Goal: Task Accomplishment & Management: Manage account settings

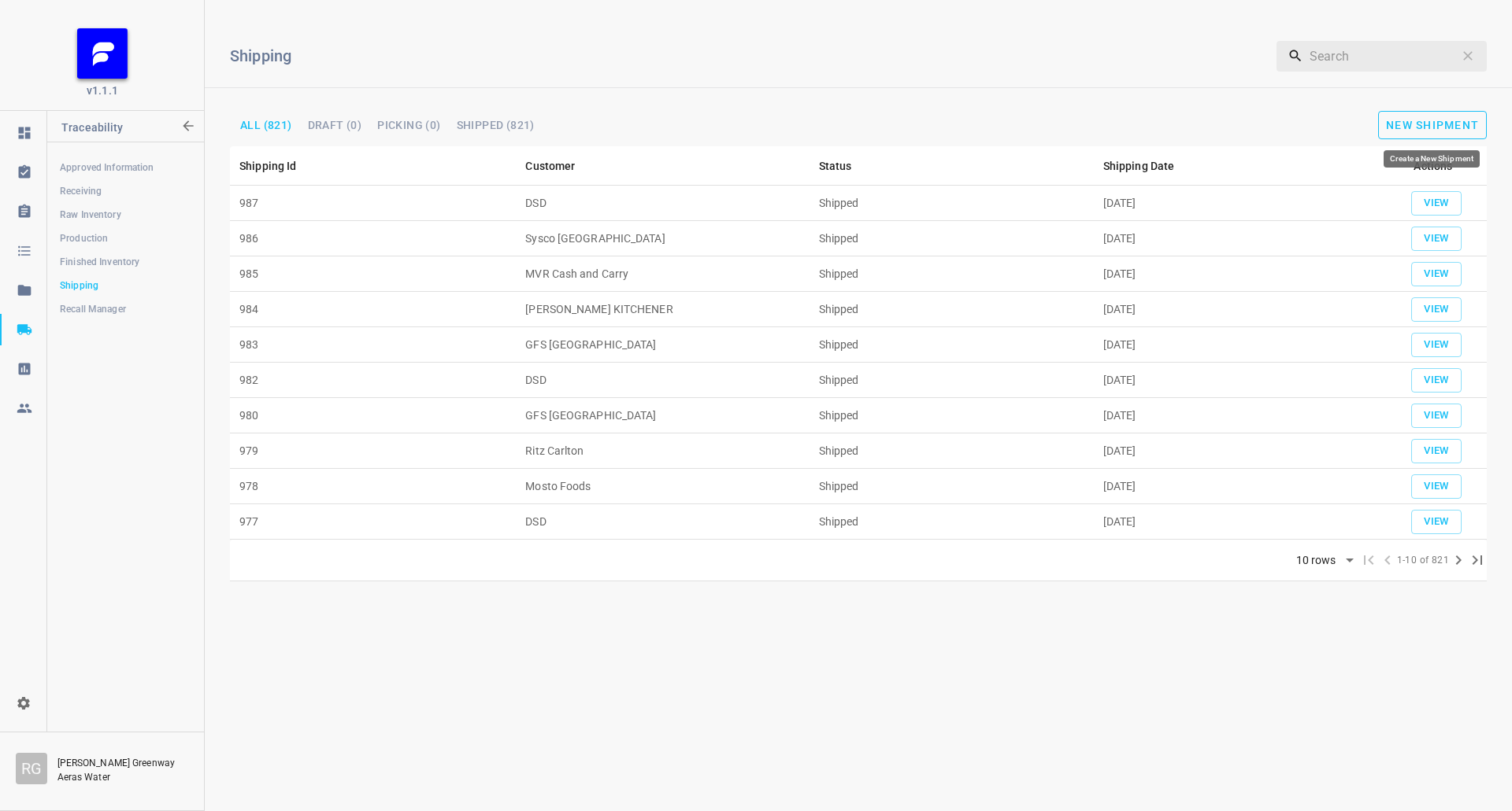
click at [1416, 123] on span "New Shipment" at bounding box center [1432, 125] width 93 height 12
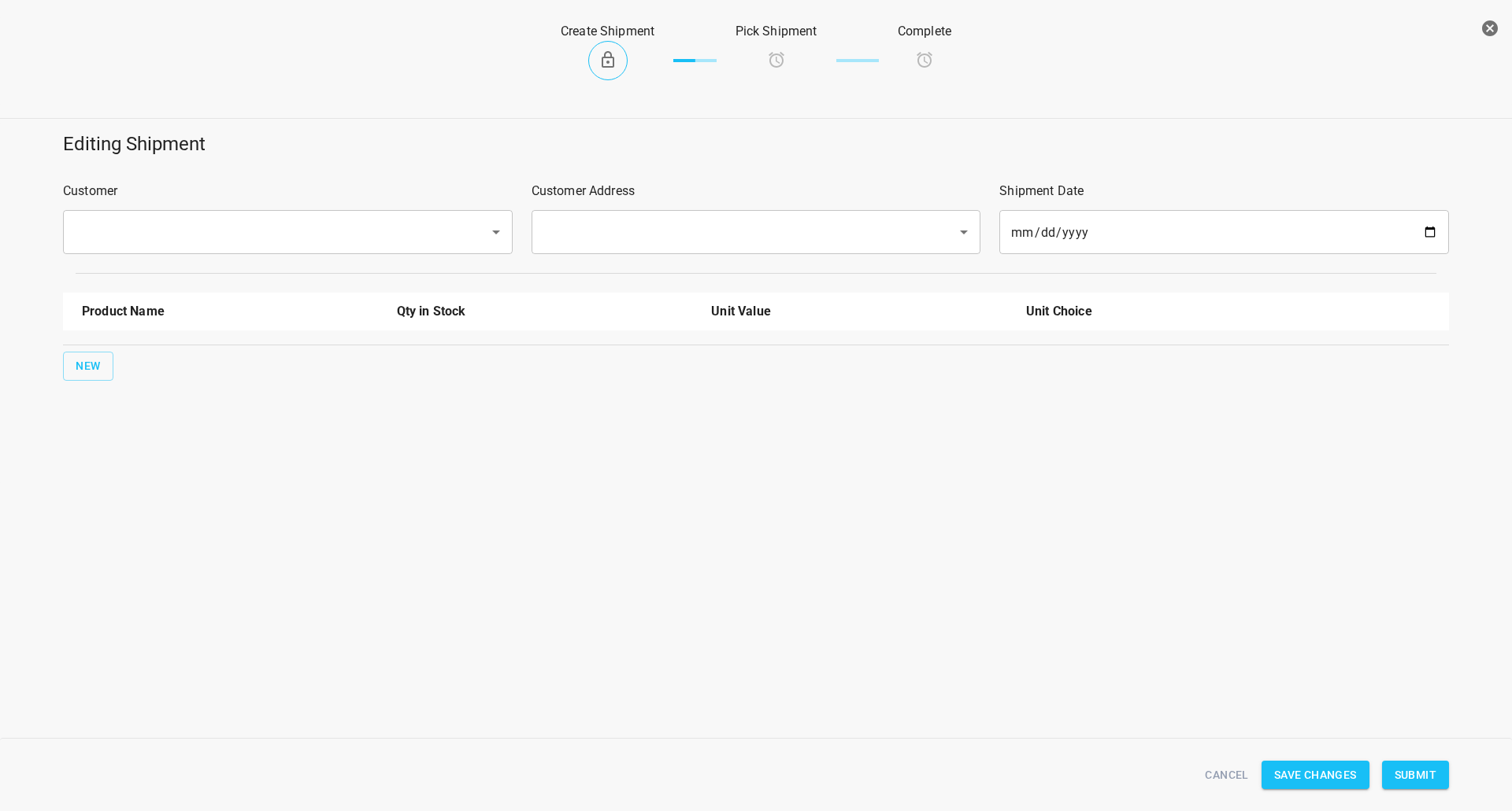
click at [262, 244] on input "text" at bounding box center [266, 232] width 391 height 30
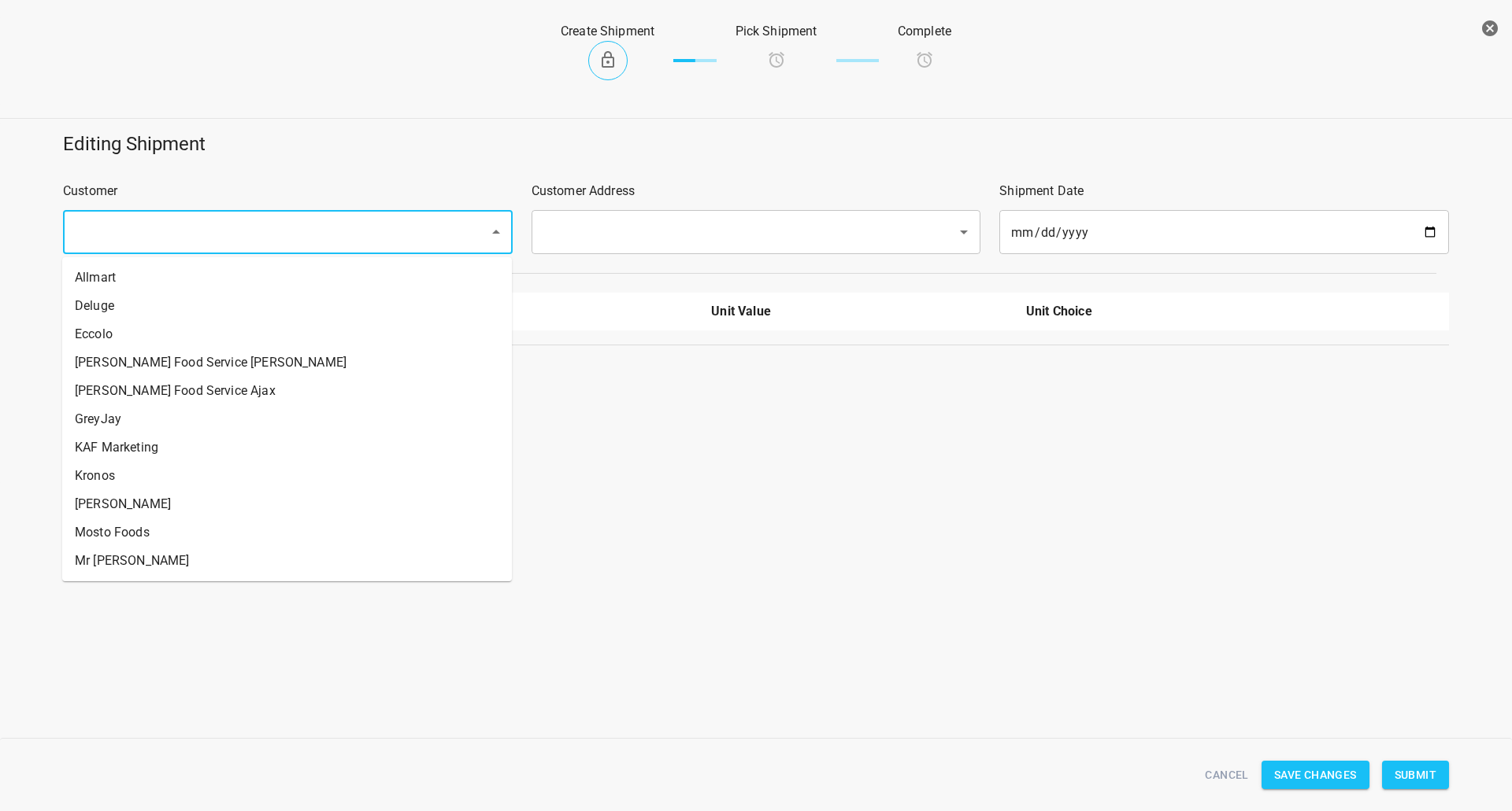
click at [262, 228] on input "text" at bounding box center [266, 232] width 391 height 30
click at [261, 228] on input "text" at bounding box center [266, 232] width 391 height 30
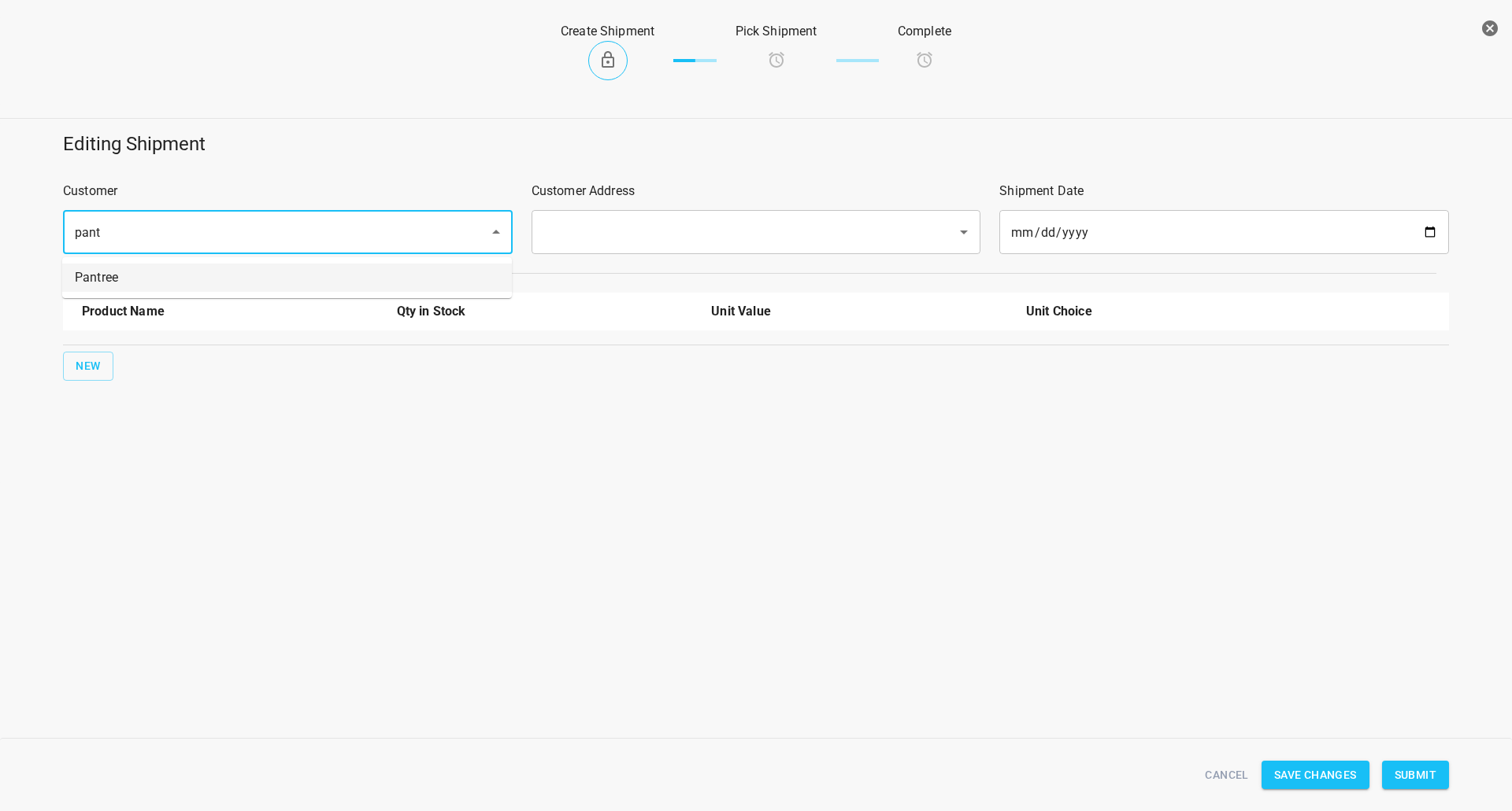
click at [254, 285] on li "Pantree" at bounding box center [287, 278] width 450 height 28
type input "Pantree"
click at [582, 239] on input "text" at bounding box center [734, 232] width 391 height 30
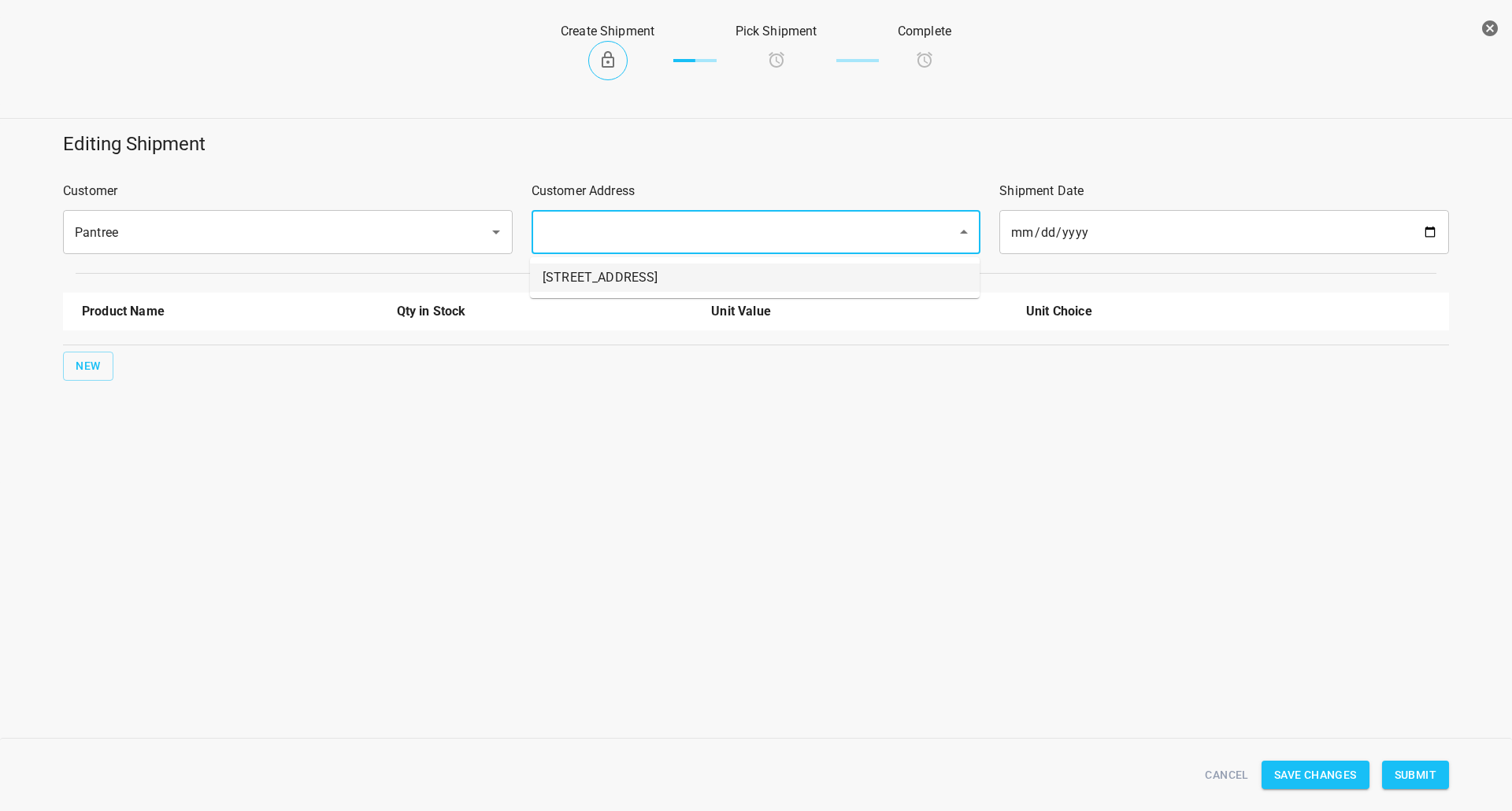
click at [580, 278] on li "[STREET_ADDRESS]" at bounding box center [754, 278] width 450 height 28
type input "[STREET_ADDRESS]"
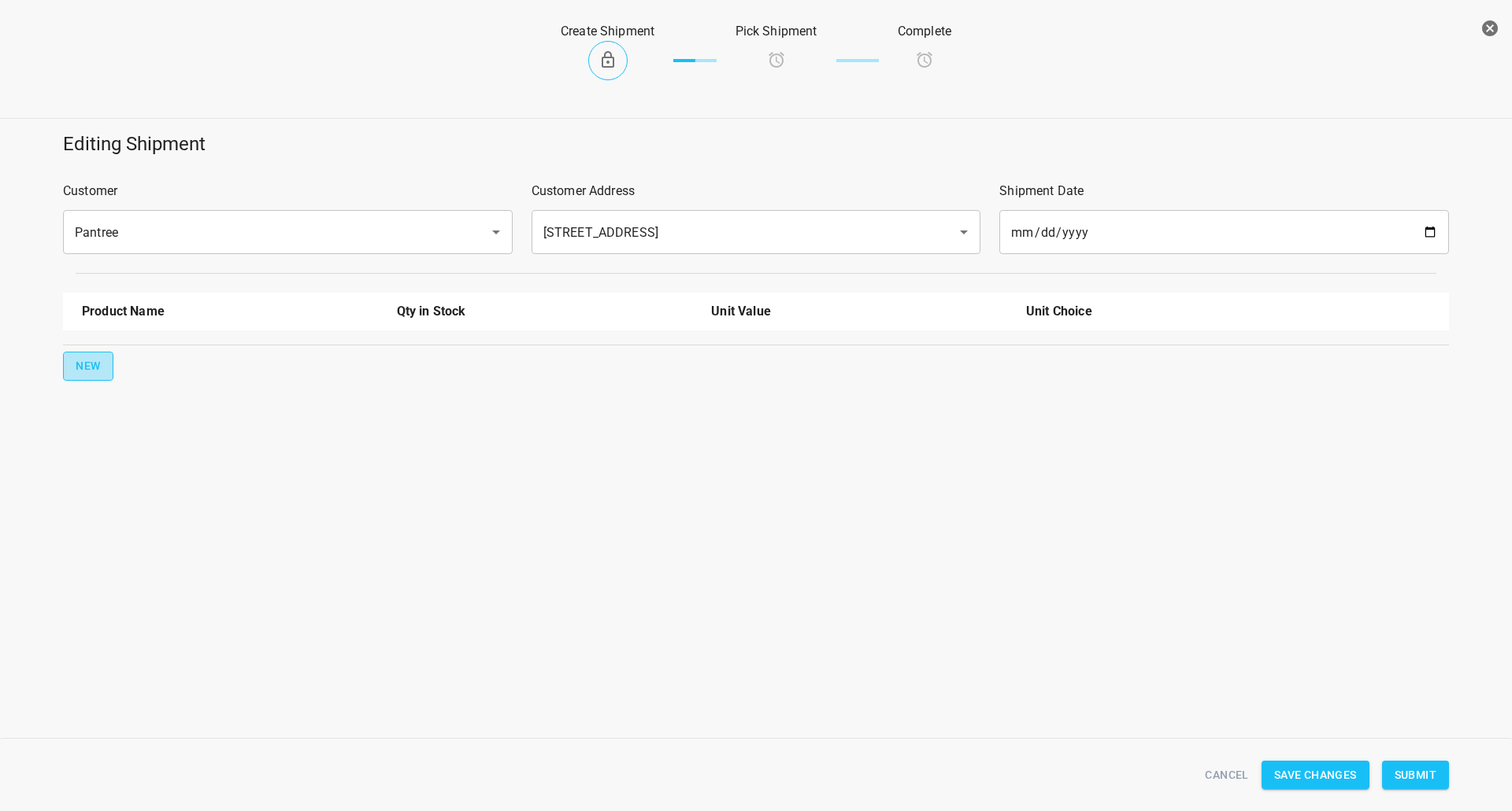
click at [91, 362] on span "New" at bounding box center [88, 366] width 25 height 20
click at [133, 353] on input "text" at bounding box center [208, 356] width 252 height 24
click at [138, 423] on li "330ml Still" at bounding box center [230, 421] width 296 height 28
type input "330ml Still"
drag, startPoint x: 789, startPoint y: 353, endPoint x: 509, endPoint y: 334, distance: 280.6
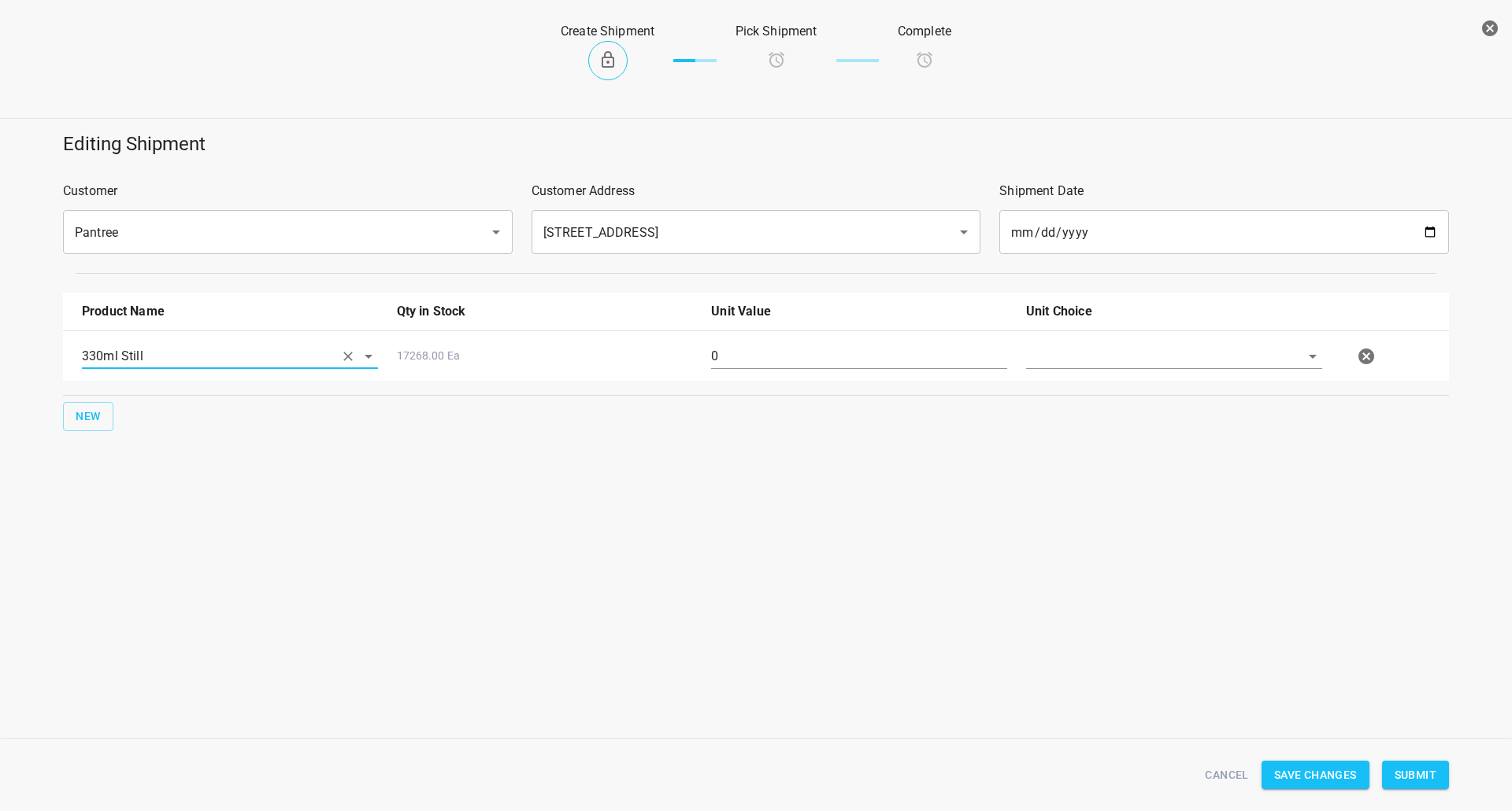
click at [552, 344] on div "330ml Still 17268.00 Ea 0" at bounding box center [759, 356] width 1374 height 69
type input "378"
click at [1091, 337] on div "330ml Still 17268.00 Ea 378" at bounding box center [759, 356] width 1374 height 69
click at [1090, 342] on div at bounding box center [1174, 363] width 315 height 57
click at [1091, 353] on input "text" at bounding box center [1151, 356] width 252 height 24
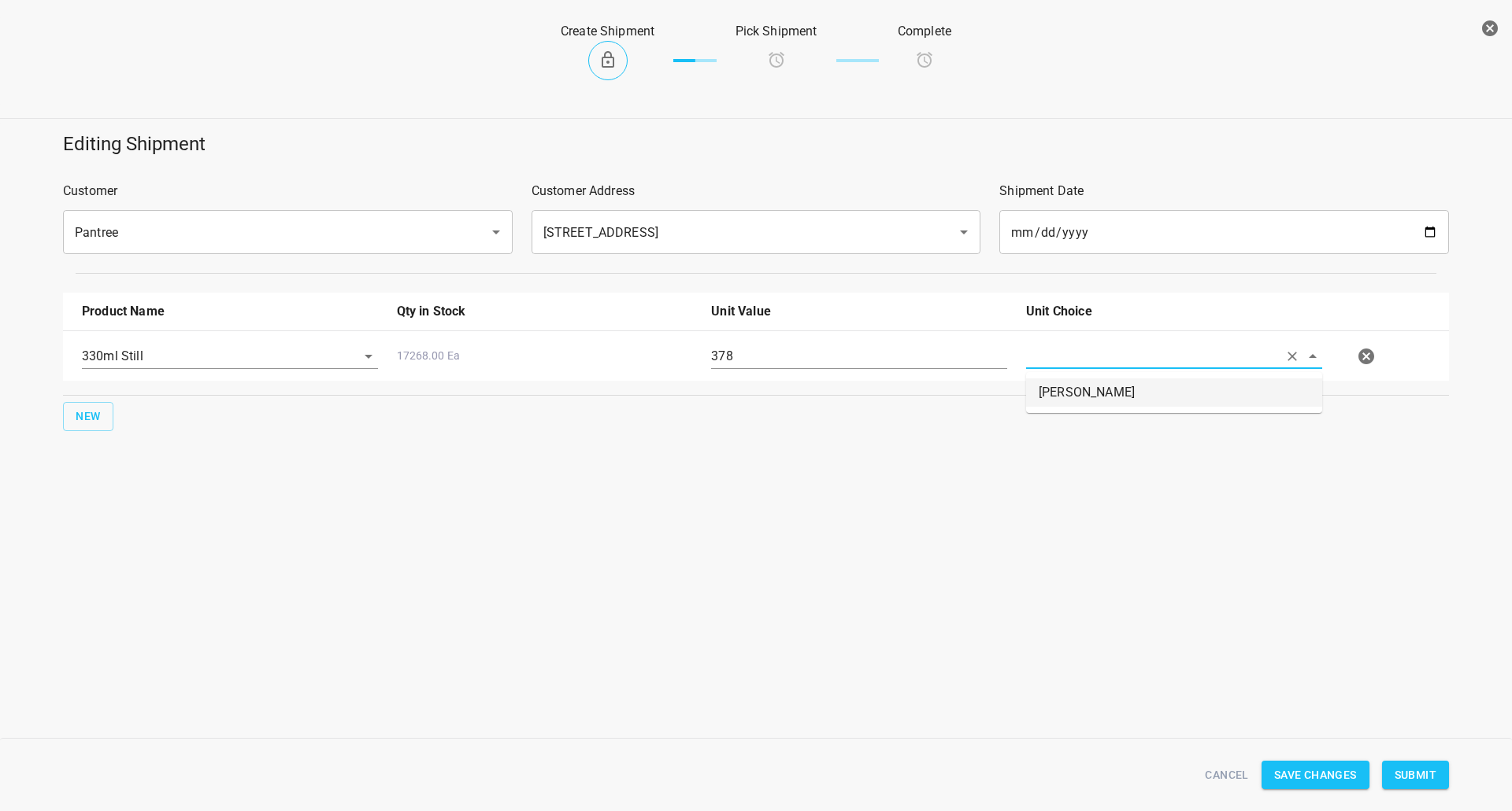
click at [1090, 380] on li "[PERSON_NAME]" at bounding box center [1173, 392] width 296 height 28
type input "[PERSON_NAME]"
click at [1415, 778] on span "Submit" at bounding box center [1415, 775] width 42 height 20
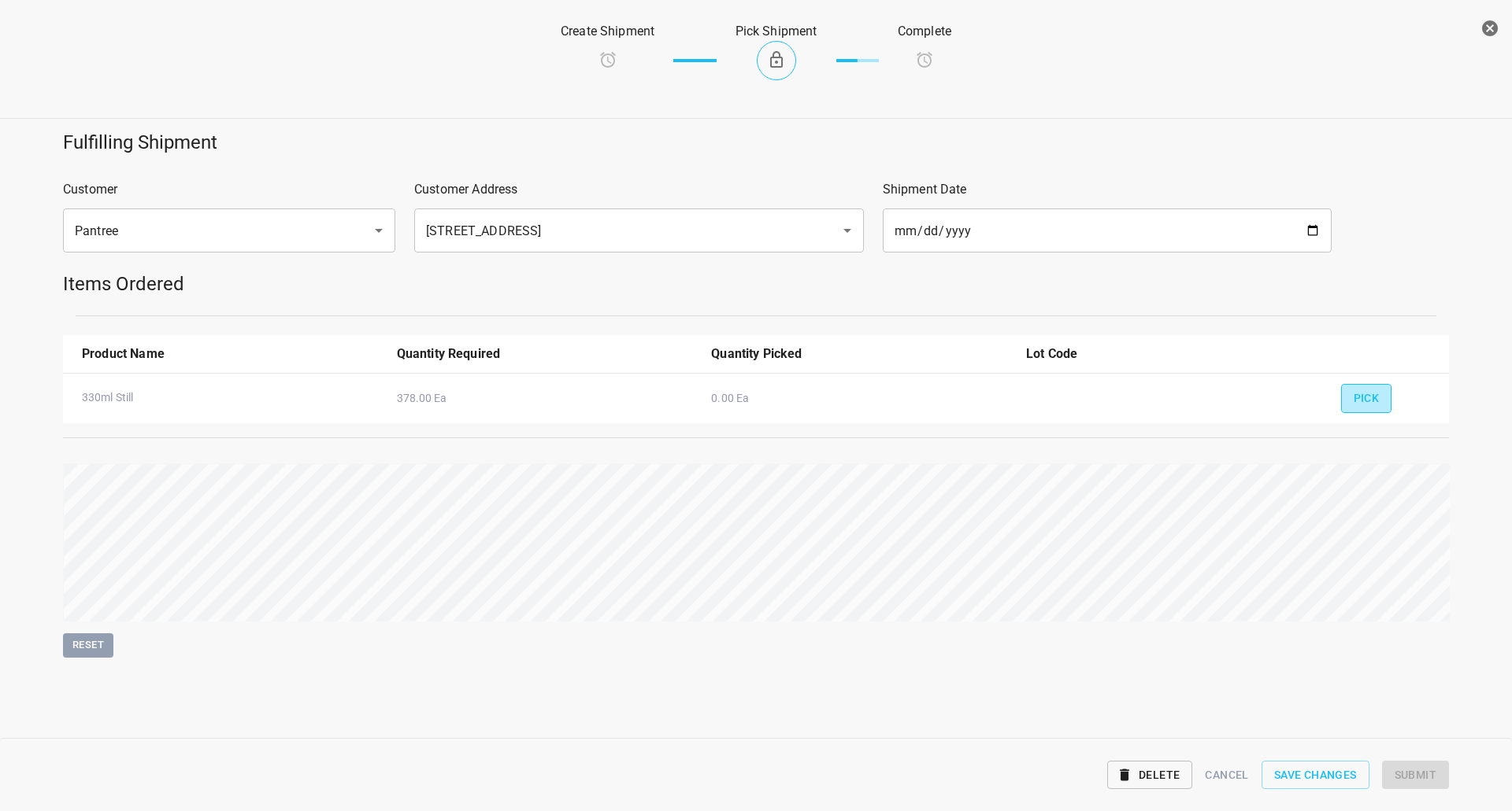
click at [1367, 389] on span "Pick" at bounding box center [1366, 398] width 26 height 20
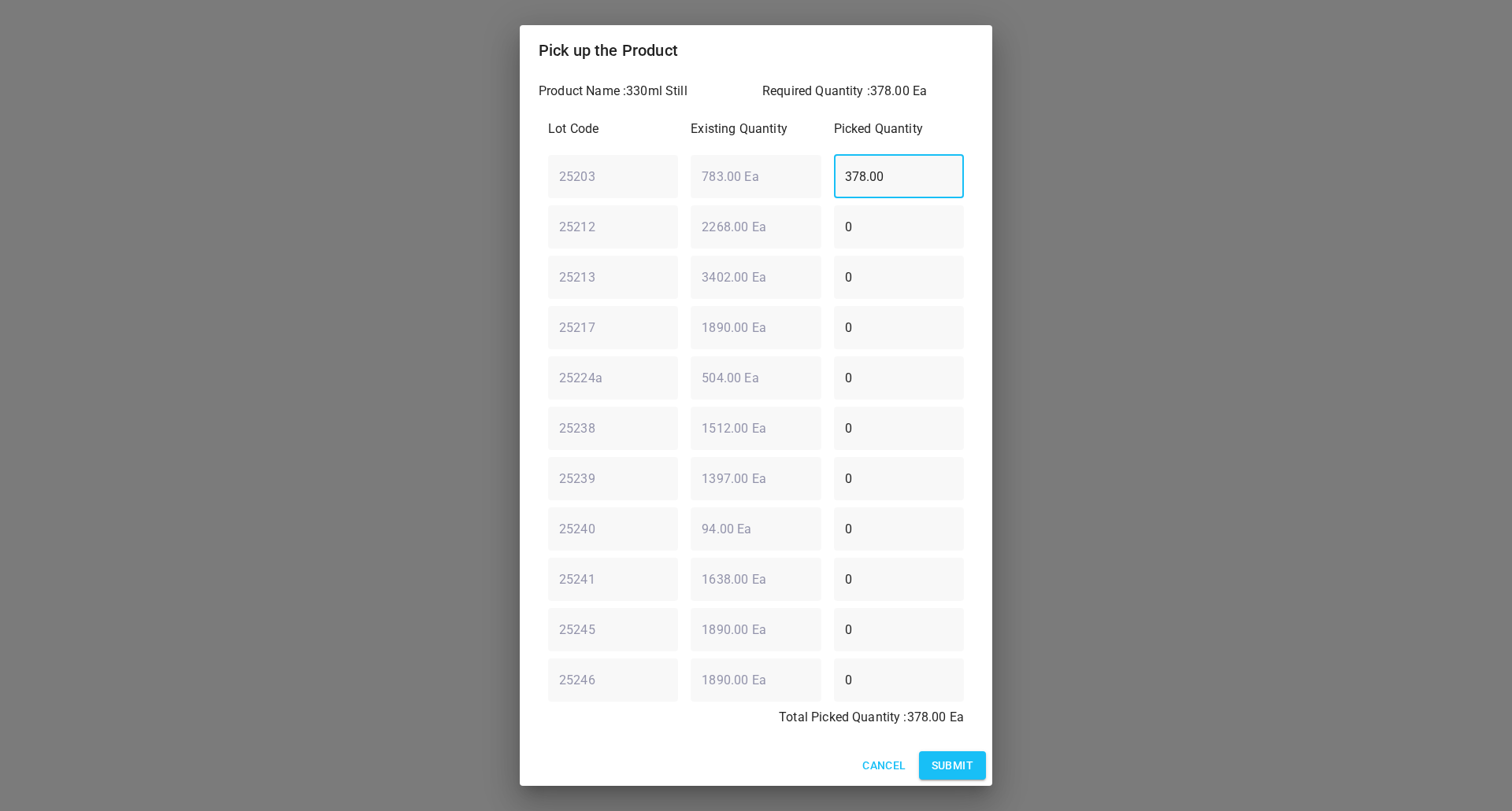
click at [555, 180] on div "25203 ​ 783.00 Ea ​ 378.00 ​" at bounding box center [756, 177] width 429 height 57
type input "126"
click at [711, 282] on div "25213 ​ 3402.00 Ea ​ 0 ​" at bounding box center [756, 277] width 429 height 57
type input "126"
click at [640, 322] on div "25217 ​ 1890.00 Ea ​ 0 ​" at bounding box center [756, 327] width 429 height 57
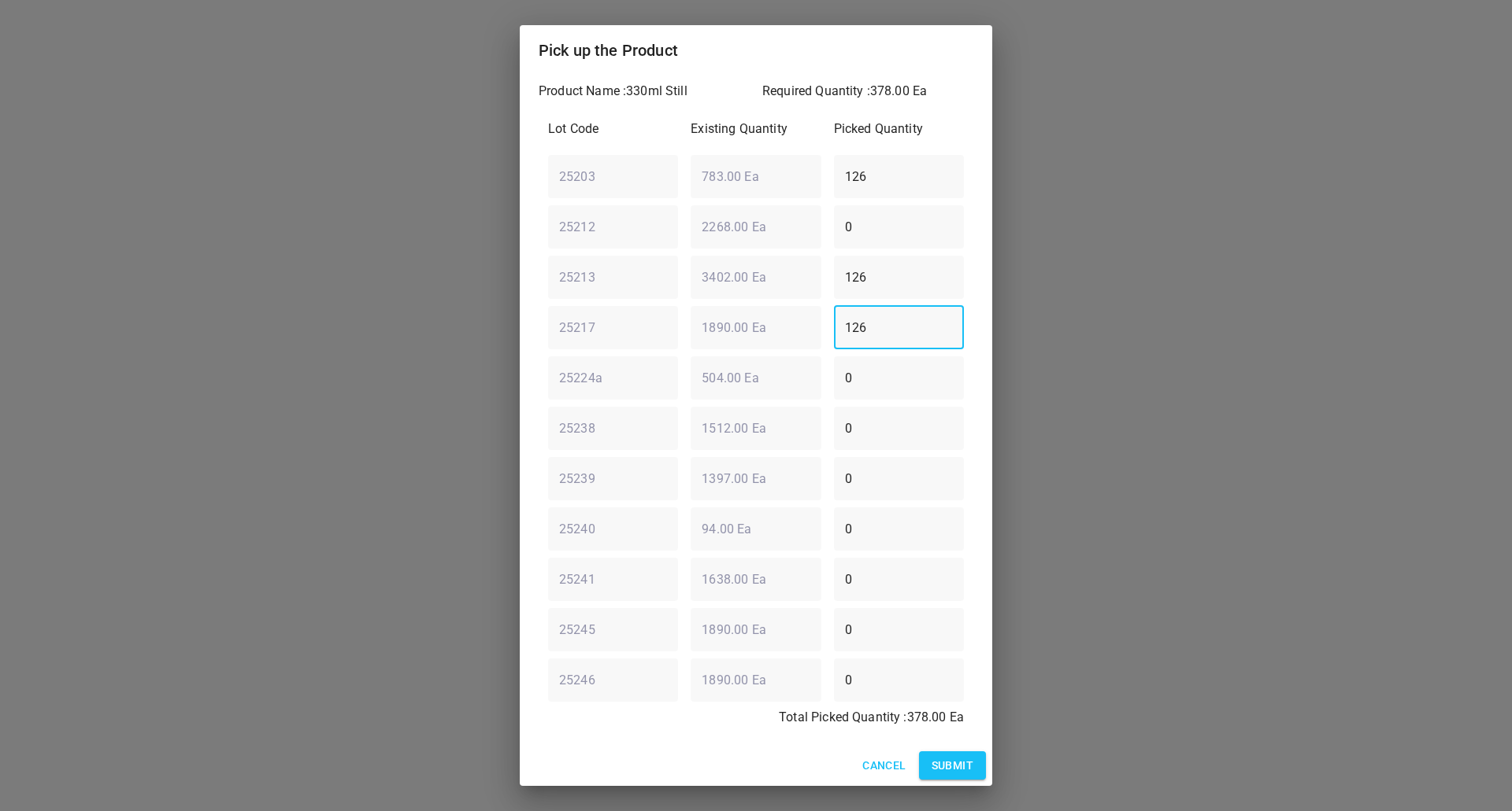
type input "126"
click at [974, 749] on div "Cancel Submit" at bounding box center [756, 765] width 472 height 42
click at [974, 765] on button "Submit" at bounding box center [952, 766] width 67 height 29
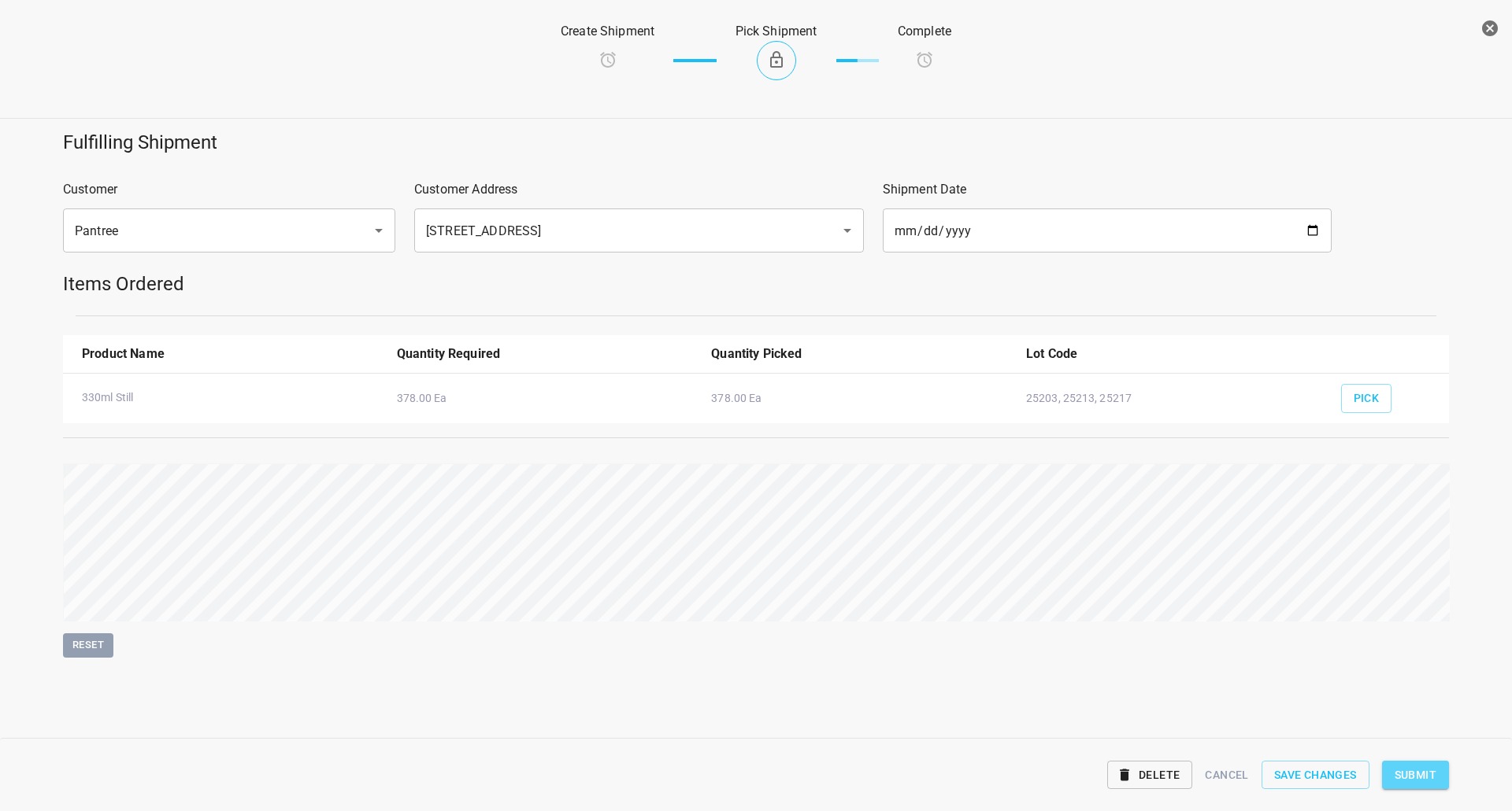
click at [1426, 765] on span "Submit" at bounding box center [1415, 775] width 42 height 20
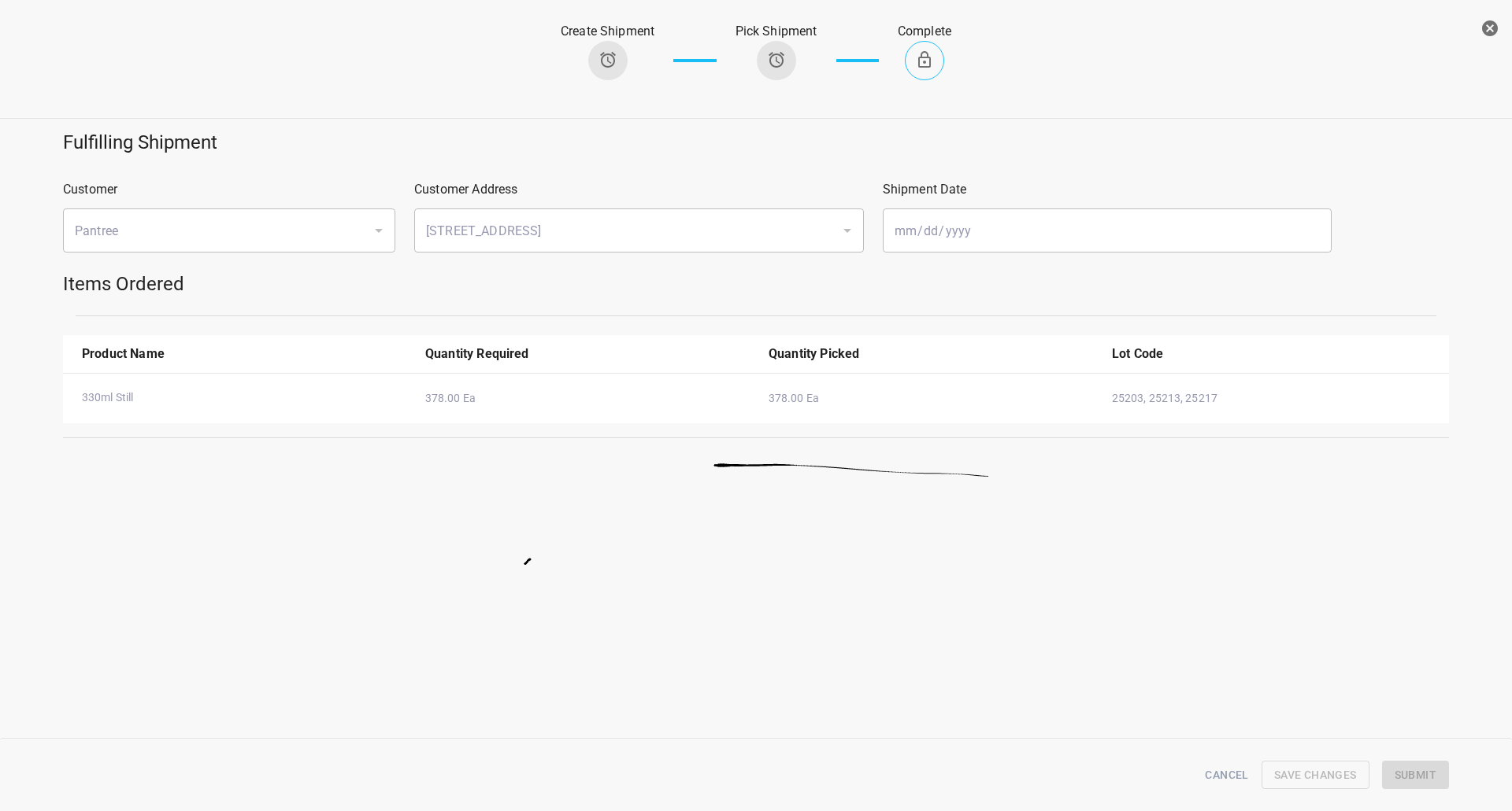
click at [1484, 28] on icon "button" at bounding box center [1489, 28] width 15 height 15
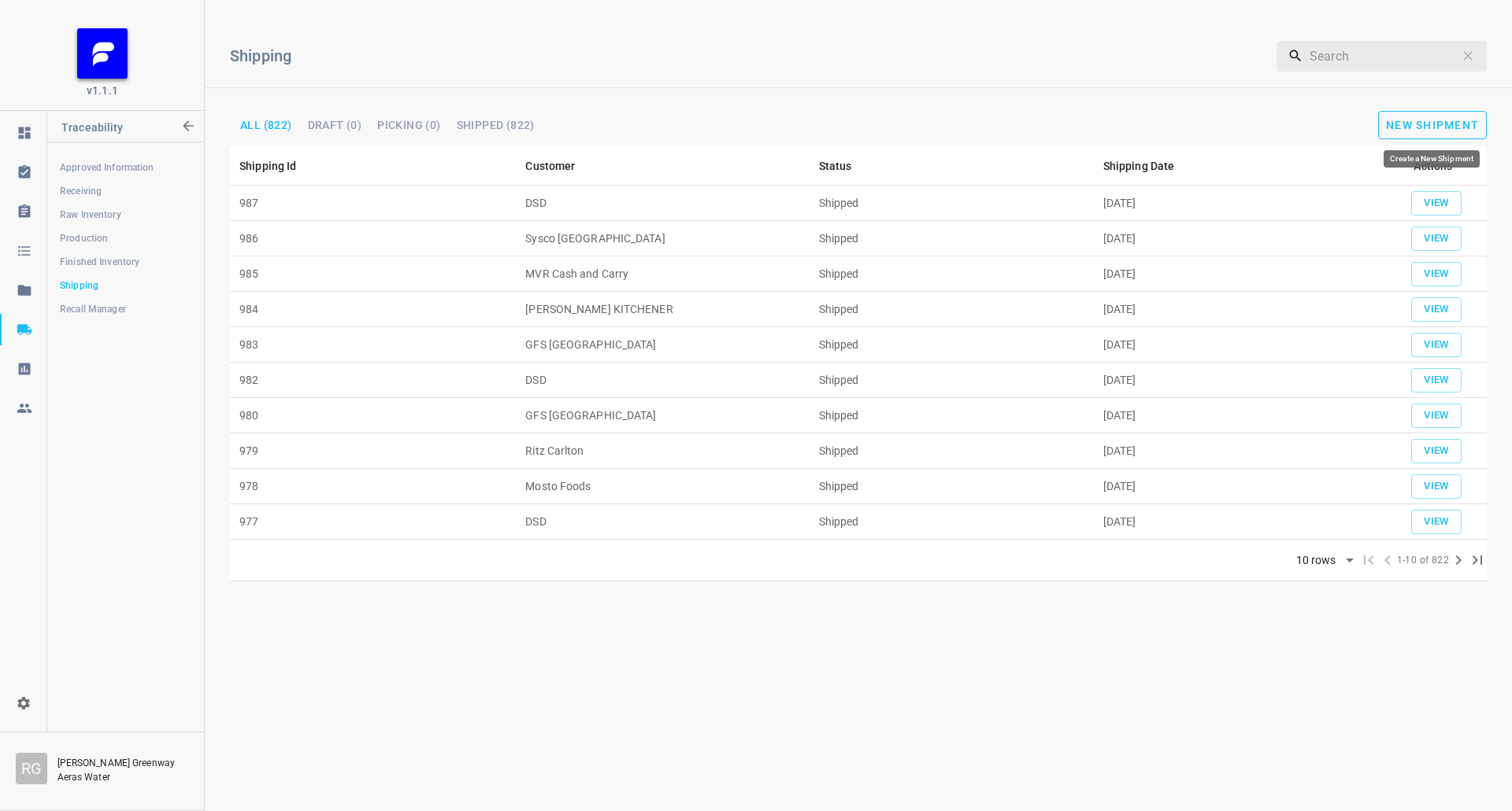
click at [1401, 120] on span "New Shipment" at bounding box center [1432, 125] width 93 height 12
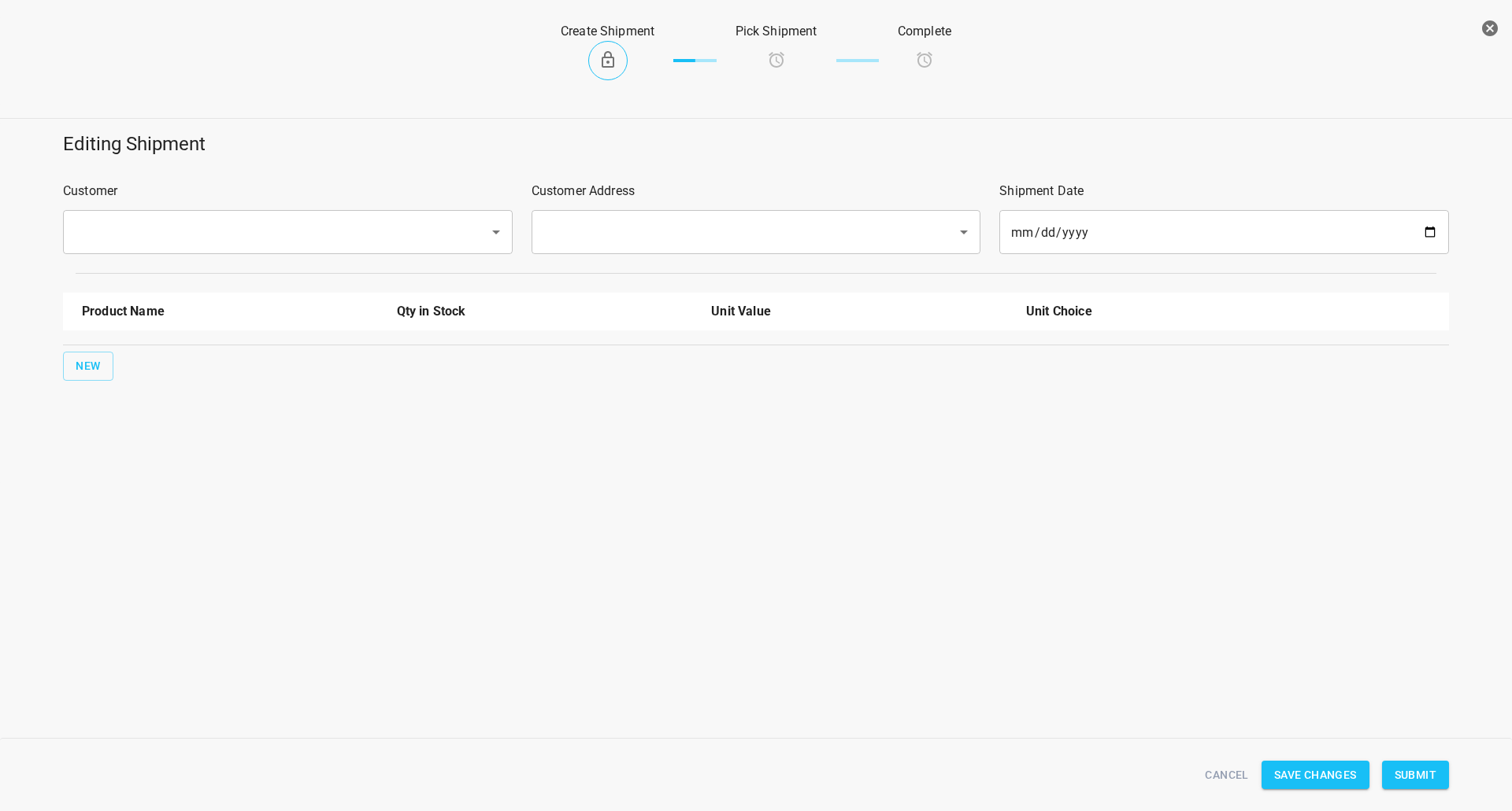
click at [323, 216] on div "​" at bounding box center [288, 232] width 450 height 44
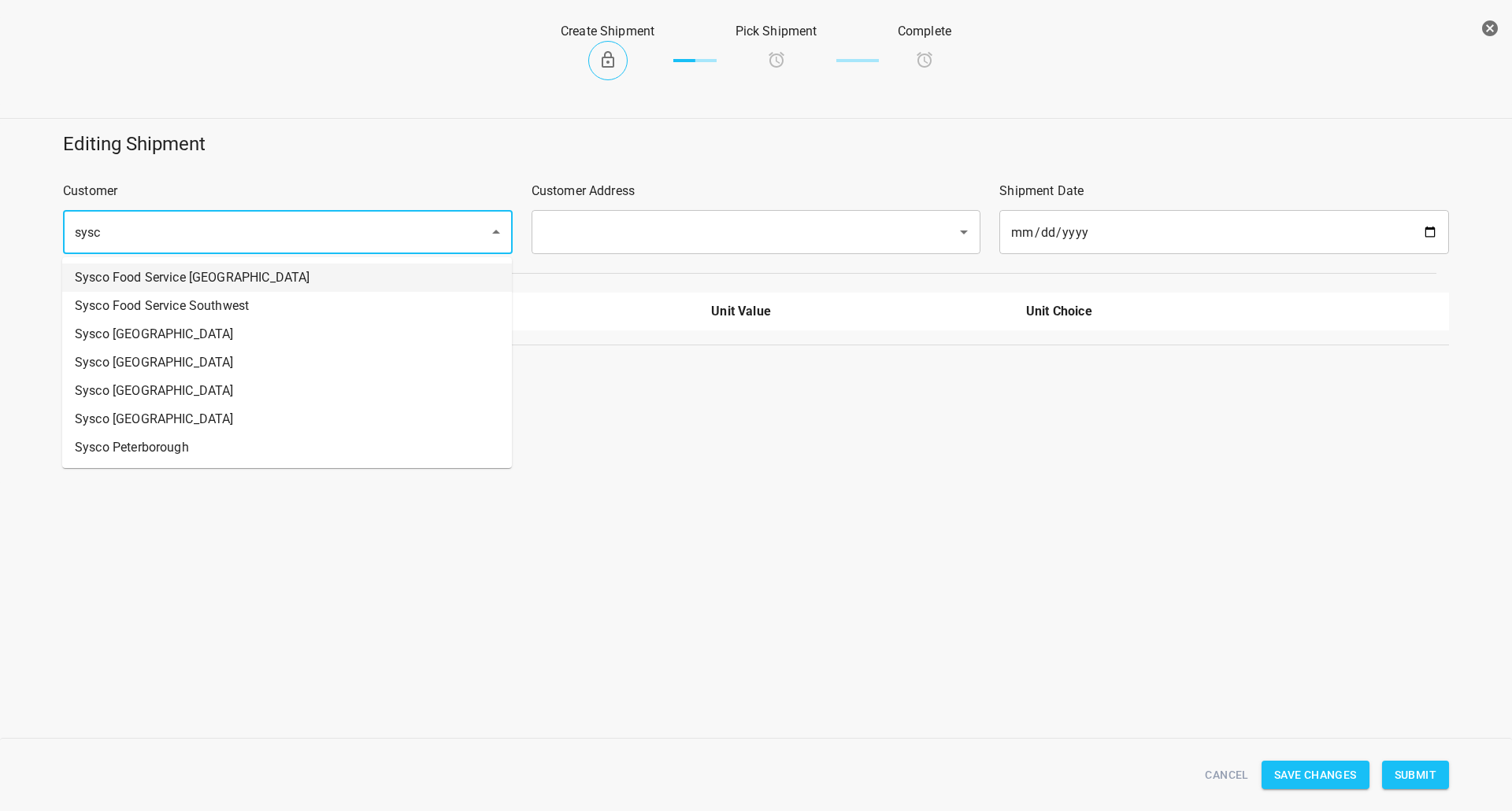
drag, startPoint x: 297, startPoint y: 273, endPoint x: 565, endPoint y: 250, distance: 269.0
click at [297, 274] on li "Sysco Food Service [GEOGRAPHIC_DATA]" at bounding box center [287, 278] width 450 height 28
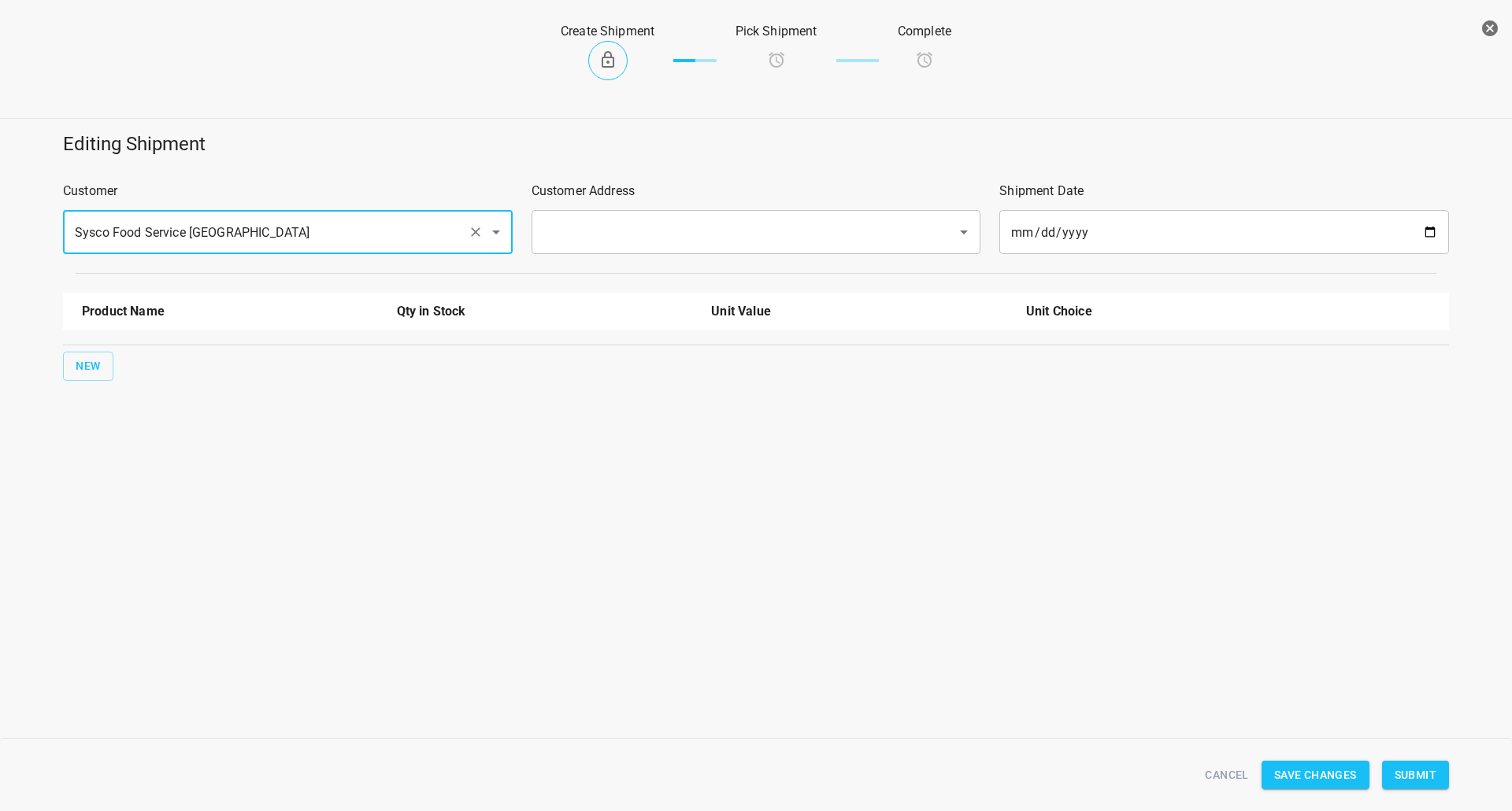
type input "Sysco Food Service [GEOGRAPHIC_DATA]"
click at [617, 234] on input "text" at bounding box center [734, 232] width 391 height 30
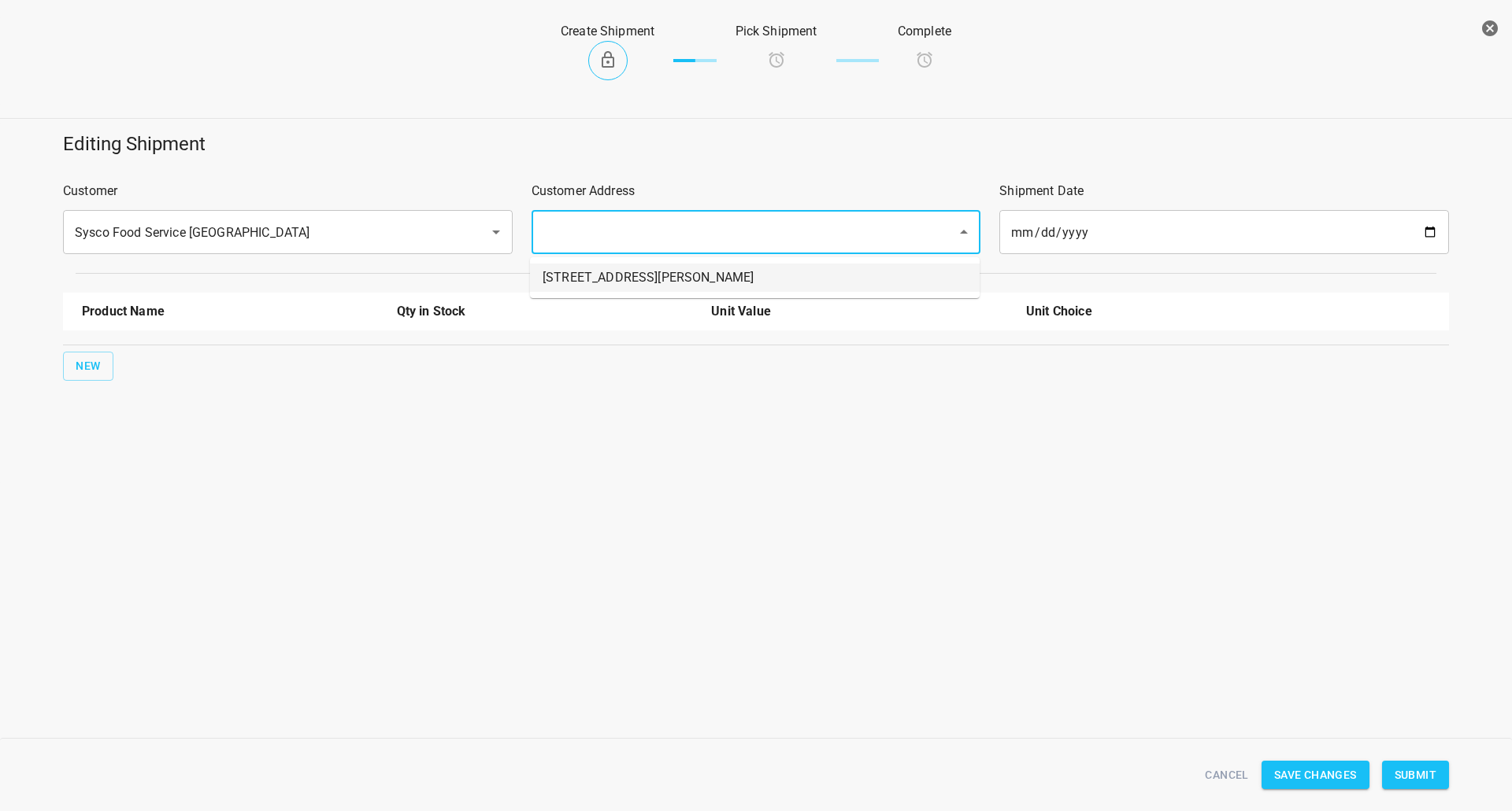
click at [554, 292] on li "[STREET_ADDRESS][PERSON_NAME]" at bounding box center [754, 278] width 450 height 28
type input "[STREET_ADDRESS][PERSON_NAME]"
click at [88, 366] on span "New" at bounding box center [88, 366] width 25 height 20
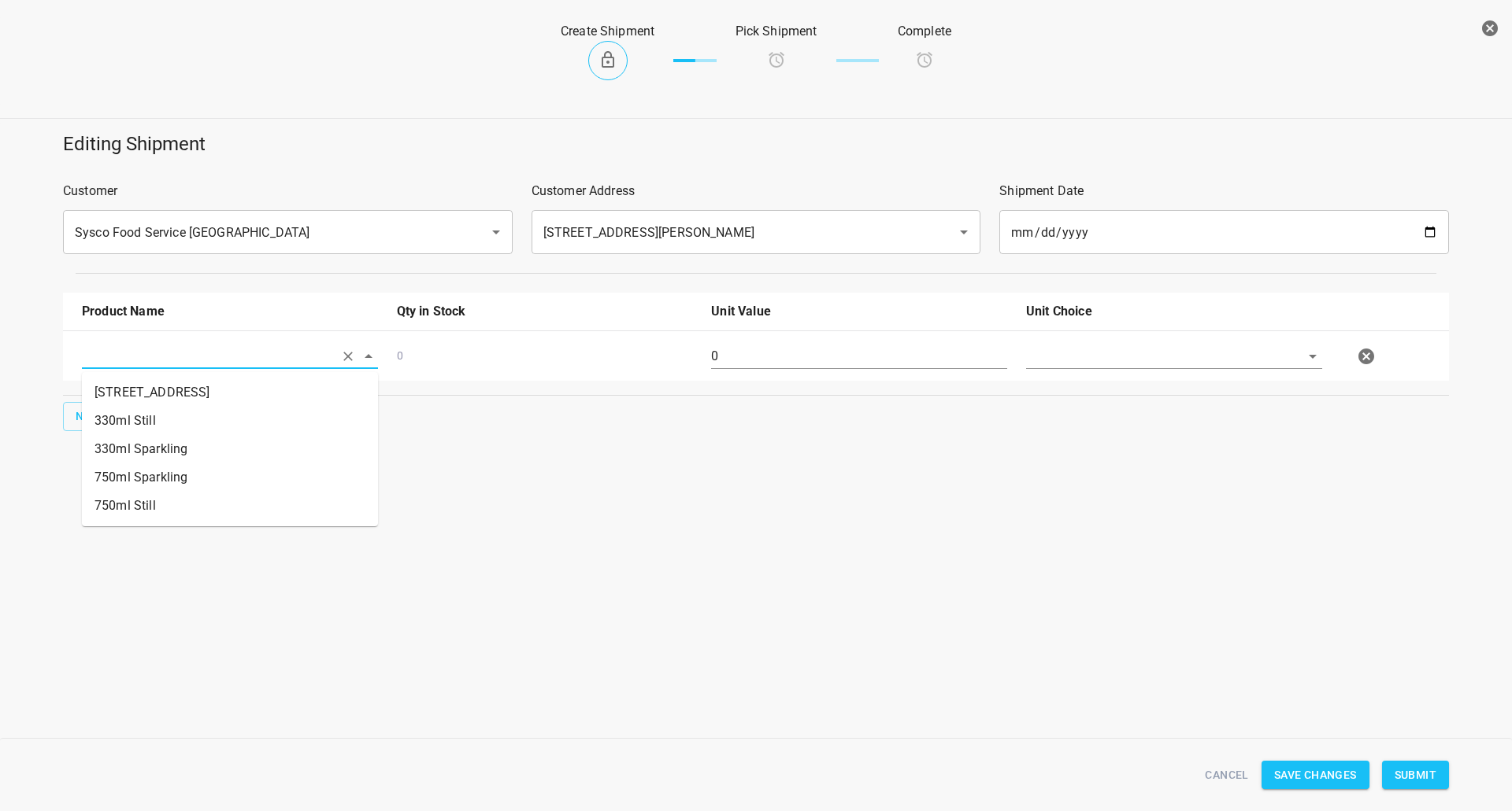
click at [129, 355] on input "text" at bounding box center [208, 356] width 252 height 24
drag, startPoint x: 182, startPoint y: 415, endPoint x: 82, endPoint y: 424, distance: 100.4
click at [182, 415] on li "330ml Still" at bounding box center [230, 421] width 296 height 28
type input "330ml Still"
click at [78, 424] on span "New" at bounding box center [88, 417] width 25 height 20
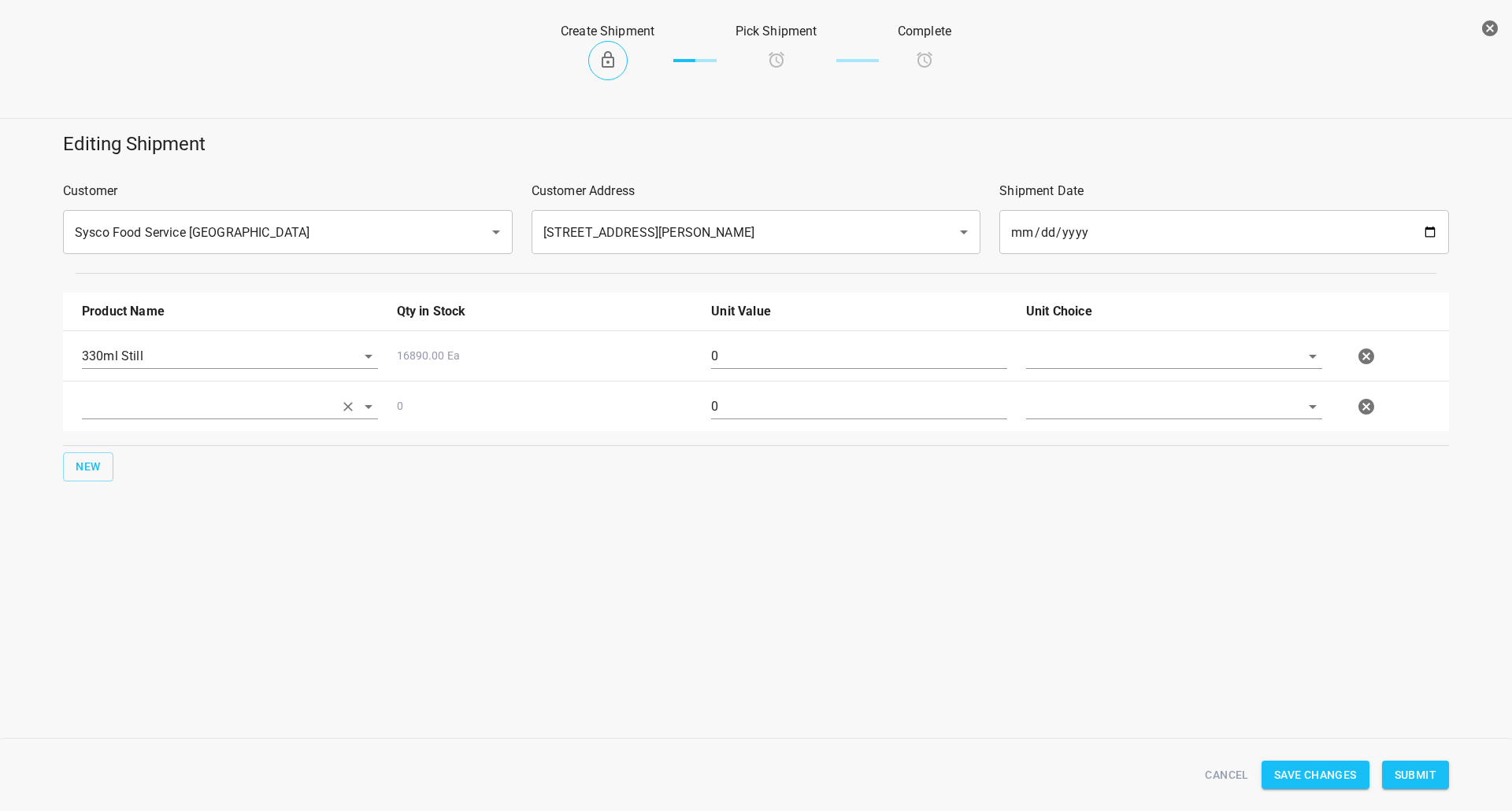
click at [141, 406] on input "text" at bounding box center [208, 406] width 252 height 24
click at [159, 493] on li "330ml Sparkling" at bounding box center [230, 499] width 296 height 28
type input "330ml Sparkling"
click at [76, 457] on button "New" at bounding box center [88, 467] width 51 height 29
click at [106, 458] on input "text" at bounding box center [208, 457] width 252 height 24
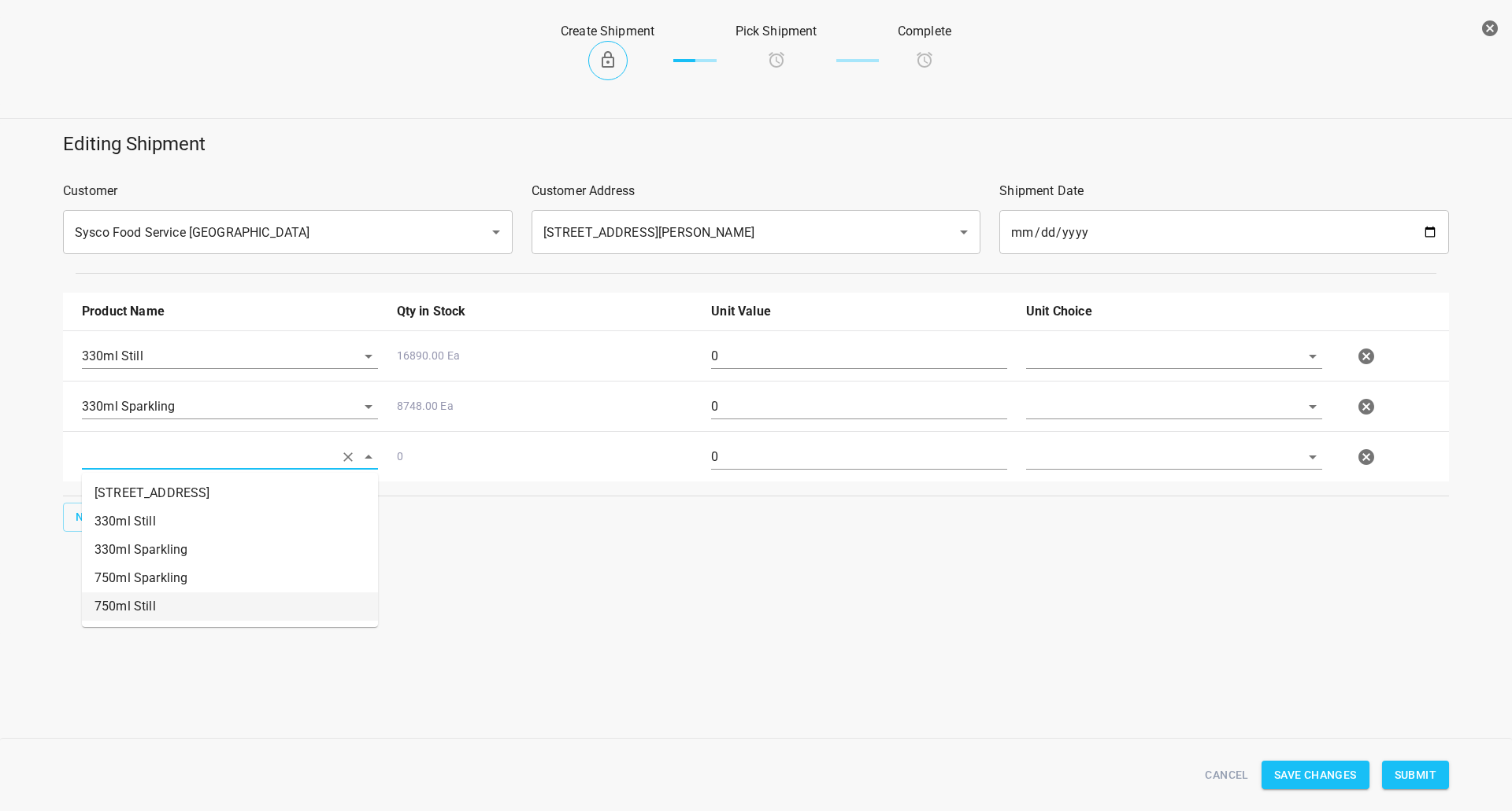
click at [156, 600] on li "750ml Still" at bounding box center [230, 607] width 296 height 28
type input "750ml Still"
click at [77, 532] on div "New" at bounding box center [755, 517] width 1392 height 35
click at [127, 521] on div "New" at bounding box center [755, 517] width 1392 height 35
click at [42, 518] on div "Editing Shipment Customer Sysco Food Service [GEOGRAPHIC_DATA] ​ Customer Addre…" at bounding box center [755, 331] width 1531 height 419
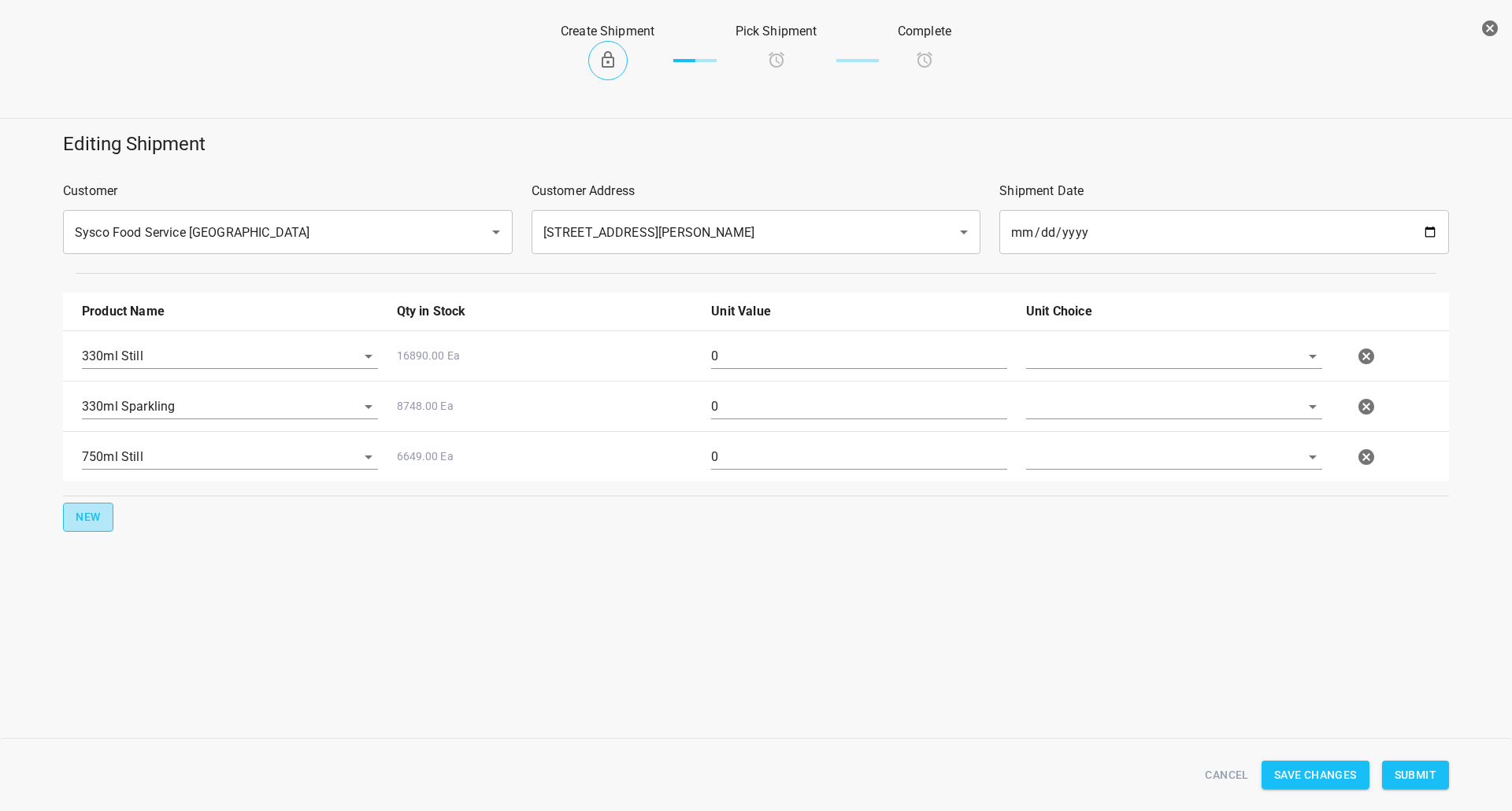
click at [81, 518] on span "New" at bounding box center [88, 517] width 25 height 20
click at [130, 514] on input "text" at bounding box center [208, 507] width 252 height 24
click at [149, 617] on li "750ml Sparkling" at bounding box center [230, 629] width 296 height 28
type input "750ml Sparkling"
click at [1073, 373] on div "330ml Sparkling 8748.00 Ea 0" at bounding box center [759, 406] width 1374 height 69
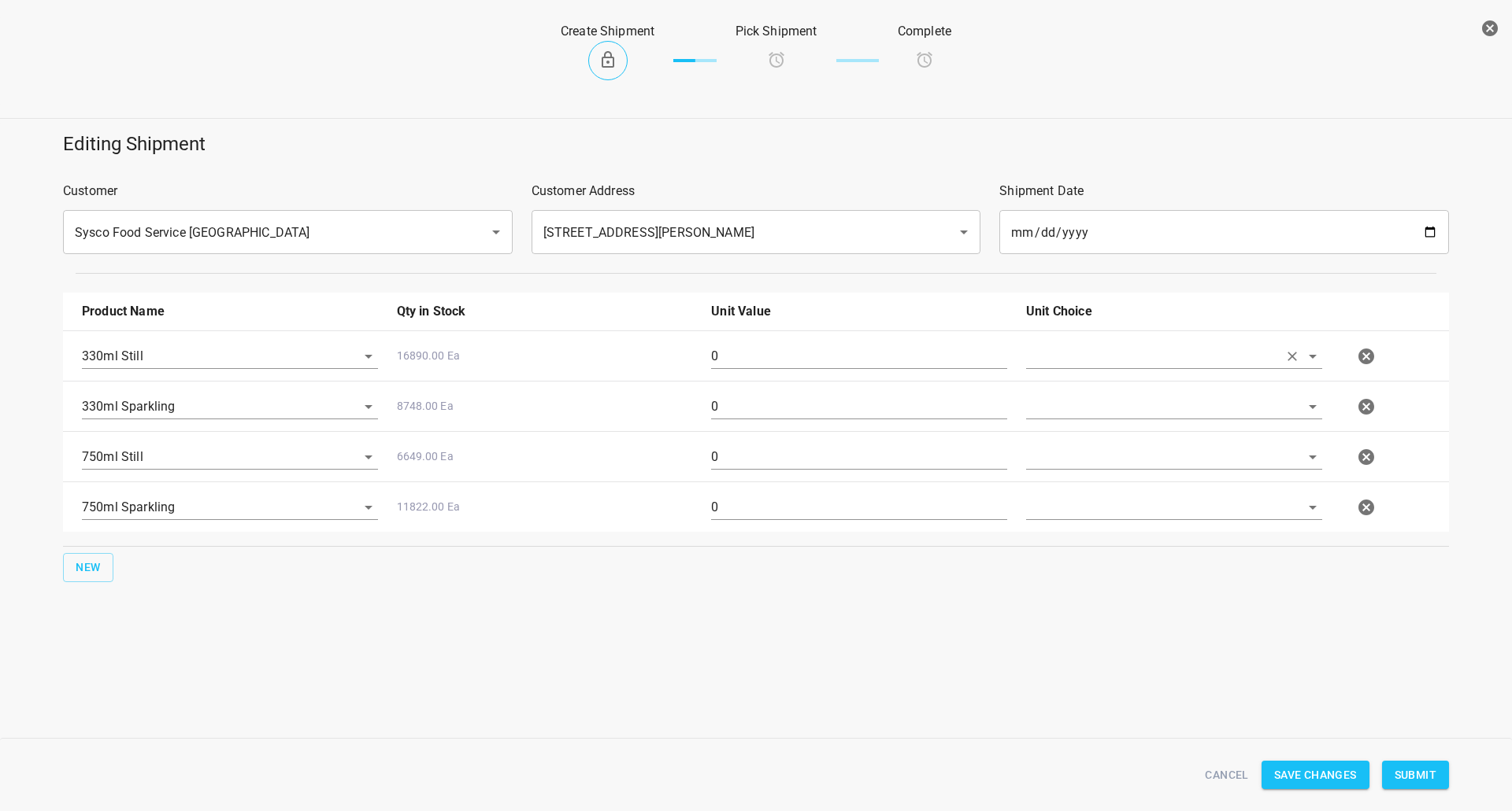
click at [1083, 354] on input "text" at bounding box center [1151, 356] width 252 height 24
click at [1057, 399] on li "[PERSON_NAME]" at bounding box center [1173, 392] width 296 height 28
type input "[PERSON_NAME]"
click at [1057, 399] on input "text" at bounding box center [1151, 406] width 252 height 24
click at [1044, 458] on ul "[PERSON_NAME]" at bounding box center [1173, 443] width 296 height 41
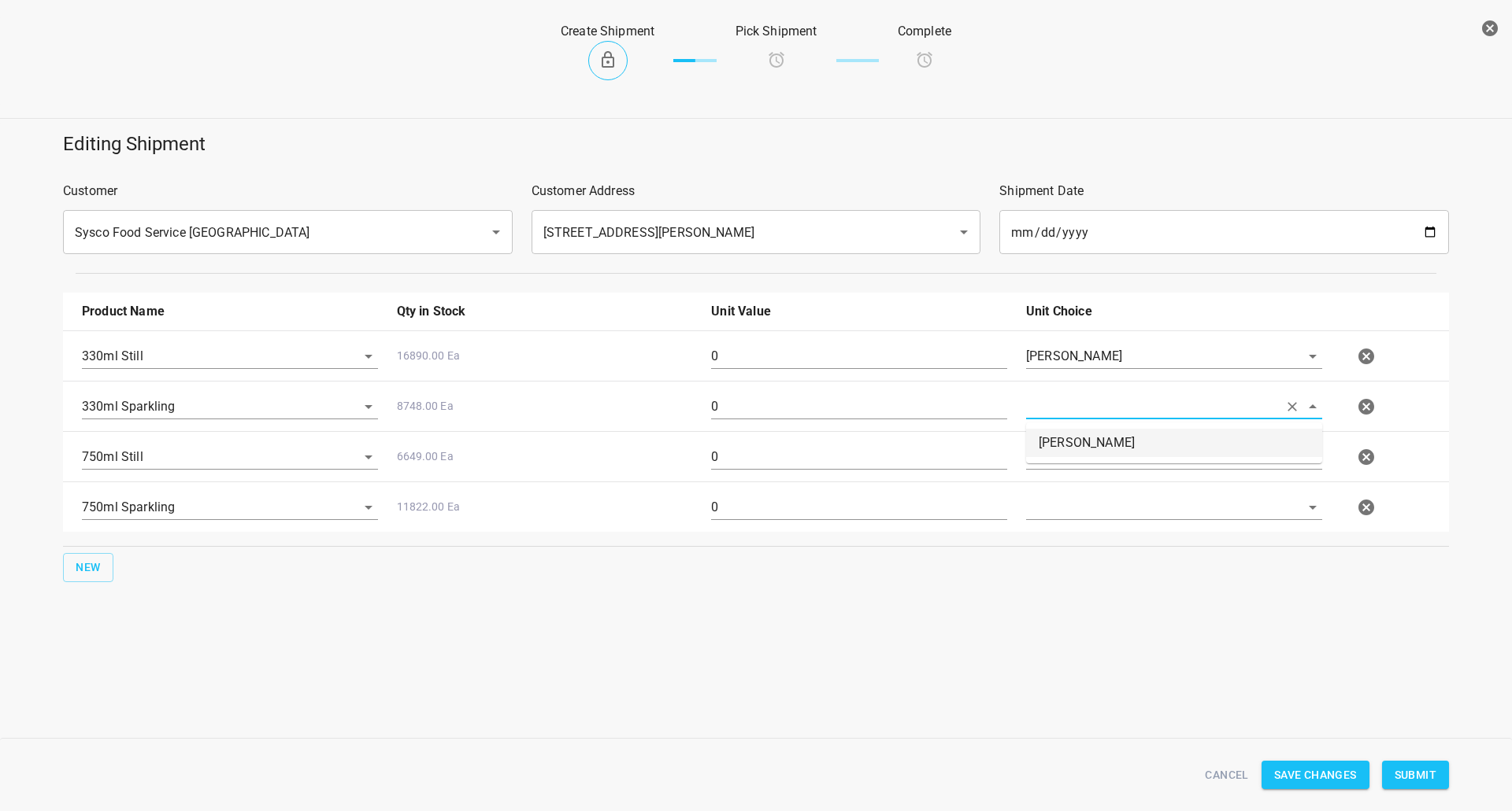
click at [1057, 445] on li "[PERSON_NAME]" at bounding box center [1173, 443] width 296 height 28
type input "[PERSON_NAME]"
click at [1056, 467] on input "text" at bounding box center [1151, 457] width 252 height 24
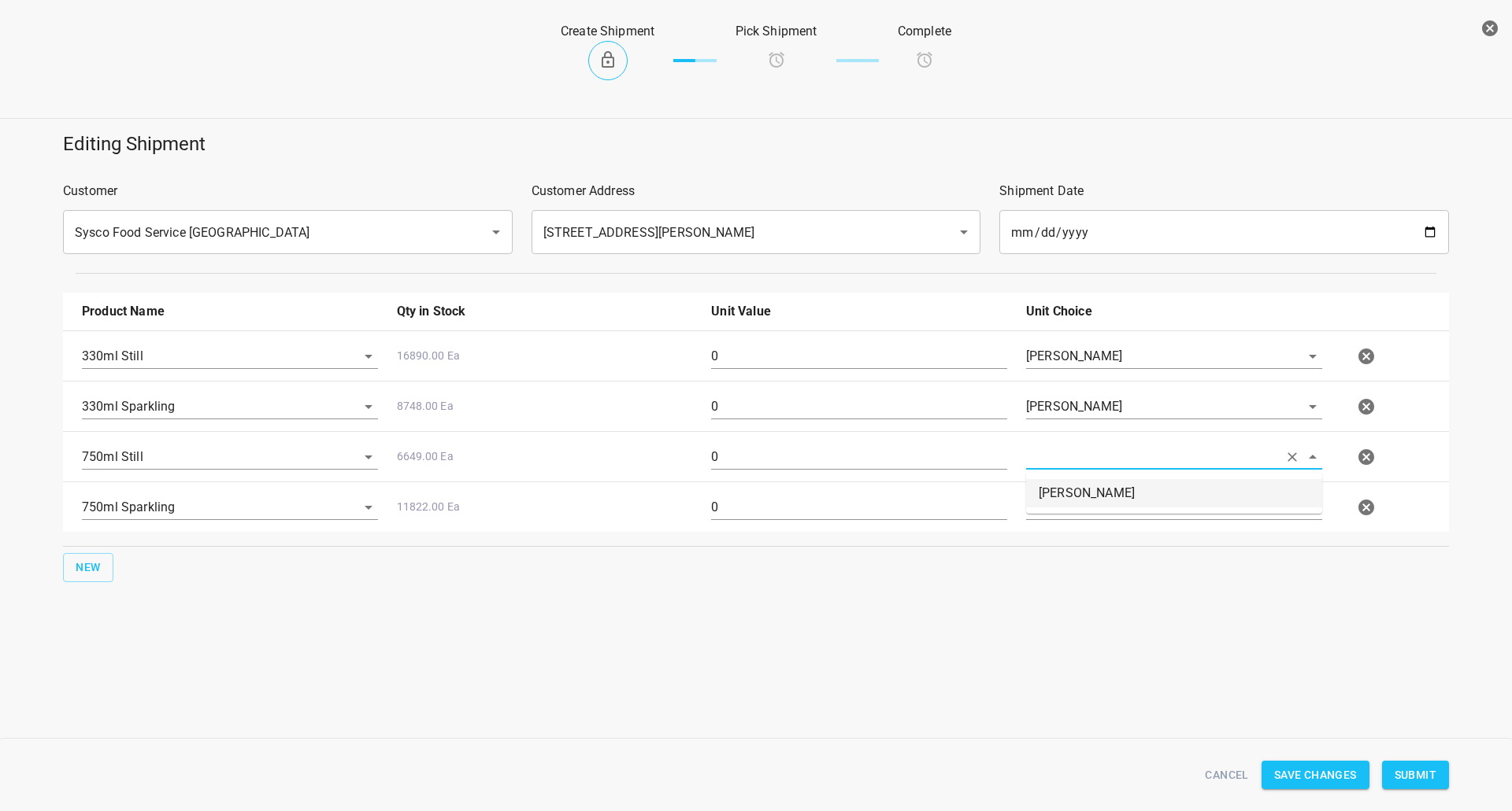
click at [1057, 490] on li "[PERSON_NAME]" at bounding box center [1173, 493] width 296 height 28
type input "[PERSON_NAME]"
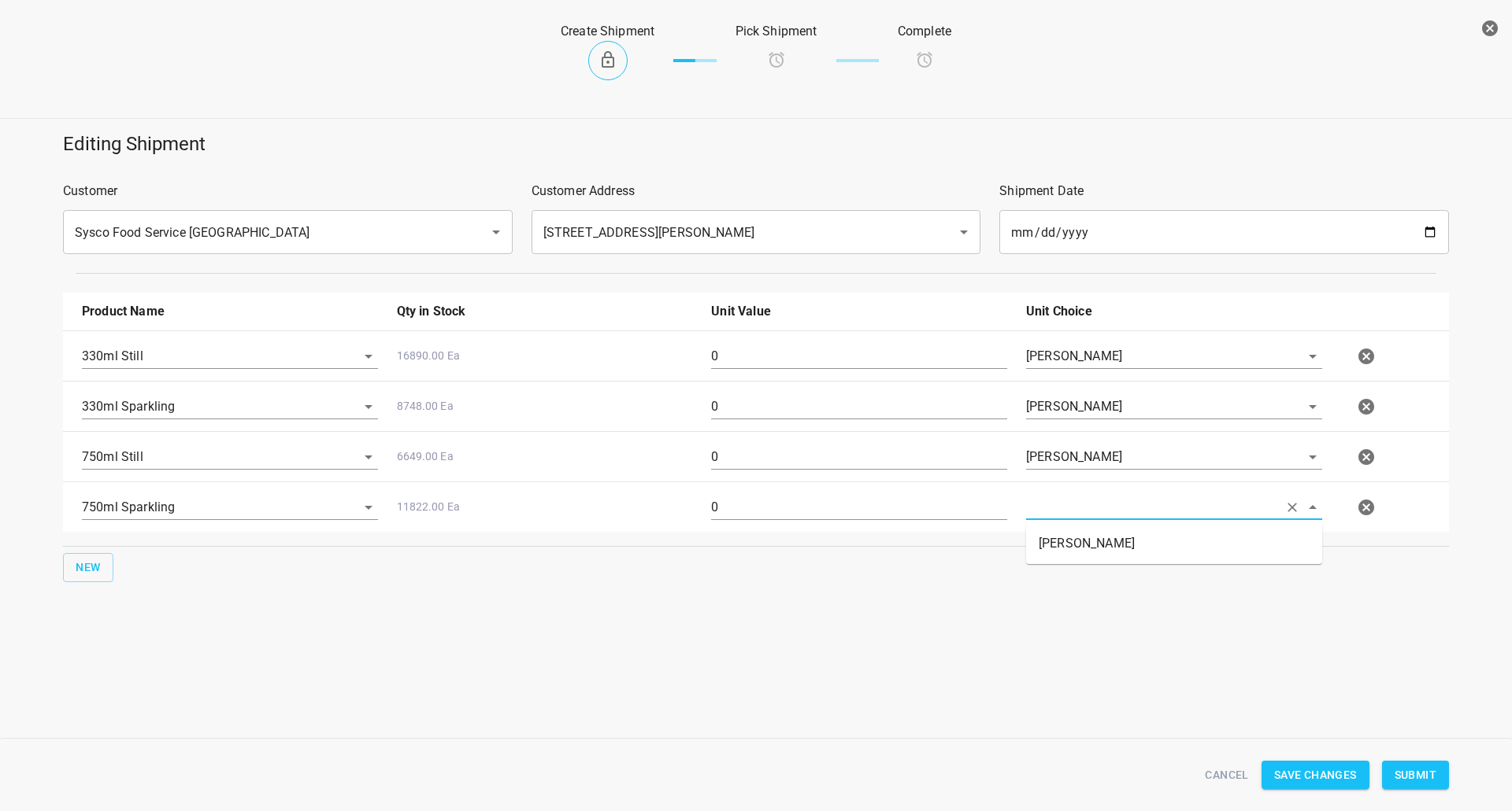
click at [1058, 509] on input "text" at bounding box center [1151, 507] width 252 height 24
click at [1058, 548] on li "[PERSON_NAME]" at bounding box center [1173, 543] width 296 height 28
type input "[PERSON_NAME]"
click at [828, 351] on input "0" at bounding box center [859, 356] width 296 height 25
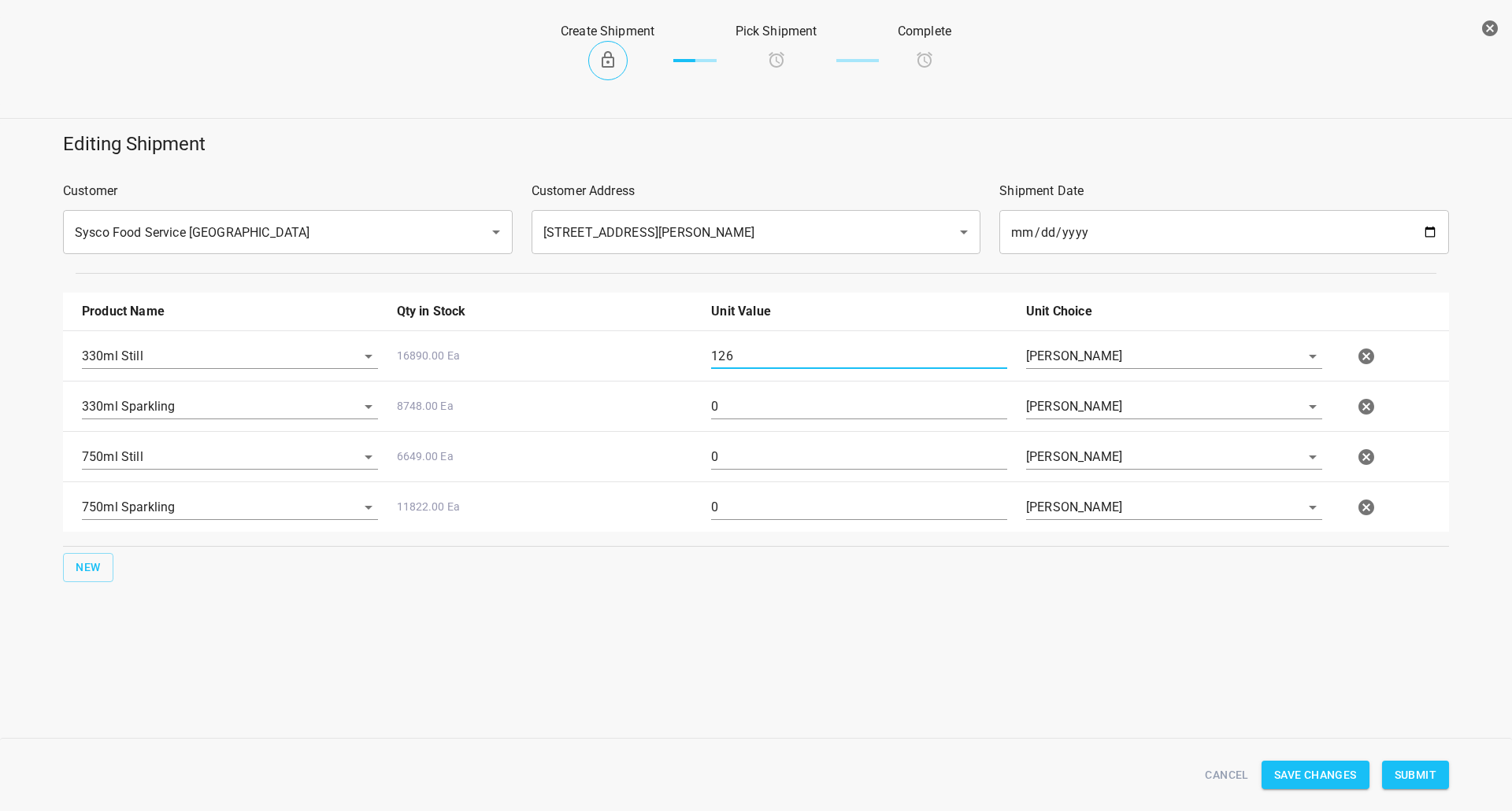
type input "126"
click at [743, 414] on input "0" at bounding box center [859, 406] width 296 height 25
click at [742, 413] on input "0" at bounding box center [859, 406] width 296 height 25
type input "126"
click at [728, 453] on input "0" at bounding box center [859, 457] width 296 height 25
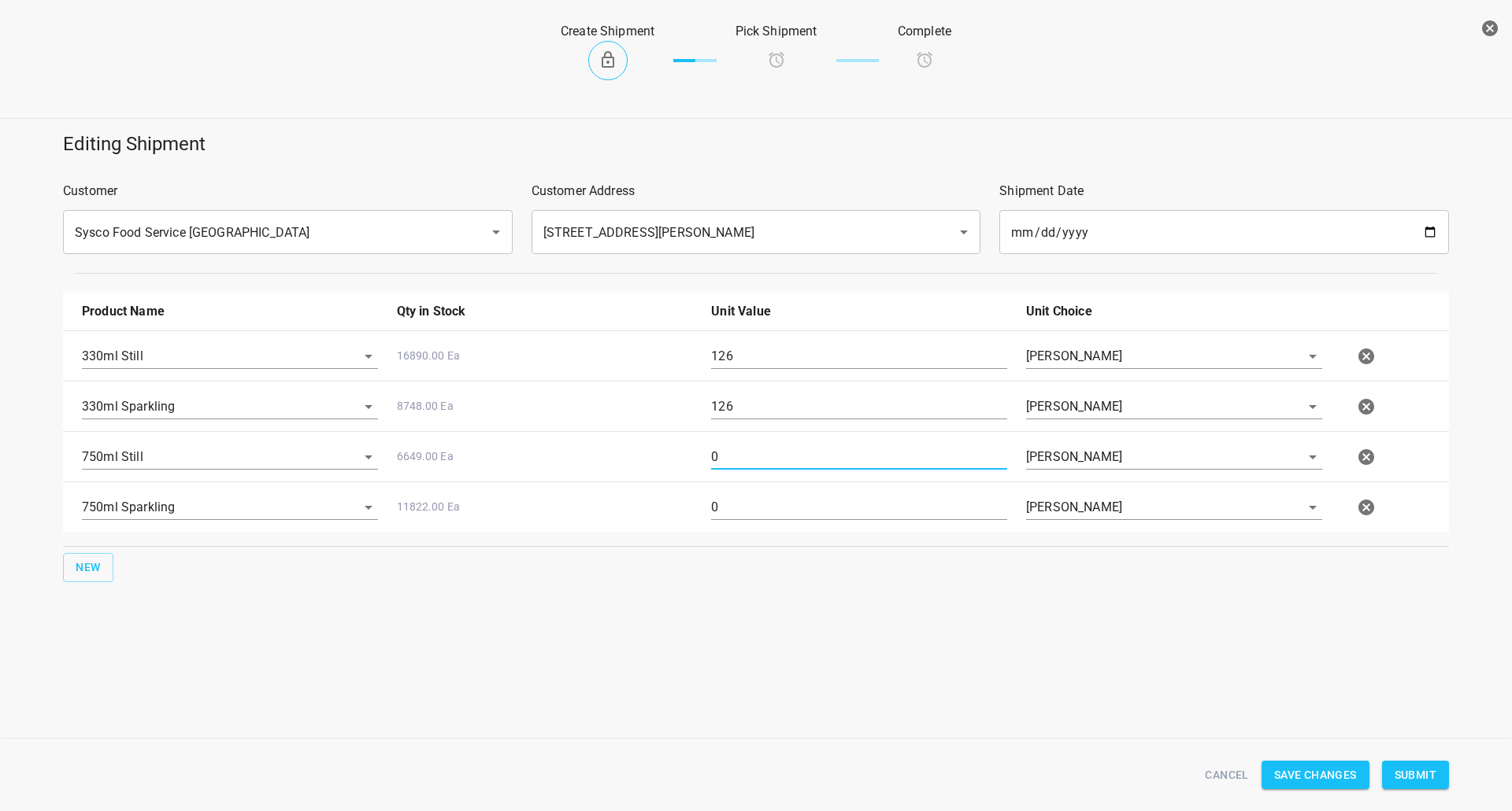
click at [728, 453] on input "0" at bounding box center [859, 457] width 296 height 25
type input "80"
click at [777, 502] on input "0" at bounding box center [859, 507] width 296 height 25
click at [777, 503] on input "0" at bounding box center [859, 507] width 296 height 25
type input "80"
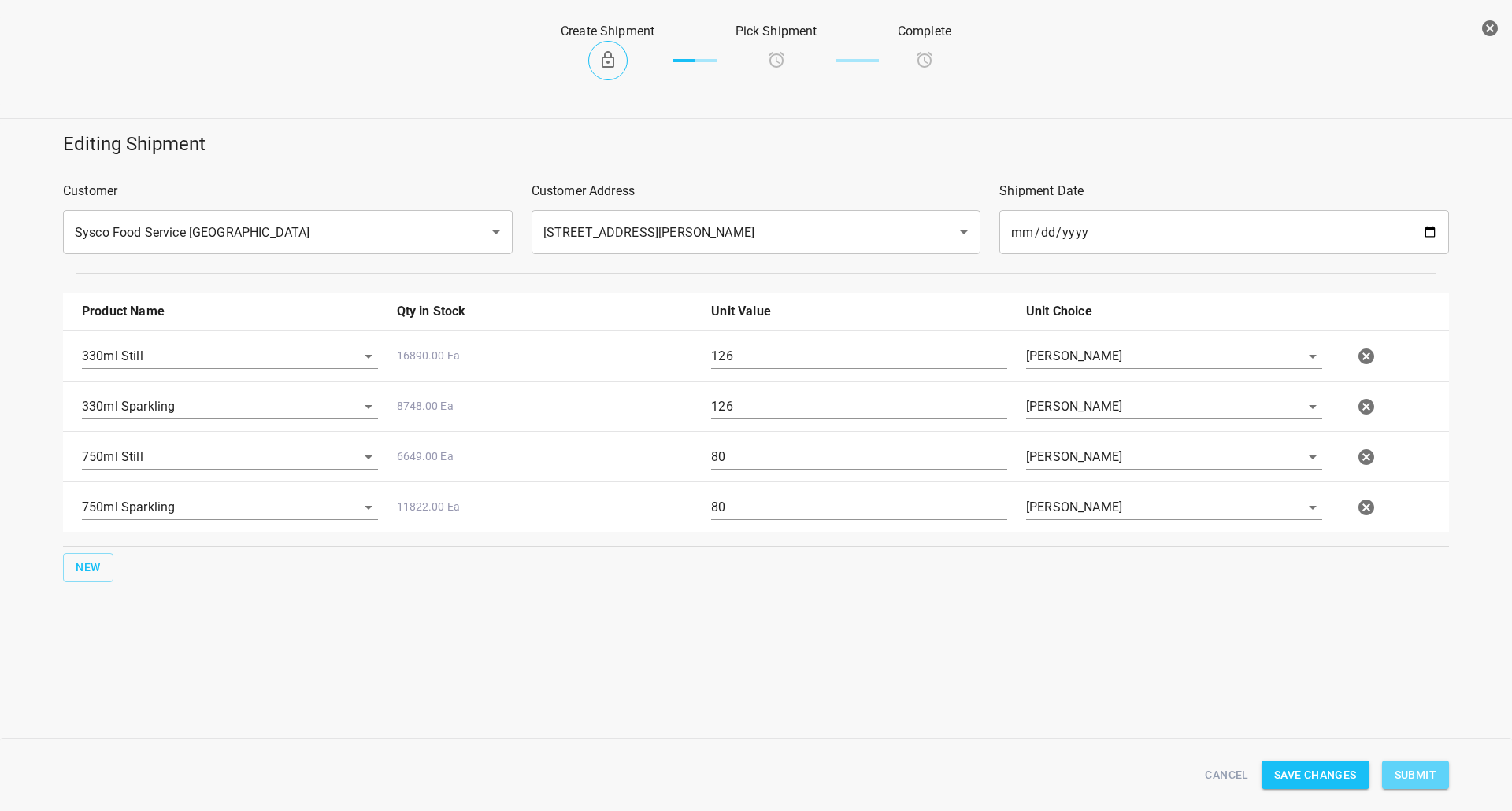
click at [1396, 783] on span "Submit" at bounding box center [1415, 775] width 42 height 20
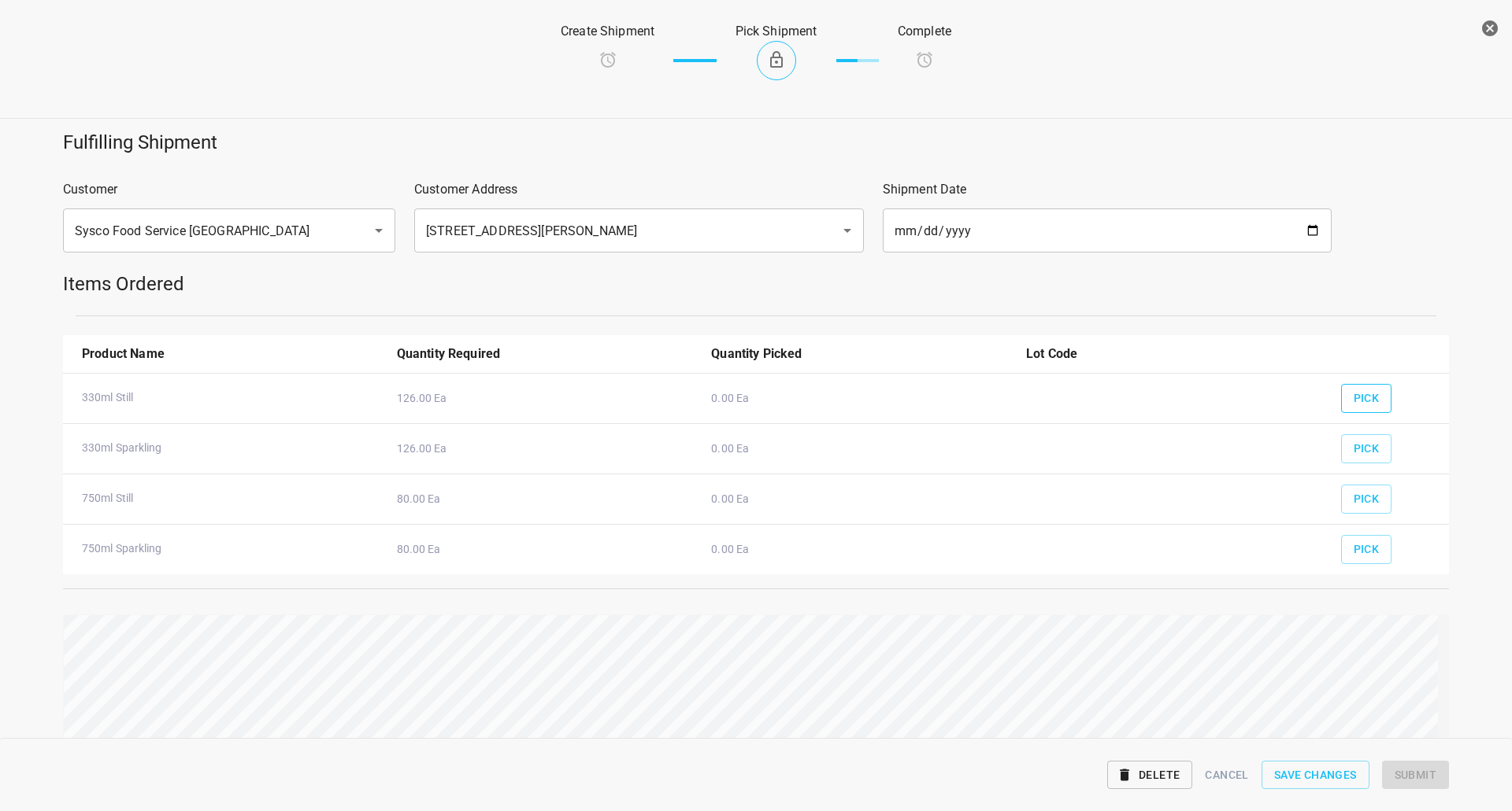
click at [1353, 393] on span "Pick" at bounding box center [1366, 398] width 26 height 20
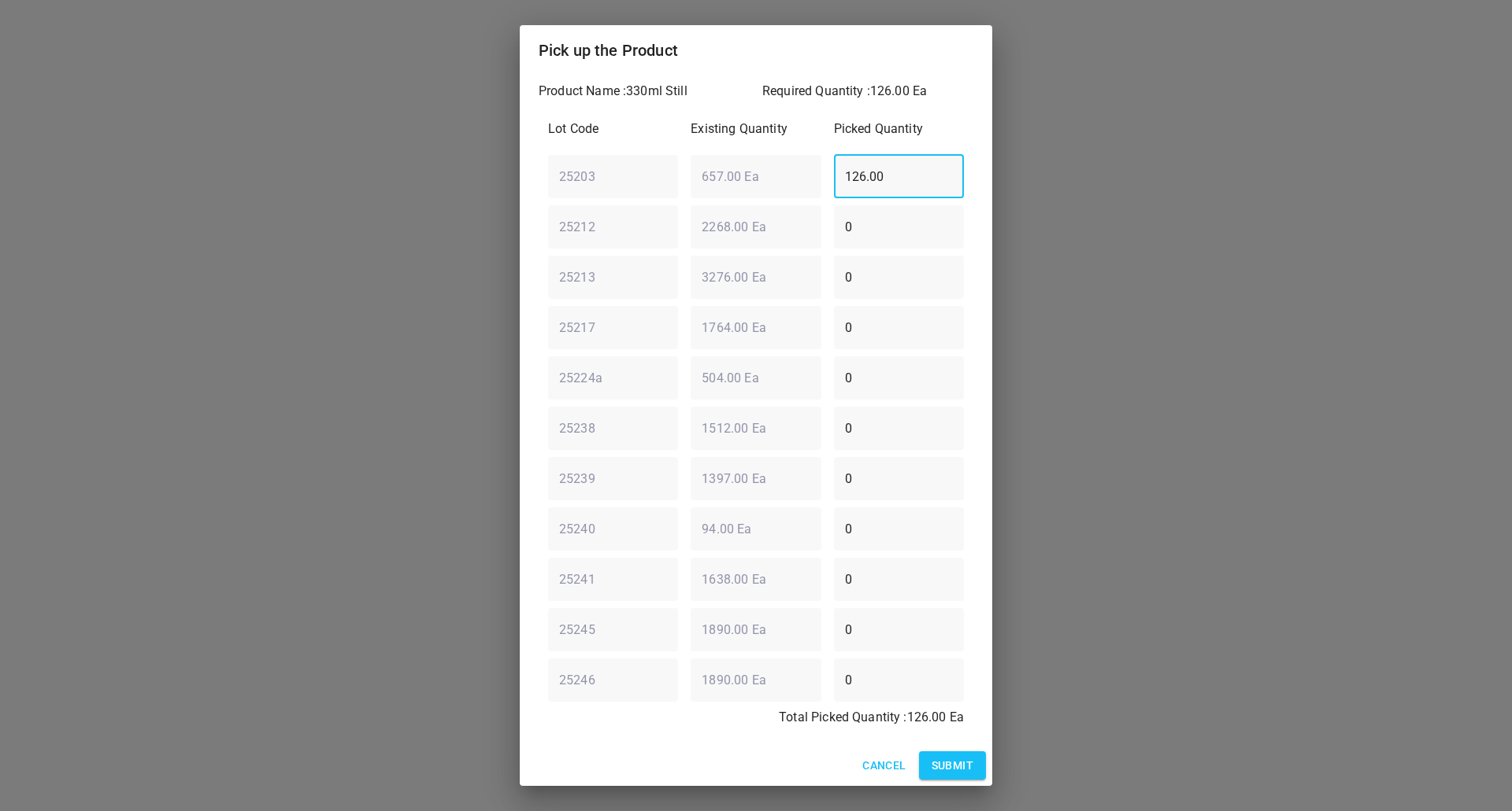
click at [719, 160] on div "25203 ​ 657.00 Ea ​ 126.00 ​" at bounding box center [756, 177] width 429 height 57
type input "0"
click at [692, 234] on div "25212 ​ 2268.00 Ea ​ 0 ​" at bounding box center [756, 227] width 429 height 57
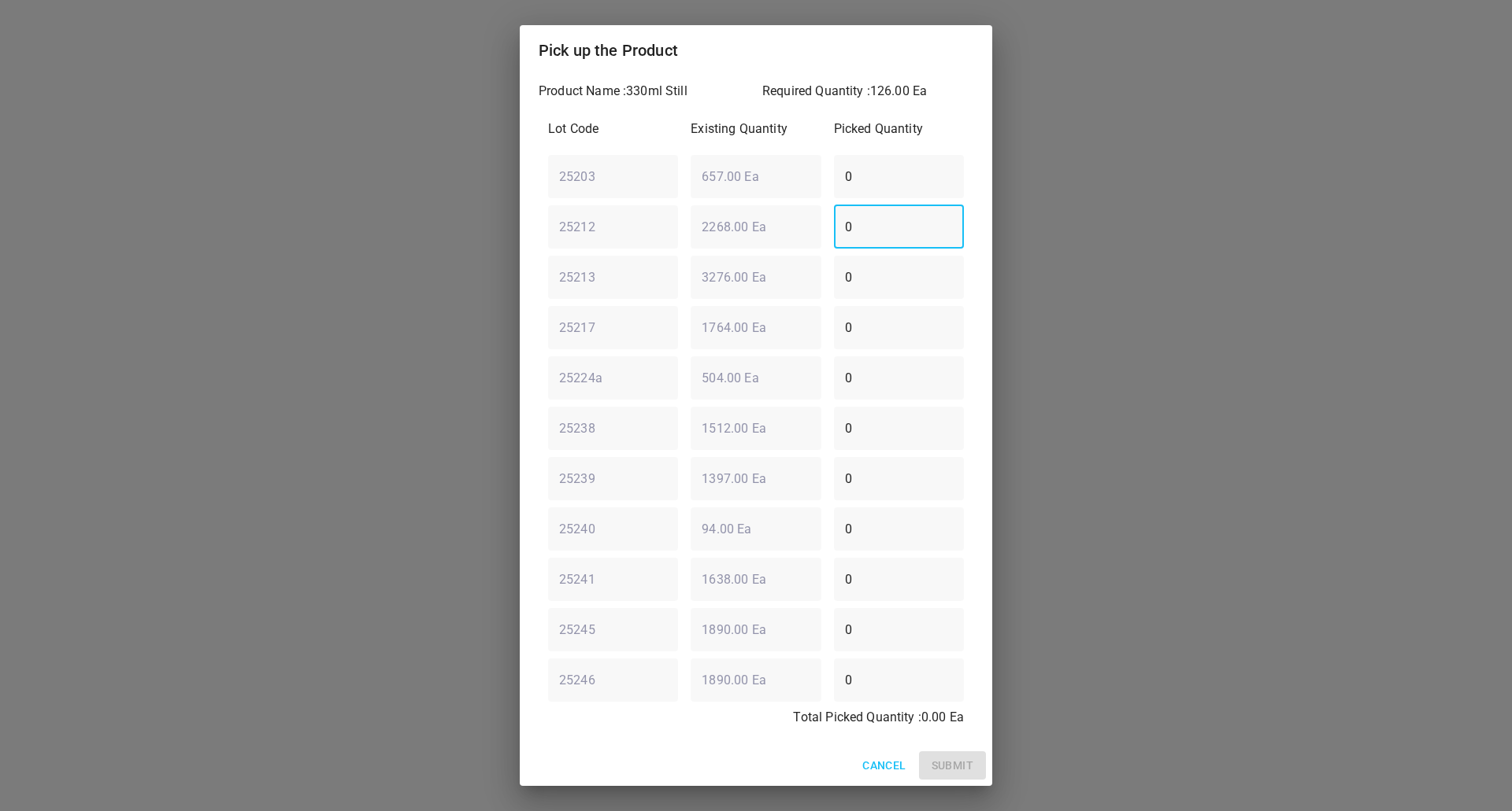
drag, startPoint x: 868, startPoint y: 230, endPoint x: 580, endPoint y: 253, distance: 288.9
click at [546, 254] on div "Lot Code Existing Quantity Picked Quantity 25203 ​ 657.00 Ea ​ 0 ​ 25212 ​ 2268…" at bounding box center [756, 427] width 435 height 636
type input "126"
click at [945, 783] on div "Cancel Submit" at bounding box center [756, 765] width 472 height 42
click at [957, 765] on span "Submit" at bounding box center [952, 766] width 42 height 20
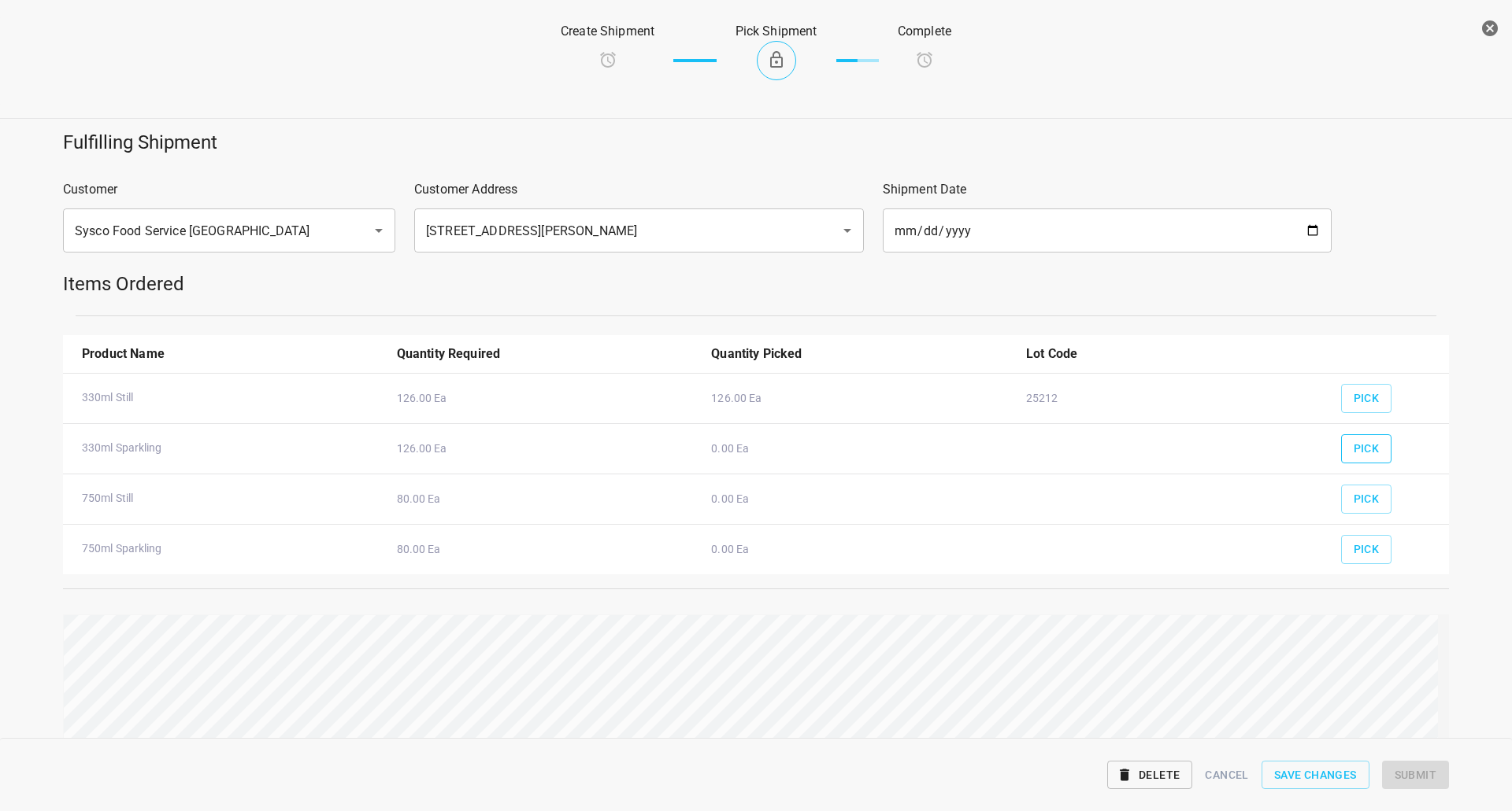
click at [1368, 449] on span "Pick" at bounding box center [1366, 449] width 26 height 20
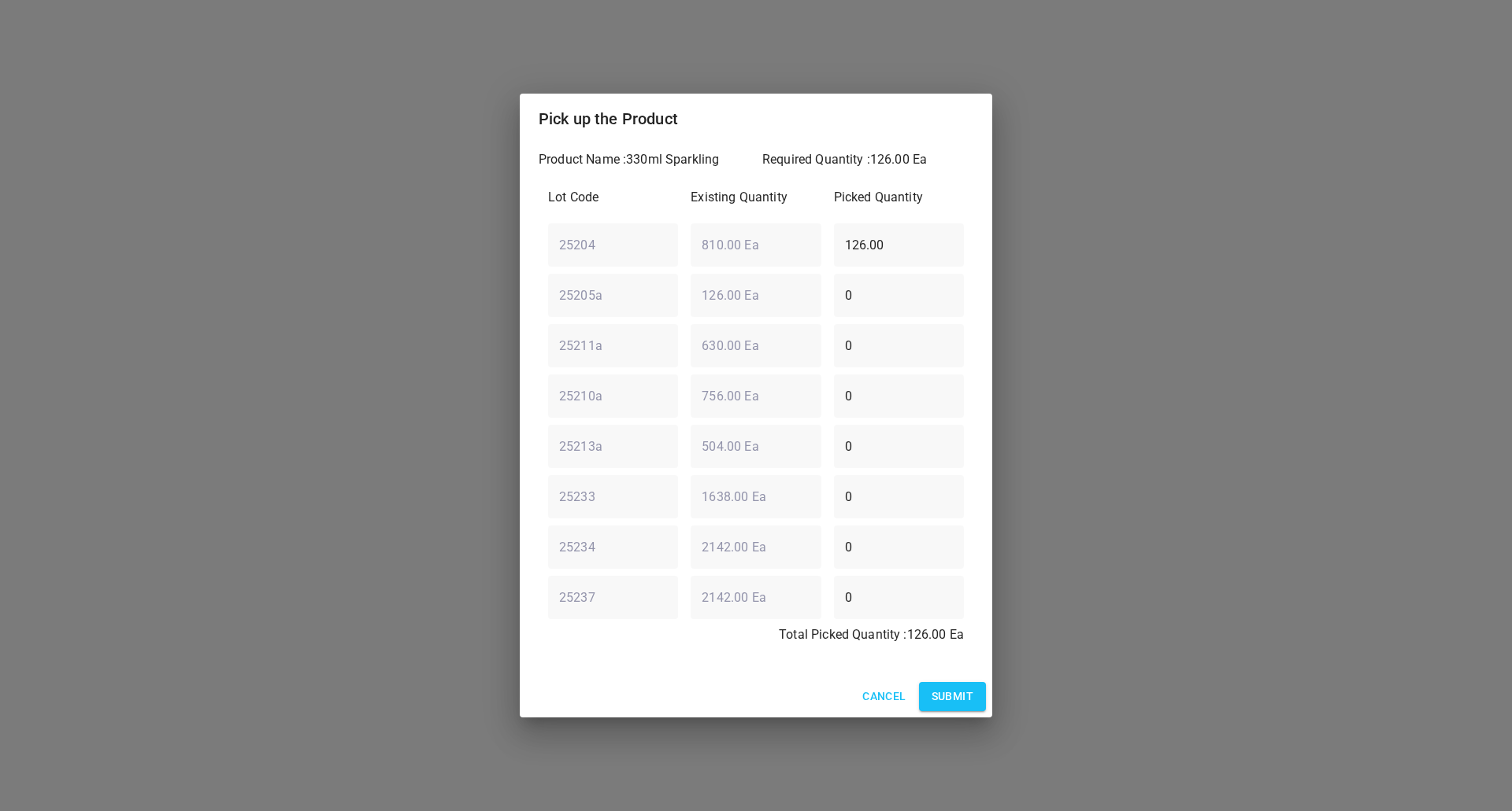
drag, startPoint x: 956, startPoint y: 690, endPoint x: 1035, endPoint y: 654, distance: 86.8
click at [956, 690] on span "Submit" at bounding box center [952, 697] width 42 height 20
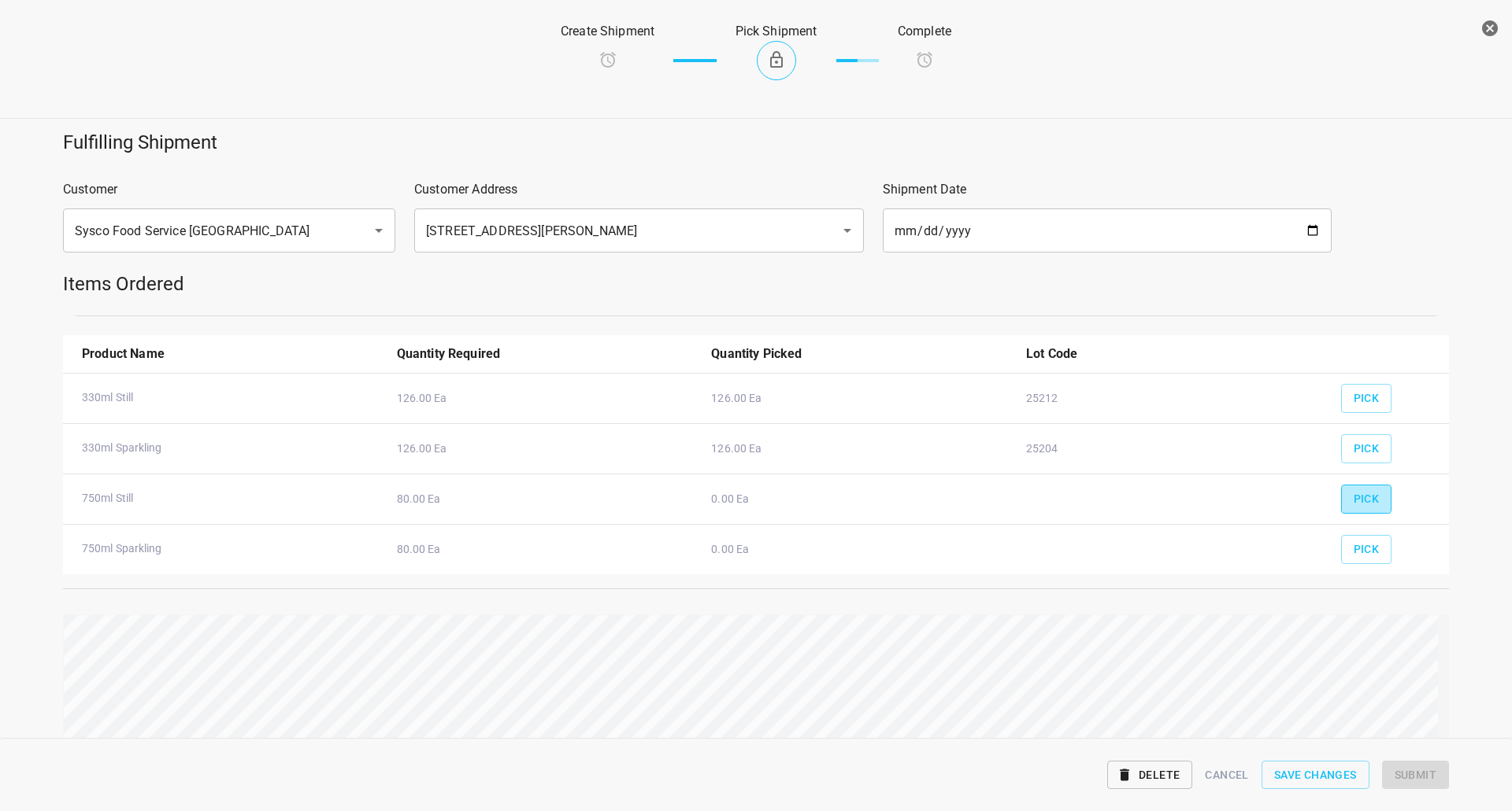
click at [1359, 498] on span "Pick" at bounding box center [1366, 499] width 26 height 20
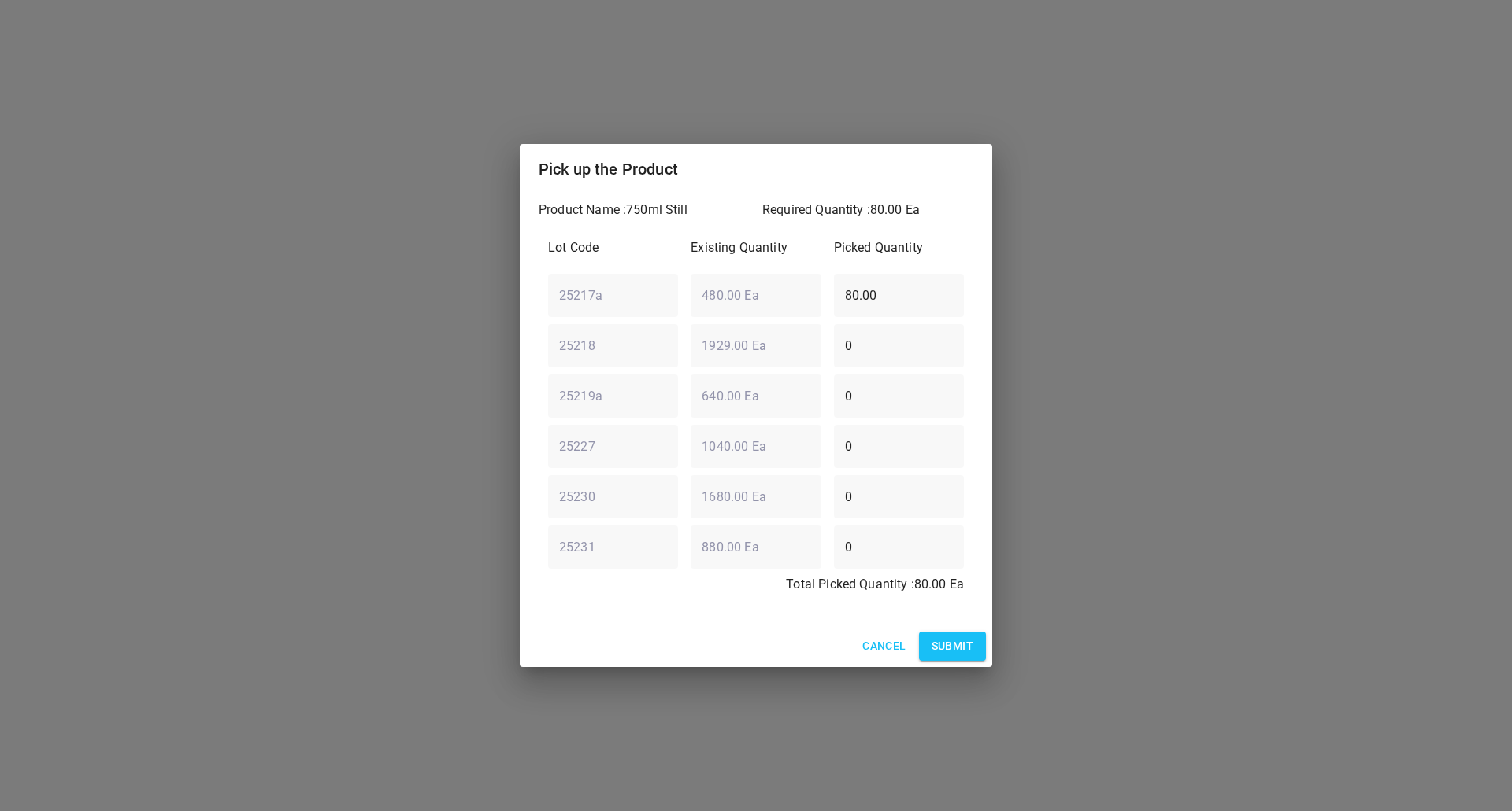
click at [604, 302] on div "25217a ​ 480.00 Ea ​ 80.00 ​" at bounding box center [756, 296] width 429 height 57
type input "0"
click at [702, 441] on div "25227 ​ 1040.00 Ea ​ 0 ​" at bounding box center [756, 446] width 429 height 57
type input "80"
click at [937, 645] on span "Submit" at bounding box center [952, 647] width 42 height 20
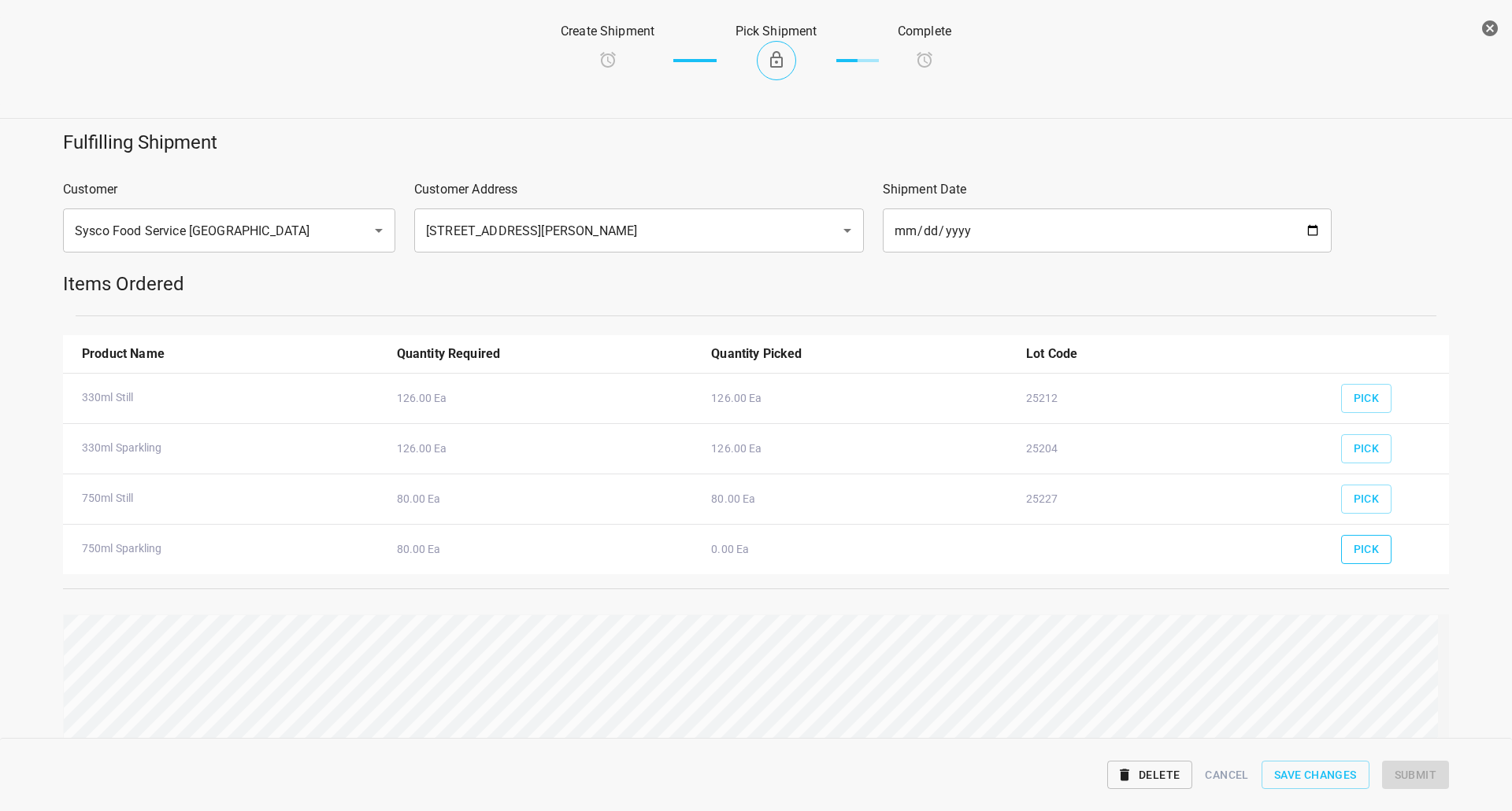
click at [1353, 544] on span "Pick" at bounding box center [1366, 550] width 26 height 20
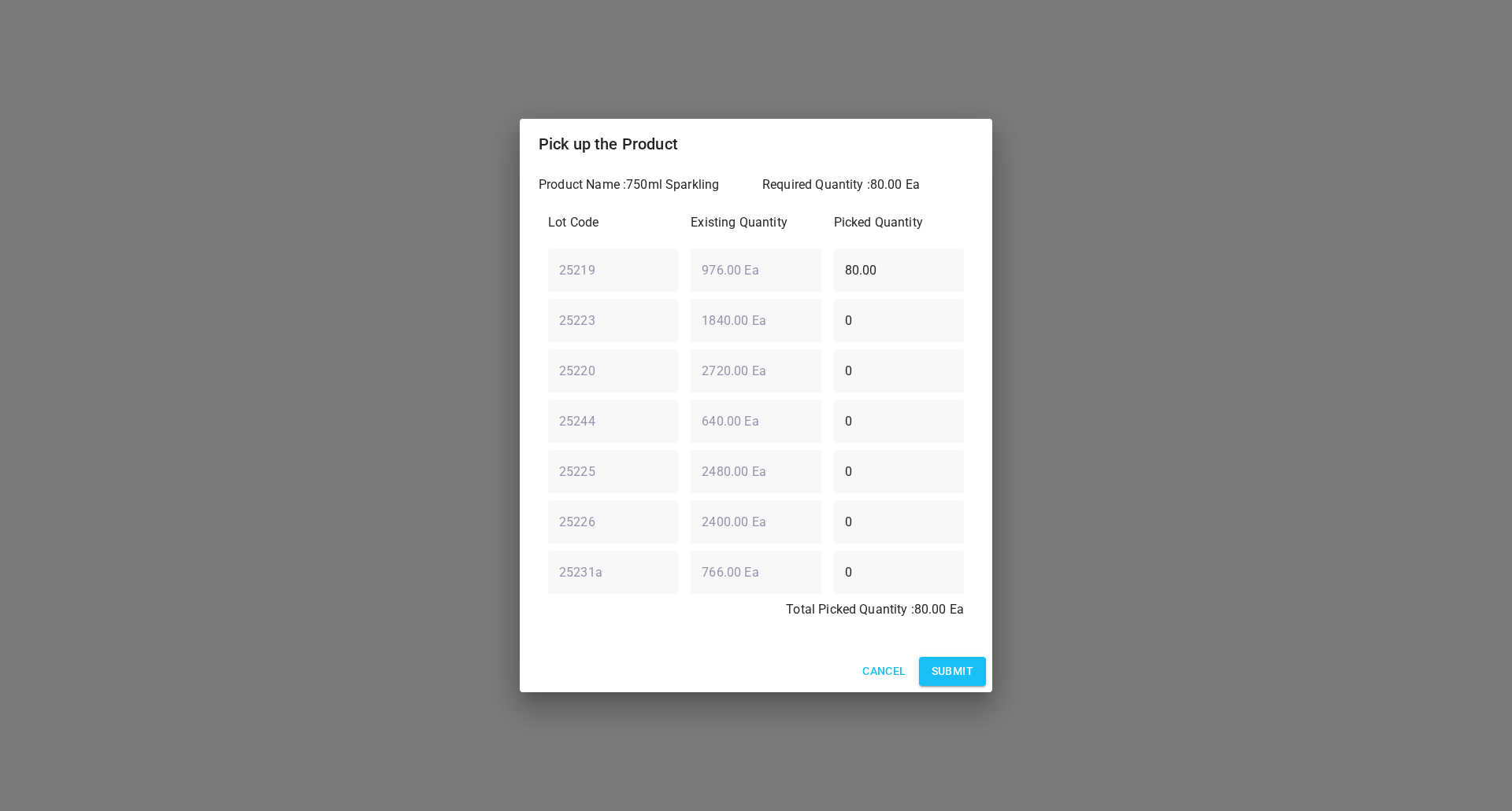
click at [585, 271] on div "25219 ​ 976.00 Ea ​ 80.00 ​" at bounding box center [756, 270] width 429 height 57
type input "0"
drag, startPoint x: 914, startPoint y: 366, endPoint x: 310, endPoint y: 357, distance: 604.1
click at [391, 365] on div "Pick up the Product Product Name : 750ml Sparkling Required Quantity : 80.00 Ea…" at bounding box center [756, 406] width 1512 height 811
type input "80"
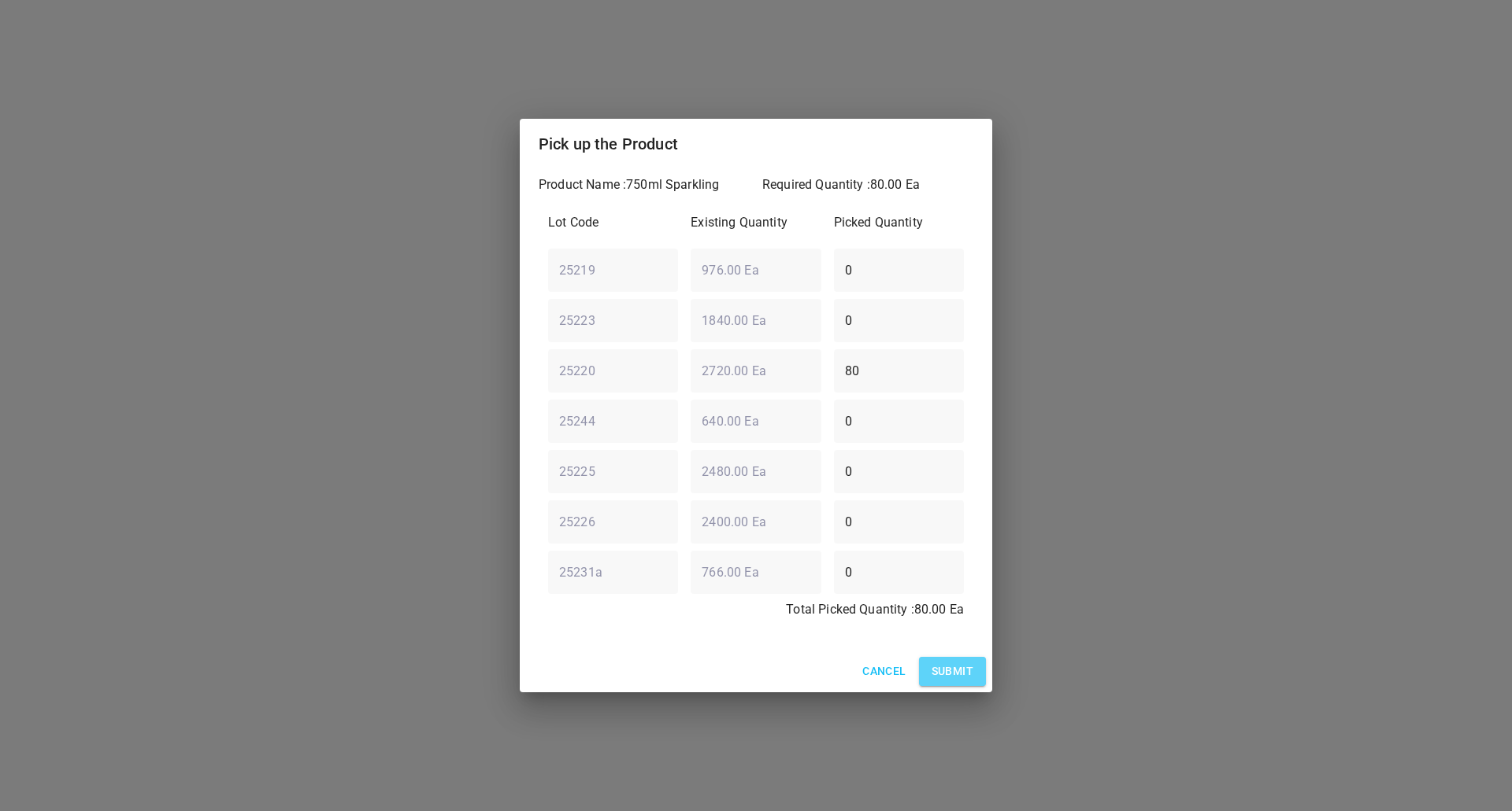
drag, startPoint x: 963, startPoint y: 670, endPoint x: 925, endPoint y: 655, distance: 40.9
click at [964, 670] on span "Submit" at bounding box center [952, 672] width 42 height 20
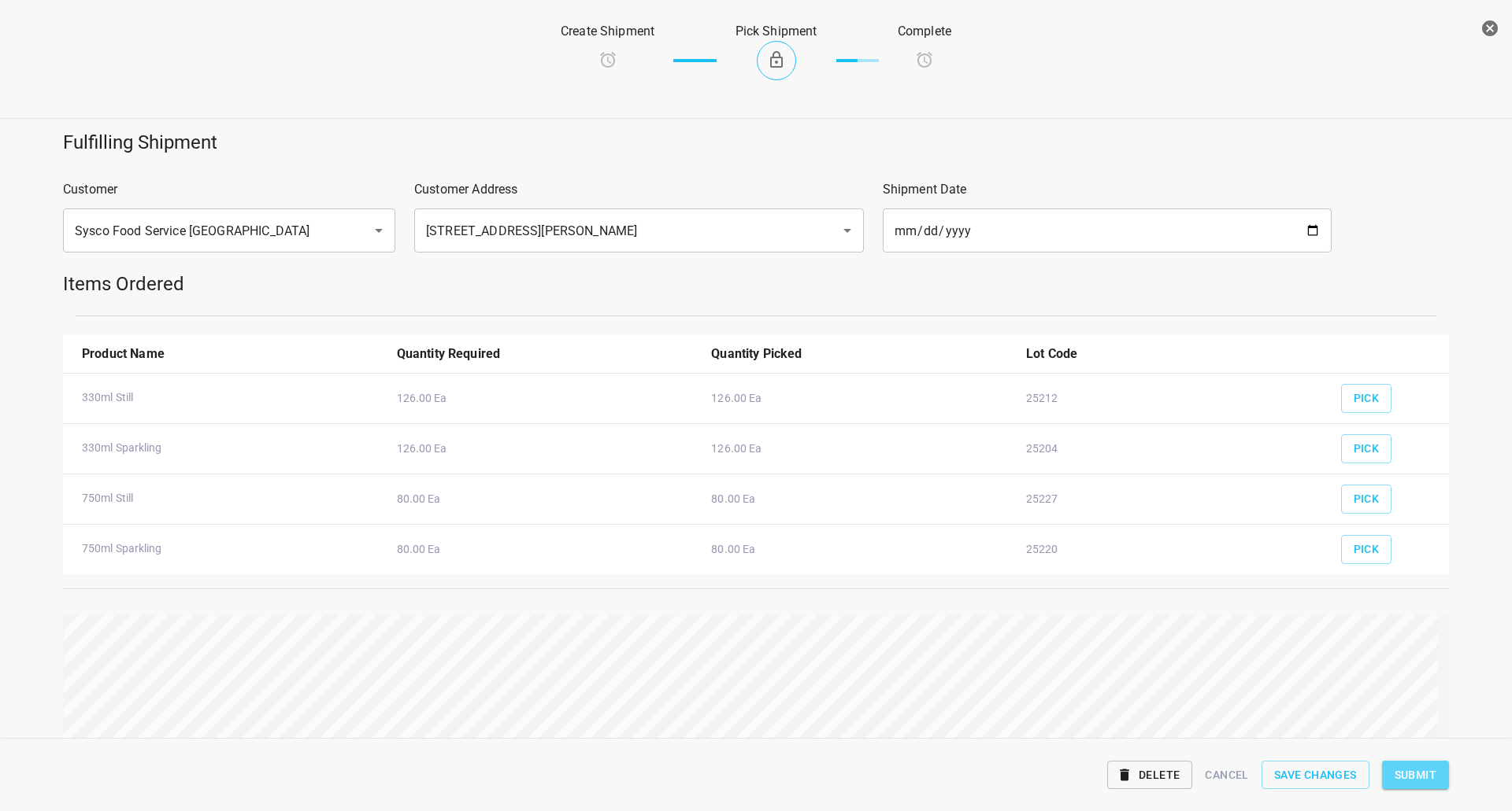
click at [1426, 769] on span "Submit" at bounding box center [1415, 775] width 42 height 20
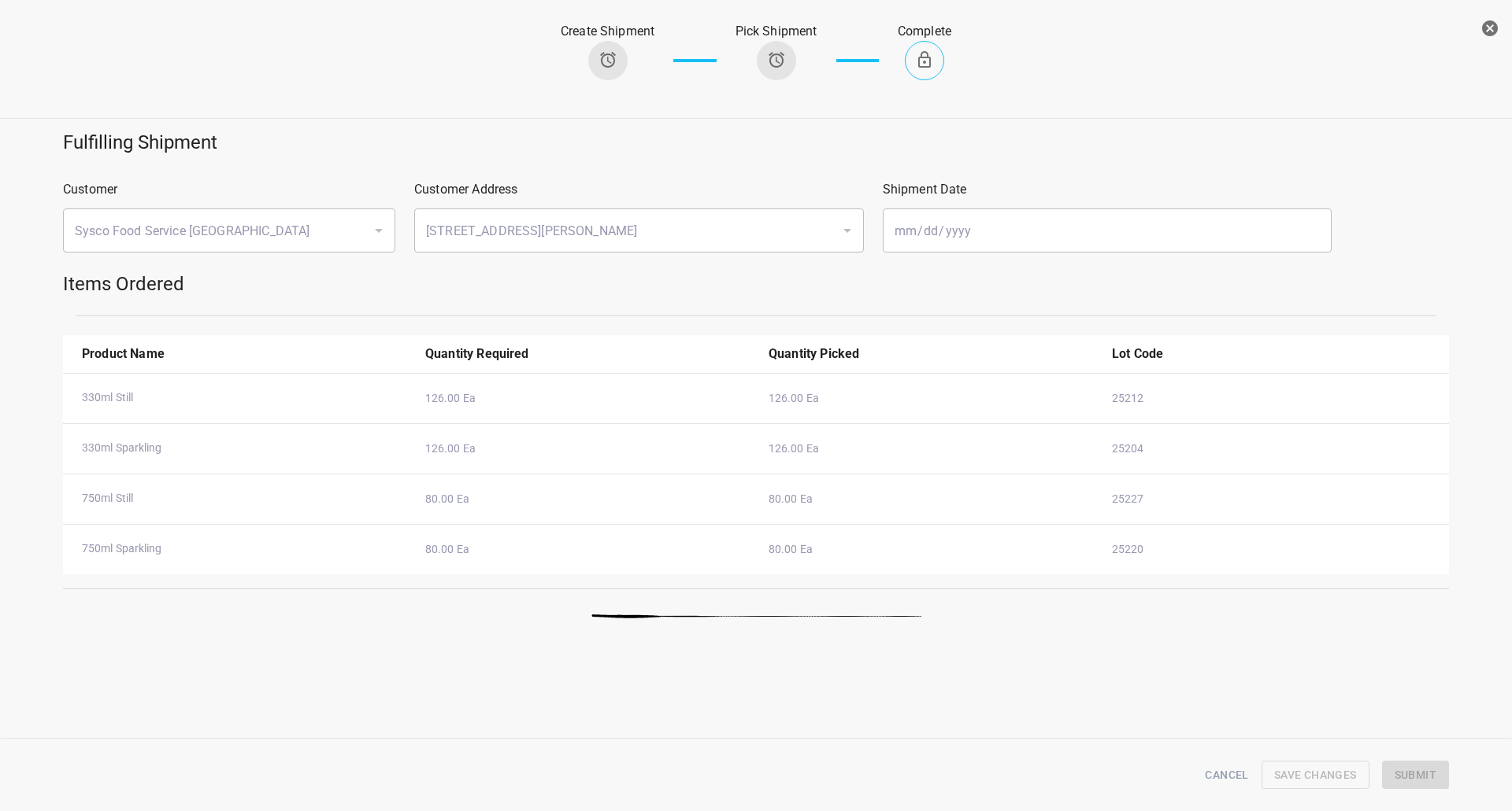
click at [1497, 24] on icon "button" at bounding box center [1489, 28] width 19 height 19
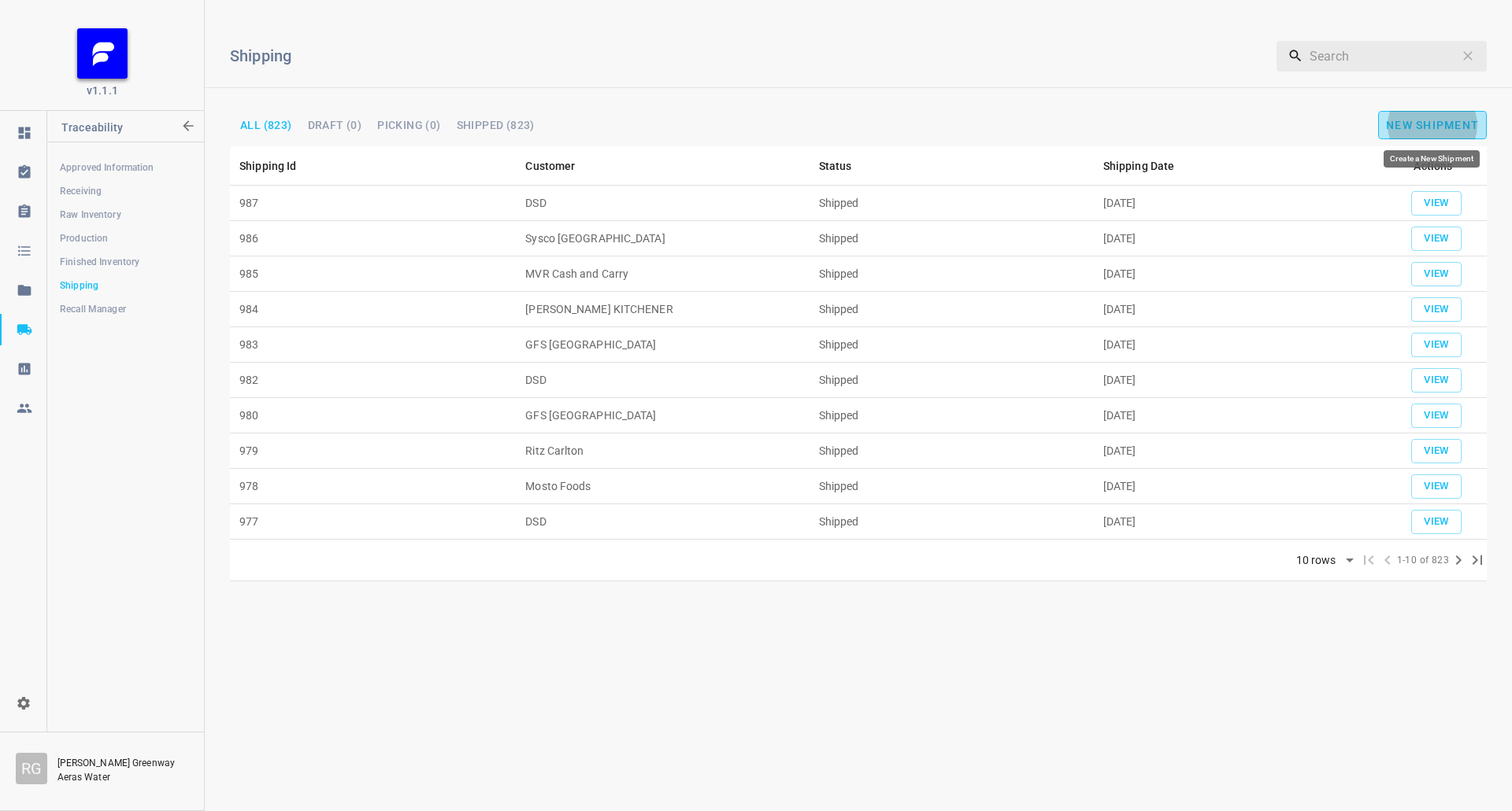
click at [1402, 116] on button "New Shipment" at bounding box center [1431, 125] width 108 height 28
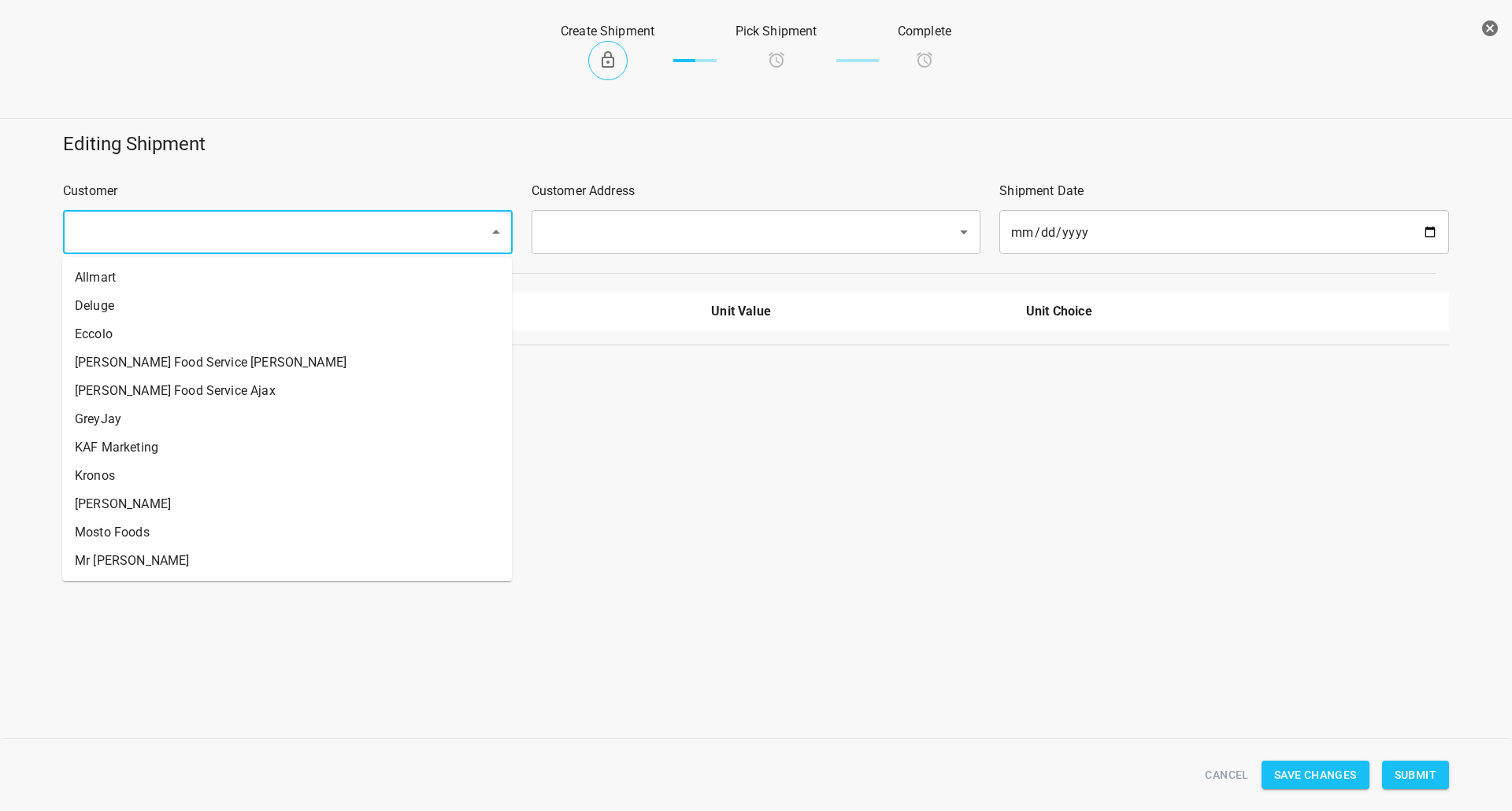
click at [149, 236] on input "text" at bounding box center [266, 232] width 391 height 30
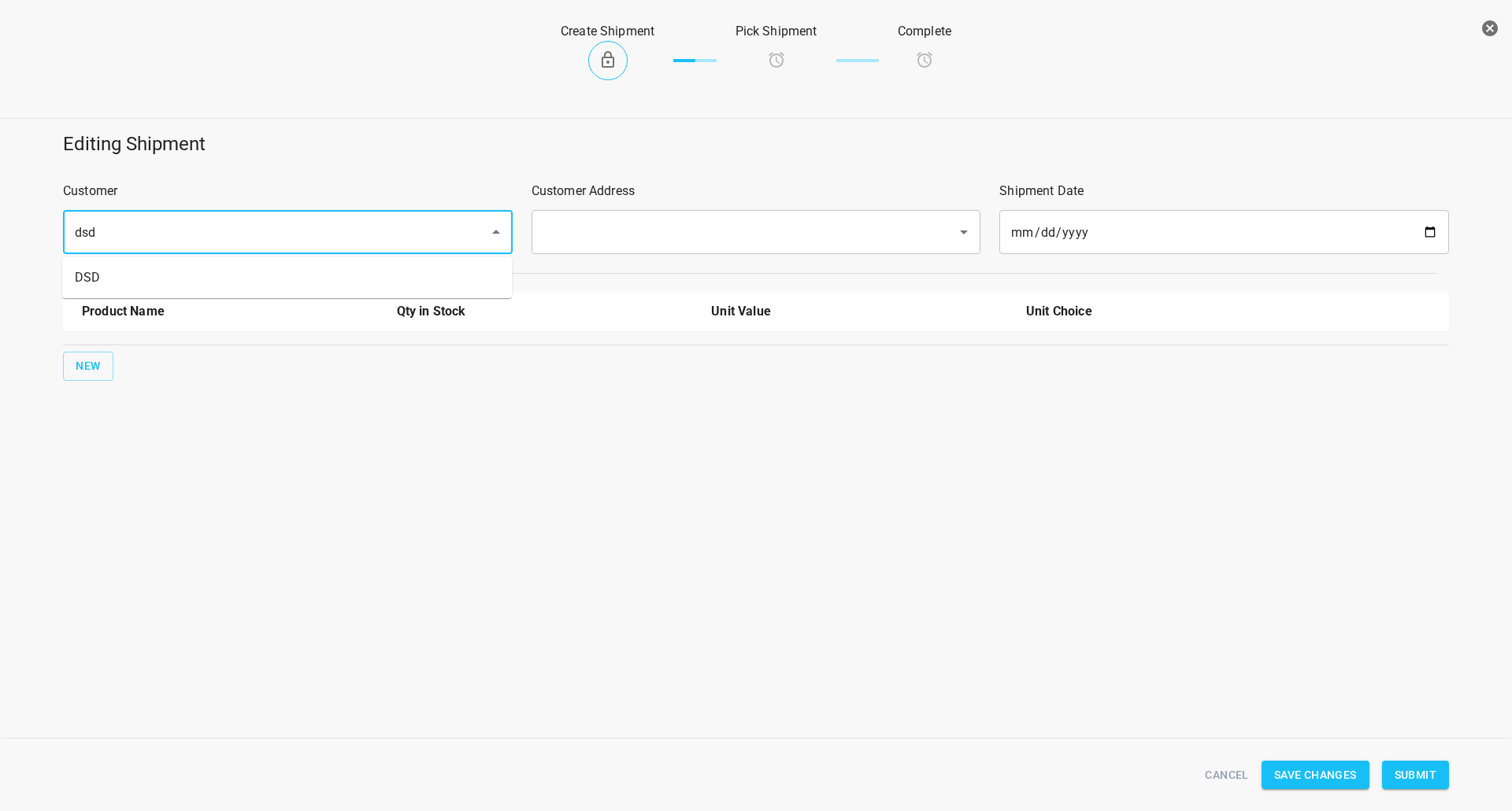
click at [133, 274] on li "DSD" at bounding box center [287, 278] width 450 height 28
type input "DSD"
click at [723, 225] on input "text" at bounding box center [734, 232] width 391 height 30
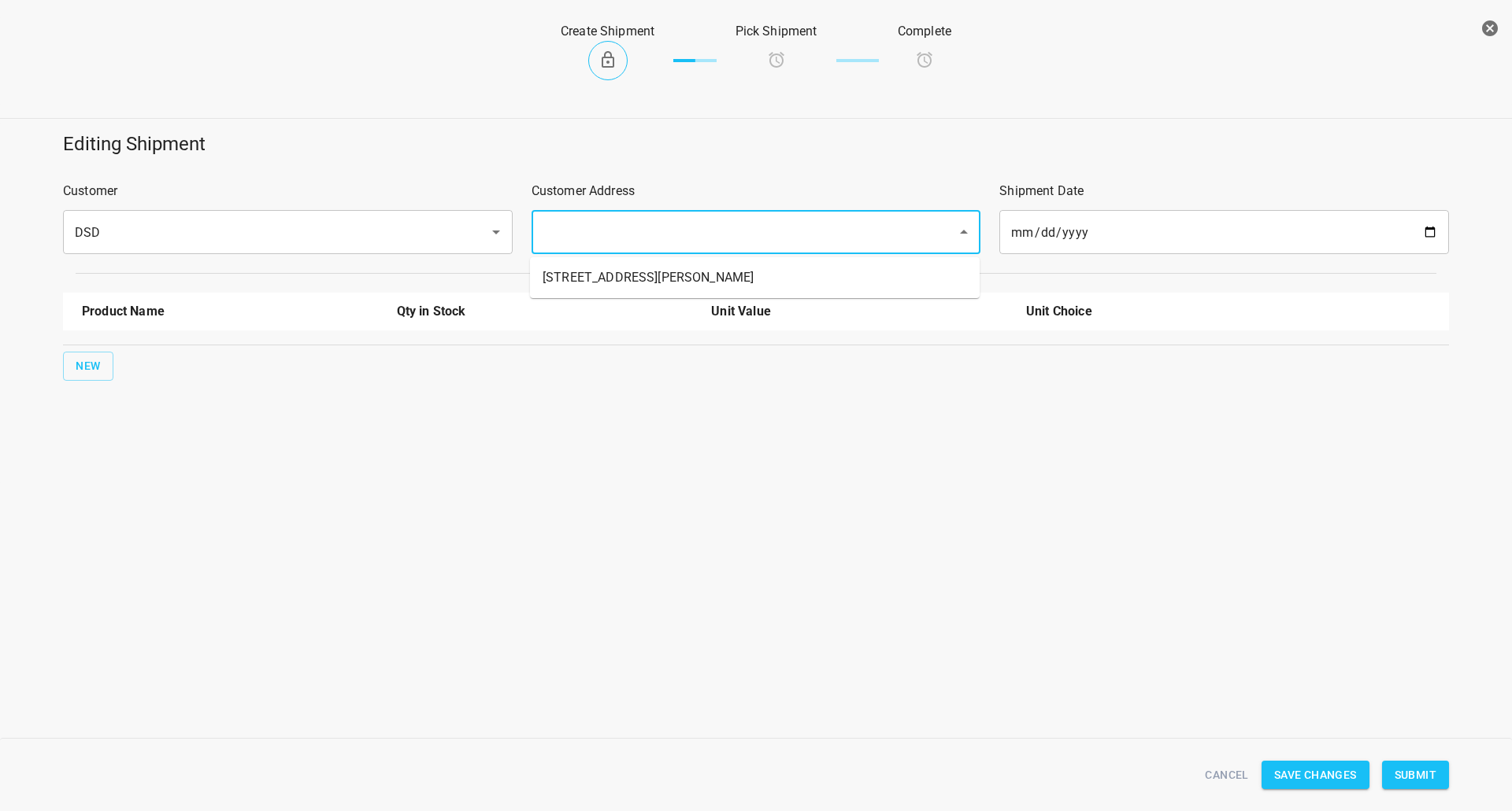
click at [662, 268] on ul "[STREET_ADDRESS][PERSON_NAME]" at bounding box center [754, 278] width 450 height 41
click at [660, 270] on li "[STREET_ADDRESS][PERSON_NAME]" at bounding box center [754, 278] width 450 height 28
type input "[STREET_ADDRESS][PERSON_NAME]"
click at [84, 354] on button "New" at bounding box center [88, 366] width 51 height 29
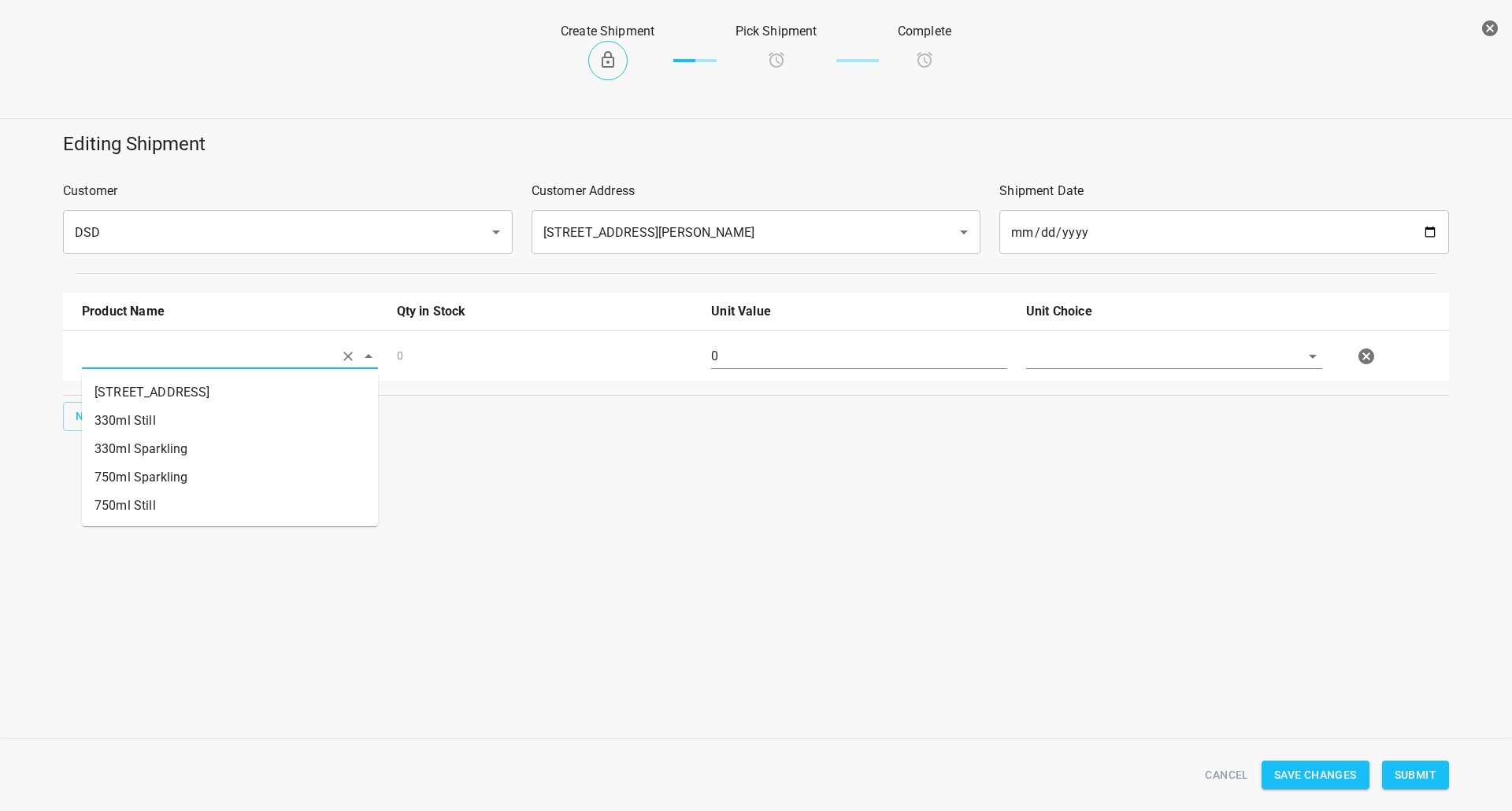
click at [125, 344] on input "text" at bounding box center [208, 356] width 252 height 24
click at [139, 426] on li "330ml Still" at bounding box center [230, 421] width 296 height 28
type input "330ml Still"
click at [94, 410] on span "New" at bounding box center [88, 417] width 25 height 20
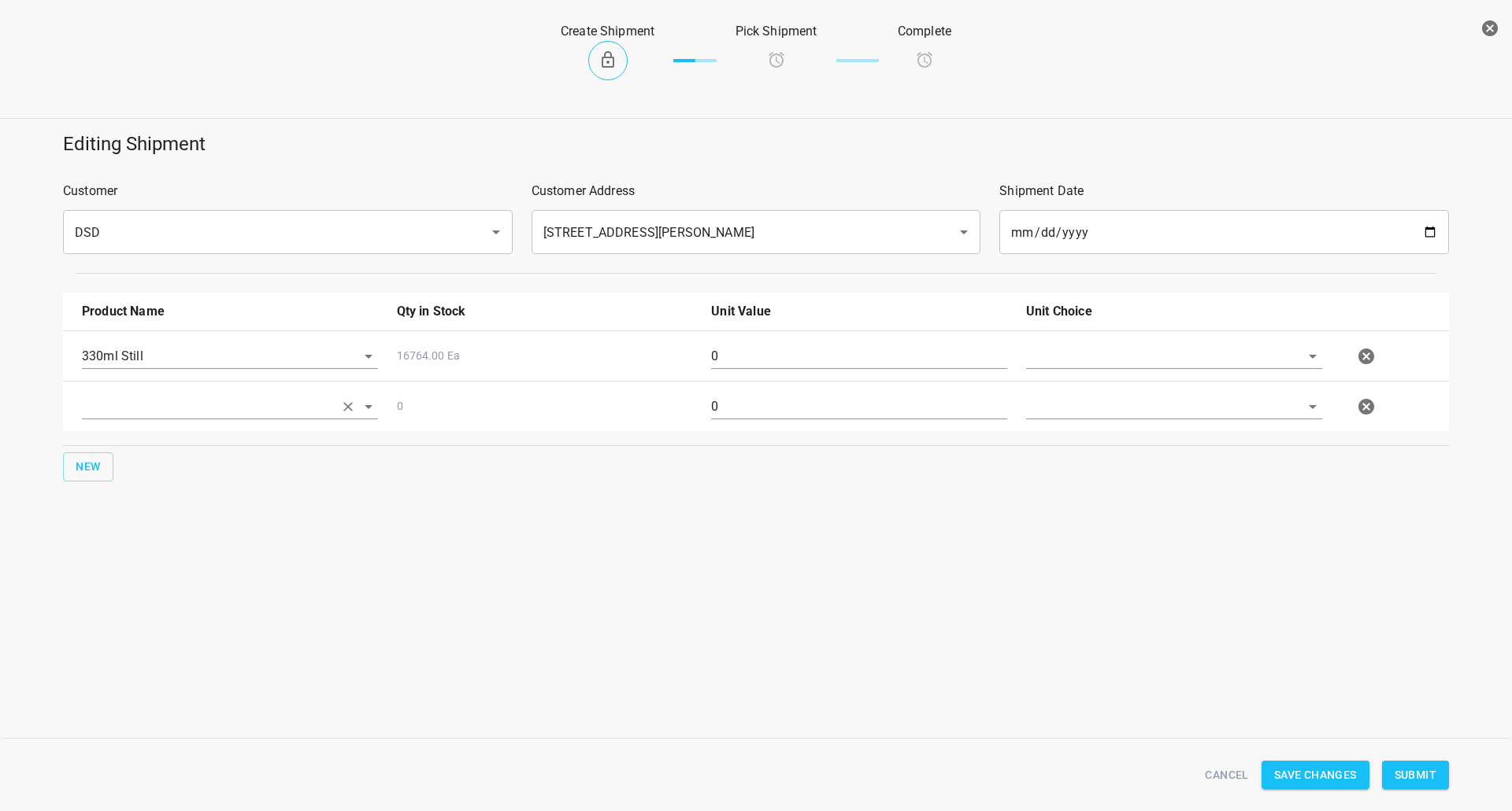
click at [106, 404] on input "text" at bounding box center [208, 406] width 252 height 24
click at [179, 493] on li "330ml Sparkling" at bounding box center [230, 499] width 296 height 28
type input "330ml Sparkling"
click at [108, 466] on button "New" at bounding box center [88, 467] width 51 height 29
click at [142, 451] on input "text" at bounding box center [208, 457] width 252 height 24
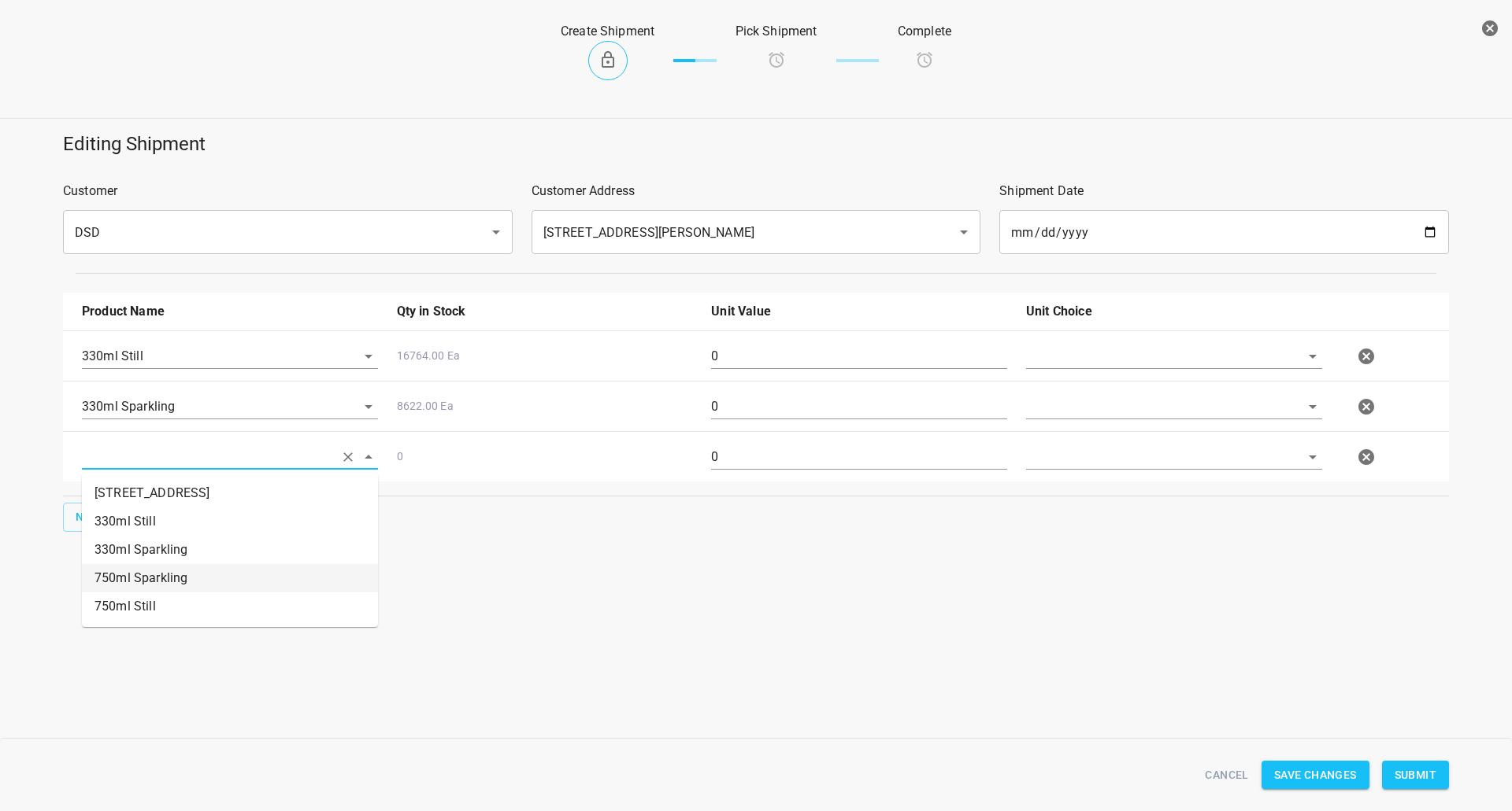
click at [153, 593] on li "750ml Still" at bounding box center [230, 607] width 296 height 28
type input "750ml Still"
click at [102, 517] on button "New" at bounding box center [88, 518] width 51 height 29
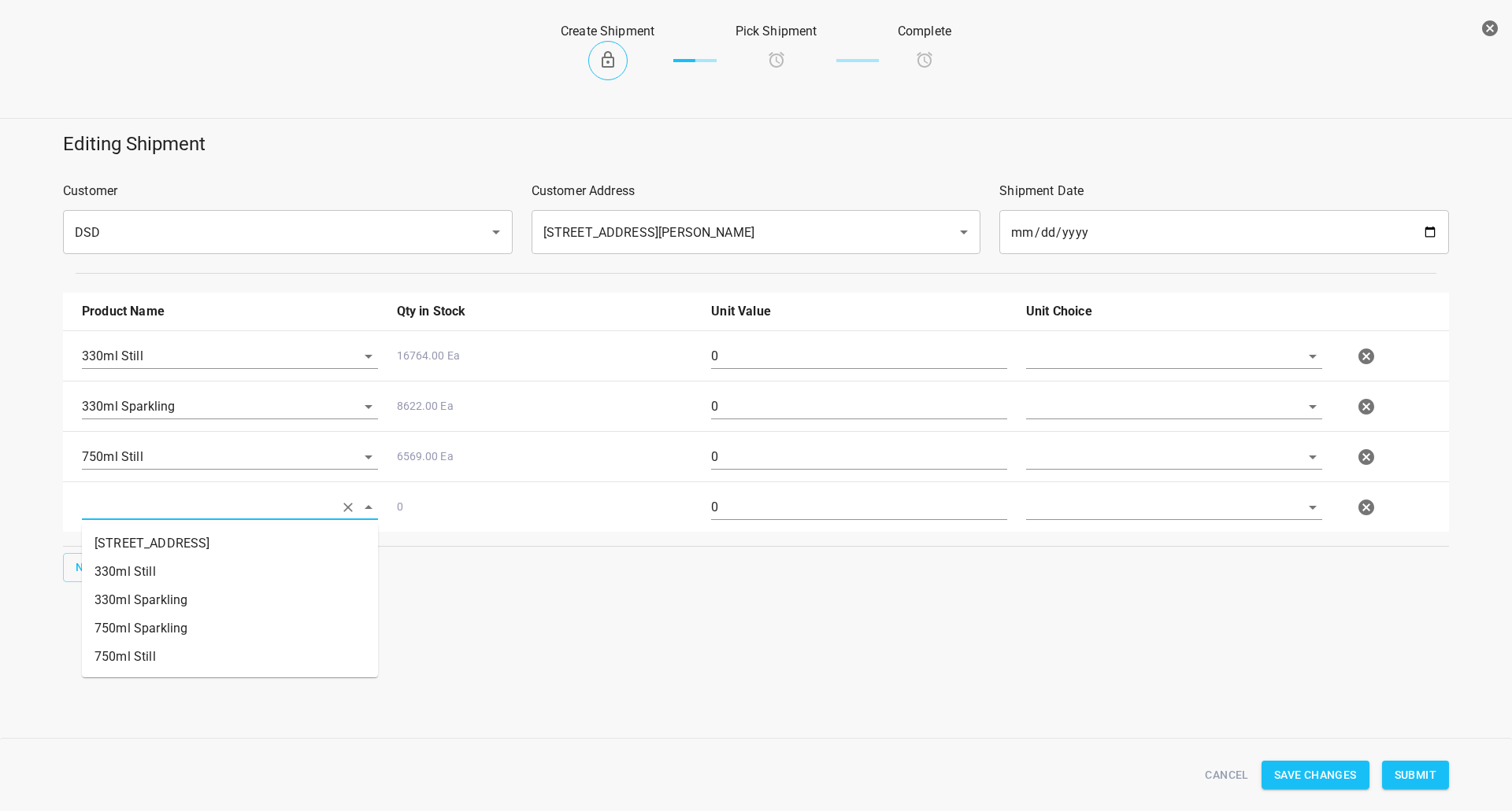
click at [161, 513] on input "text" at bounding box center [208, 507] width 252 height 24
click at [172, 620] on li "750ml Sparkling" at bounding box center [230, 629] width 296 height 28
type input "750ml Sparkling"
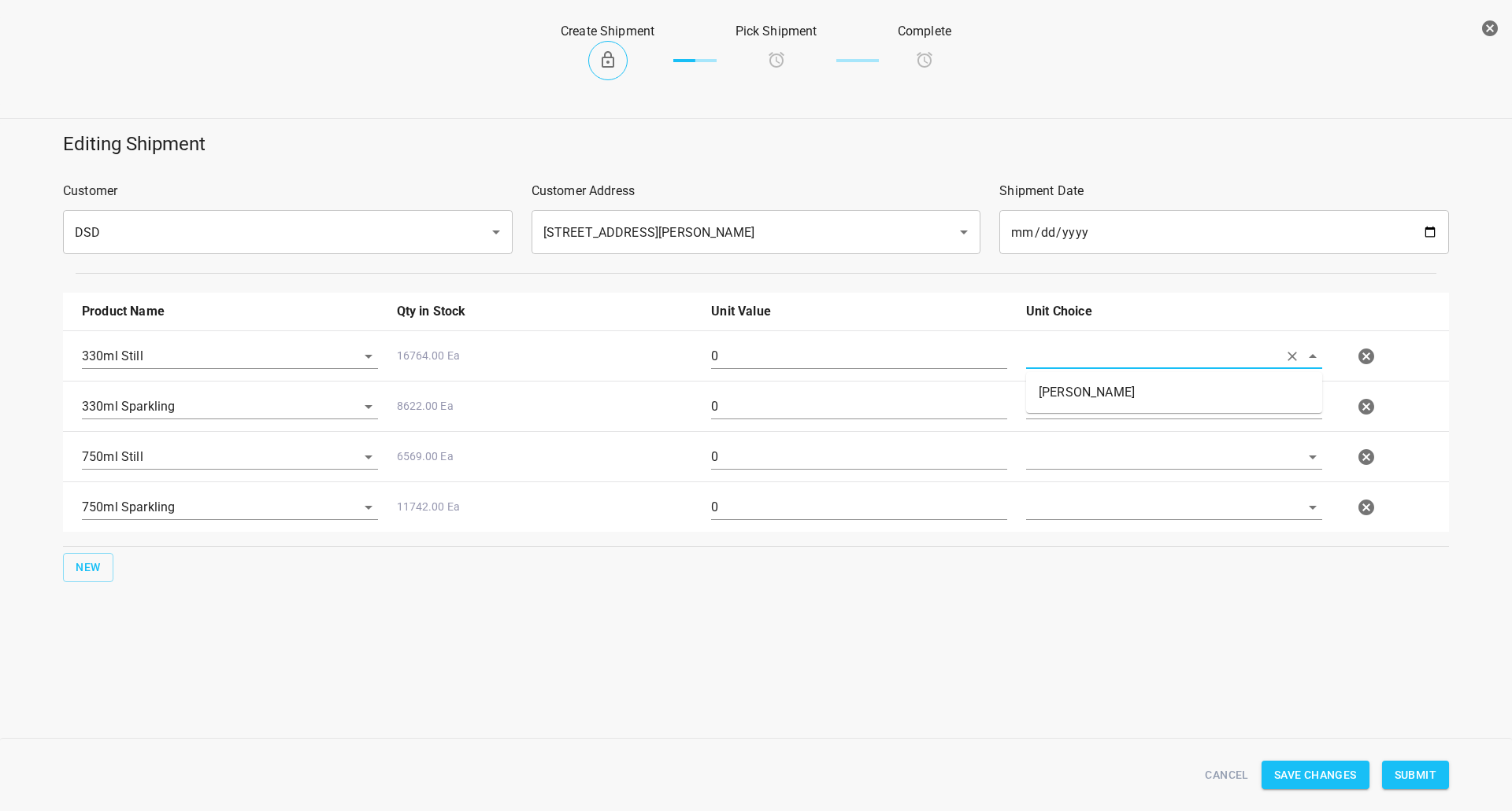
click at [1105, 365] on input "text" at bounding box center [1151, 356] width 252 height 24
click at [1096, 375] on ul "[PERSON_NAME]" at bounding box center [1173, 392] width 296 height 41
click at [1096, 382] on li "[PERSON_NAME]" at bounding box center [1173, 392] width 296 height 28
type input "[PERSON_NAME]"
click at [1086, 403] on input "text" at bounding box center [1151, 406] width 252 height 24
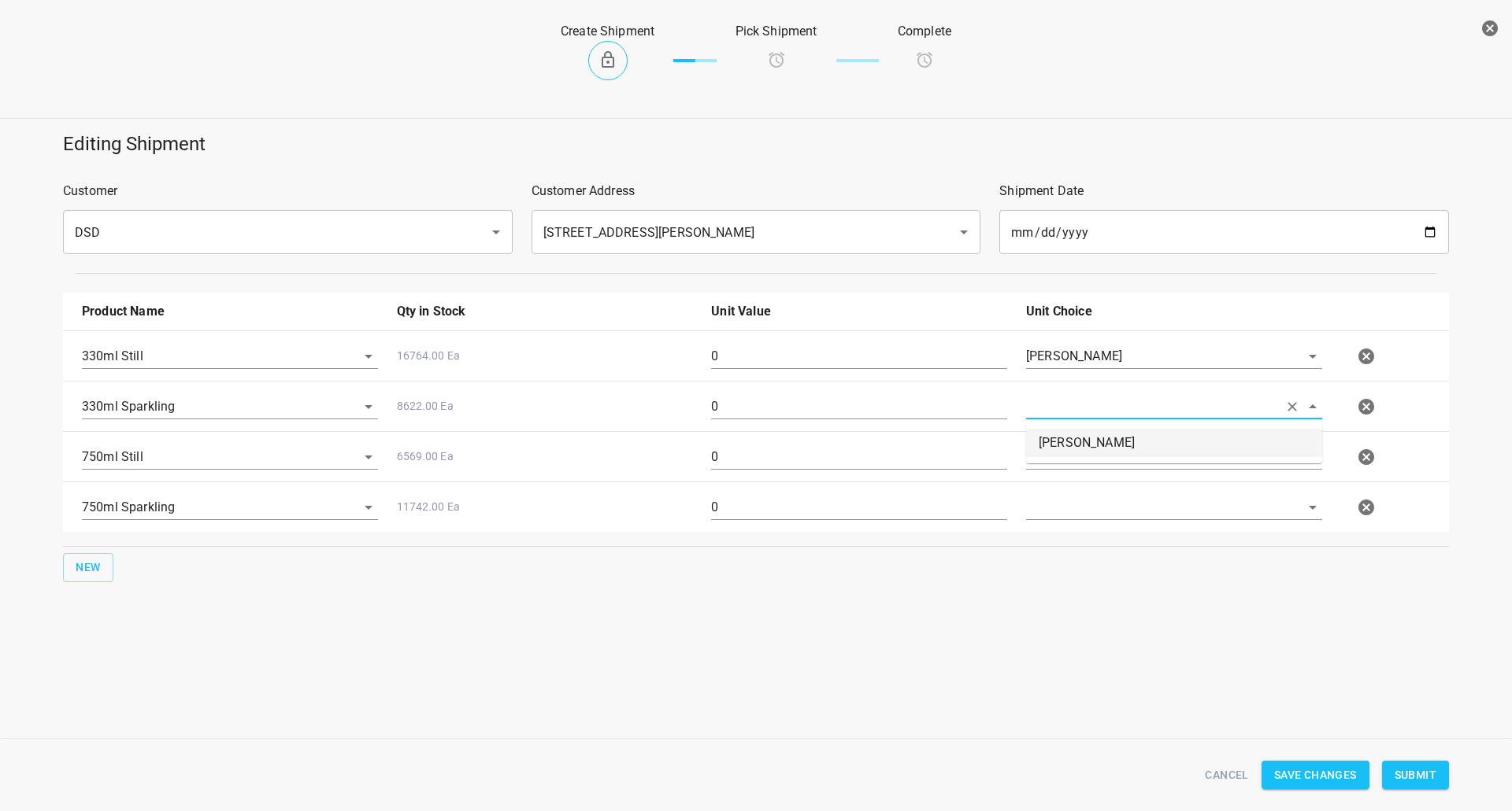
click at [1085, 440] on li "[PERSON_NAME]" at bounding box center [1173, 443] width 296 height 28
type input "[PERSON_NAME]"
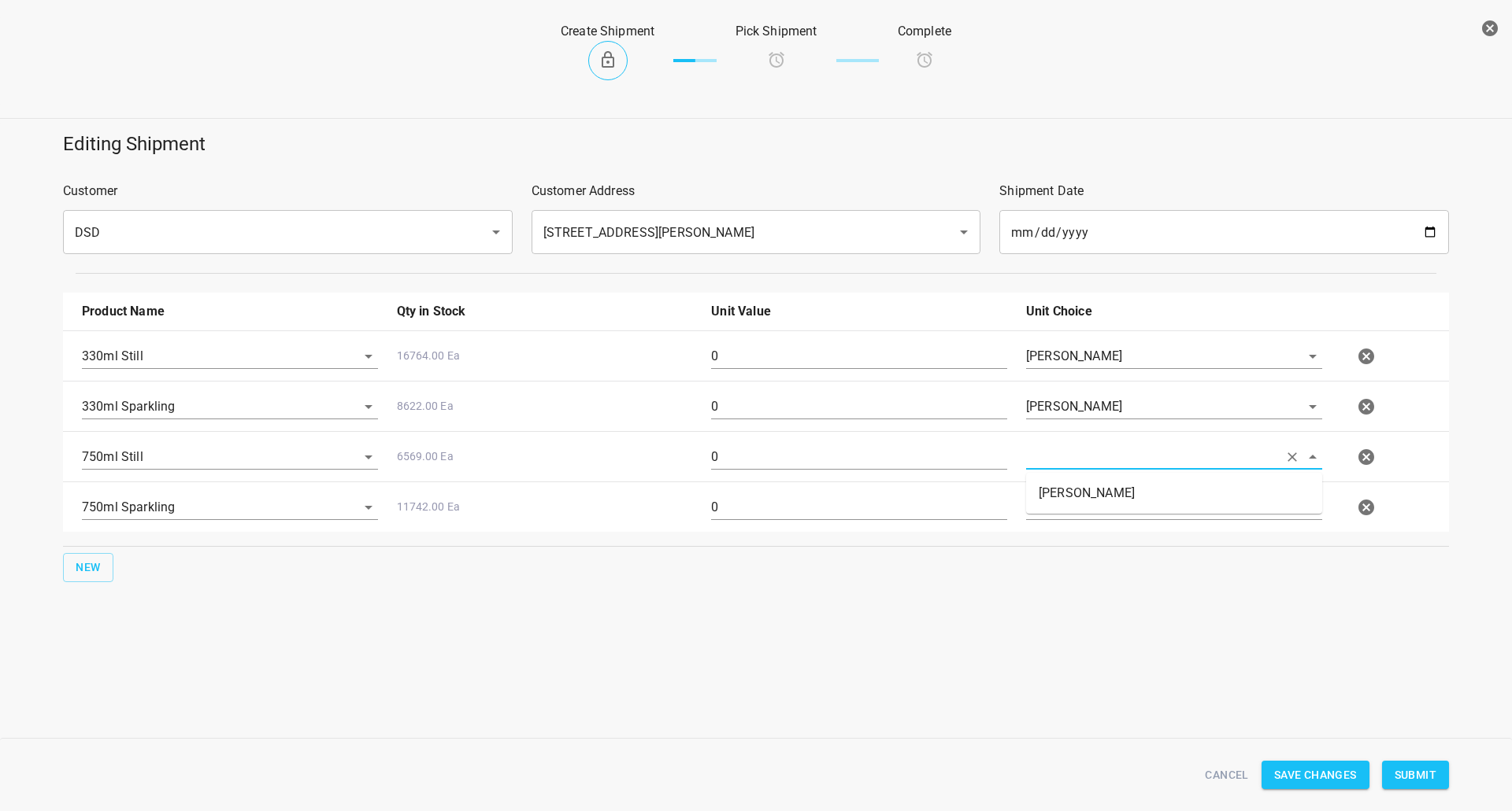
click at [1082, 456] on input "text" at bounding box center [1151, 457] width 252 height 24
click at [1084, 489] on li "[PERSON_NAME]" at bounding box center [1173, 493] width 296 height 28
type input "[PERSON_NAME]"
click at [1083, 506] on input "text" at bounding box center [1151, 507] width 252 height 24
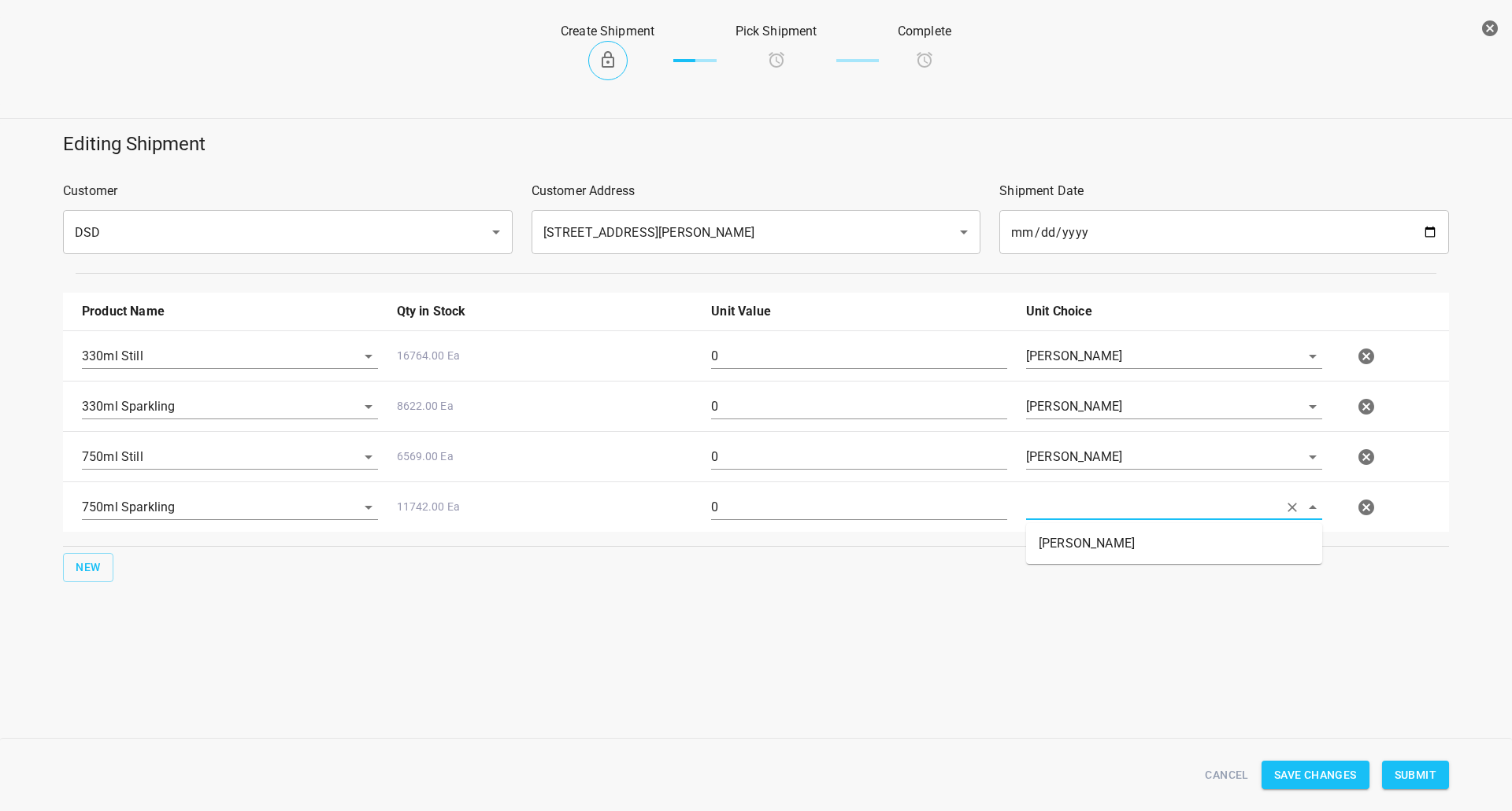
click at [1077, 537] on li "[PERSON_NAME]" at bounding box center [1173, 543] width 296 height 28
type input "[PERSON_NAME]"
click at [774, 355] on input "0" at bounding box center [859, 356] width 296 height 25
click at [735, 413] on input "0" at bounding box center [859, 406] width 296 height 25
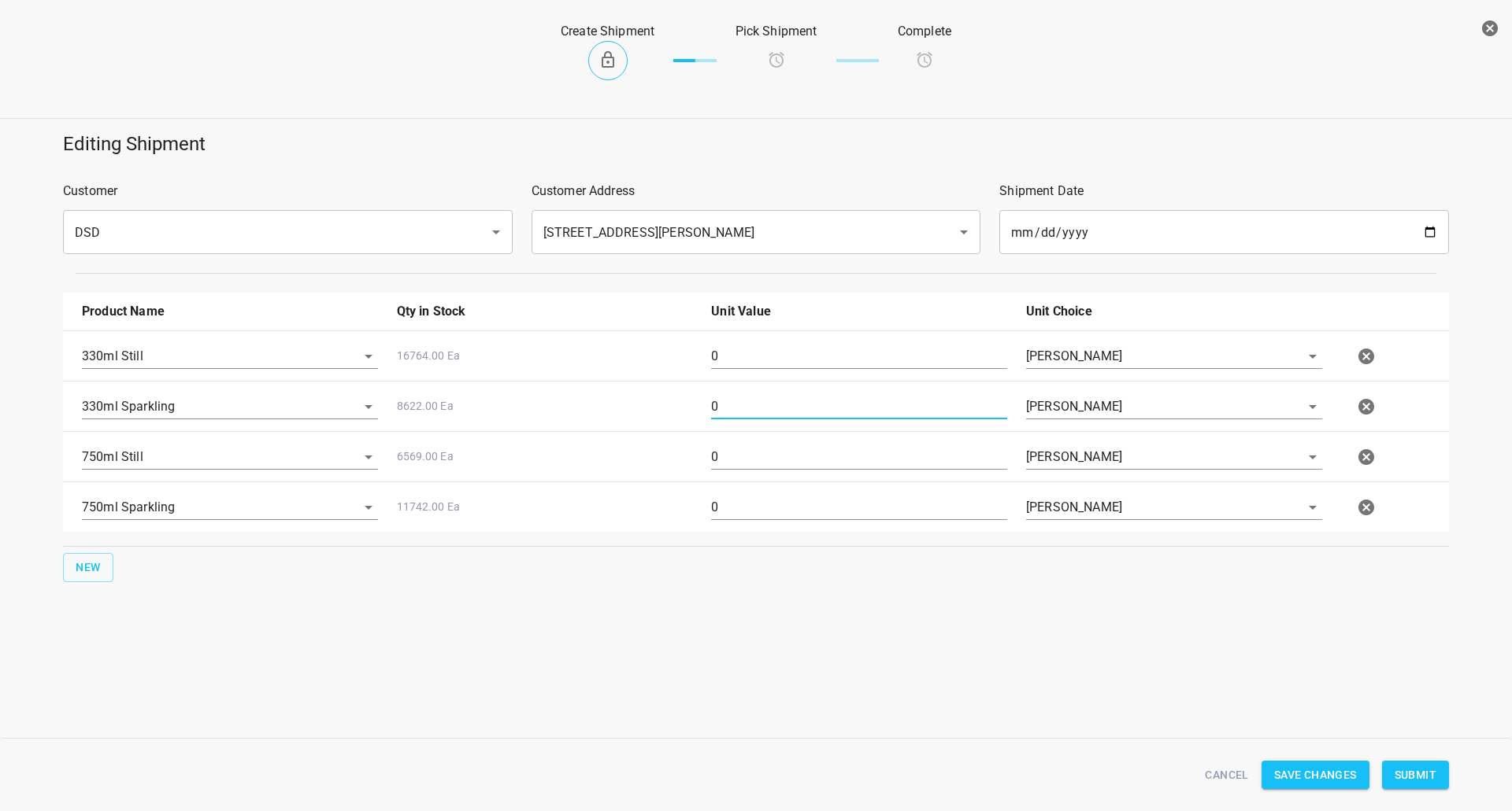
click at [735, 413] on input "0" at bounding box center [859, 406] width 296 height 25
type input "1"
click at [737, 341] on div "0" at bounding box center [859, 363] width 315 height 57
click at [743, 343] on div "0" at bounding box center [859, 363] width 315 height 57
click at [749, 356] on input "0" at bounding box center [859, 356] width 296 height 25
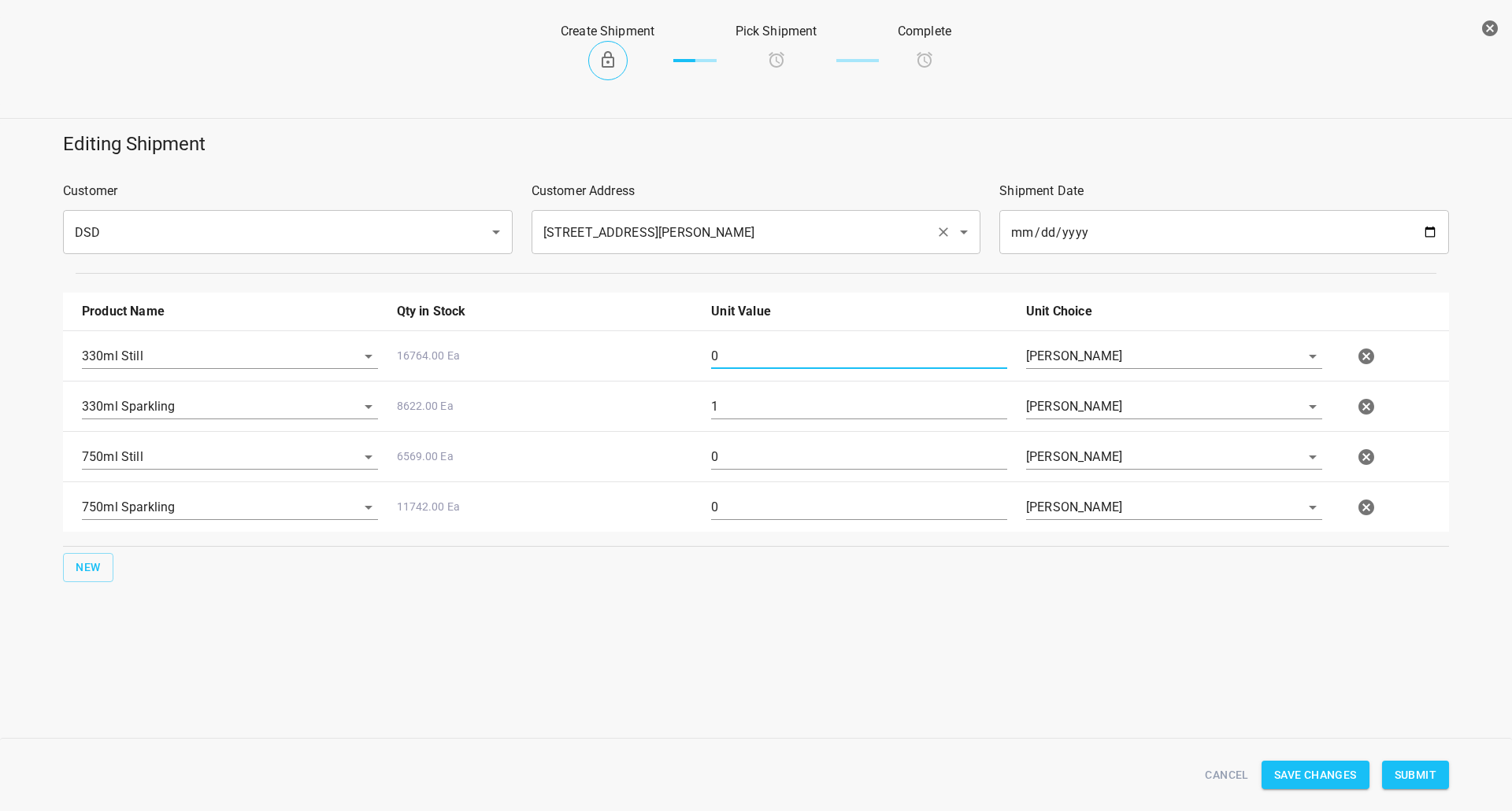
drag, startPoint x: 749, startPoint y: 356, endPoint x: 655, endPoint y: 251, distance: 140.9
click at [745, 355] on input "0" at bounding box center [859, 356] width 296 height 25
type input "3"
click at [734, 398] on input "1" at bounding box center [859, 406] width 296 height 25
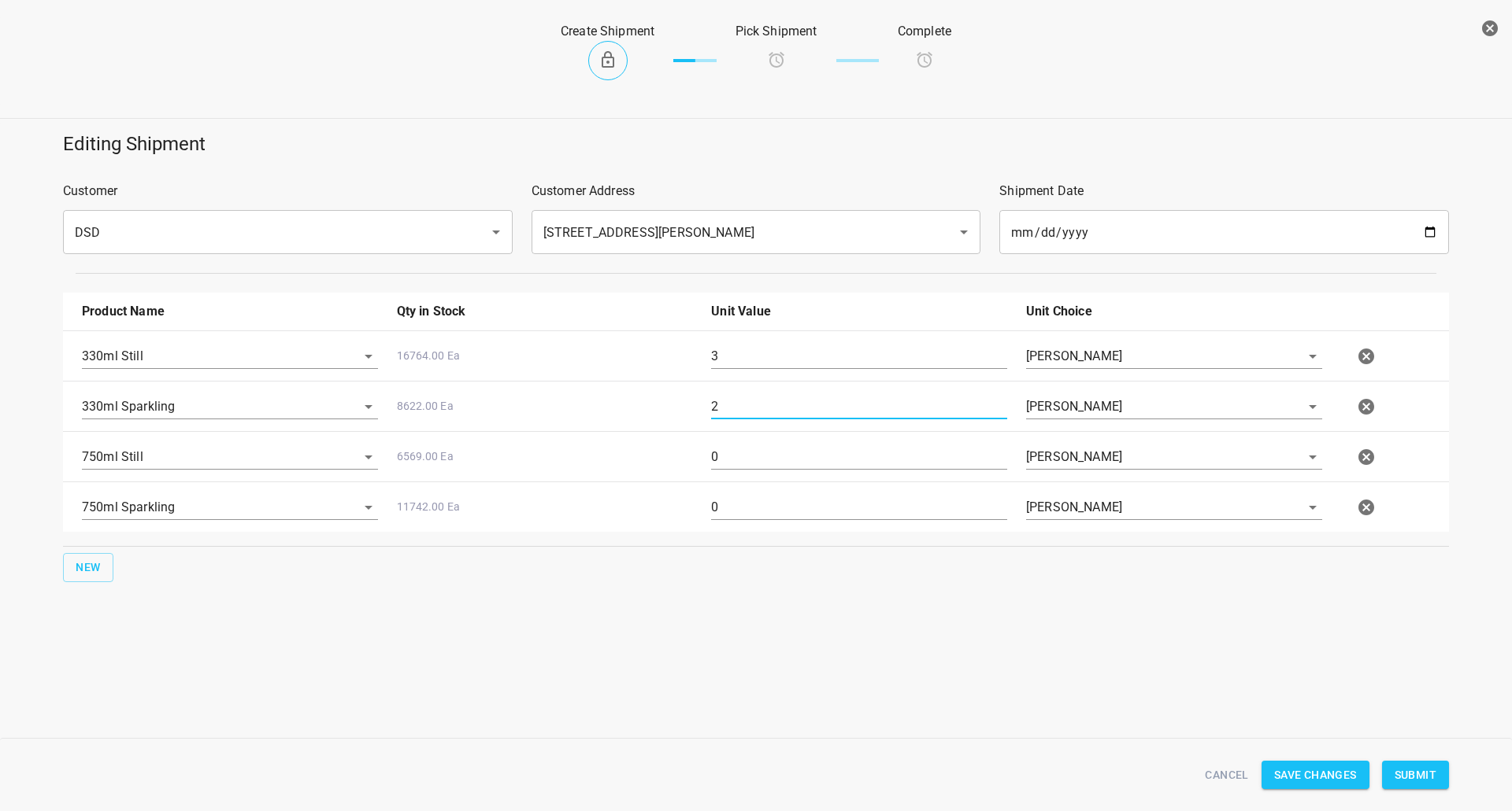
type input "2"
drag, startPoint x: 732, startPoint y: 503, endPoint x: 545, endPoint y: 498, distance: 187.1
click at [591, 504] on div "750ml Sparkling 11742.00 Ea 0 [PERSON_NAME]" at bounding box center [759, 507] width 1374 height 69
type input "1"
drag, startPoint x: 711, startPoint y: 456, endPoint x: 653, endPoint y: 462, distance: 58.3
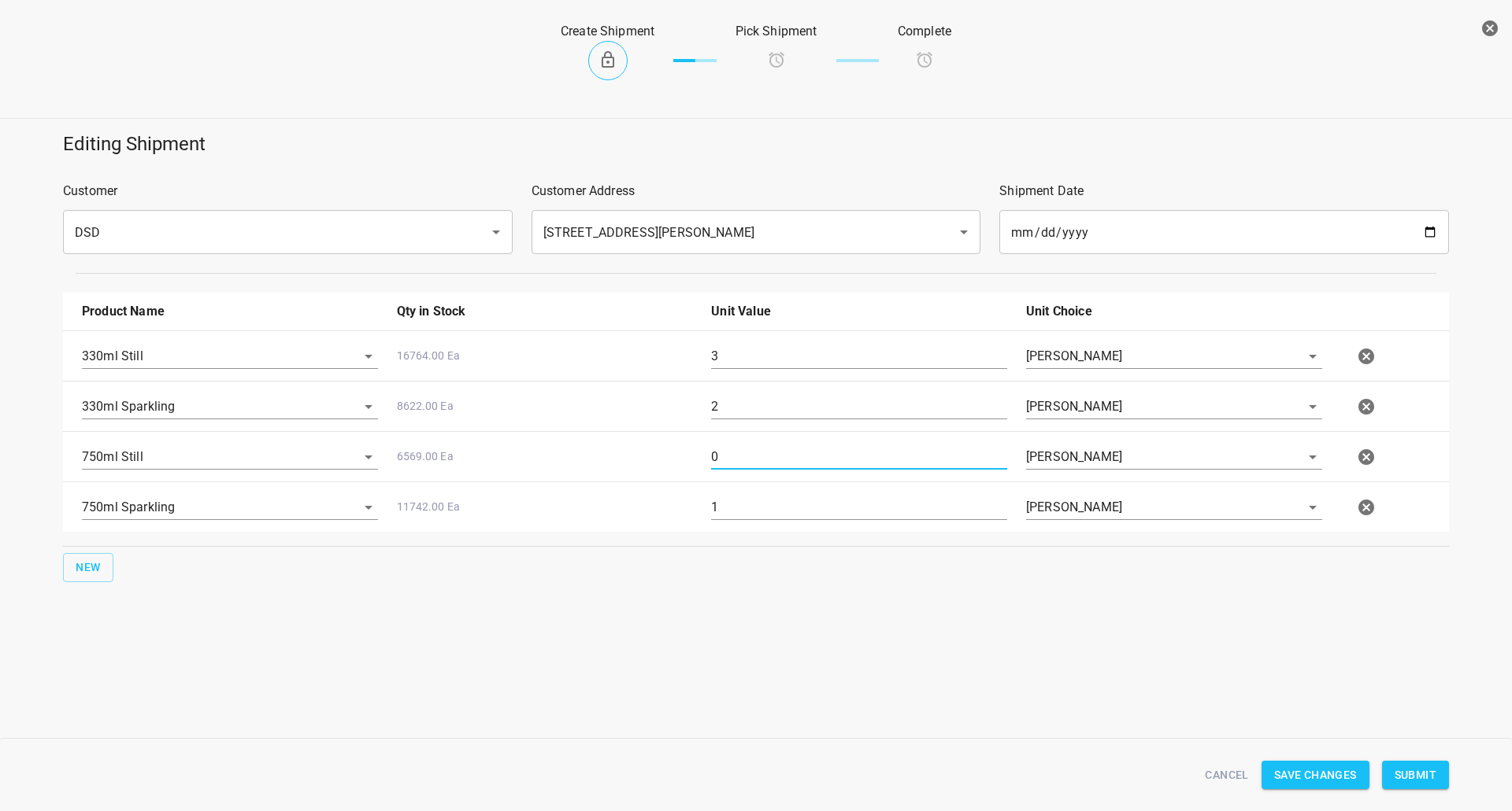
click at [670, 459] on div "750ml Still 6569.00 Ea 0 [PERSON_NAME]" at bounding box center [759, 457] width 1374 height 69
type input "5"
drag, startPoint x: 723, startPoint y: 523, endPoint x: 717, endPoint y: 515, distance: 10.0
click at [719, 523] on div "1" at bounding box center [859, 514] width 315 height 57
drag, startPoint x: 710, startPoint y: 505, endPoint x: 590, endPoint y: 513, distance: 120.3
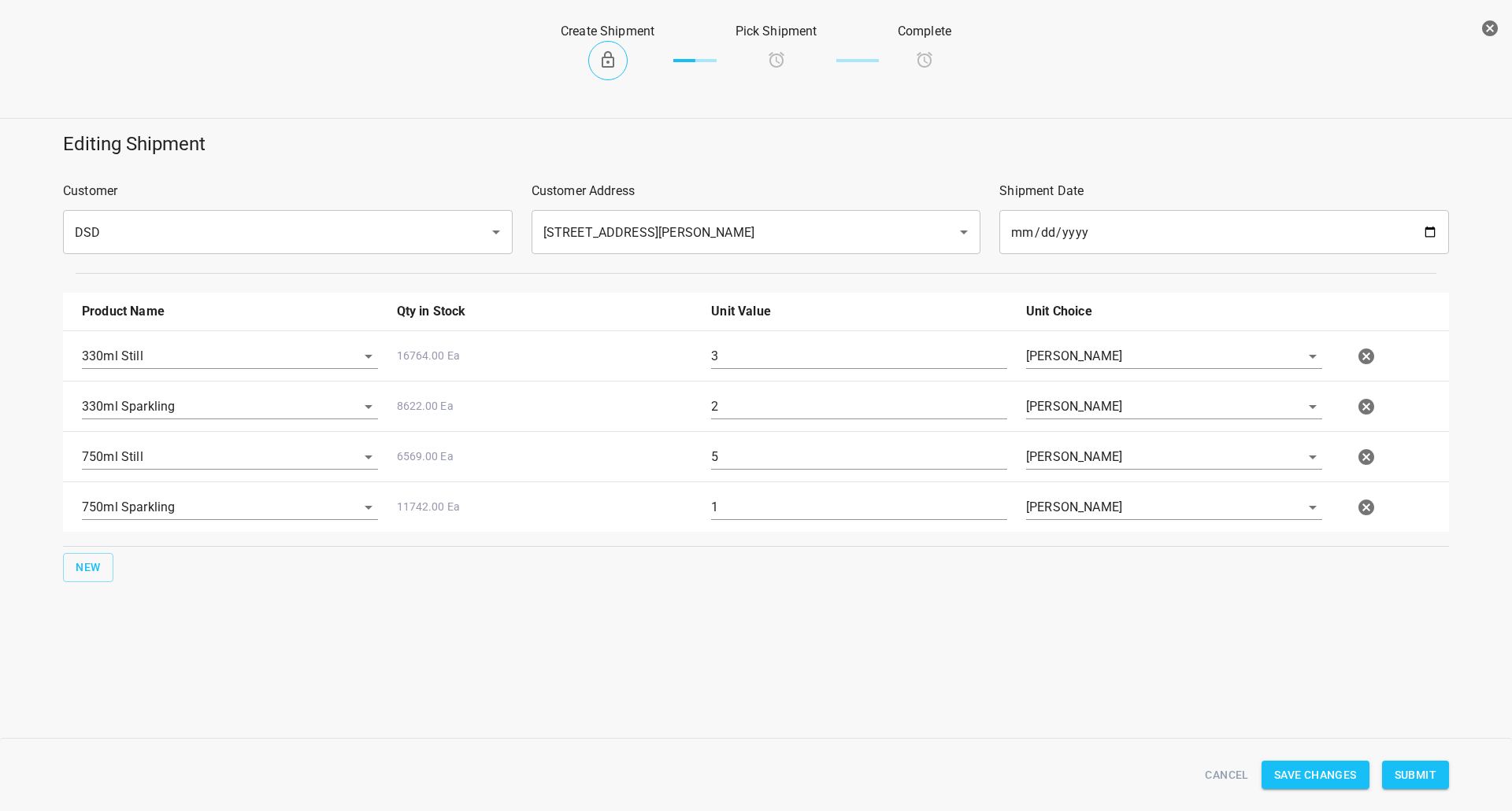
click at [594, 511] on div "750ml Sparkling 11742.00 Ea 1 [PERSON_NAME]" at bounding box center [759, 507] width 1374 height 69
type input "2"
drag, startPoint x: 808, startPoint y: 342, endPoint x: 332, endPoint y: 420, distance: 482.3
click at [138, 344] on div "330ml Still 16764.00 Ea 3 [PERSON_NAME]" at bounding box center [759, 356] width 1374 height 69
click at [745, 357] on input "3" at bounding box center [859, 356] width 296 height 25
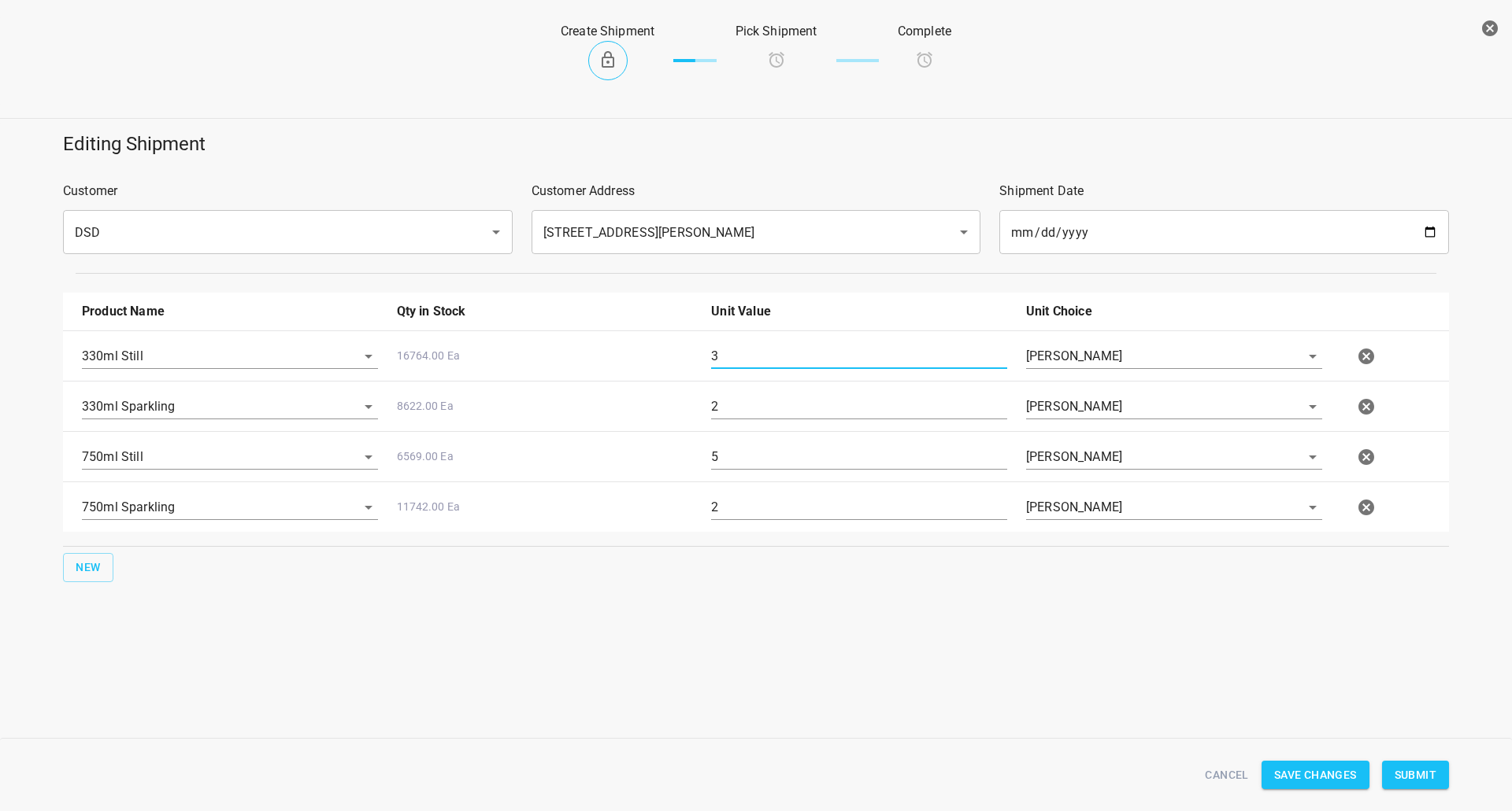
click at [745, 356] on input "3" at bounding box center [859, 356] width 296 height 25
type input "10"
click at [746, 409] on input "2" at bounding box center [859, 406] width 296 height 25
click at [745, 406] on input "2" at bounding box center [859, 406] width 296 height 25
type input "9"
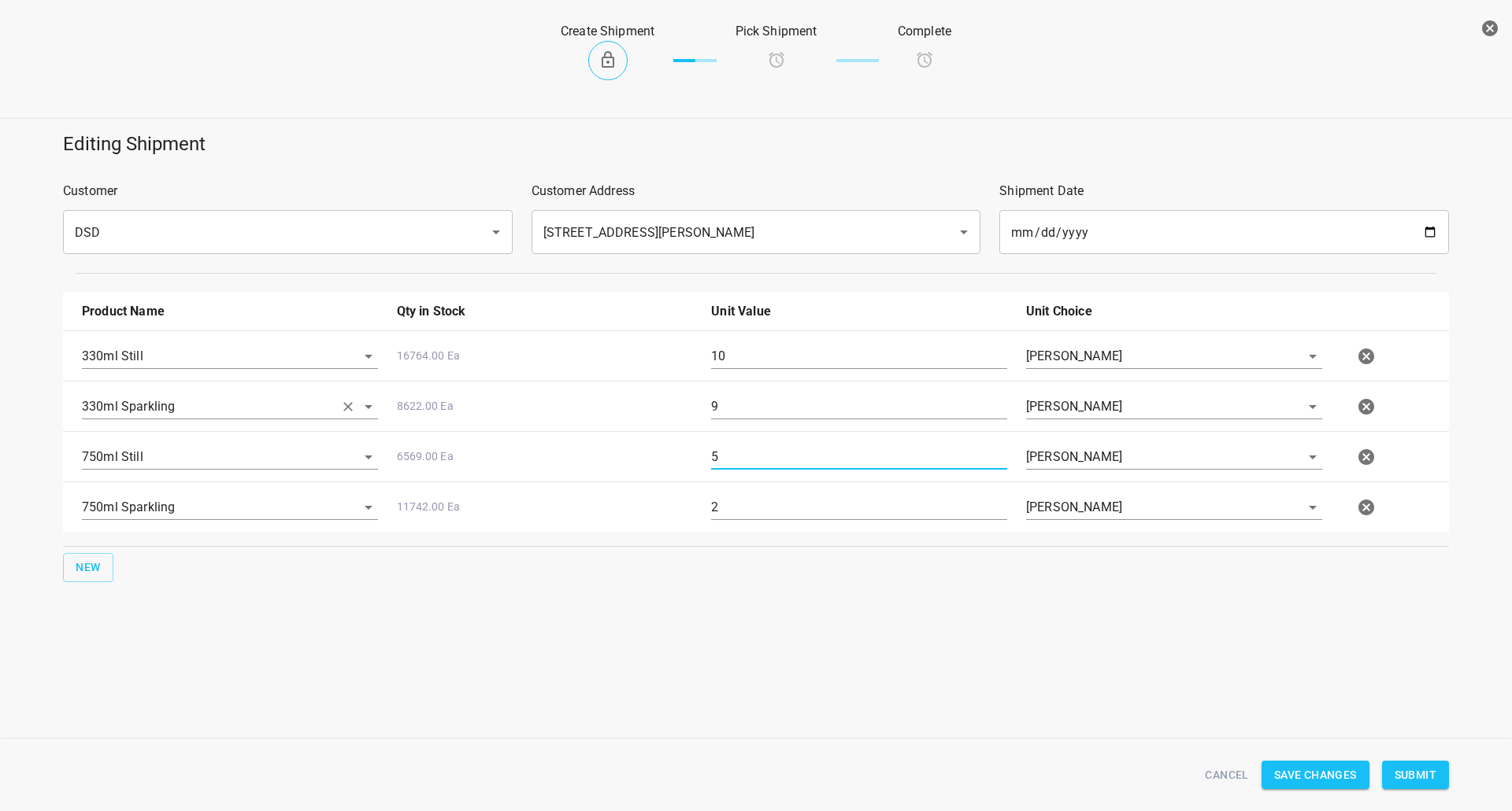
drag, startPoint x: 748, startPoint y: 460, endPoint x: 357, endPoint y: 414, distance: 393.7
click at [453, 446] on div "750ml Still 6569.00 Ea 5 [PERSON_NAME]" at bounding box center [759, 457] width 1374 height 69
type input "10"
click at [758, 511] on input "2" at bounding box center [859, 507] width 296 height 25
click at [757, 511] on input "2" at bounding box center [859, 507] width 296 height 25
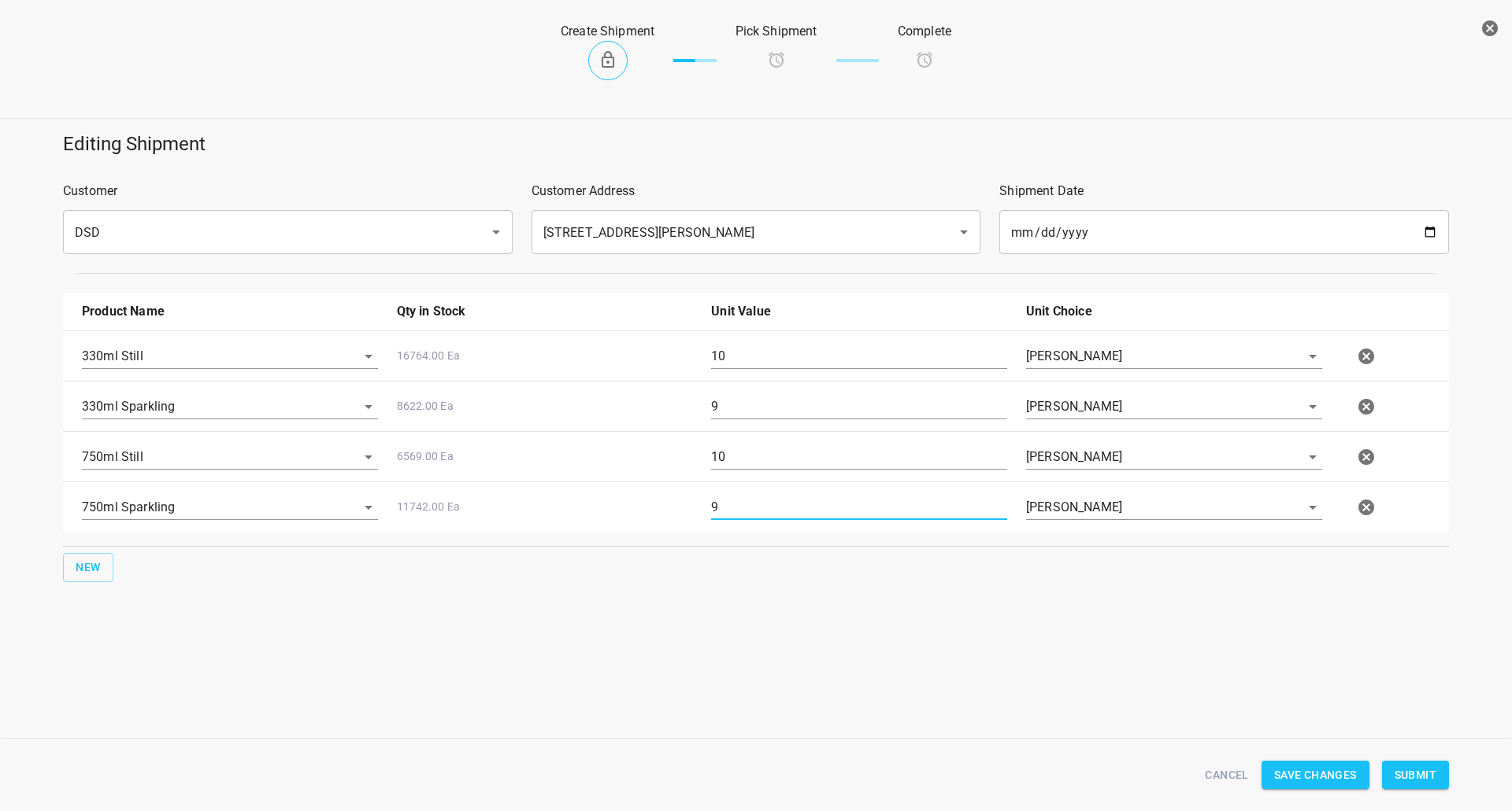
type input "9"
drag, startPoint x: 812, startPoint y: 460, endPoint x: 178, endPoint y: 463, distance: 634.0
click at [285, 462] on div "750ml Still 6569.00 Ea 10 [PERSON_NAME]" at bounding box center [759, 457] width 1374 height 69
type input "12"
drag, startPoint x: 758, startPoint y: 353, endPoint x: 395, endPoint y: 365, distance: 363.2
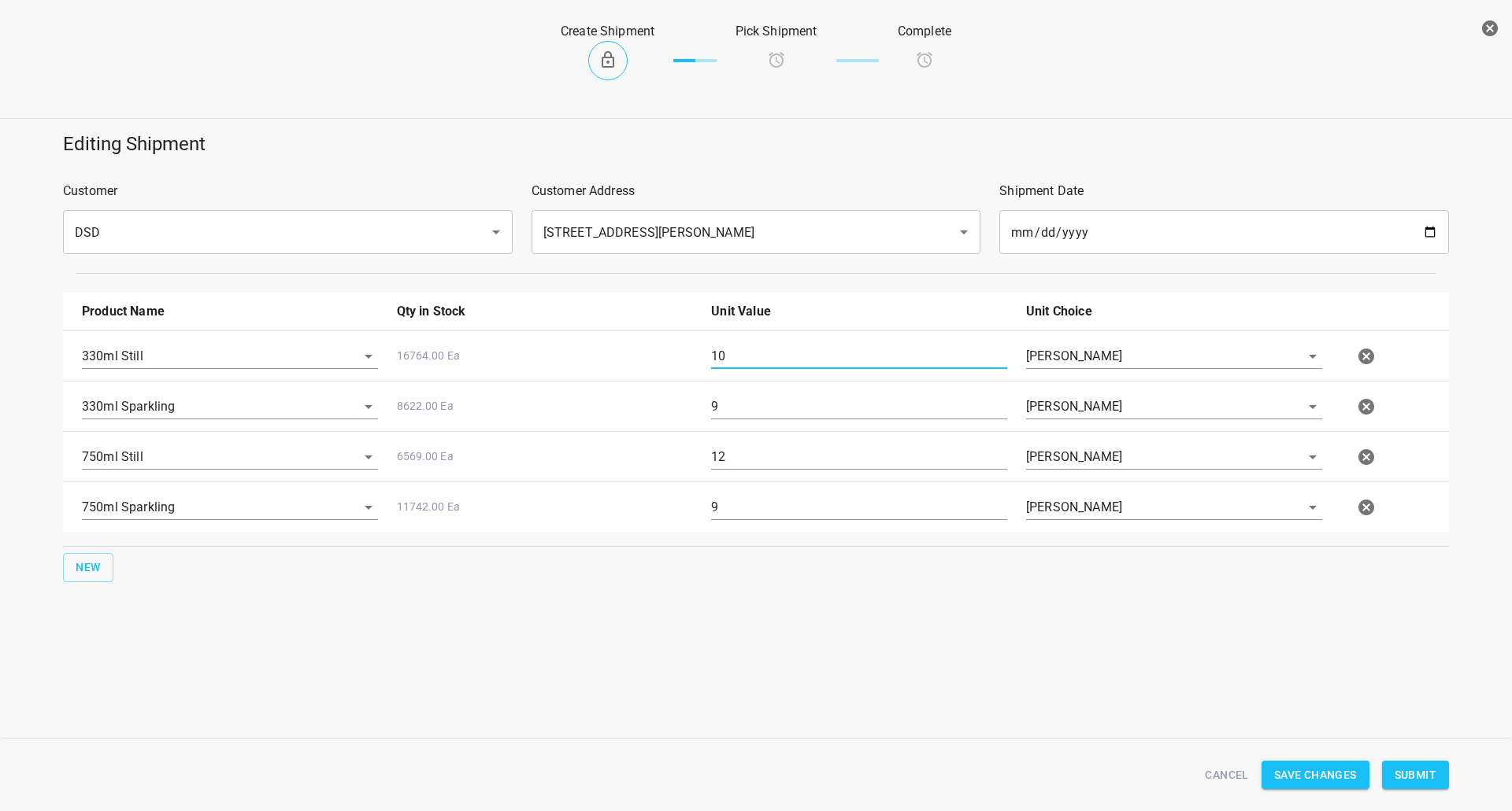
click at [455, 365] on div "330ml Still 16764.00 Ea 10 [PERSON_NAME]" at bounding box center [759, 356] width 1374 height 69
type input "21"
drag, startPoint x: 756, startPoint y: 406, endPoint x: 499, endPoint y: 412, distance: 257.1
click at [608, 397] on div "330ml Sparkling 8622.00 Ea 9 [PERSON_NAME]" at bounding box center [759, 406] width 1374 height 69
type input "17"
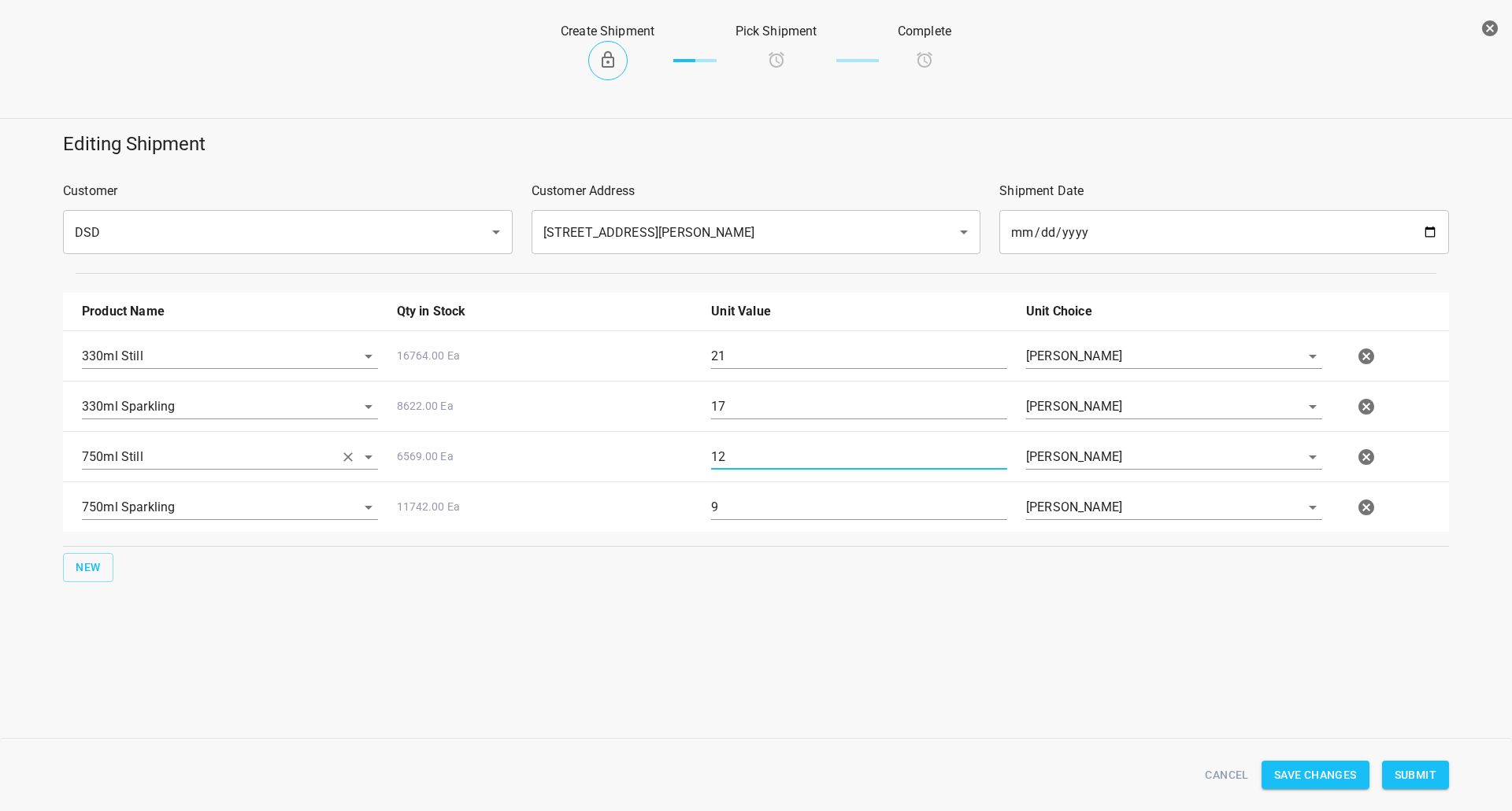
drag, startPoint x: 771, startPoint y: 462, endPoint x: 346, endPoint y: 463, distance: 425.0
click at [504, 455] on div "750ml Still 6569.00 Ea 12 [PERSON_NAME]" at bounding box center [759, 457] width 1374 height 69
type input "17"
drag, startPoint x: 759, startPoint y: 506, endPoint x: 436, endPoint y: 498, distance: 323.1
click at [542, 503] on div "750ml Sparkling 11742.00 Ea 9 [PERSON_NAME]" at bounding box center [759, 507] width 1374 height 69
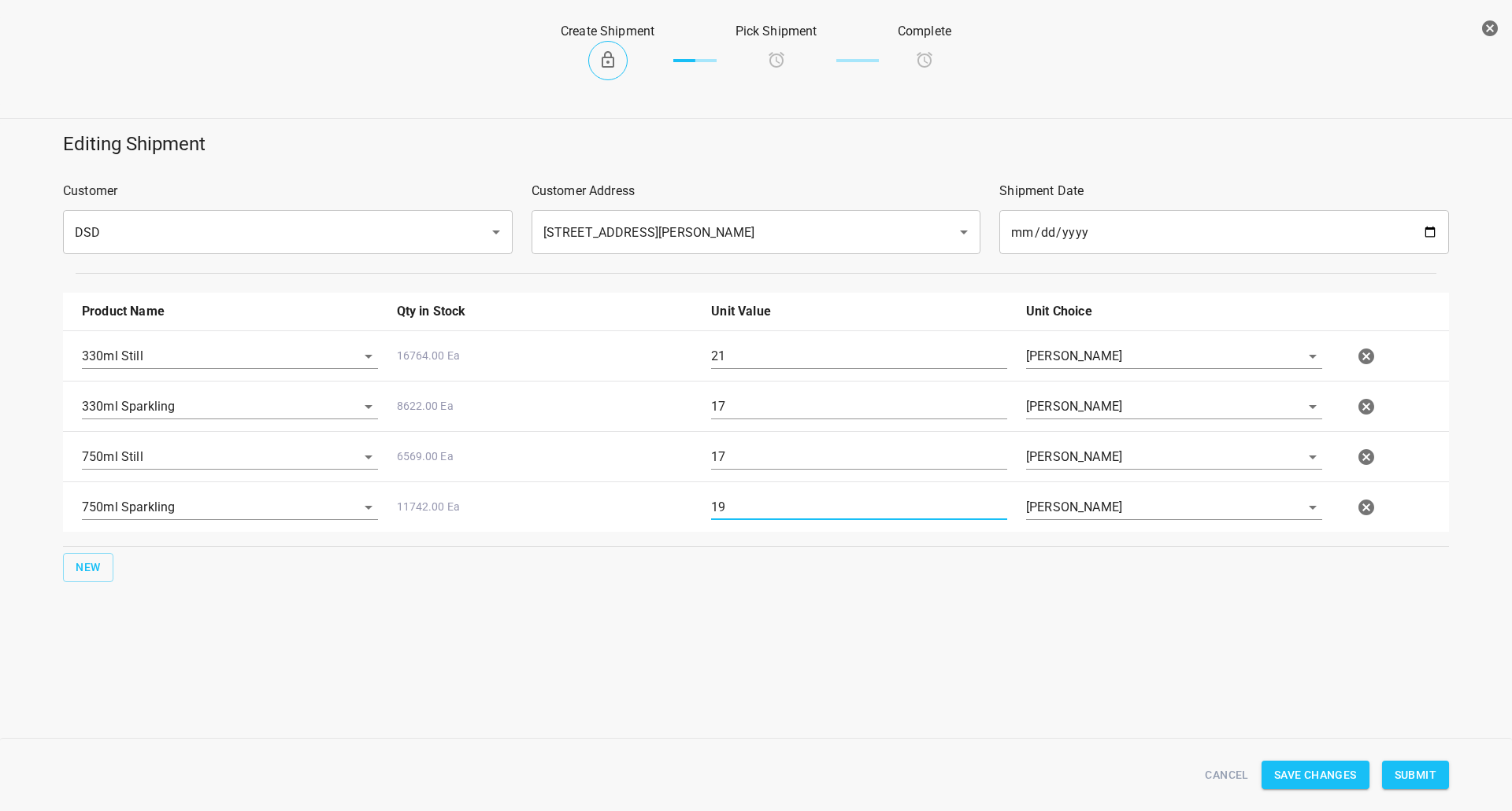
type input "19"
drag, startPoint x: 753, startPoint y: 395, endPoint x: 172, endPoint y: 394, distance: 581.0
click at [207, 393] on div "330ml Sparkling 8622.00 Ea 17 [PERSON_NAME]" at bounding box center [759, 406] width 1374 height 69
type input "20"
drag, startPoint x: 738, startPoint y: 508, endPoint x: 481, endPoint y: 489, distance: 257.7
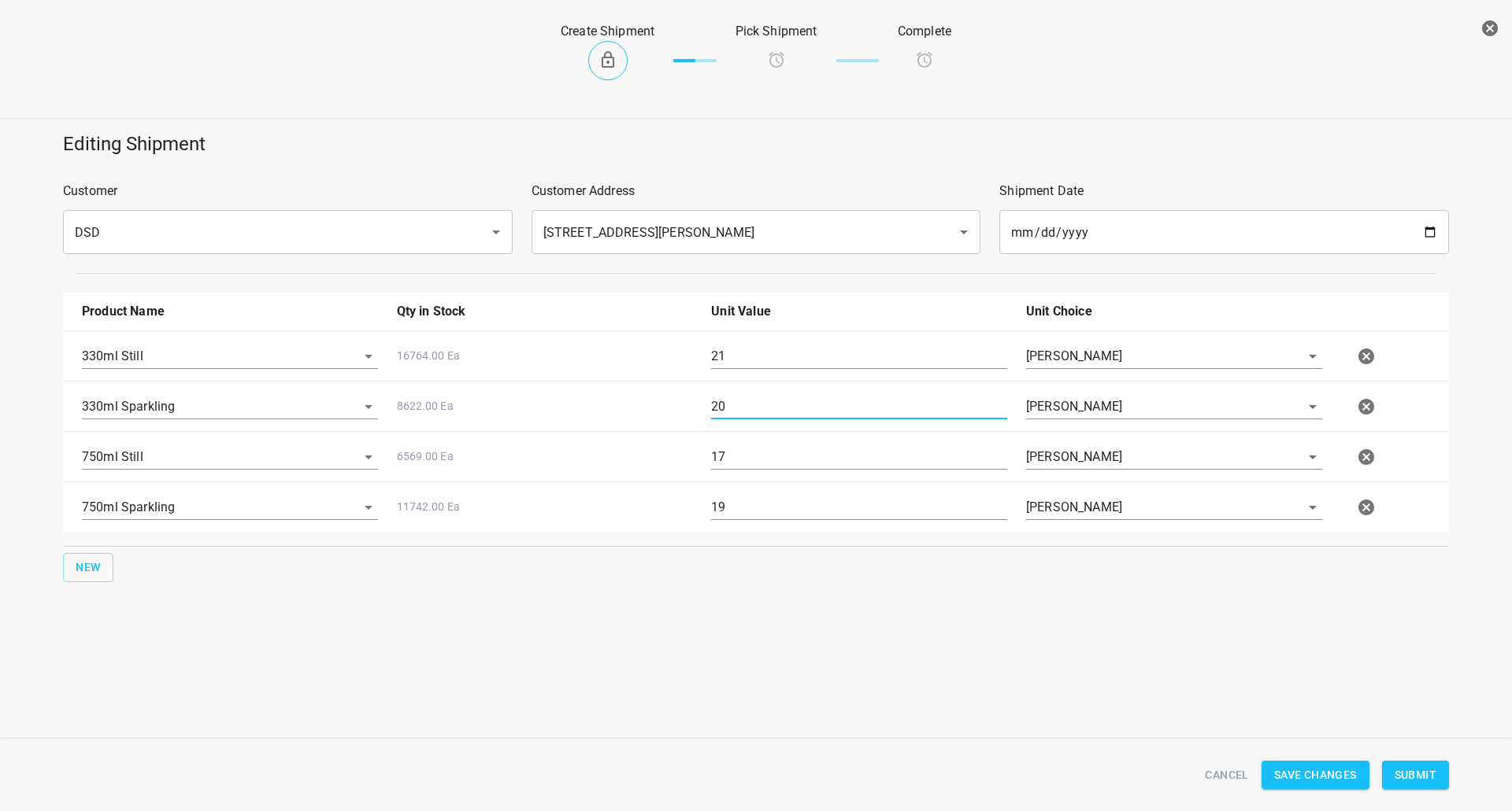
click at [503, 489] on div "750ml Sparkling 11742.00 Ea 19 [PERSON_NAME]" at bounding box center [759, 507] width 1374 height 69
type input "24"
drag, startPoint x: 820, startPoint y: 362, endPoint x: 0, endPoint y: 362, distance: 820.0
click at [4, 354] on div "Editing Shipment Customer DSD ​ Customer Address [STREET_ADDRESS][PERSON_NAME] …" at bounding box center [755, 357] width 1531 height 470
type input "24"
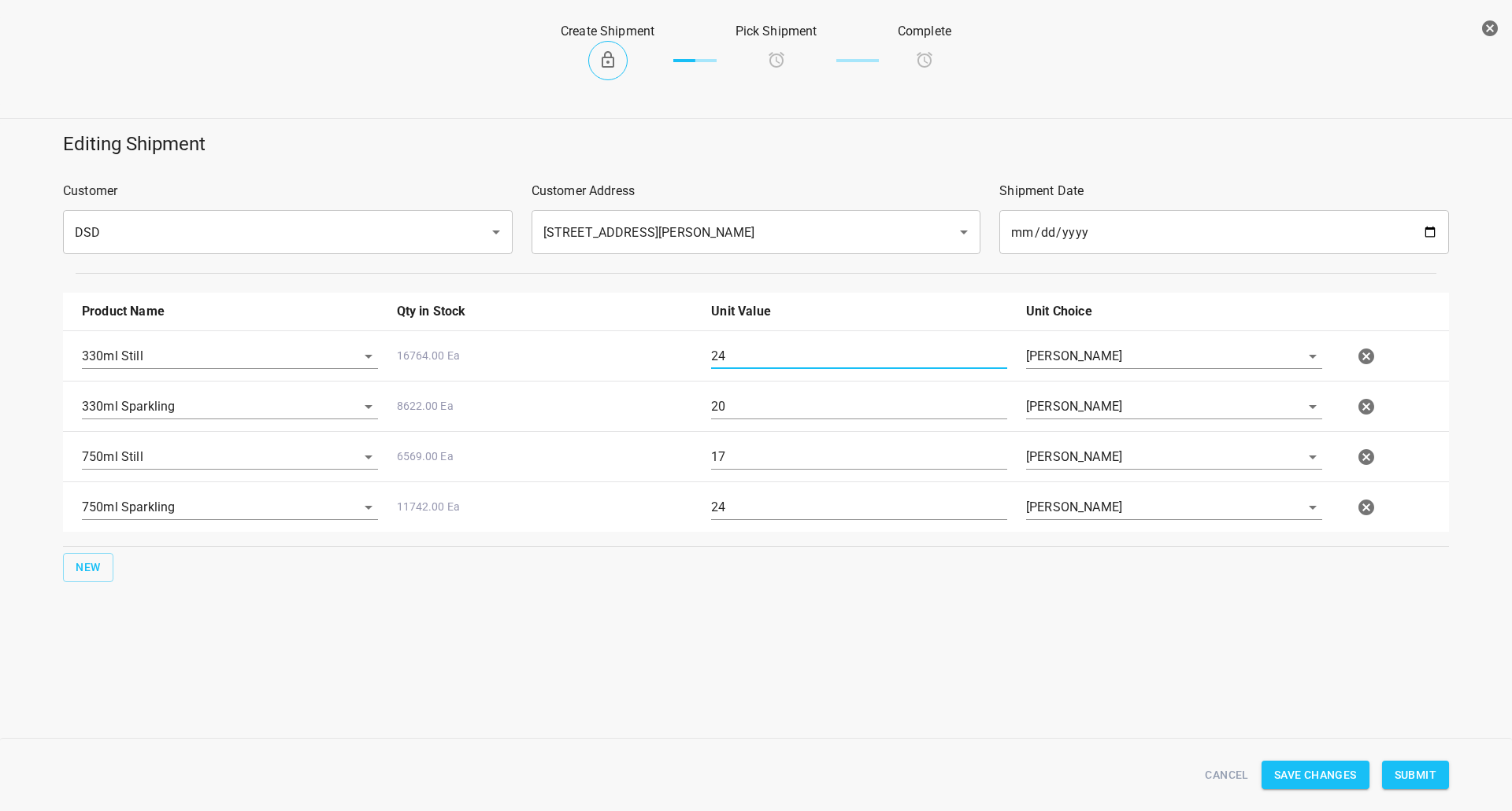
drag, startPoint x: 742, startPoint y: 408, endPoint x: 485, endPoint y: 409, distance: 257.0
click at [485, 409] on div "330ml Sparkling 8622.00 Ea 20 [PERSON_NAME]" at bounding box center [759, 406] width 1374 height 69
type input "21"
drag, startPoint x: 809, startPoint y: 445, endPoint x: 345, endPoint y: 441, distance: 464.0
click at [354, 438] on div "750ml Still 6569.00 Ea 17 [PERSON_NAME]" at bounding box center [759, 457] width 1374 height 69
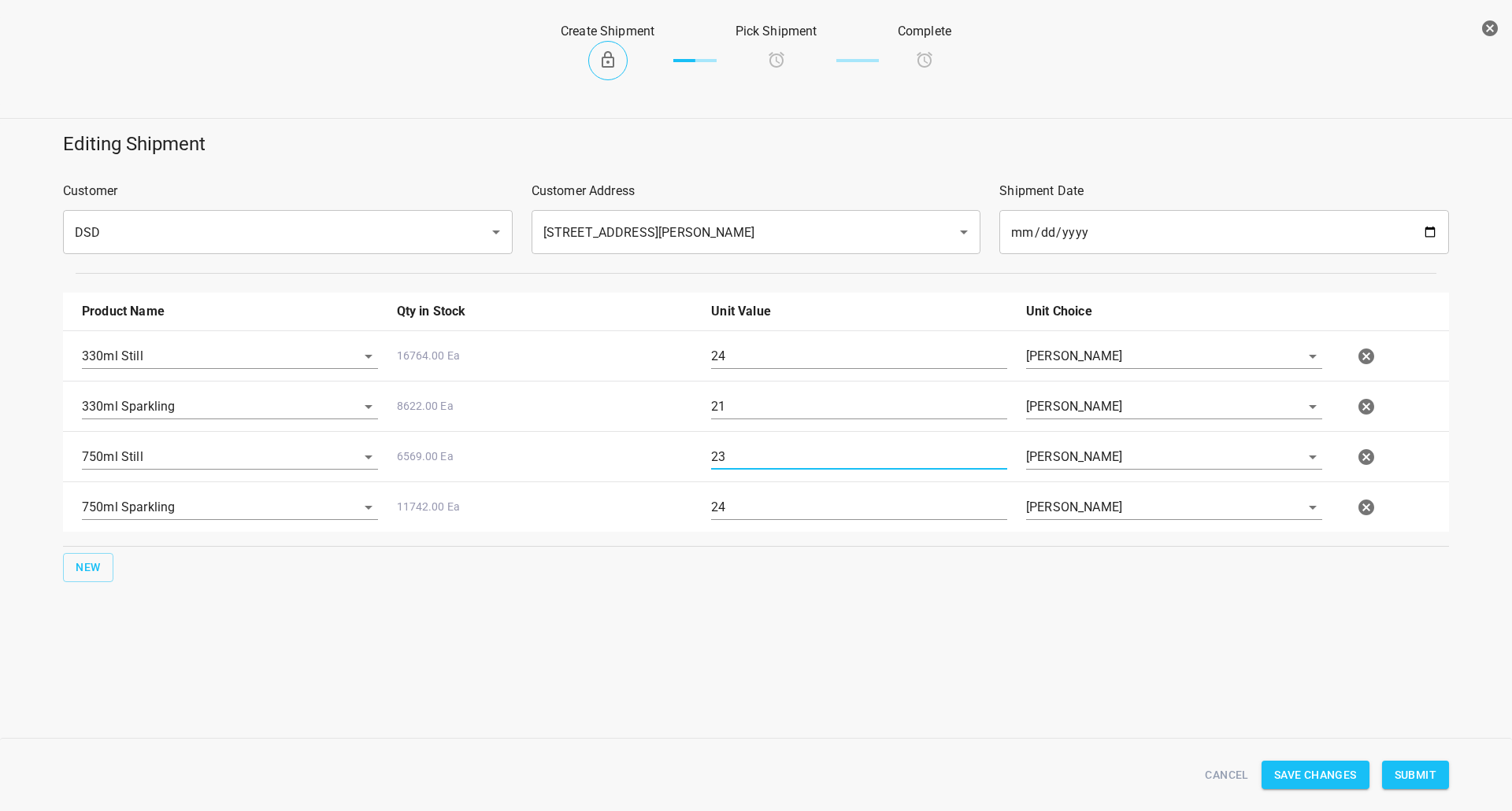
type input "23"
drag, startPoint x: 773, startPoint y: 514, endPoint x: 458, endPoint y: 529, distance: 315.4
click at [458, 529] on div "750ml Sparkling 11742.00 Ea 24 [PERSON_NAME]" at bounding box center [759, 507] width 1374 height 69
type input "34"
drag, startPoint x: 744, startPoint y: 452, endPoint x: 270, endPoint y: 445, distance: 474.1
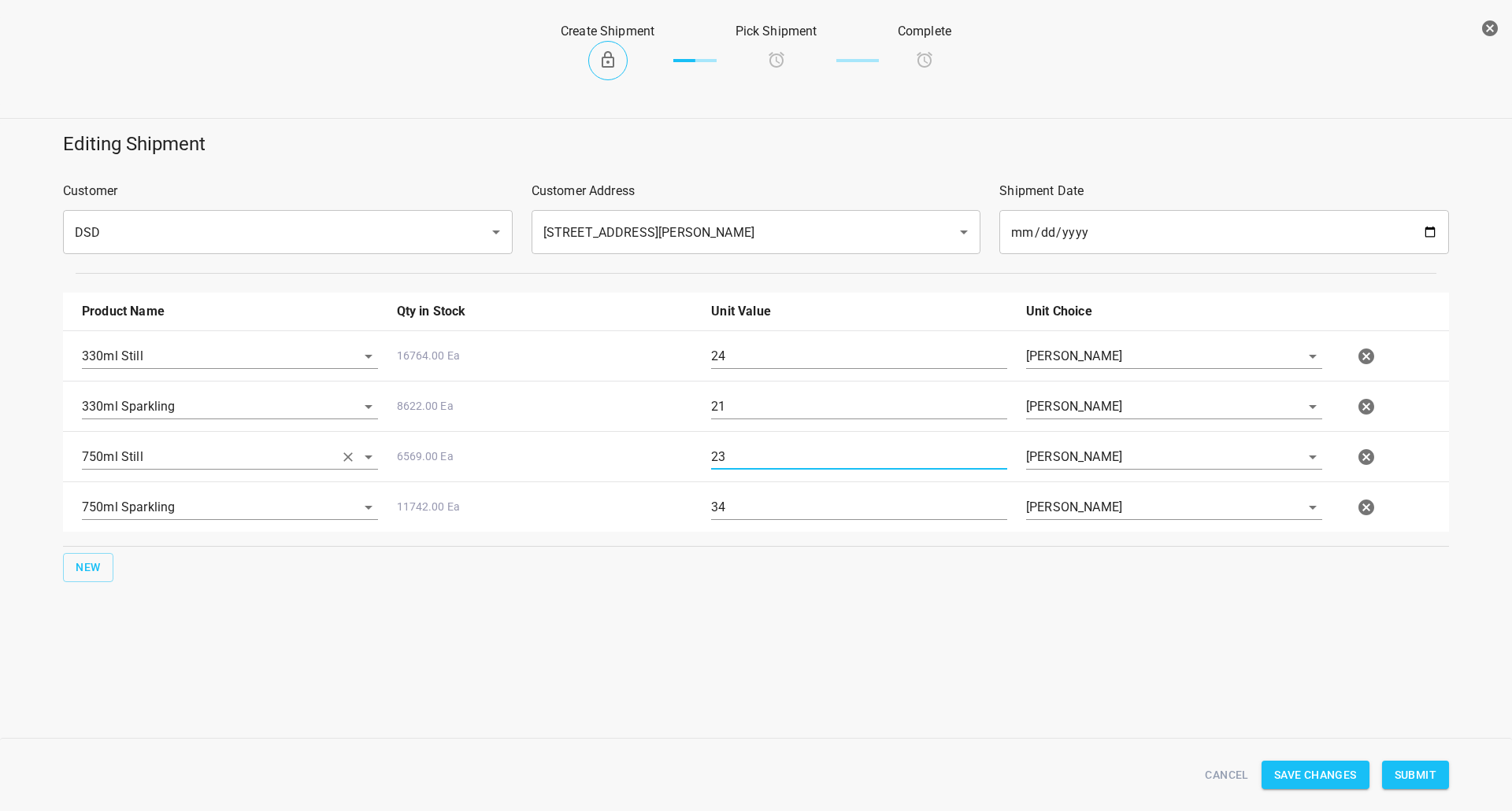
click at [323, 462] on div "750ml Still 6569.00 Ea 23 [PERSON_NAME]" at bounding box center [759, 457] width 1374 height 69
type input "28"
click at [1216, 714] on div "Create Shipment Pick Shipment Complete Editing Shipment Customer DSD ​ Customer…" at bounding box center [756, 406] width 1512 height 811
click at [1420, 770] on span "Submit" at bounding box center [1415, 775] width 42 height 20
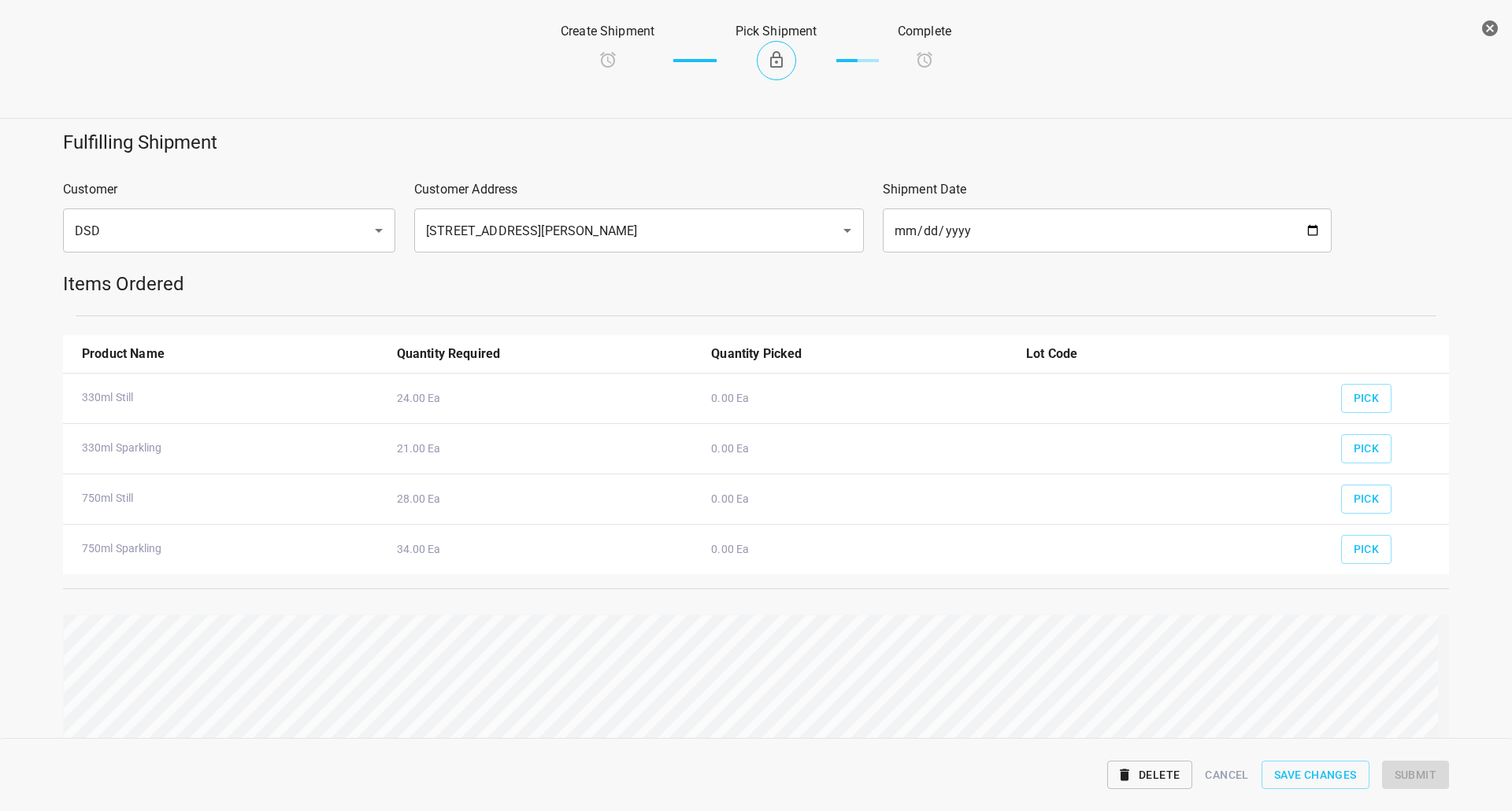
click at [1396, 422] on div "Pick" at bounding box center [1388, 444] width 114 height 59
click at [1388, 406] on div "Pick" at bounding box center [1388, 394] width 114 height 59
click at [1374, 400] on button "Pick" at bounding box center [1366, 399] width 51 height 29
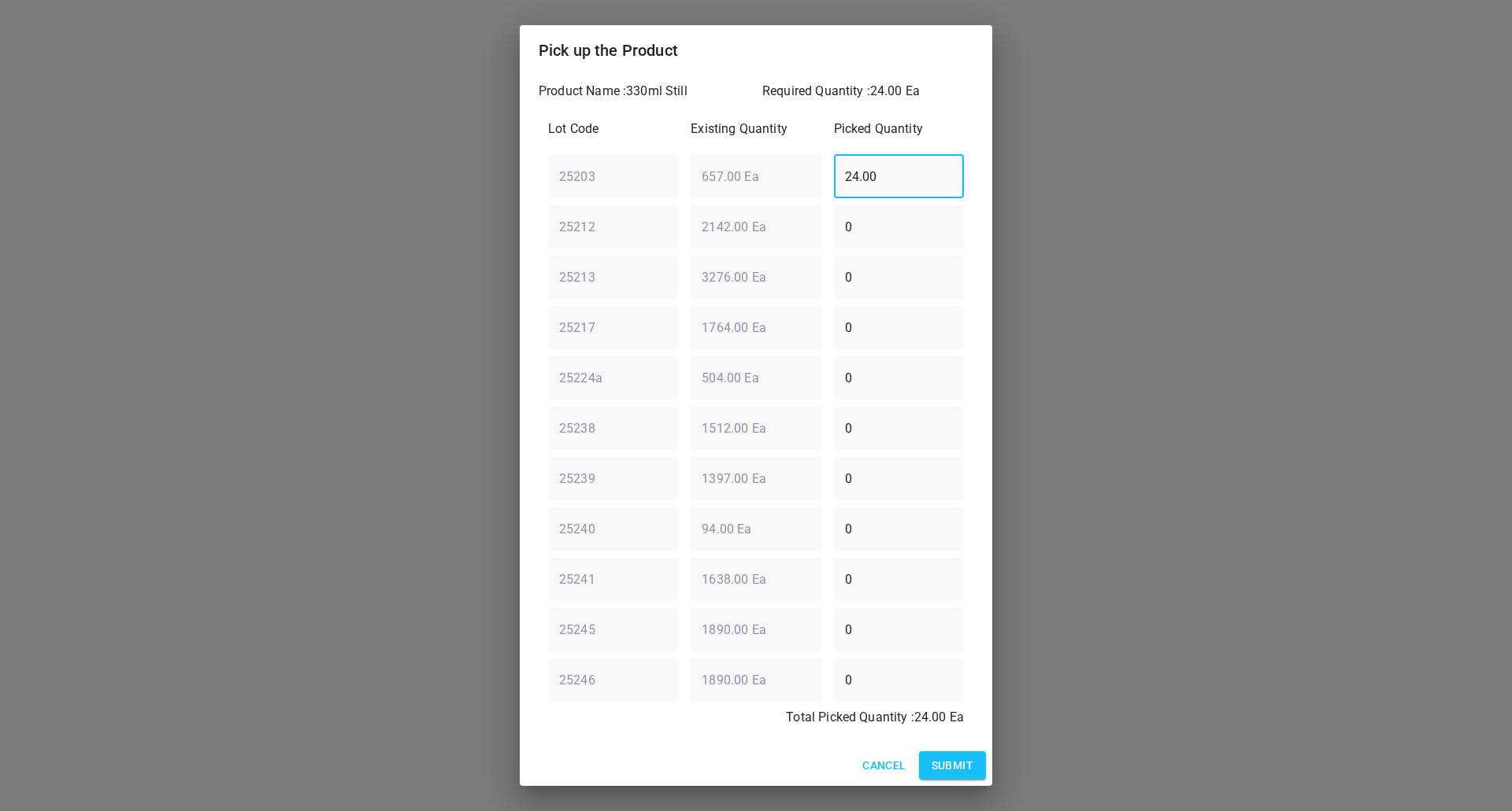
click at [621, 191] on div "25203 ​ 657.00 Ea ​ 24.00 ​" at bounding box center [756, 177] width 429 height 57
click at [587, 182] on div "25203 ​ 657.00 Ea ​ 0 ​" at bounding box center [756, 177] width 429 height 57
type input "121"
drag, startPoint x: 891, startPoint y: 495, endPoint x: 499, endPoint y: 489, distance: 392.0
click at [531, 495] on div "Product Name : 330ml Still Required Quantity : 24.00 Ea Lot Code Existing Quant…" at bounding box center [756, 410] width 472 height 670
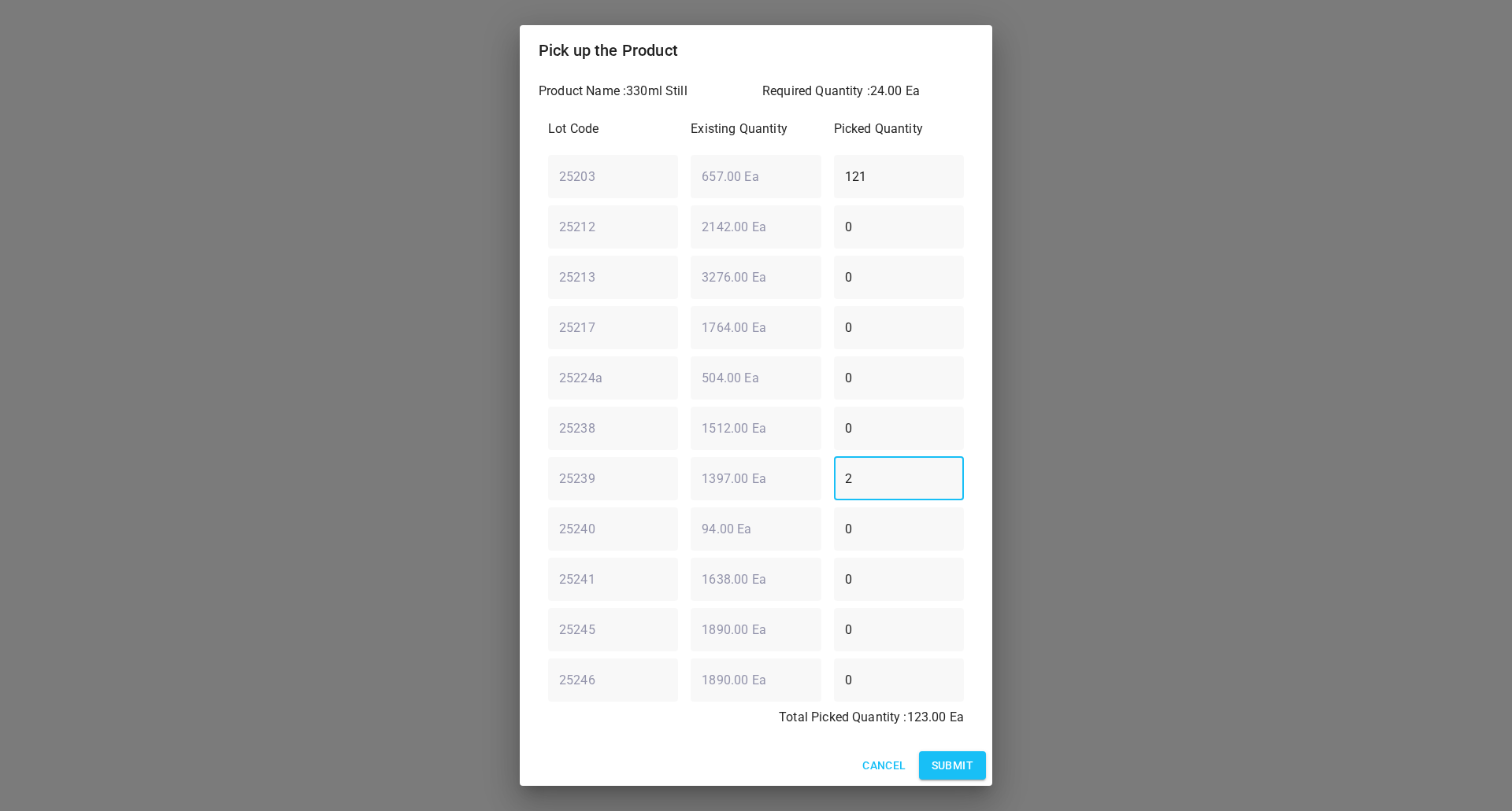
type input "2"
click at [570, 159] on div "25203 ​ 657.00 Ea ​ 121 ​" at bounding box center [756, 177] width 429 height 57
drag, startPoint x: 882, startPoint y: 175, endPoint x: 226, endPoint y: 197, distance: 656.4
click at [234, 196] on div "Pick up the Product Product Name : 330ml Still Required Quantity : 24.00 Ea Lot…" at bounding box center [756, 406] width 1512 height 811
type input "22"
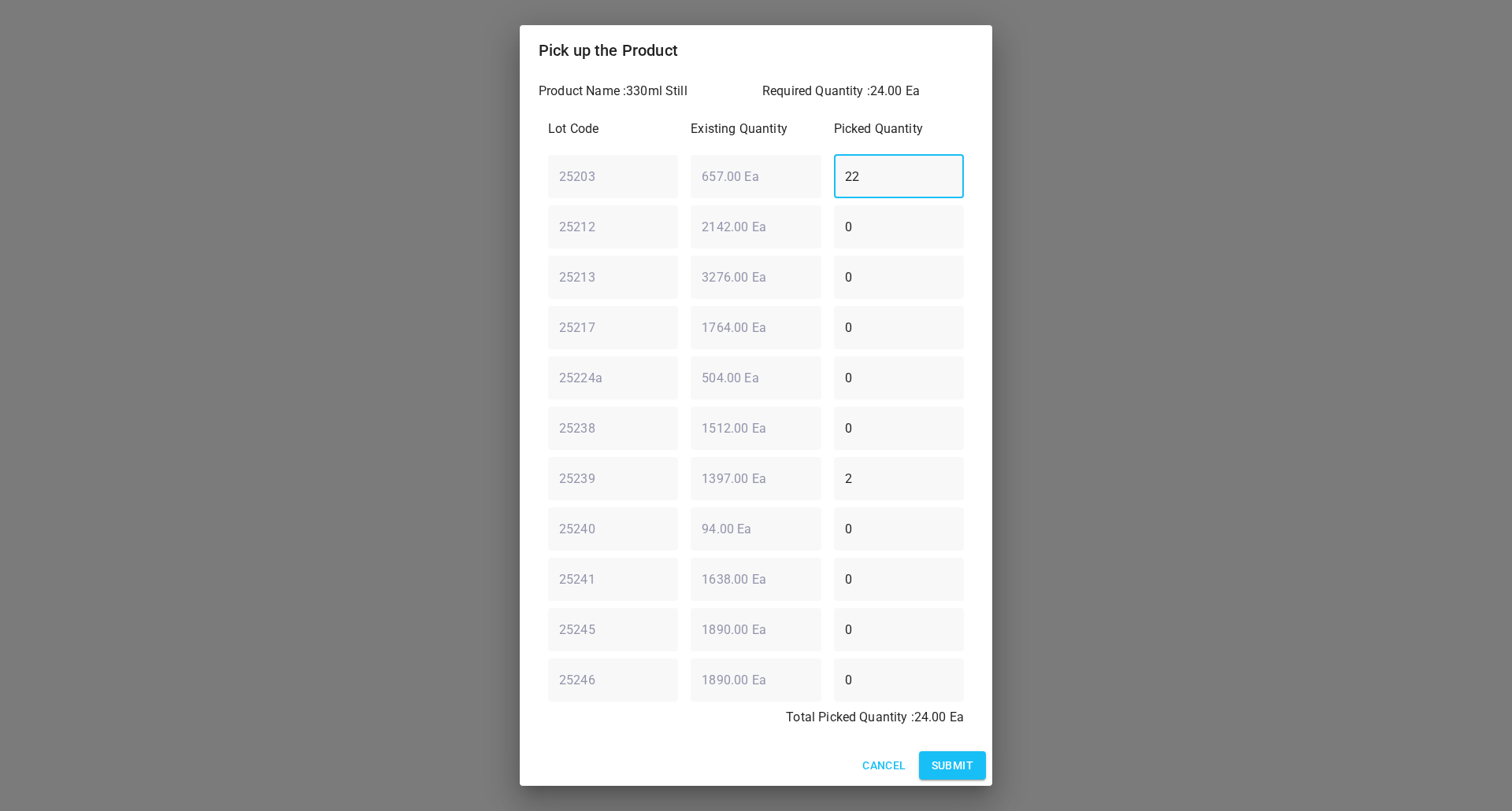
click at [943, 763] on span "Submit" at bounding box center [952, 766] width 42 height 20
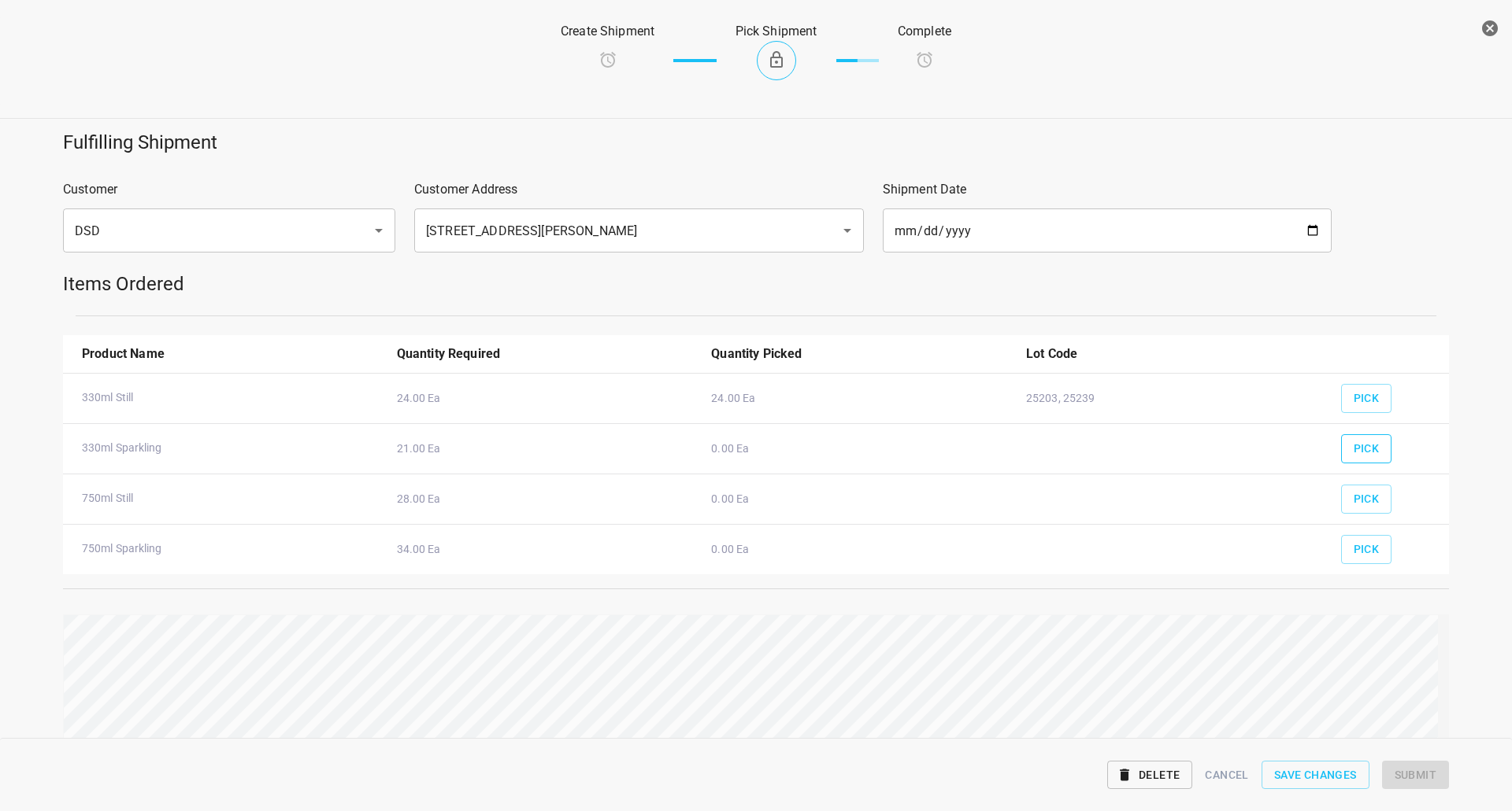
click at [1353, 449] on span "Pick" at bounding box center [1366, 449] width 26 height 20
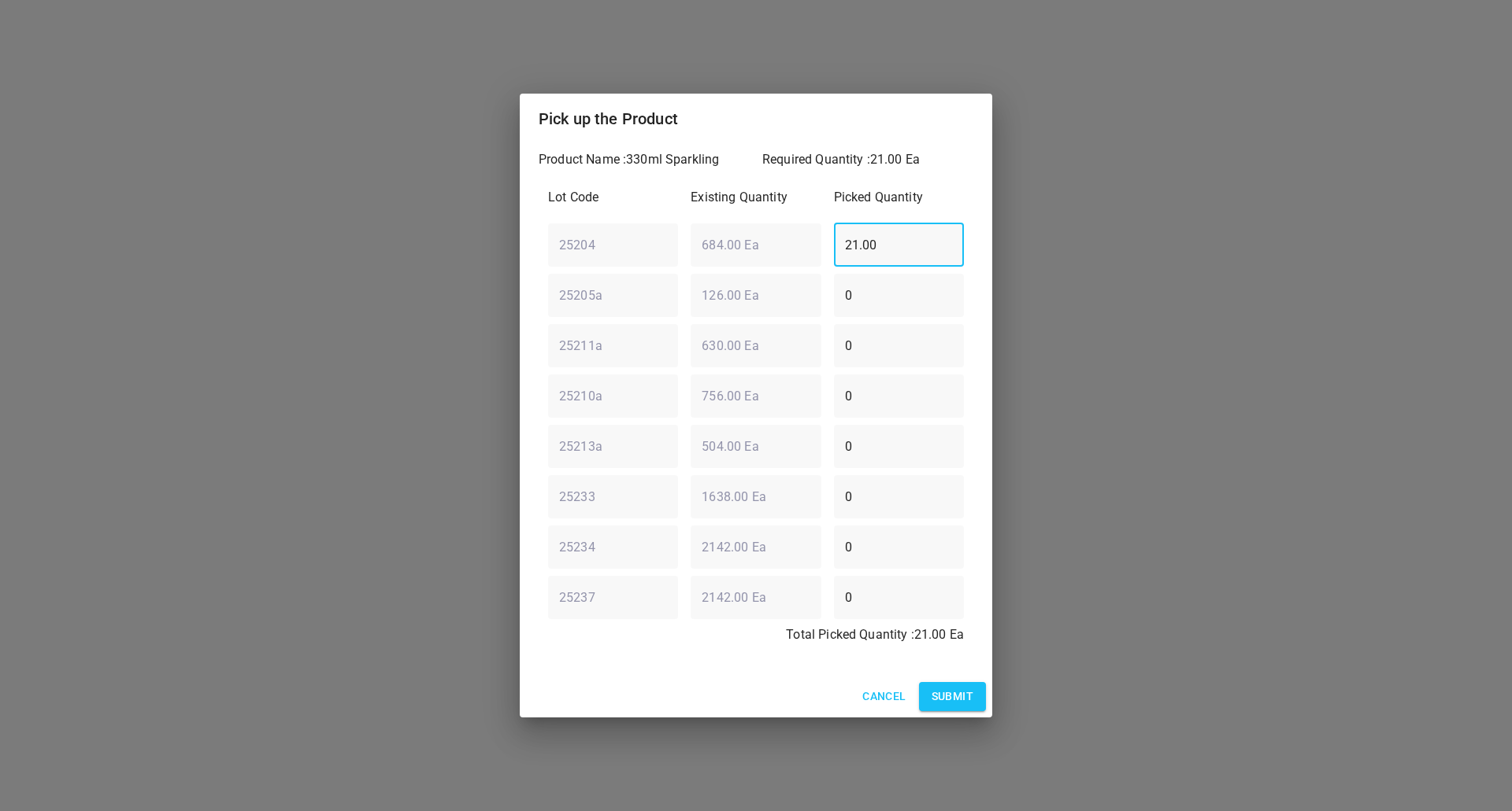
drag, startPoint x: 899, startPoint y: 248, endPoint x: 230, endPoint y: 247, distance: 669.0
click at [251, 247] on div "Pick up the Product Product Name : 330ml Sparkling Required Quantity : 21.00 Ea…" at bounding box center [756, 406] width 1512 height 811
click at [708, 663] on div "Lot Code Existing Quantity Picked Quantity 25204 ​ 684.00 Ea ​ 21.00 ​ 25205a ​…" at bounding box center [756, 420] width 435 height 484
click at [946, 690] on span "Submit" at bounding box center [952, 697] width 42 height 20
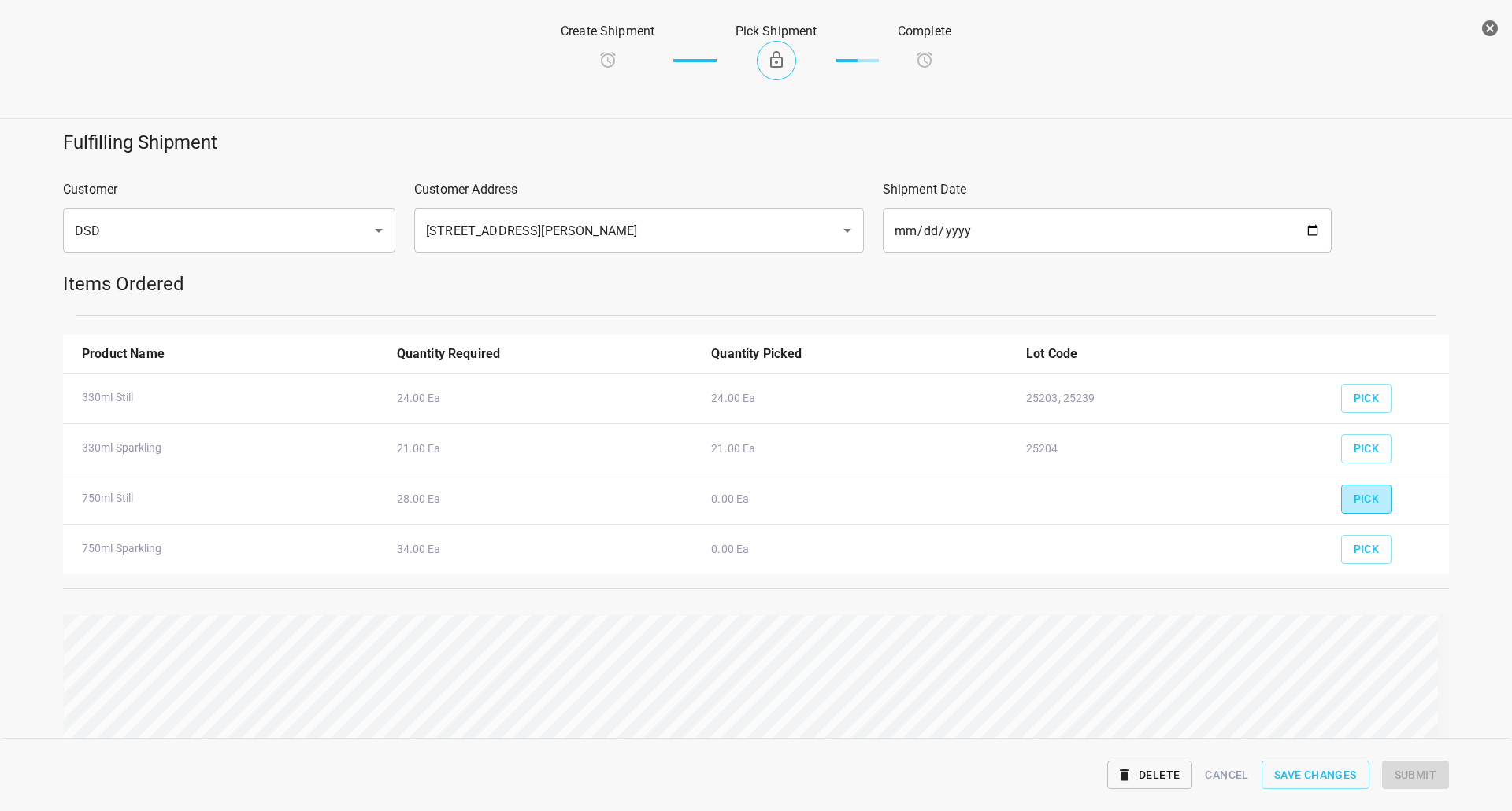
click at [1359, 499] on span "Pick" at bounding box center [1366, 499] width 26 height 20
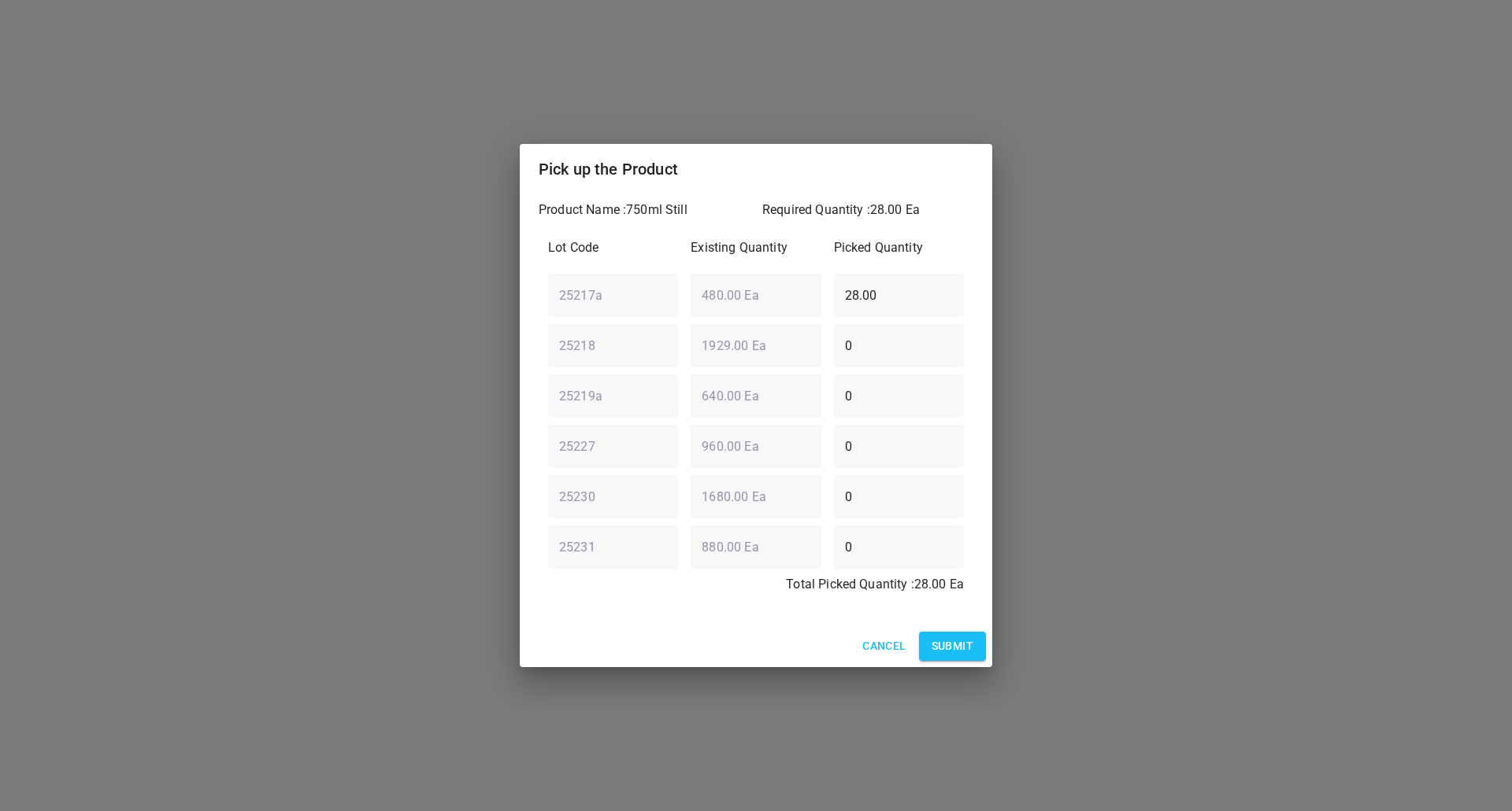
drag, startPoint x: 885, startPoint y: 299, endPoint x: 596, endPoint y: 236, distance: 295.8
click at [644, 248] on div "Lot Code Existing Quantity Picked Quantity 25217a ​ 480.00 Ea ​ 28.00 ​ 25218 ​…" at bounding box center [756, 421] width 435 height 384
type input "0"
drag, startPoint x: 943, startPoint y: 352, endPoint x: 473, endPoint y: 348, distance: 470.0
click at [834, 348] on input "0" at bounding box center [899, 345] width 130 height 44
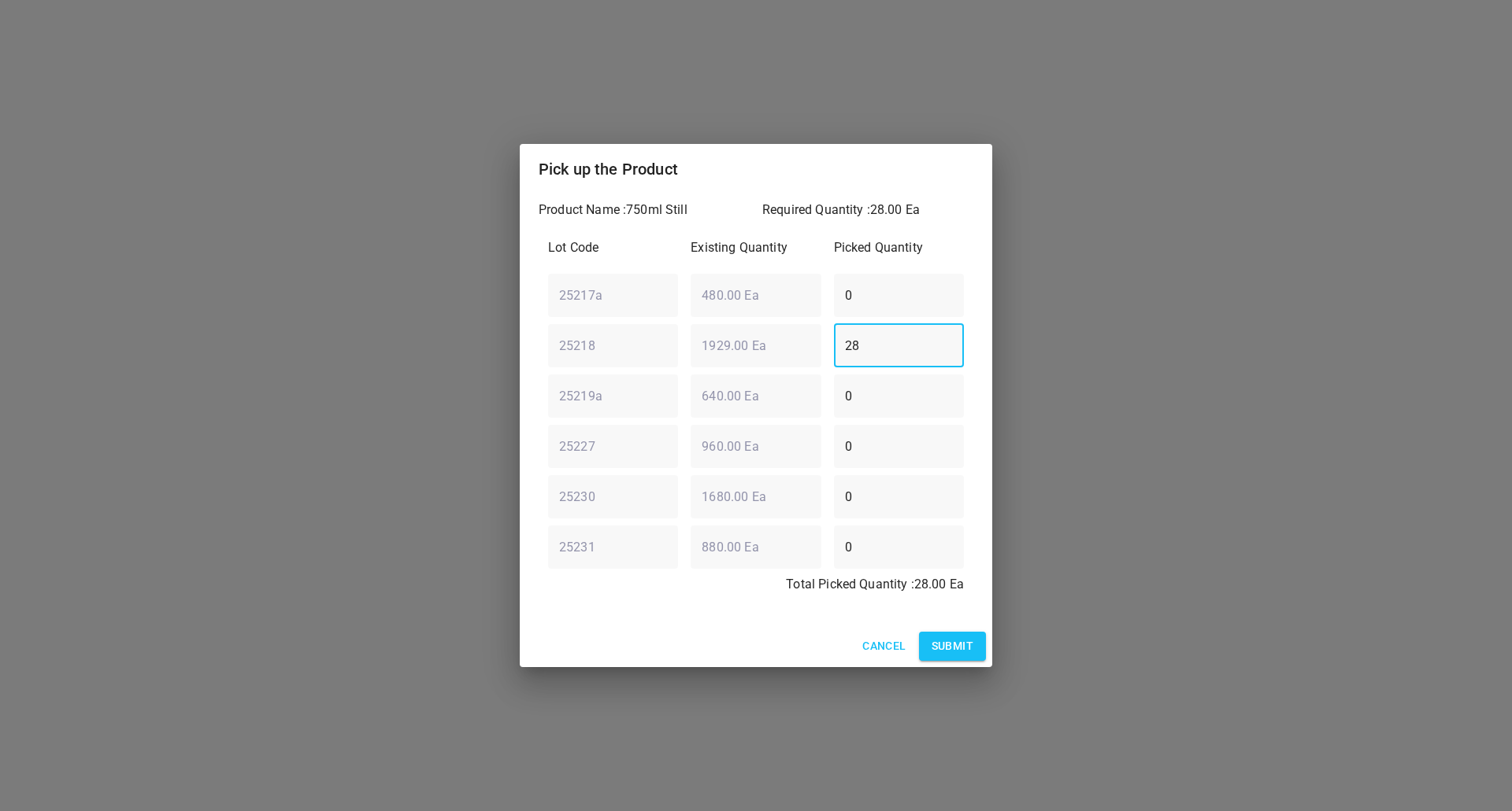
type input "28"
click at [931, 648] on span "Submit" at bounding box center [952, 647] width 42 height 20
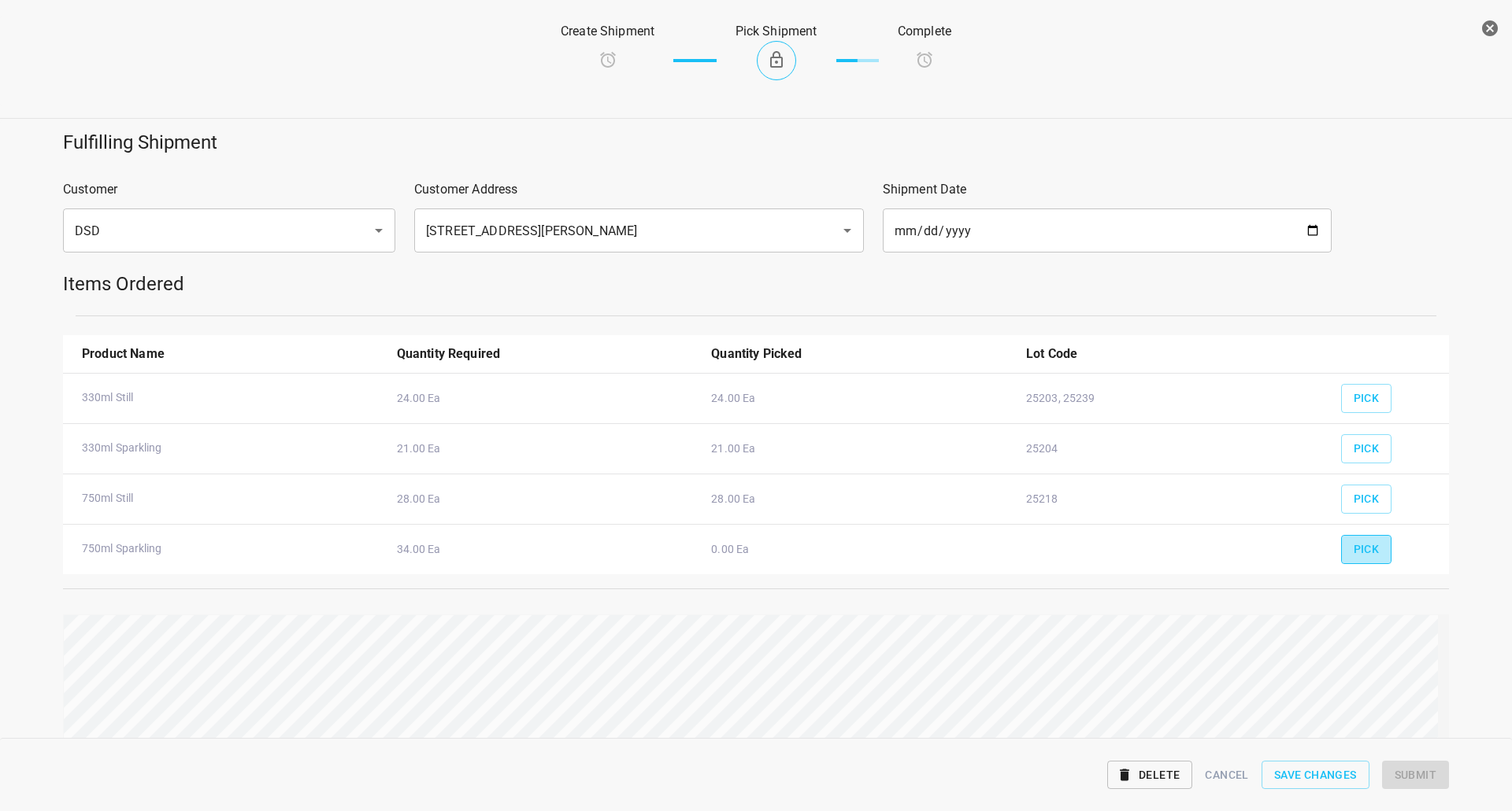
click at [1353, 541] on span "Pick" at bounding box center [1366, 550] width 26 height 20
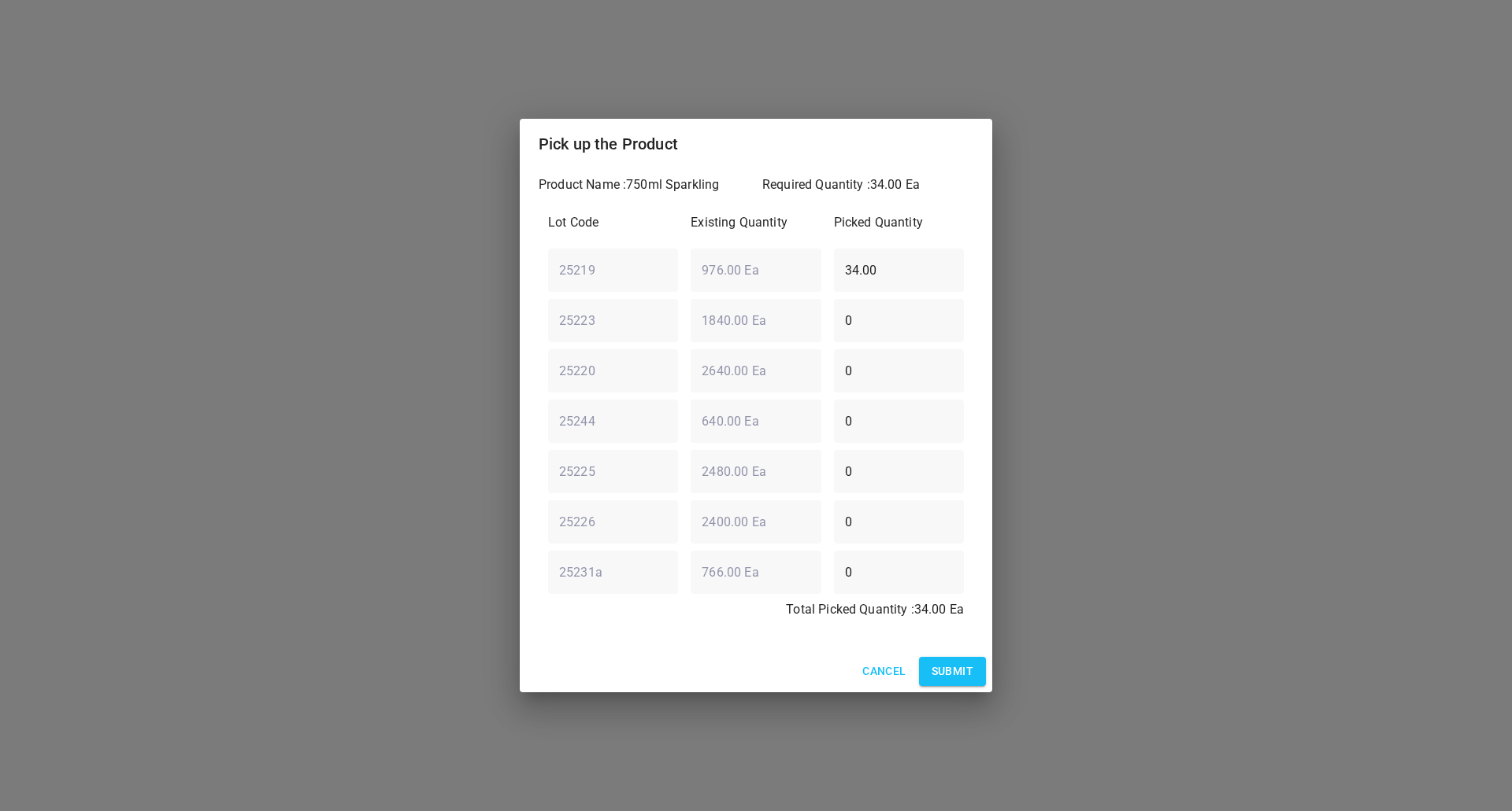
click at [353, 251] on div "Pick up the Product Product Name : 750ml Sparkling Required Quantity : 34.00 Ea…" at bounding box center [756, 406] width 1512 height 811
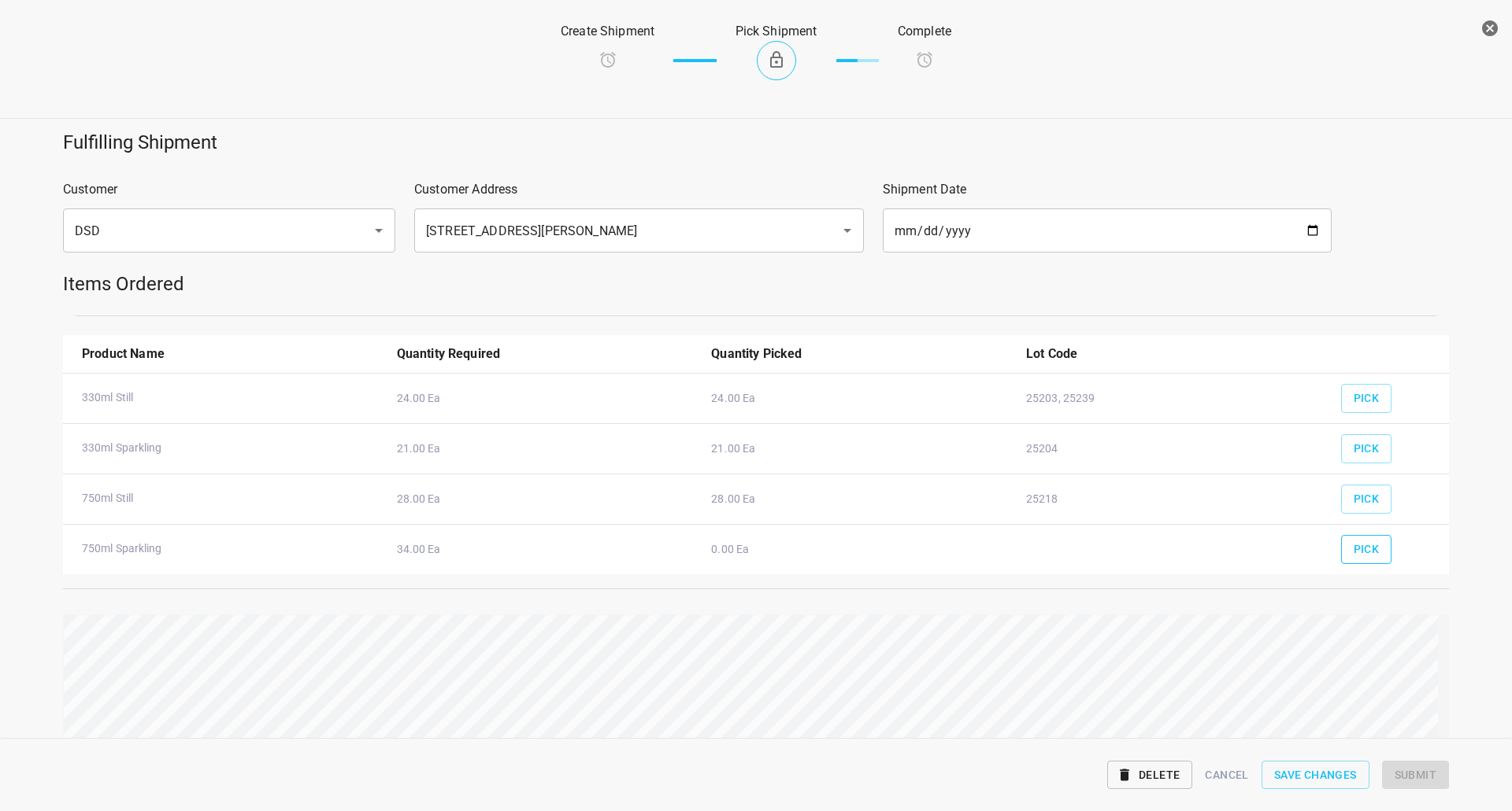
click at [1353, 539] on button "Pick" at bounding box center [1366, 550] width 51 height 29
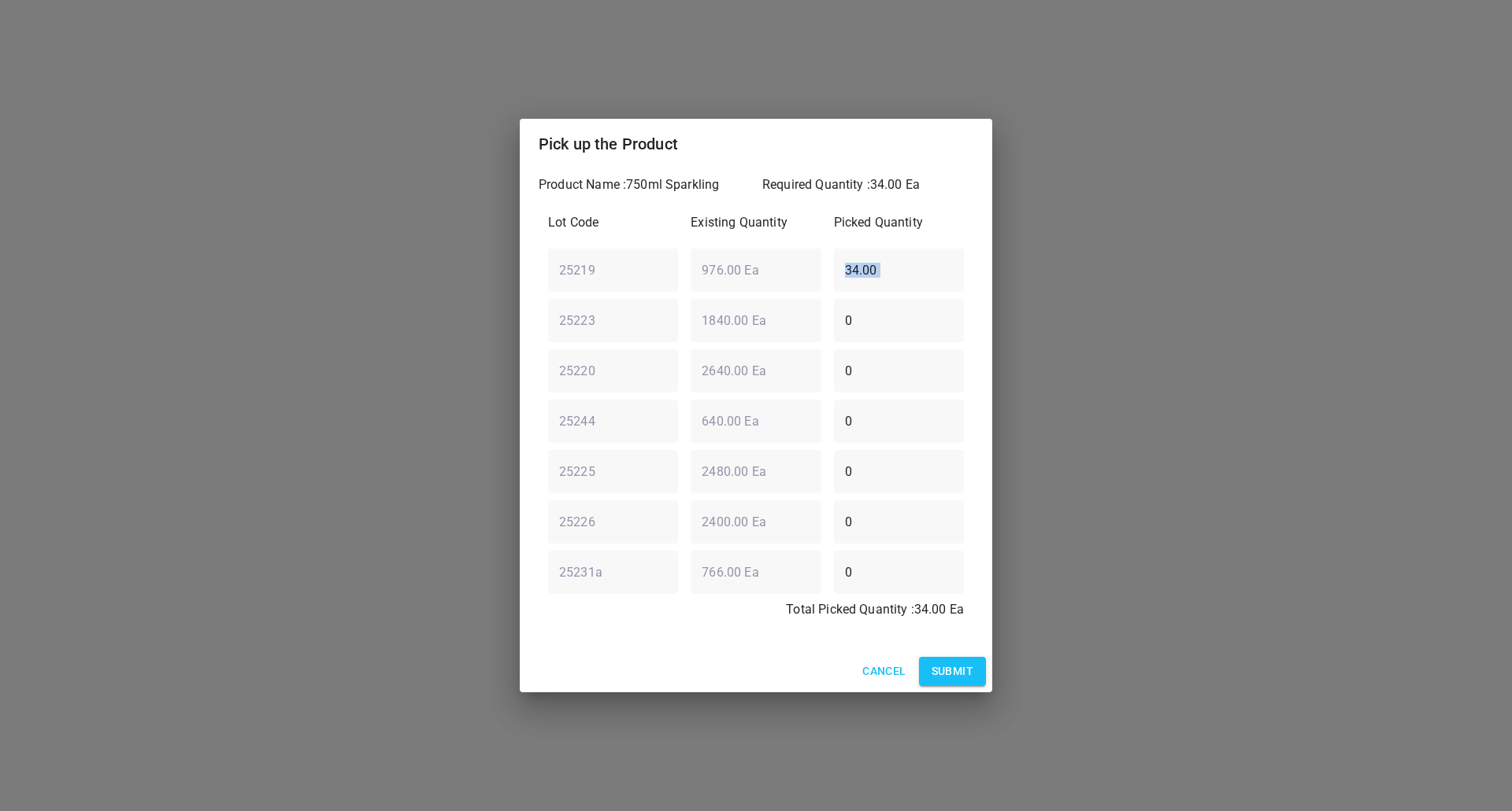
drag, startPoint x: 890, startPoint y: 247, endPoint x: 92, endPoint y: 311, distance: 800.6
click at [134, 307] on div "Pick up the Product Product Name : 750ml Sparkling Required Quantity : 34.00 Ea…" at bounding box center [756, 406] width 1512 height 811
click at [606, 284] on div "25219 ​ 976.00 Ea ​ 34.00 ​" at bounding box center [756, 270] width 429 height 57
type input "0"
drag, startPoint x: 896, startPoint y: 586, endPoint x: 653, endPoint y: 615, distance: 244.7
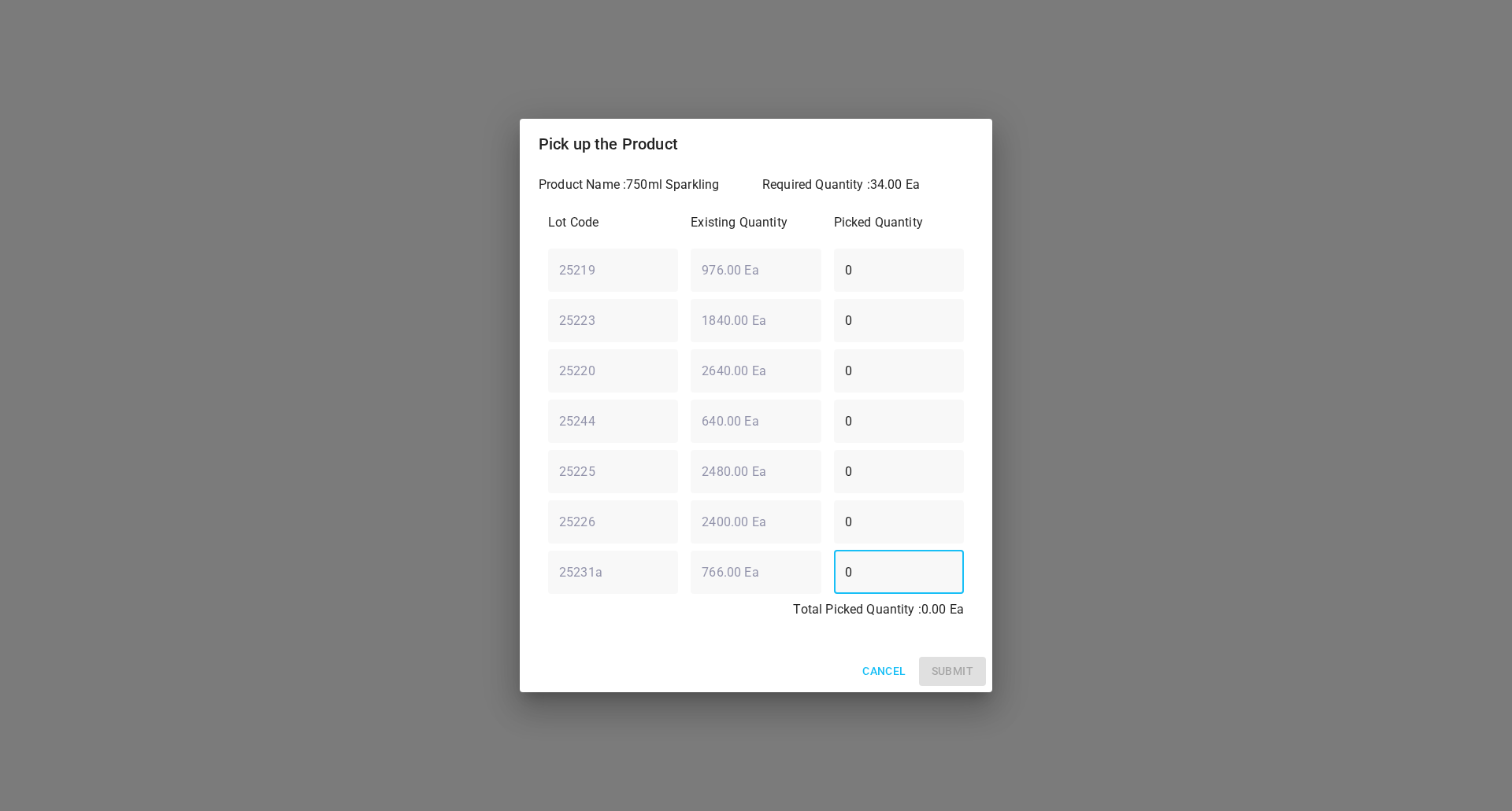
click at [662, 614] on div "Lot Code Existing Quantity Picked Quantity 25219 ​ 976.00 Ea ​ 0 ​ 25223 ​ 1840…" at bounding box center [756, 421] width 435 height 435
type input "18"
drag, startPoint x: 899, startPoint y: 293, endPoint x: 714, endPoint y: 302, distance: 185.2
click at [685, 311] on div "25223 ​ 1840.00 Ea ​ 0 ​" at bounding box center [756, 321] width 429 height 57
click at [873, 262] on input "0" at bounding box center [899, 270] width 130 height 44
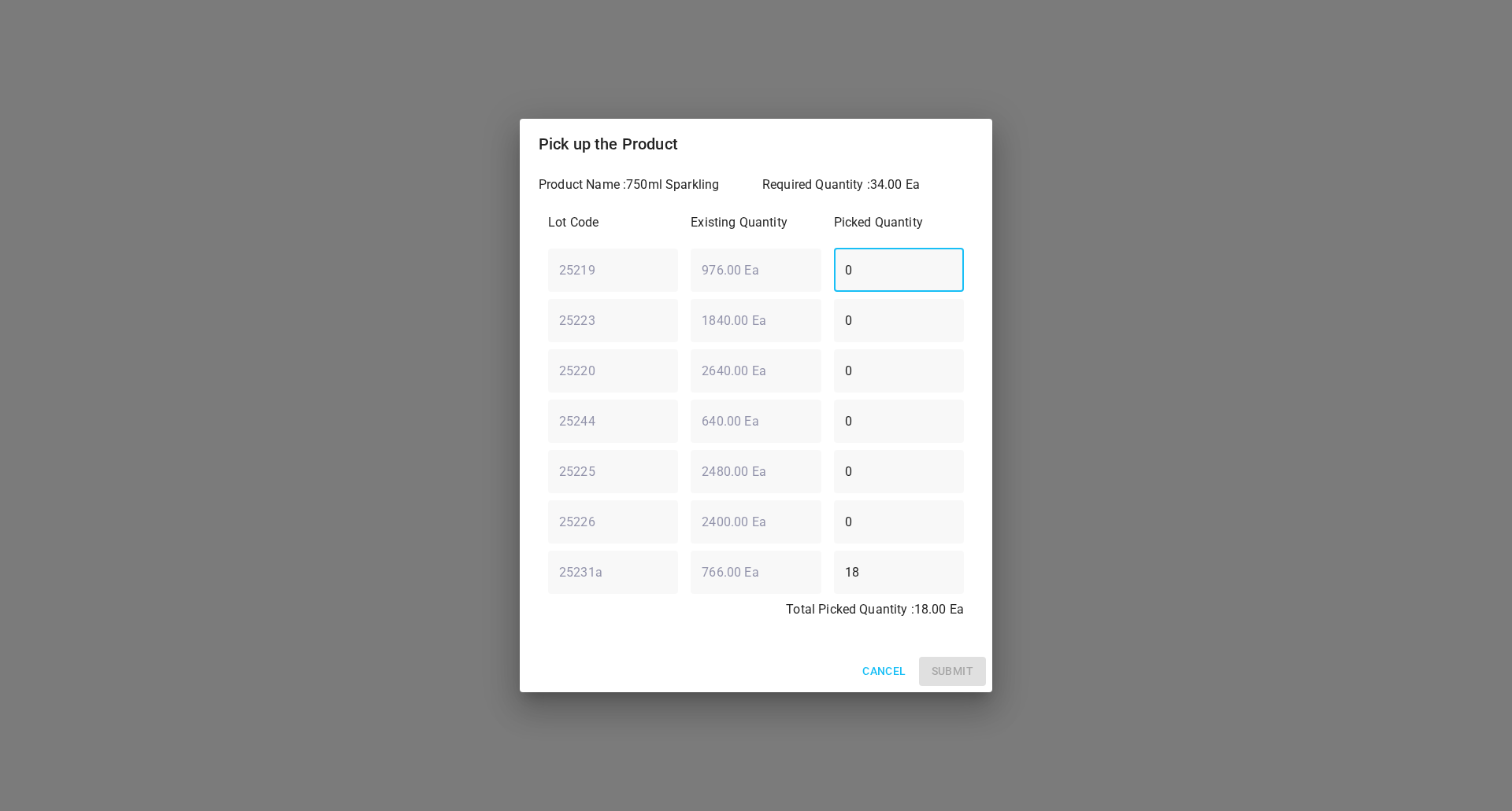
click at [873, 262] on input "0" at bounding box center [899, 270] width 130 height 44
click at [593, 258] on div "25219 ​ 976.00 Ea ​ 6 ​" at bounding box center [756, 270] width 429 height 57
type input "16"
click at [720, 648] on div "Product Name : 750ml Sparkling Required Quantity : 34.00 Ea Lot Code Existing Q…" at bounding box center [756, 410] width 472 height 482
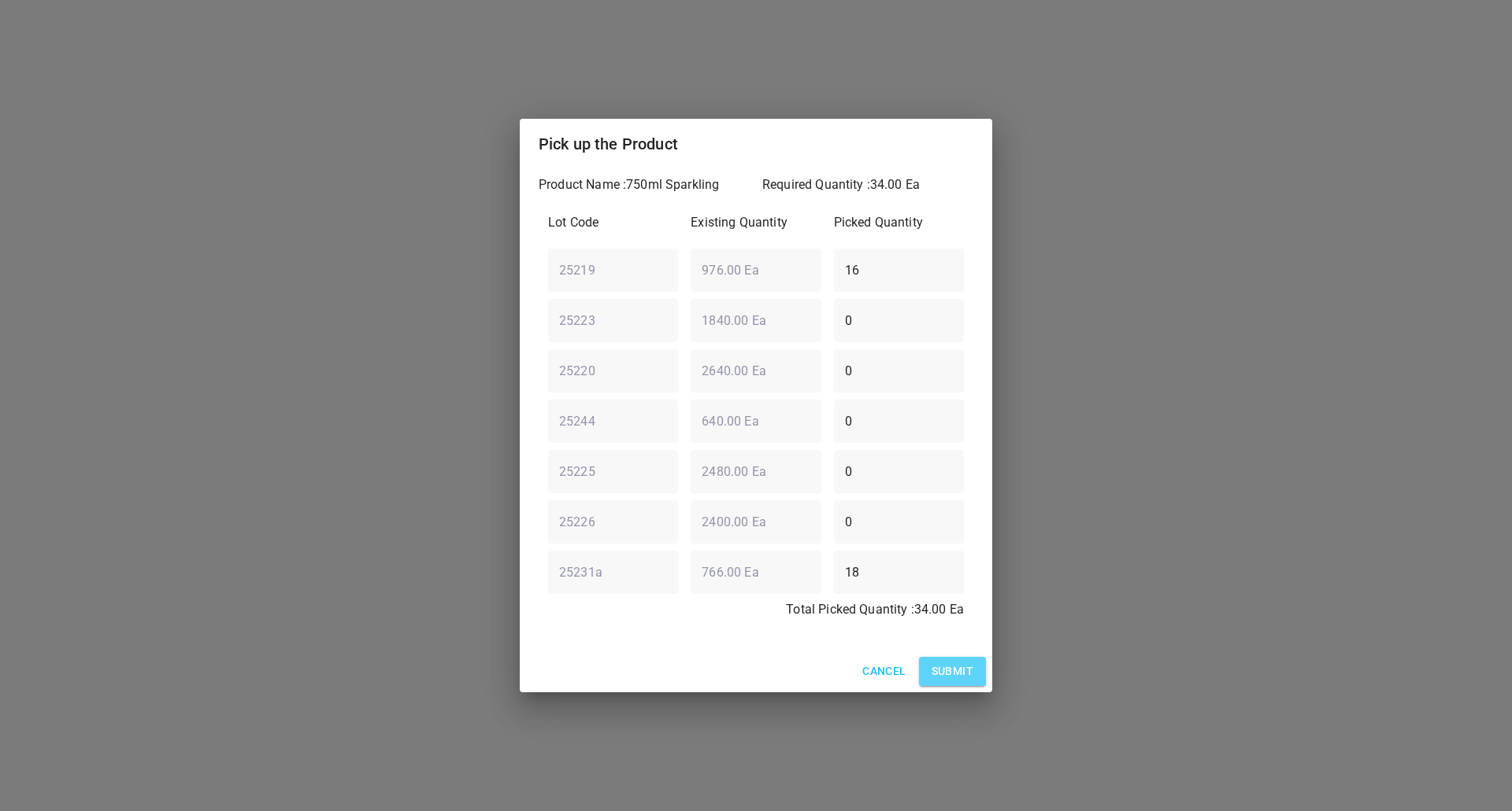
click at [965, 670] on span "Submit" at bounding box center [952, 672] width 42 height 20
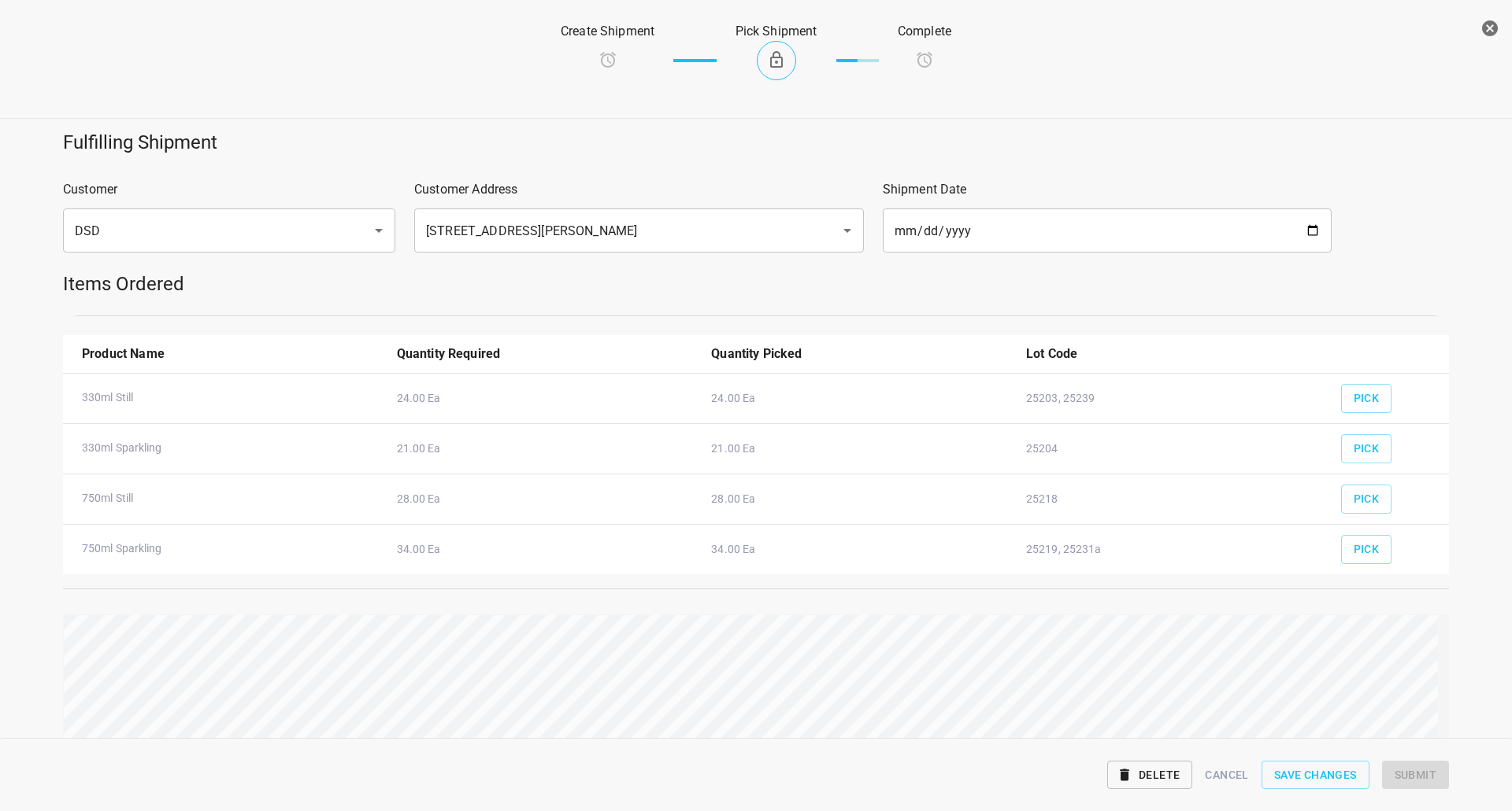
click at [1457, 655] on div "Fulfilling Shipment Customer DSD ​ Customer Address [STREET_ADDRESS][PERSON_NAM…" at bounding box center [755, 469] width 1531 height 698
click at [1422, 769] on span "Submit" at bounding box center [1415, 775] width 42 height 20
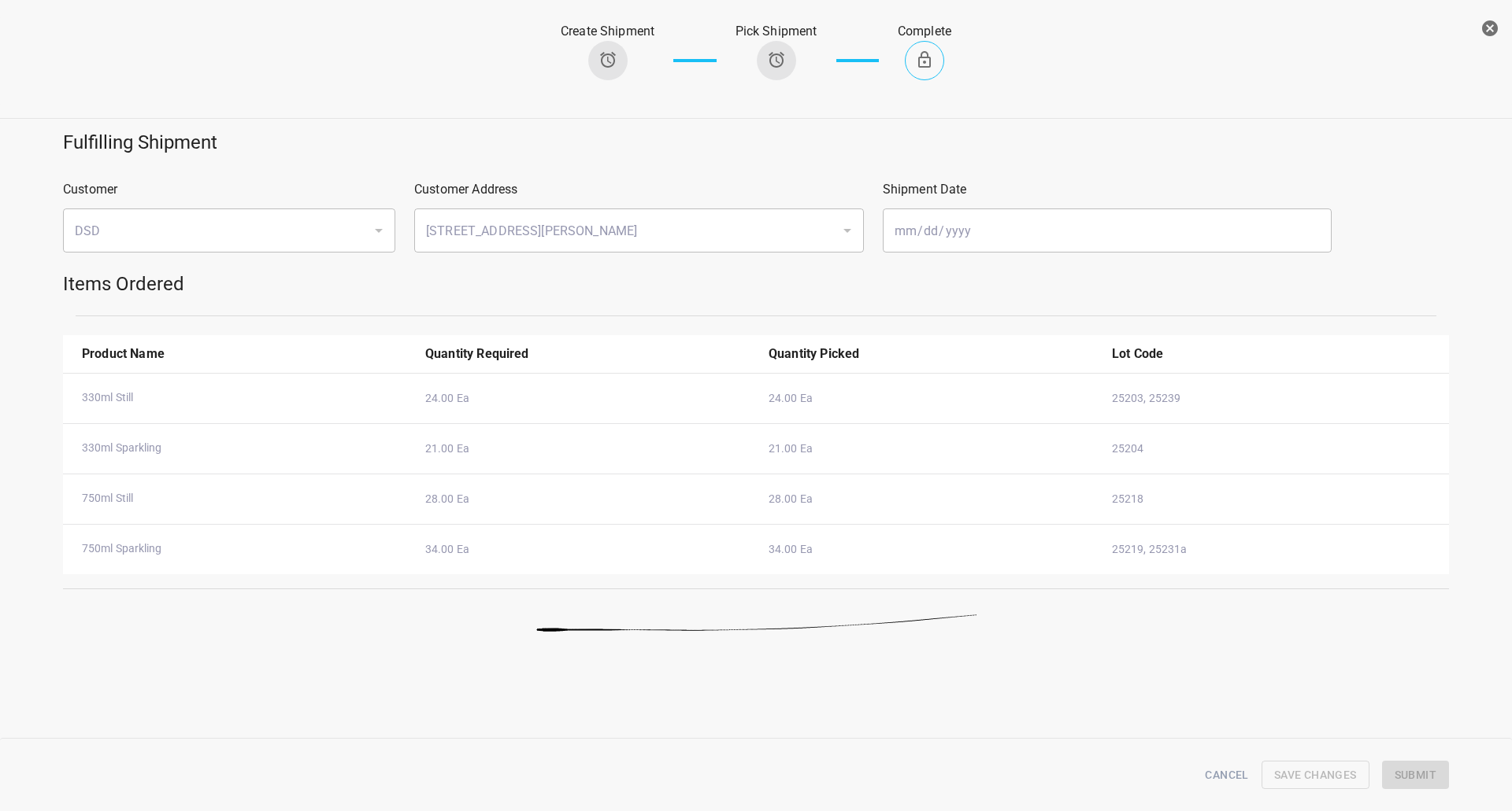
click at [1489, 27] on icon "button" at bounding box center [1489, 28] width 19 height 19
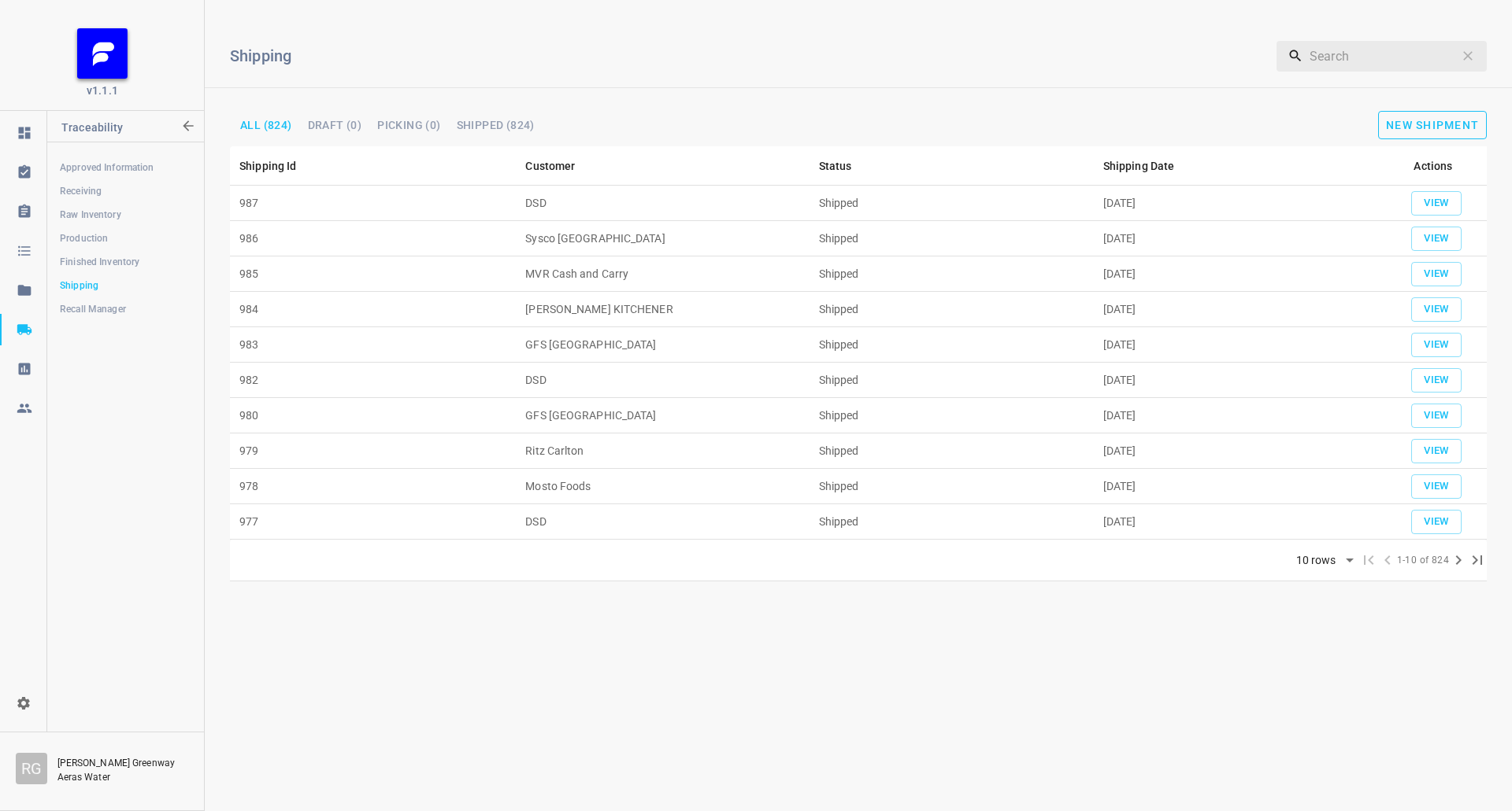
click at [1448, 115] on button "New Shipment" at bounding box center [1431, 125] width 108 height 28
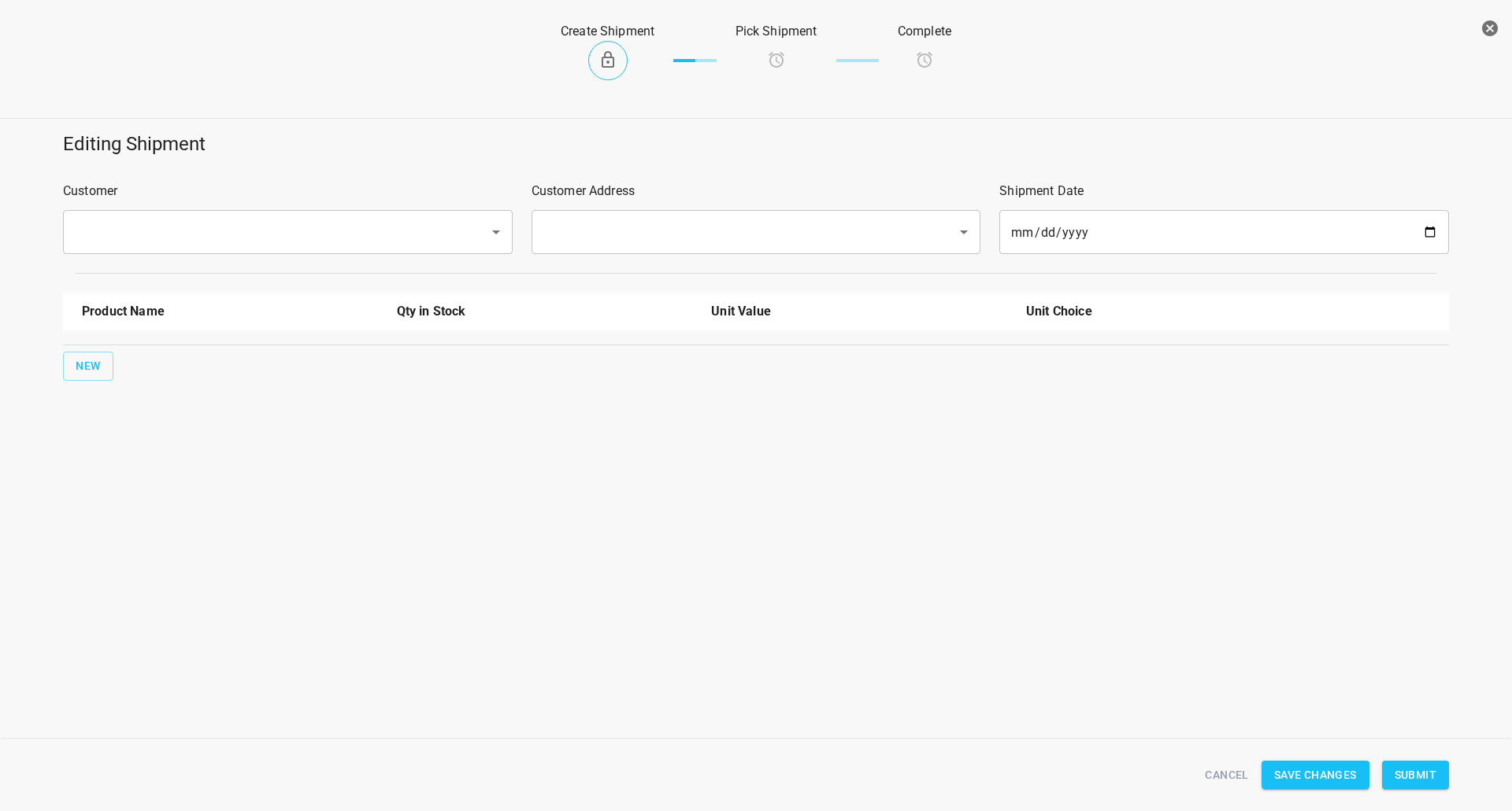
drag, startPoint x: 361, startPoint y: 215, endPoint x: 257, endPoint y: 263, distance: 114.5
click at [327, 224] on div "​" at bounding box center [288, 232] width 450 height 44
type input "Ritz Carlton"
click at [569, 223] on input "text" at bounding box center [734, 232] width 391 height 30
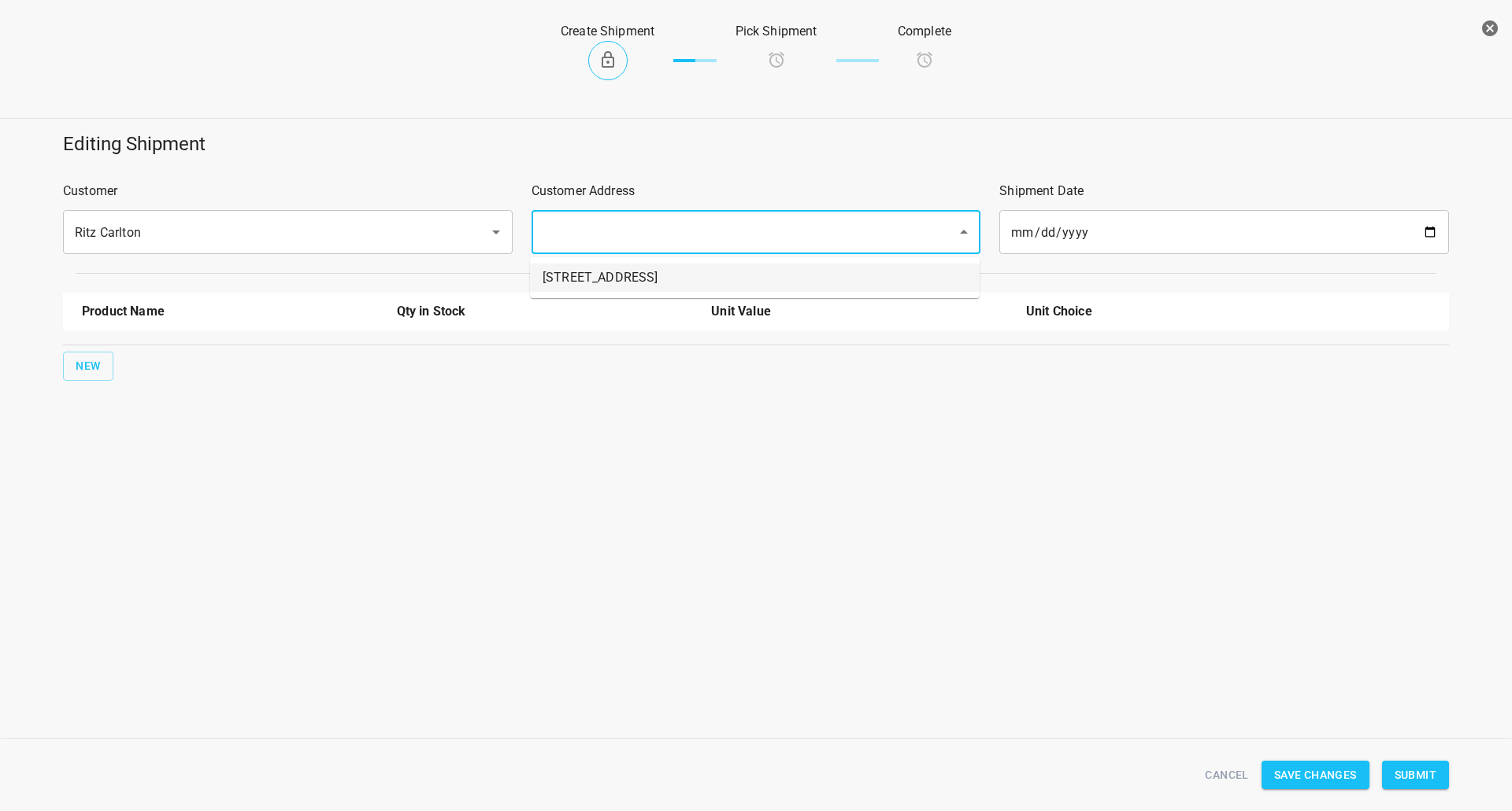
drag, startPoint x: 574, startPoint y: 270, endPoint x: 443, endPoint y: 296, distance: 133.6
click at [575, 270] on li "[STREET_ADDRESS]" at bounding box center [754, 278] width 450 height 28
type input "[STREET_ADDRESS]"
click at [85, 365] on span "New" at bounding box center [88, 366] width 25 height 20
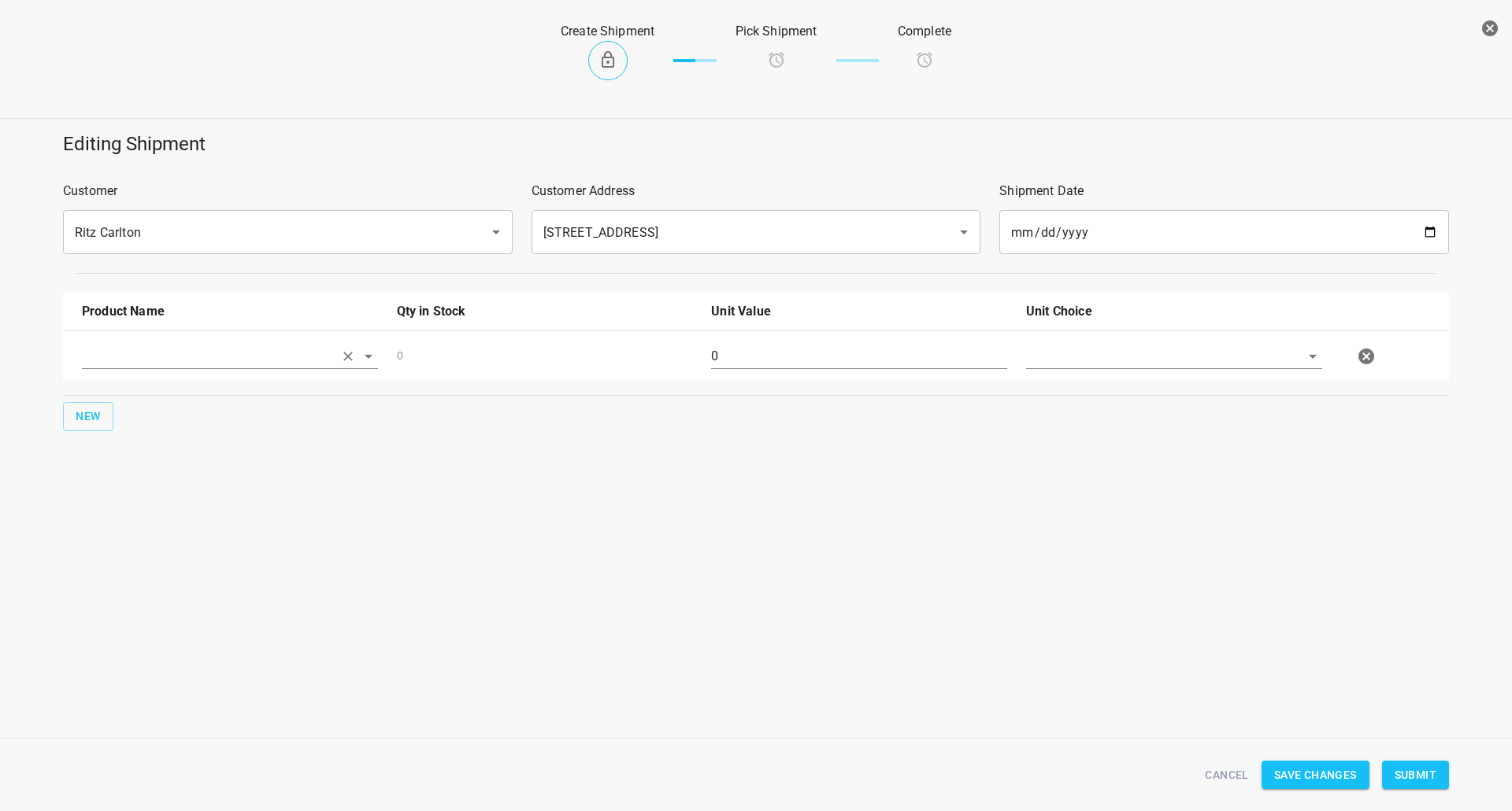
drag, startPoint x: 85, startPoint y: 365, endPoint x: 102, endPoint y: 360, distance: 17.7
click at [102, 360] on input "text" at bounding box center [208, 356] width 252 height 24
click at [163, 396] on li "[STREET_ADDRESS]" at bounding box center [230, 392] width 296 height 28
type input "[STREET_ADDRESS]"
click at [818, 370] on div "0" at bounding box center [859, 363] width 315 height 57
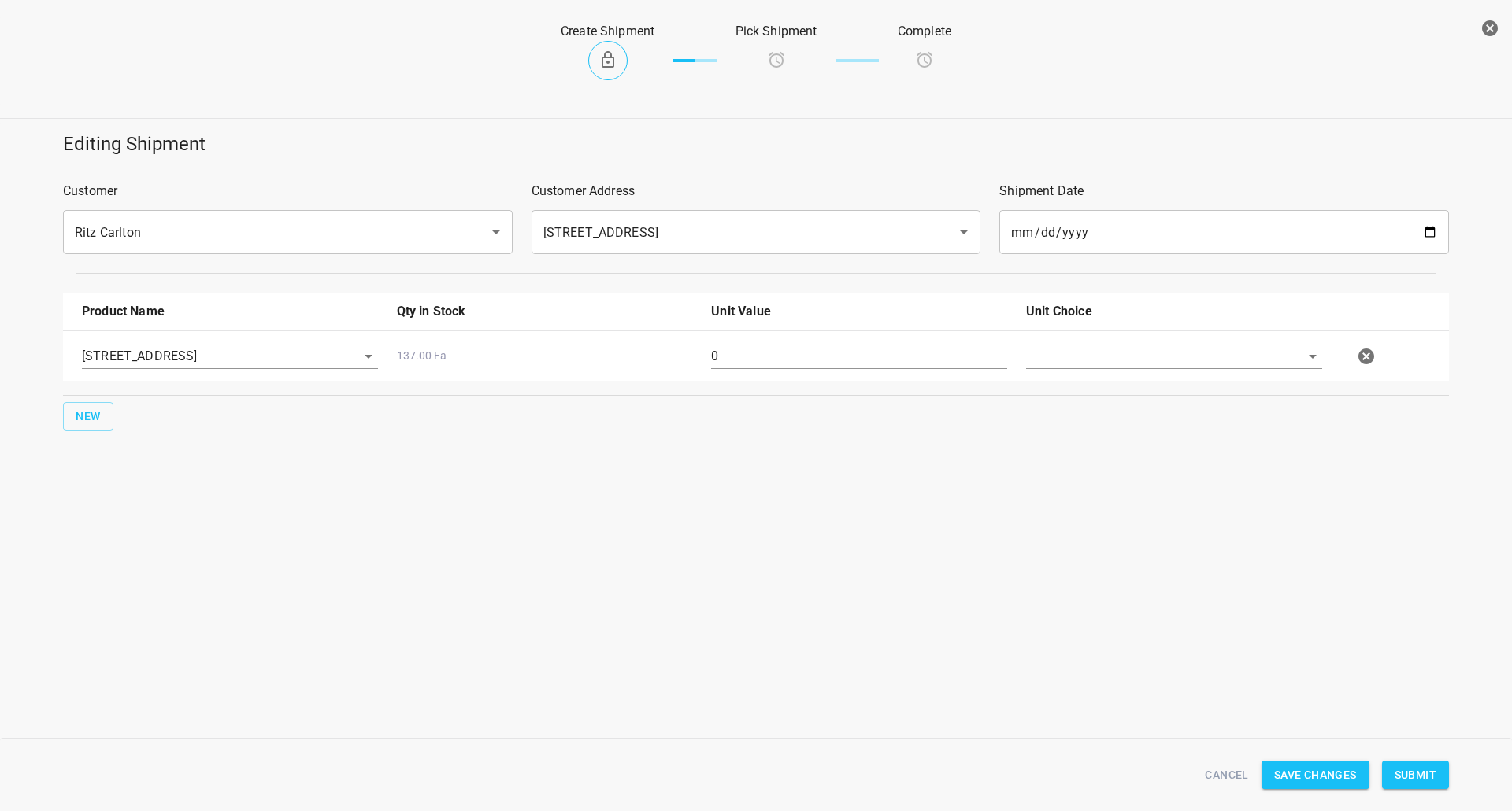
click at [816, 362] on input "0" at bounding box center [859, 356] width 296 height 25
type input "70"
click at [1137, 343] on div at bounding box center [1174, 363] width 315 height 57
click at [1118, 369] on div at bounding box center [1173, 356] width 296 height 25
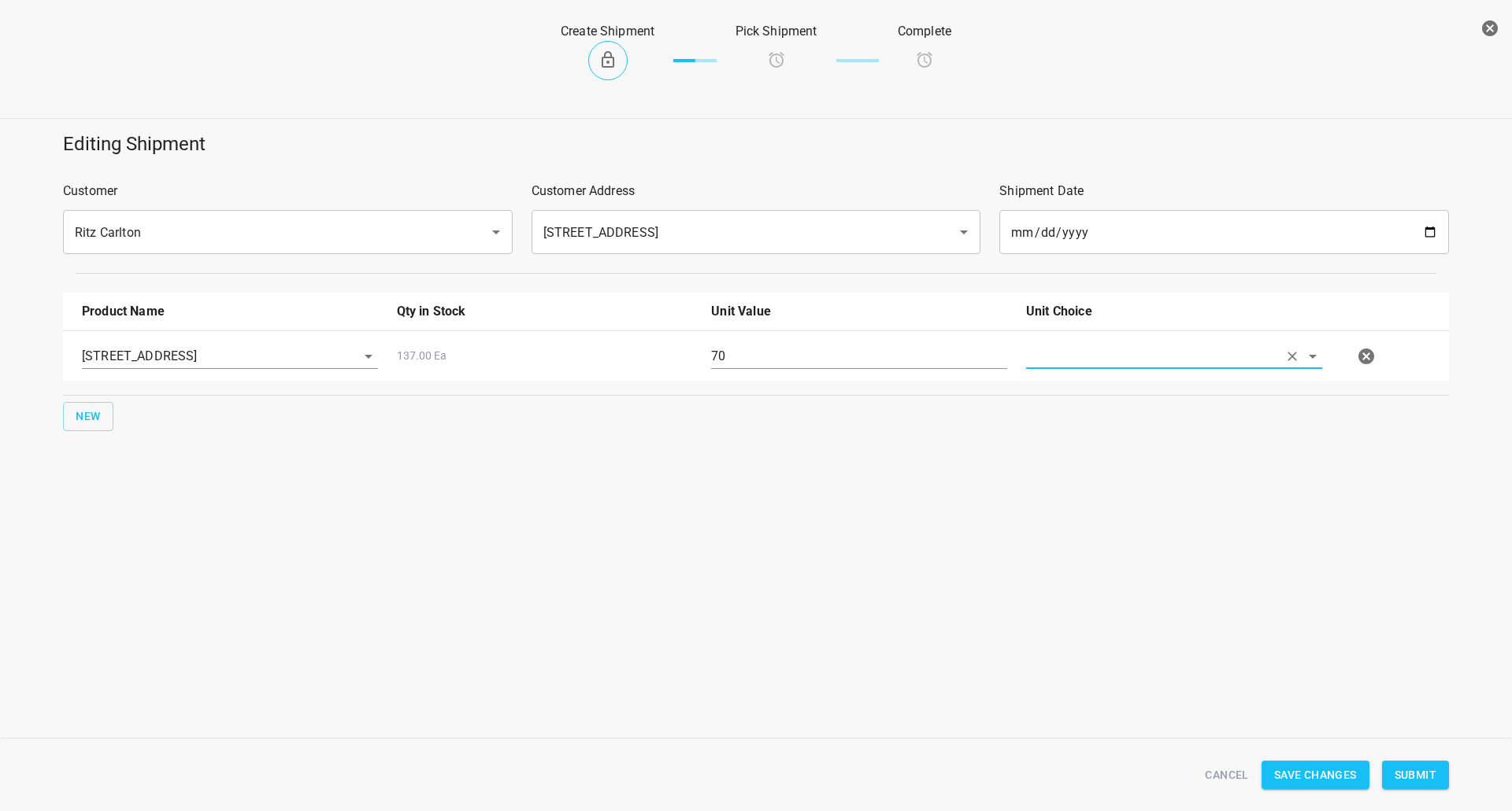
click at [1110, 365] on input "text" at bounding box center [1151, 356] width 252 height 24
click at [1099, 395] on li "[PERSON_NAME]" at bounding box center [1173, 392] width 296 height 28
type input "[PERSON_NAME]"
click at [1396, 767] on span "Submit" at bounding box center [1415, 775] width 42 height 20
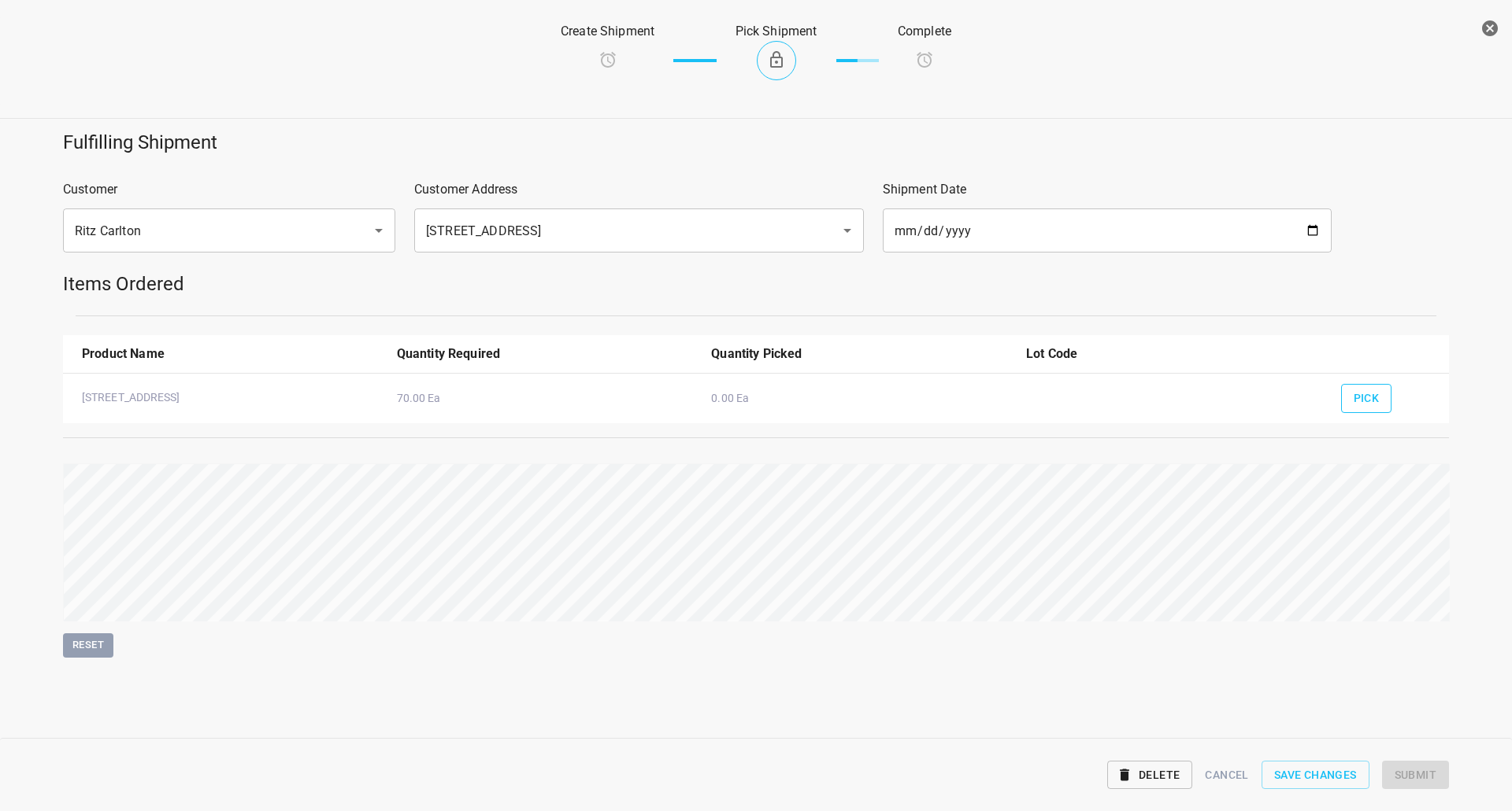
click at [1377, 403] on span "Pick" at bounding box center [1366, 398] width 26 height 20
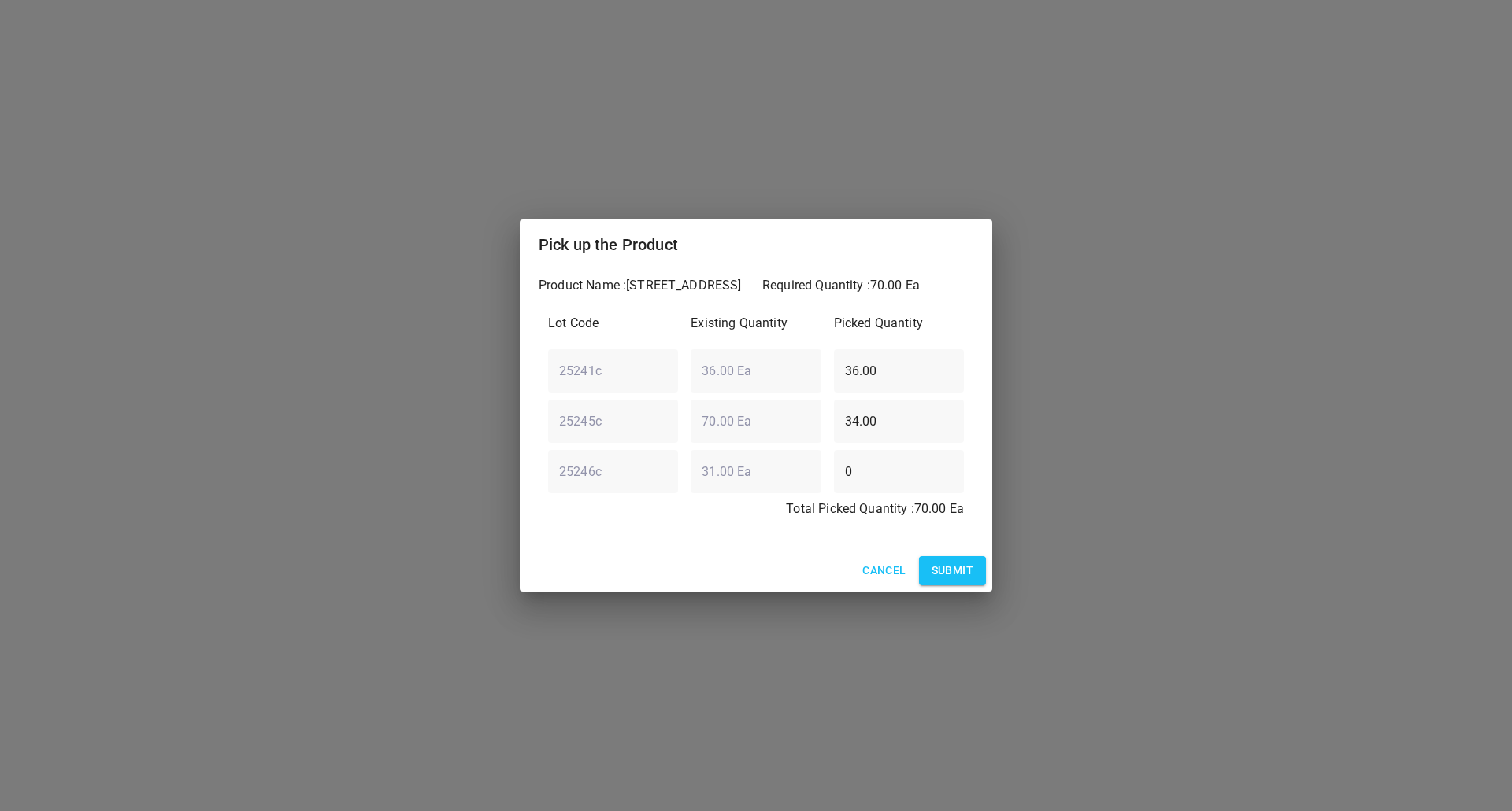
click at [953, 572] on span "Submit" at bounding box center [952, 571] width 42 height 20
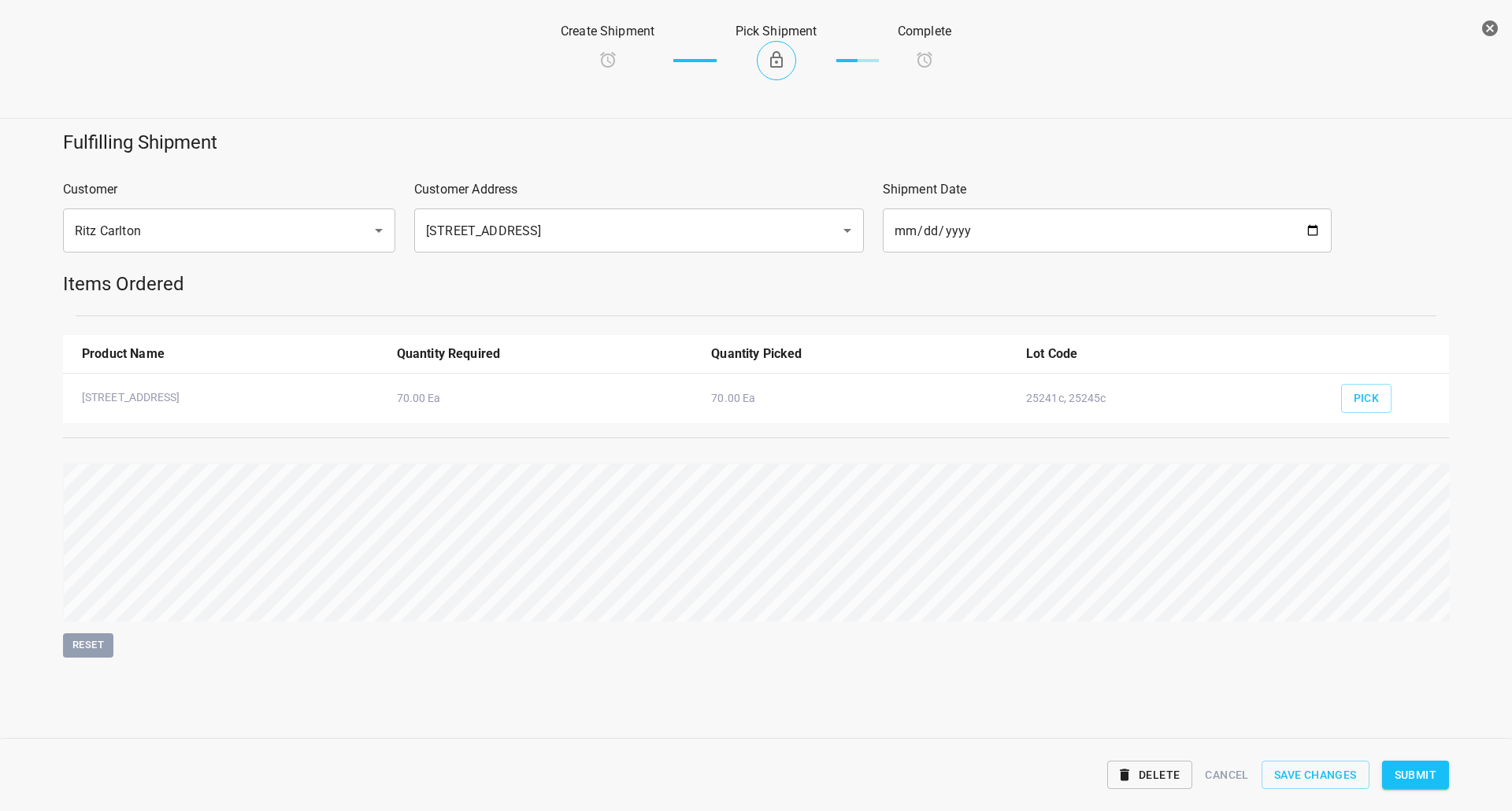
click at [1415, 771] on span "Submit" at bounding box center [1415, 775] width 42 height 20
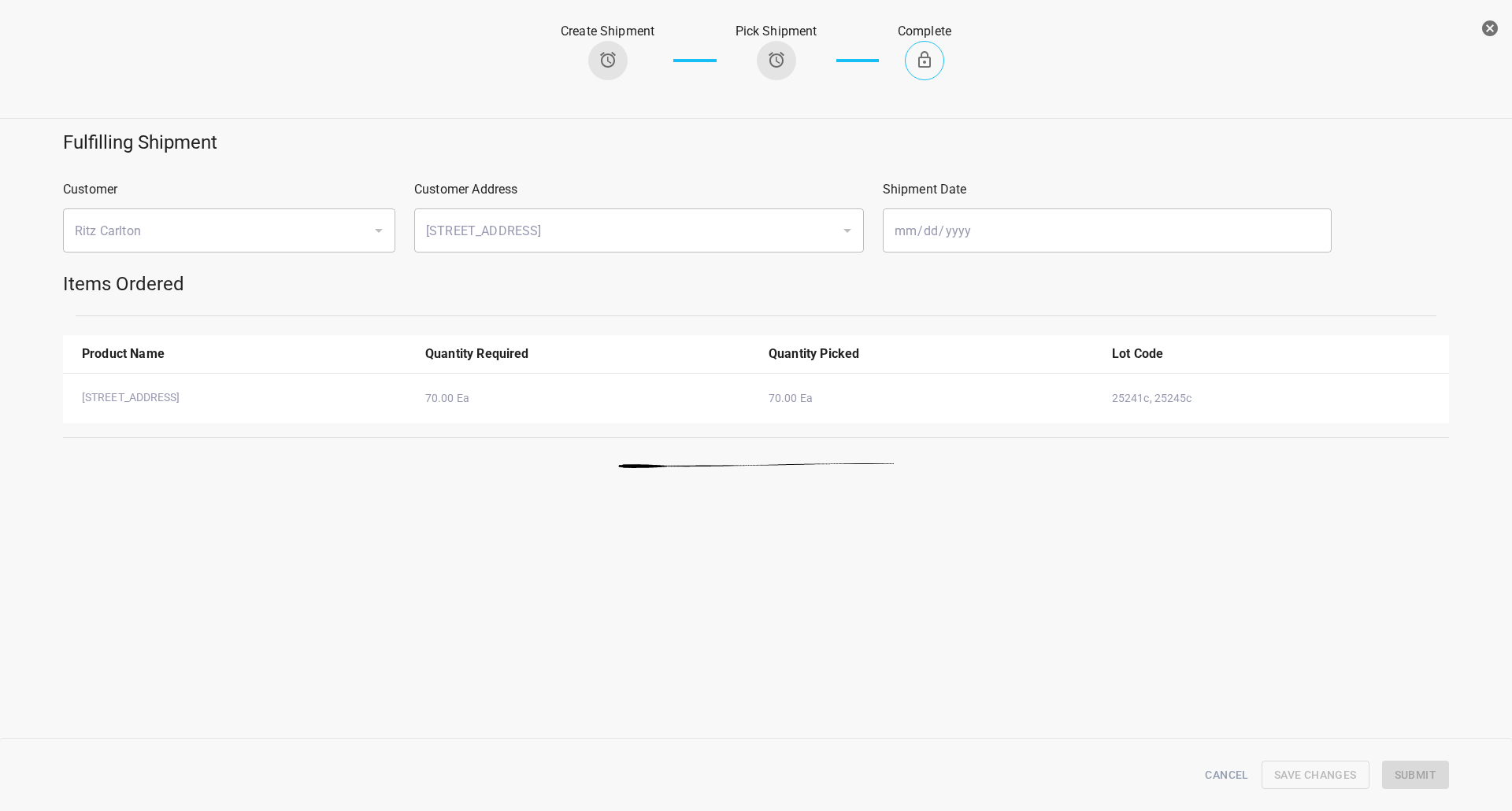
click at [1491, 33] on icon "button" at bounding box center [1489, 28] width 15 height 15
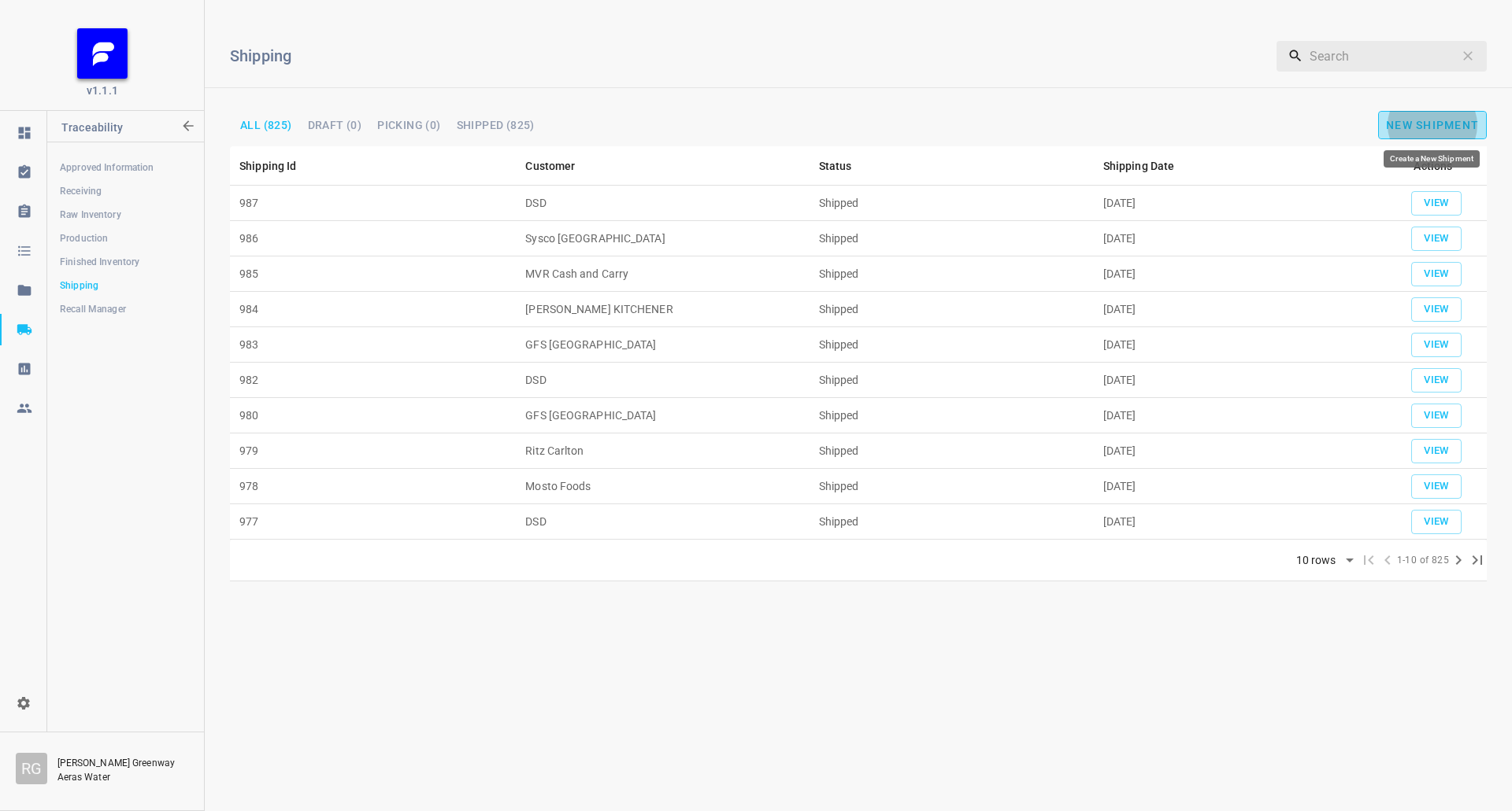
click at [1430, 137] on button "New Shipment" at bounding box center [1431, 125] width 108 height 28
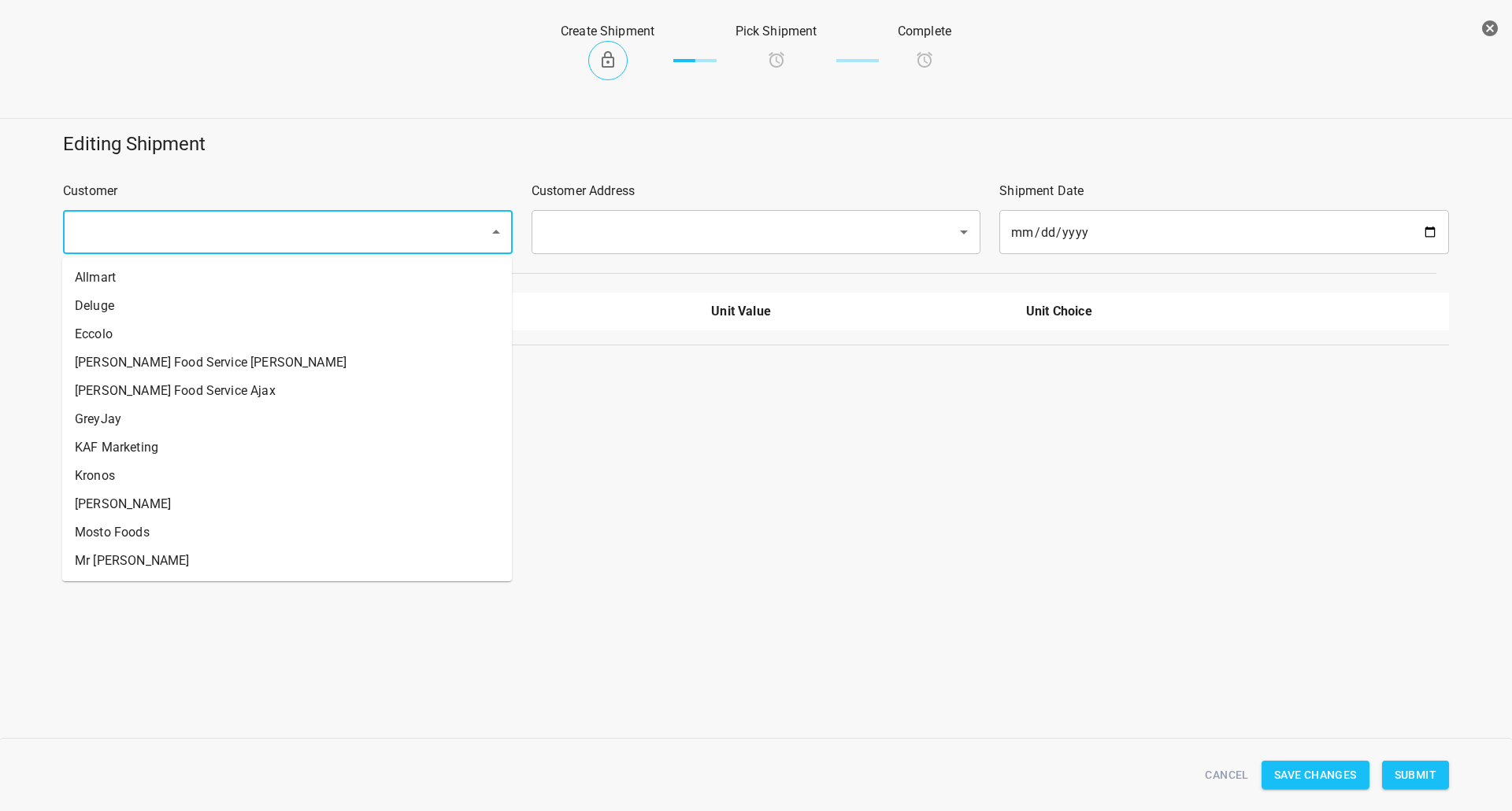
click at [251, 235] on input "text" at bounding box center [266, 232] width 391 height 30
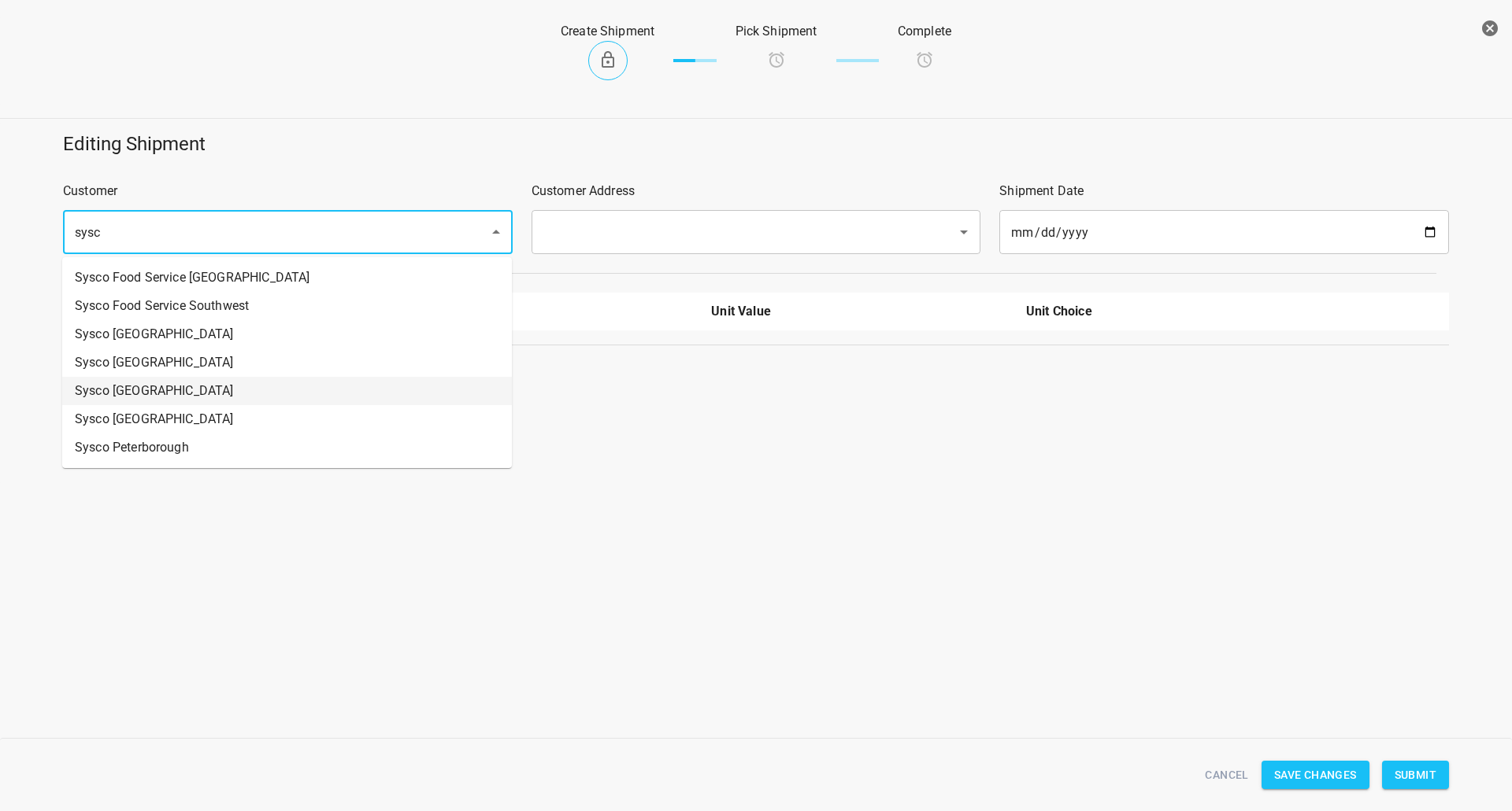
click at [178, 401] on li "Sysco [GEOGRAPHIC_DATA]" at bounding box center [287, 391] width 450 height 28
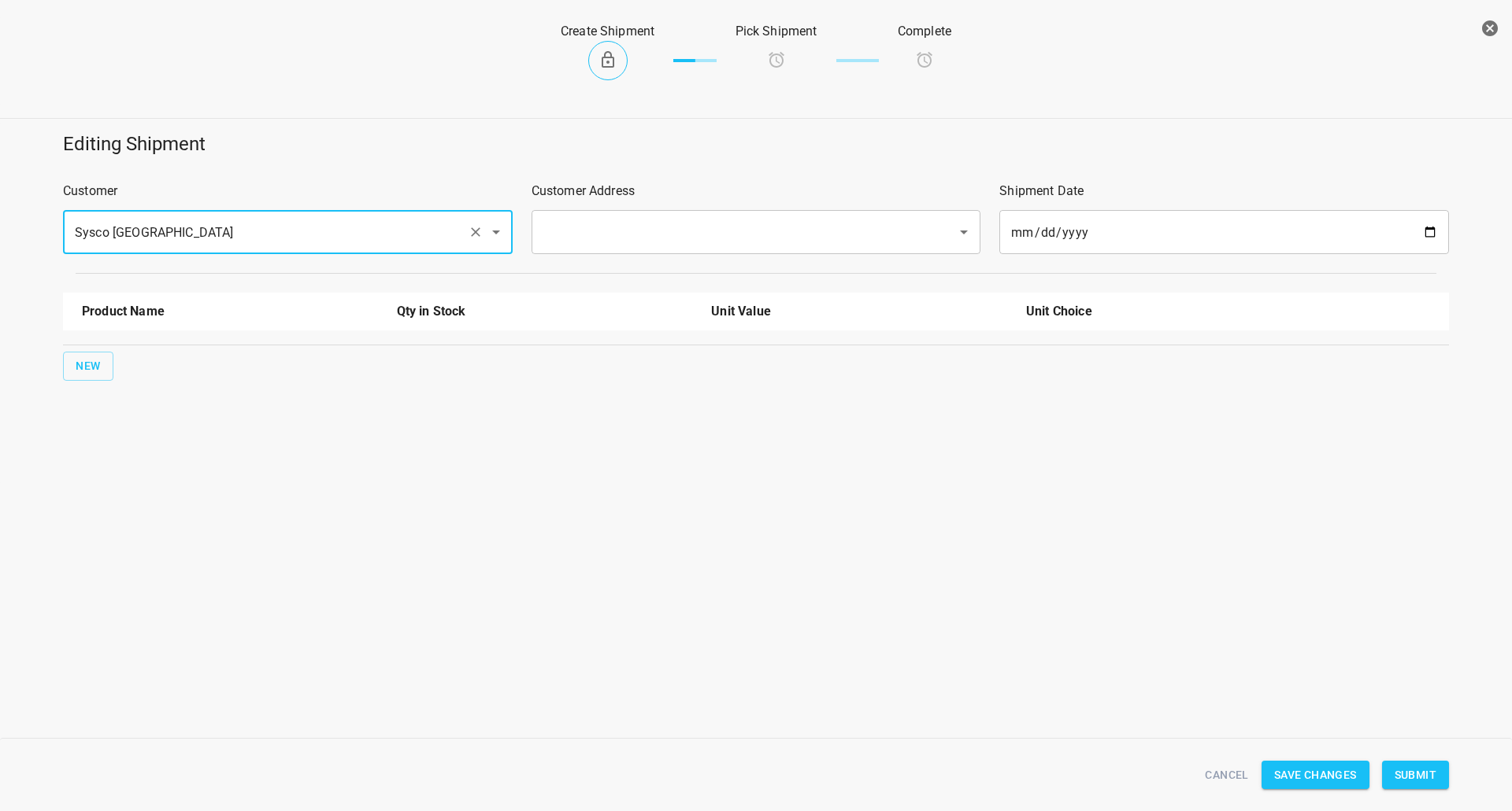
type input "Sysco [GEOGRAPHIC_DATA]"
drag, startPoint x: 606, startPoint y: 232, endPoint x: 592, endPoint y: 246, distance: 19.8
click at [606, 233] on input "text" at bounding box center [734, 232] width 391 height 30
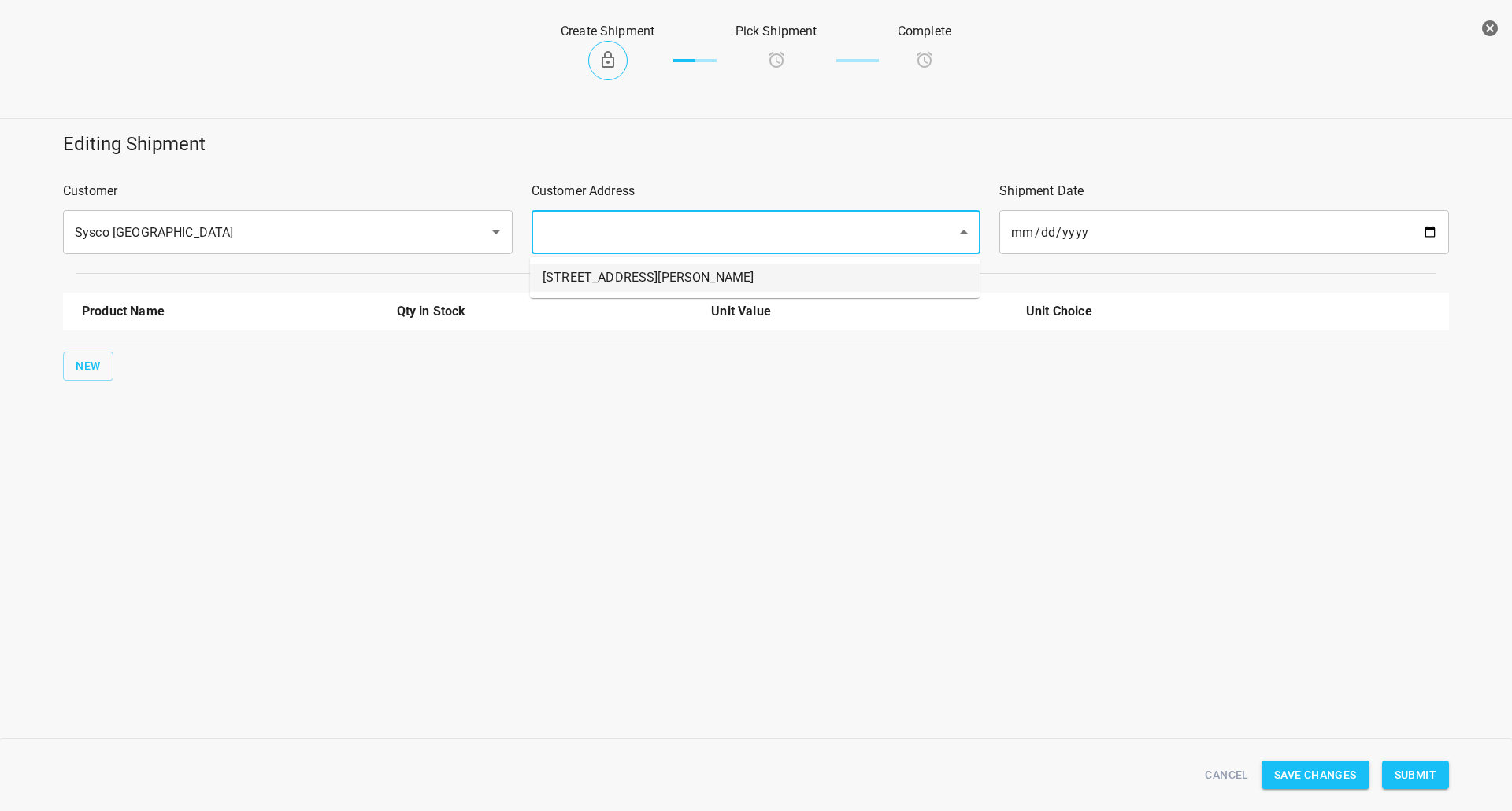
click at [566, 287] on li "[STREET_ADDRESS][PERSON_NAME]" at bounding box center [754, 278] width 450 height 28
type input "[STREET_ADDRESS][PERSON_NAME]"
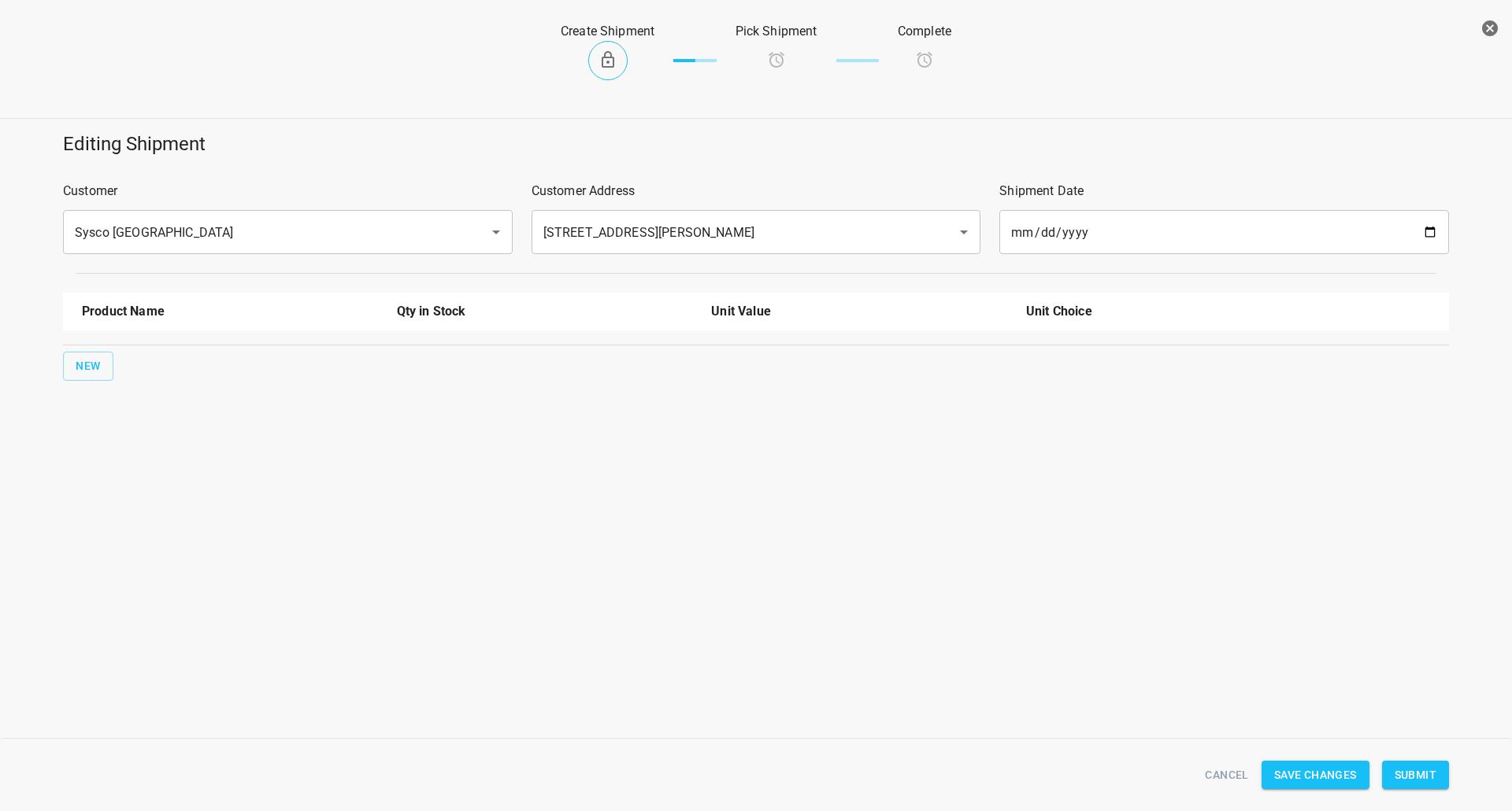
click at [59, 365] on div "Product Name Qty in Stock Unit Value Unit Choice New" at bounding box center [756, 336] width 1404 height 107
click at [134, 365] on div "New" at bounding box center [755, 366] width 1392 height 35
click at [60, 369] on div "New" at bounding box center [755, 366] width 1392 height 35
click at [101, 366] on button "New" at bounding box center [88, 366] width 51 height 29
click at [131, 351] on input "text" at bounding box center [208, 356] width 252 height 24
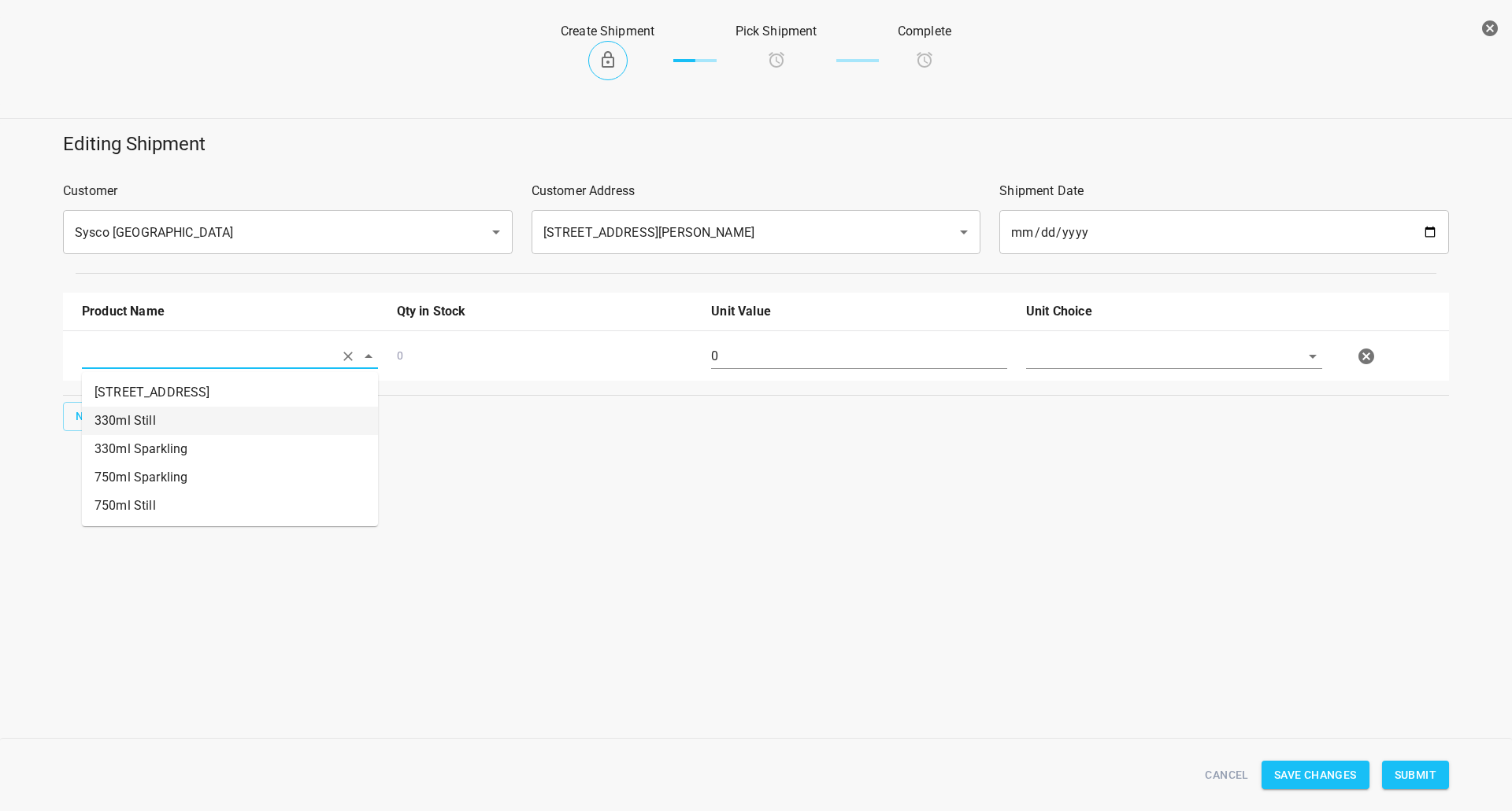
click at [156, 421] on li "330ml Still" at bounding box center [230, 421] width 296 height 28
type input "330ml Still"
click at [77, 411] on span "New" at bounding box center [88, 417] width 25 height 20
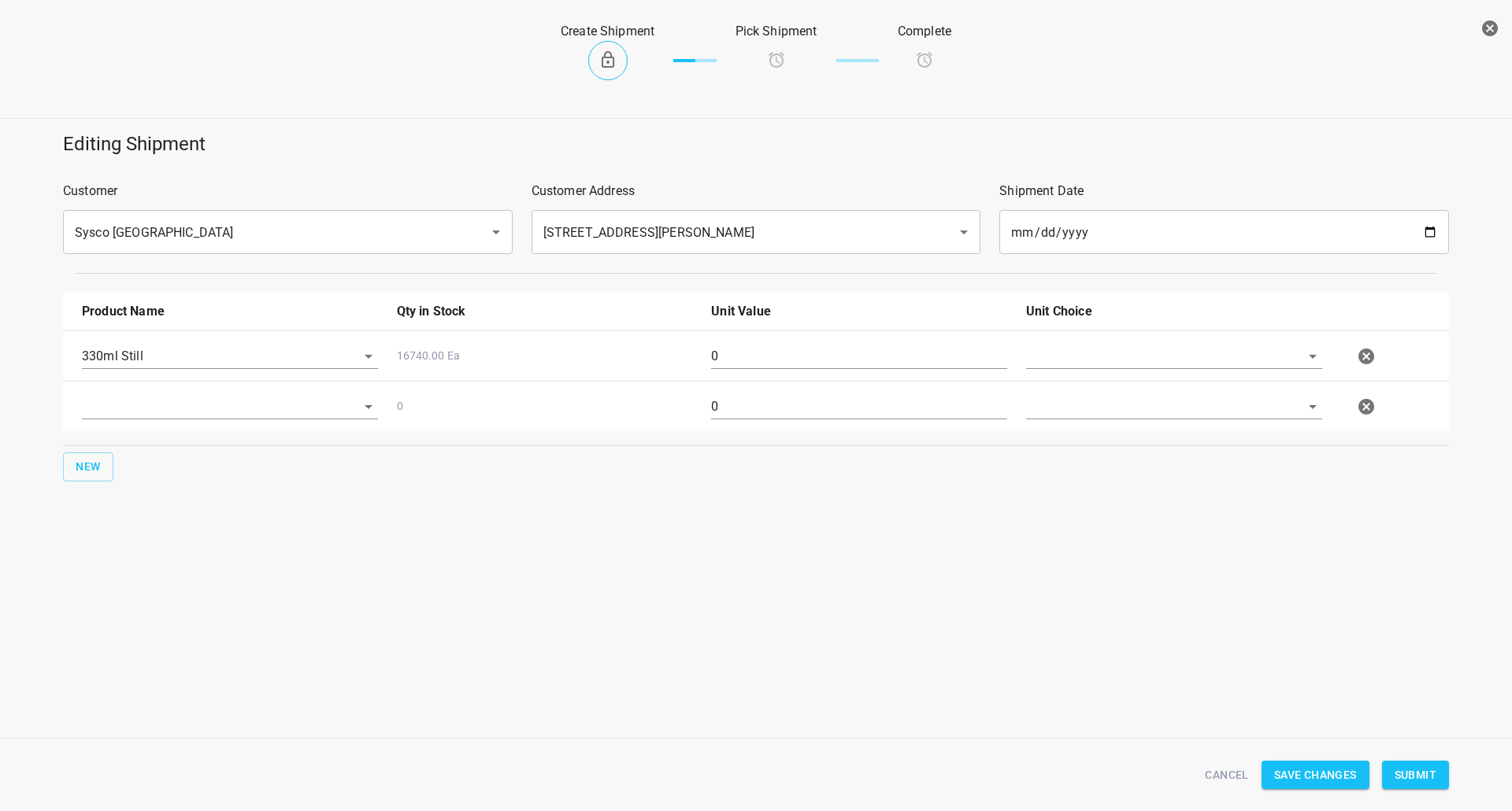
click at [152, 389] on div at bounding box center [230, 414] width 315 height 57
click at [187, 430] on div at bounding box center [230, 414] width 315 height 57
click at [194, 414] on input "text" at bounding box center [208, 406] width 252 height 24
click at [162, 503] on li "330ml Sparkling" at bounding box center [230, 499] width 296 height 28
type input "330ml Sparkling"
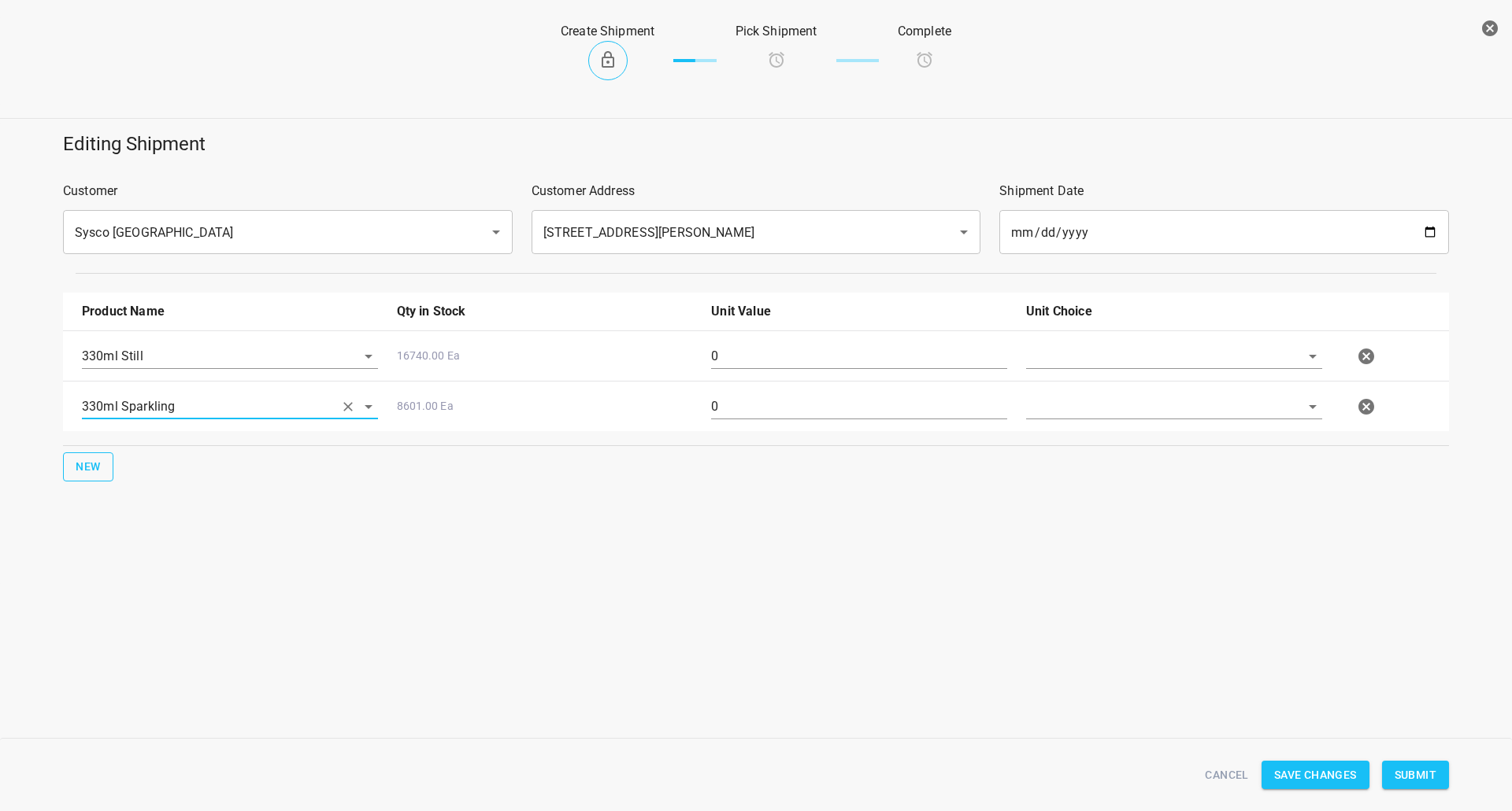
click at [90, 463] on span "New" at bounding box center [88, 467] width 25 height 20
click at [115, 457] on input "text" at bounding box center [208, 457] width 252 height 24
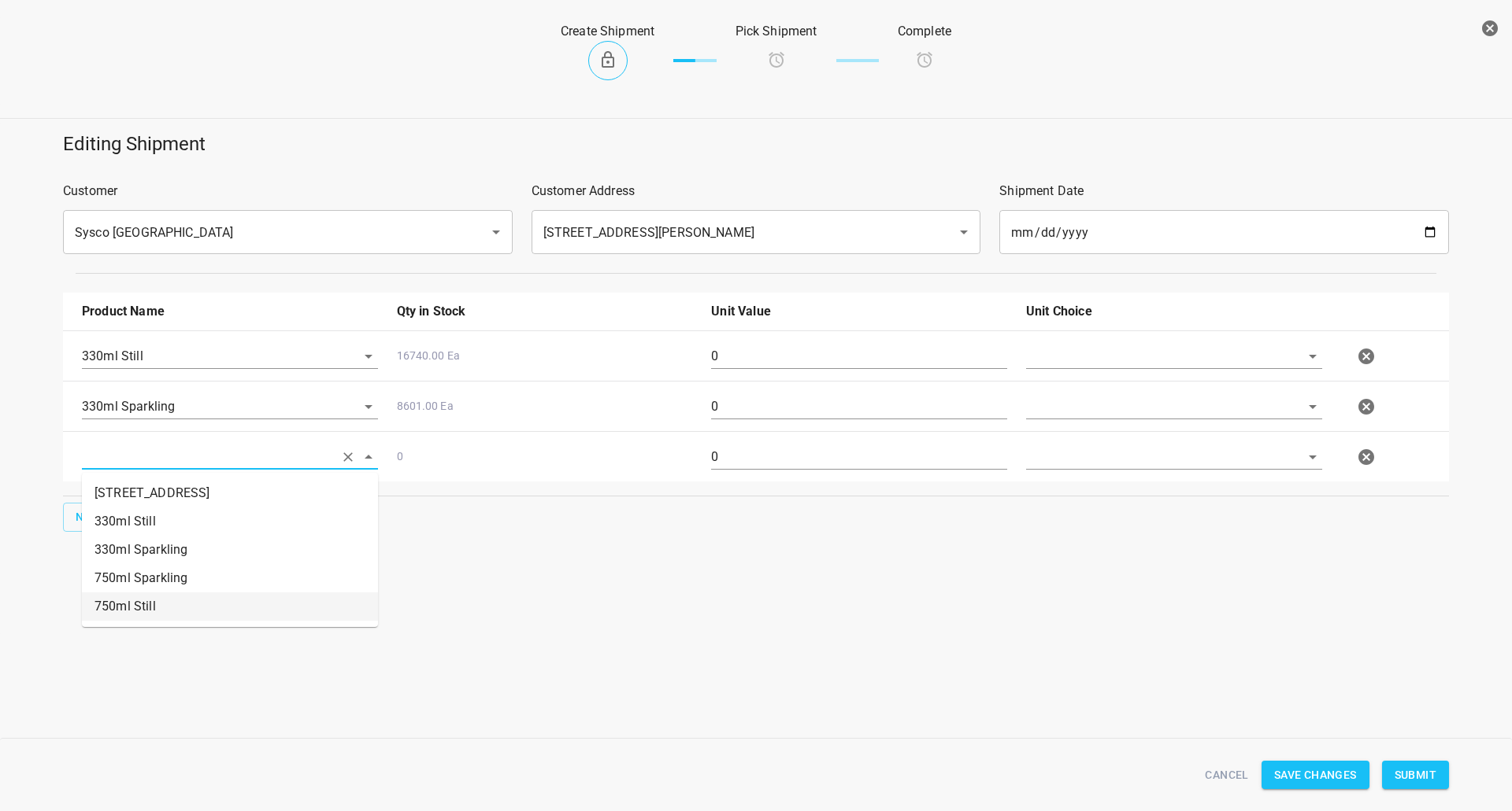
click at [138, 612] on li "750ml Still" at bounding box center [230, 607] width 296 height 28
type input "750ml Still"
click at [1040, 352] on input "text" at bounding box center [1151, 356] width 252 height 24
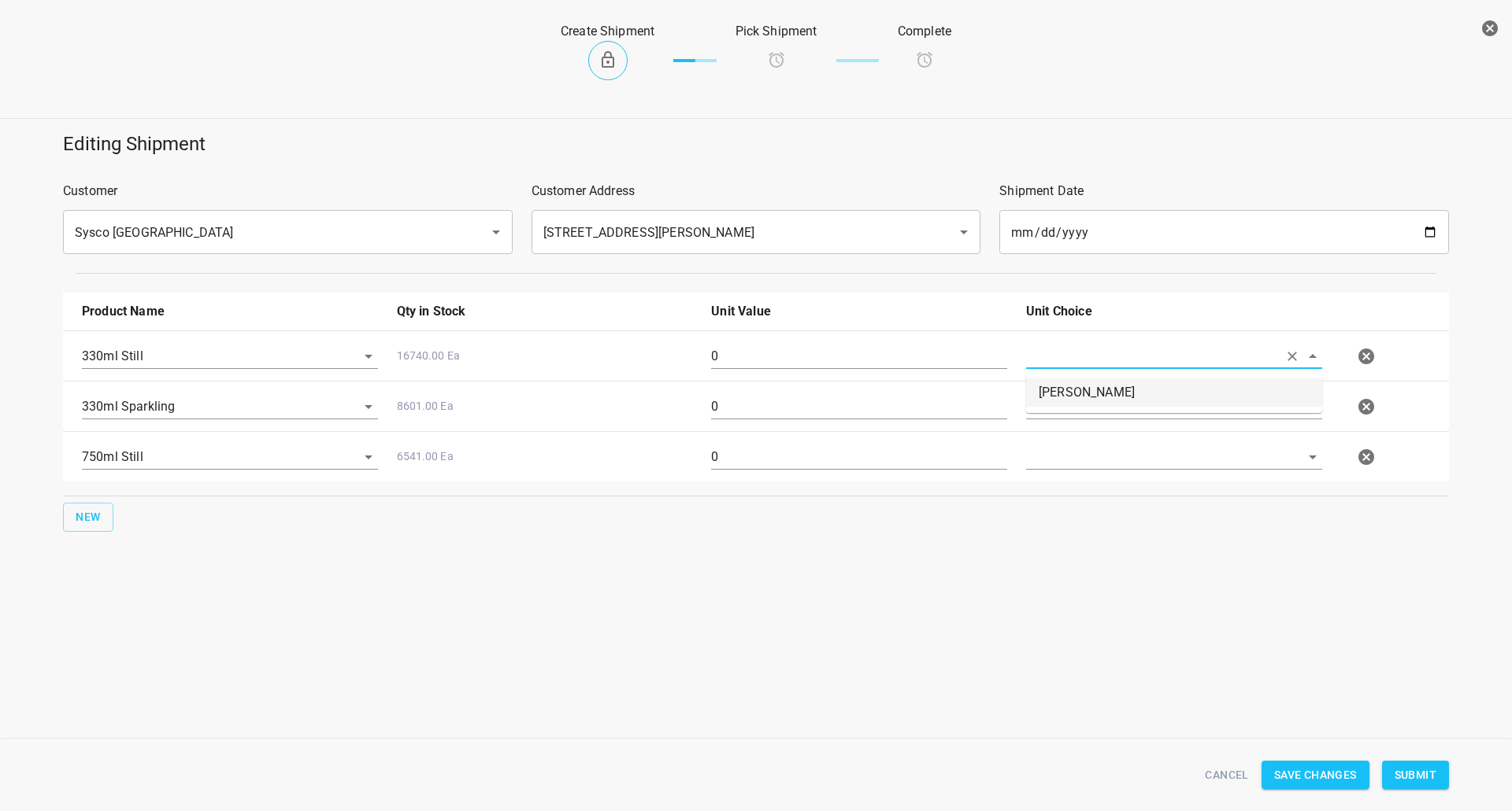
click at [1052, 390] on li "[PERSON_NAME]" at bounding box center [1173, 392] width 296 height 28
type input "[PERSON_NAME]"
click at [1053, 401] on input "text" at bounding box center [1151, 406] width 252 height 24
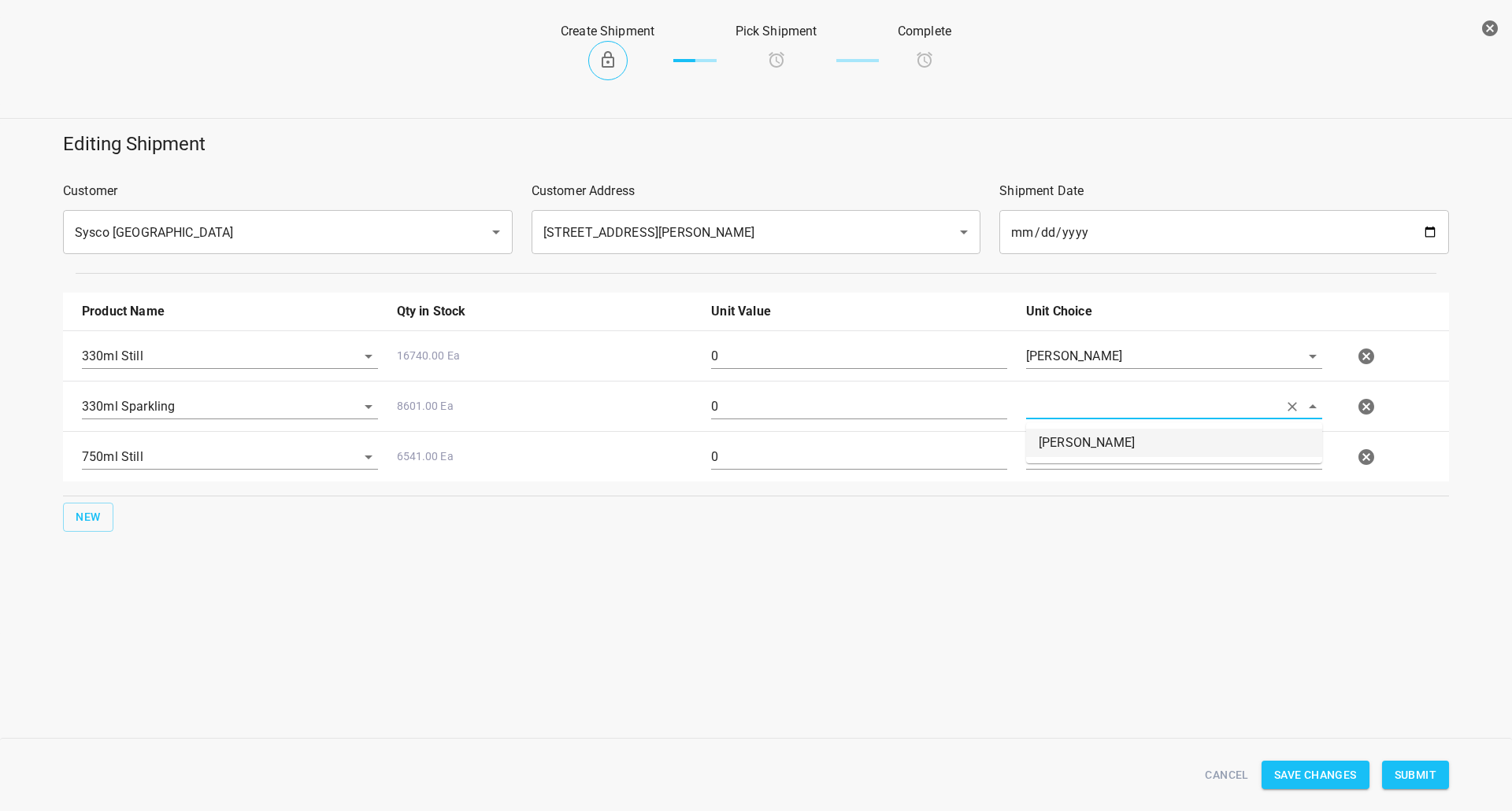
click at [1056, 438] on li "[PERSON_NAME]" at bounding box center [1173, 443] width 296 height 28
type input "[PERSON_NAME]"
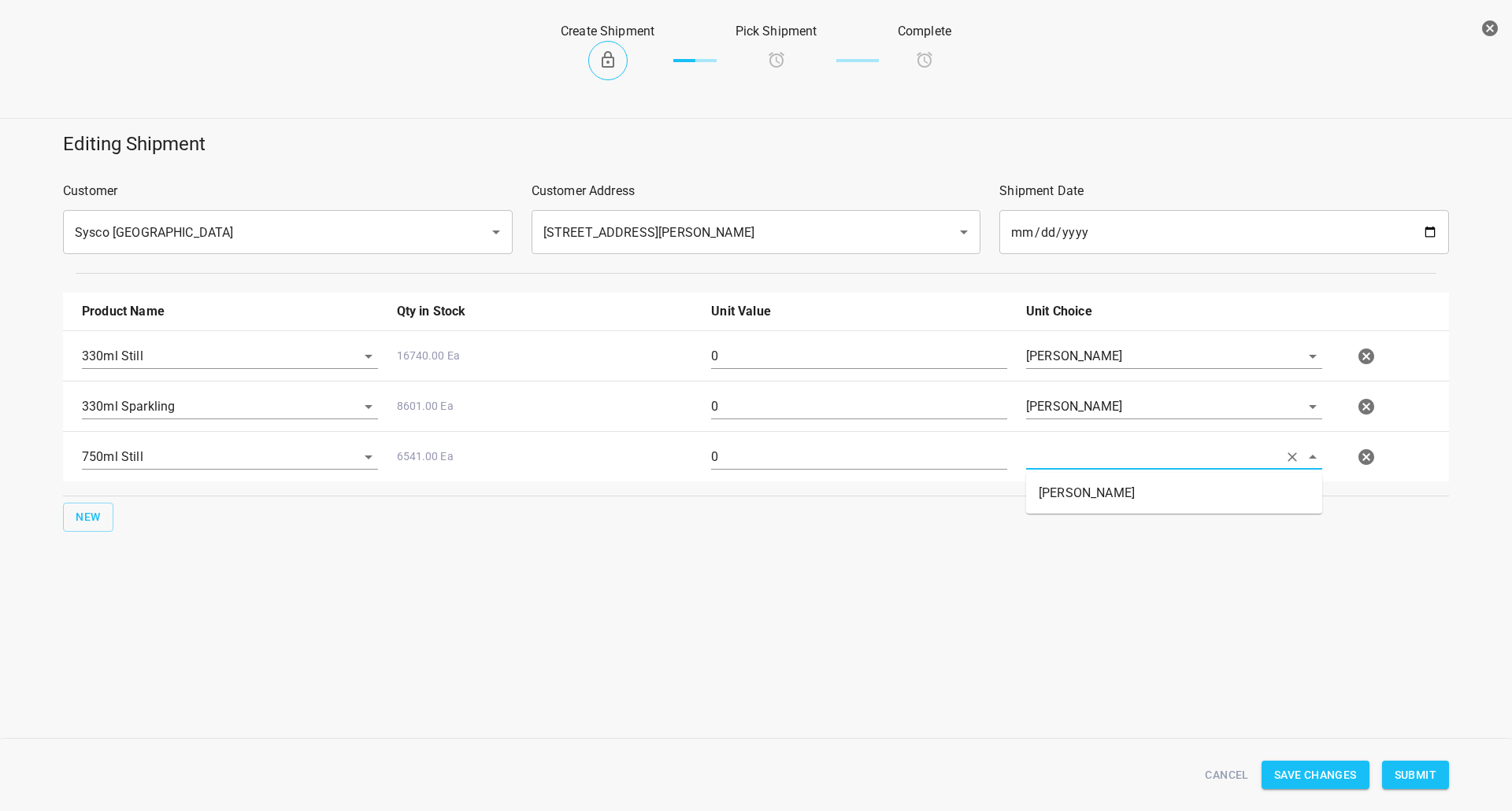
click at [1061, 456] on input "text" at bounding box center [1151, 457] width 252 height 24
click at [1061, 480] on li "[PERSON_NAME]" at bounding box center [1173, 493] width 296 height 28
type input "[PERSON_NAME]"
click at [899, 366] on input "0" at bounding box center [859, 356] width 296 height 25
click at [899, 350] on input "0" at bounding box center [859, 356] width 296 height 25
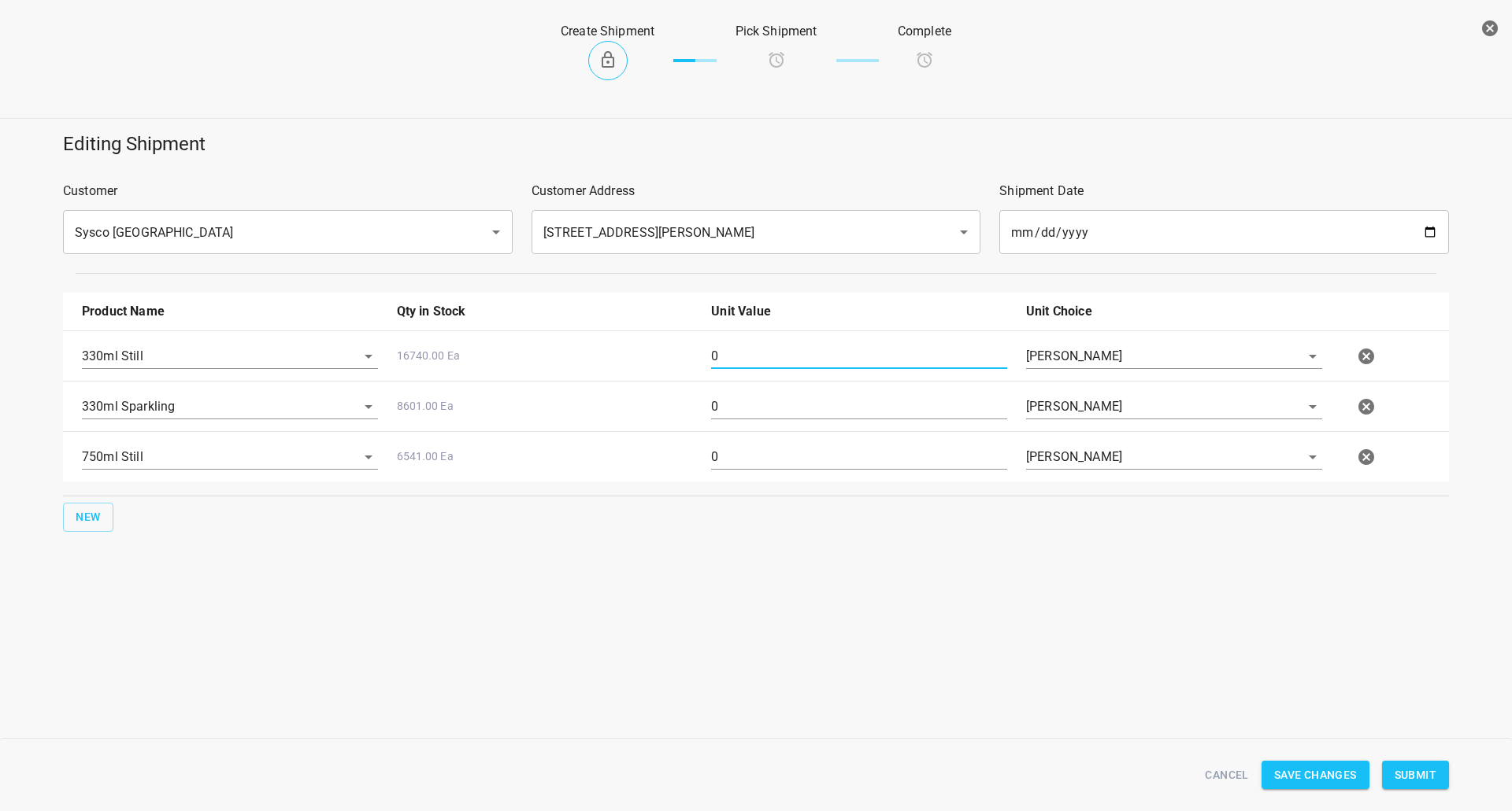
click at [899, 350] on input "0" at bounding box center [859, 356] width 296 height 25
type input "36"
click at [766, 394] on input "0" at bounding box center [859, 406] width 296 height 25
click at [750, 400] on input "0" at bounding box center [859, 406] width 296 height 25
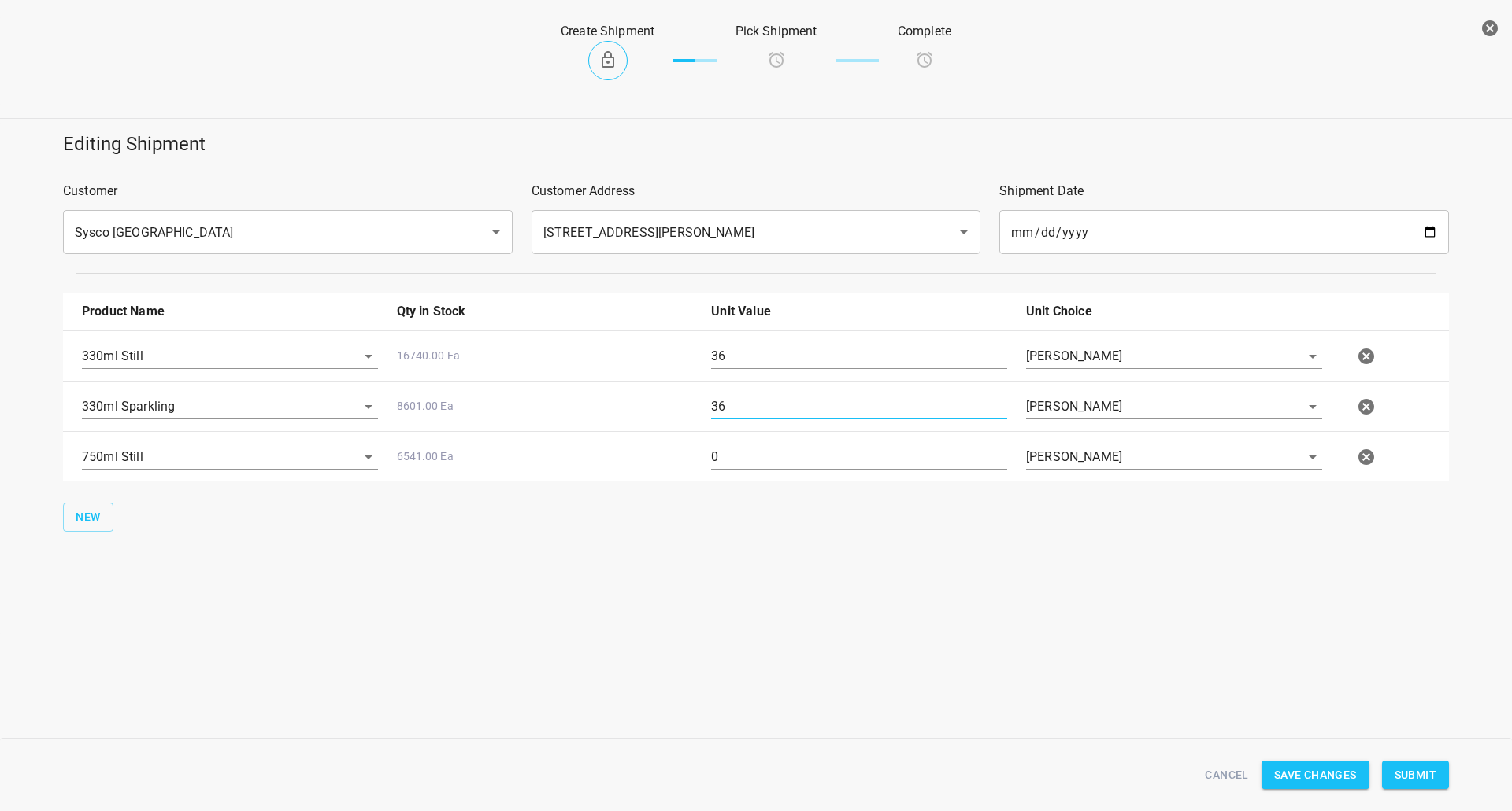
type input "36"
click at [721, 462] on input "0" at bounding box center [859, 457] width 296 height 25
type input "32"
drag, startPoint x: 1422, startPoint y: 769, endPoint x: 1281, endPoint y: 670, distance: 172.3
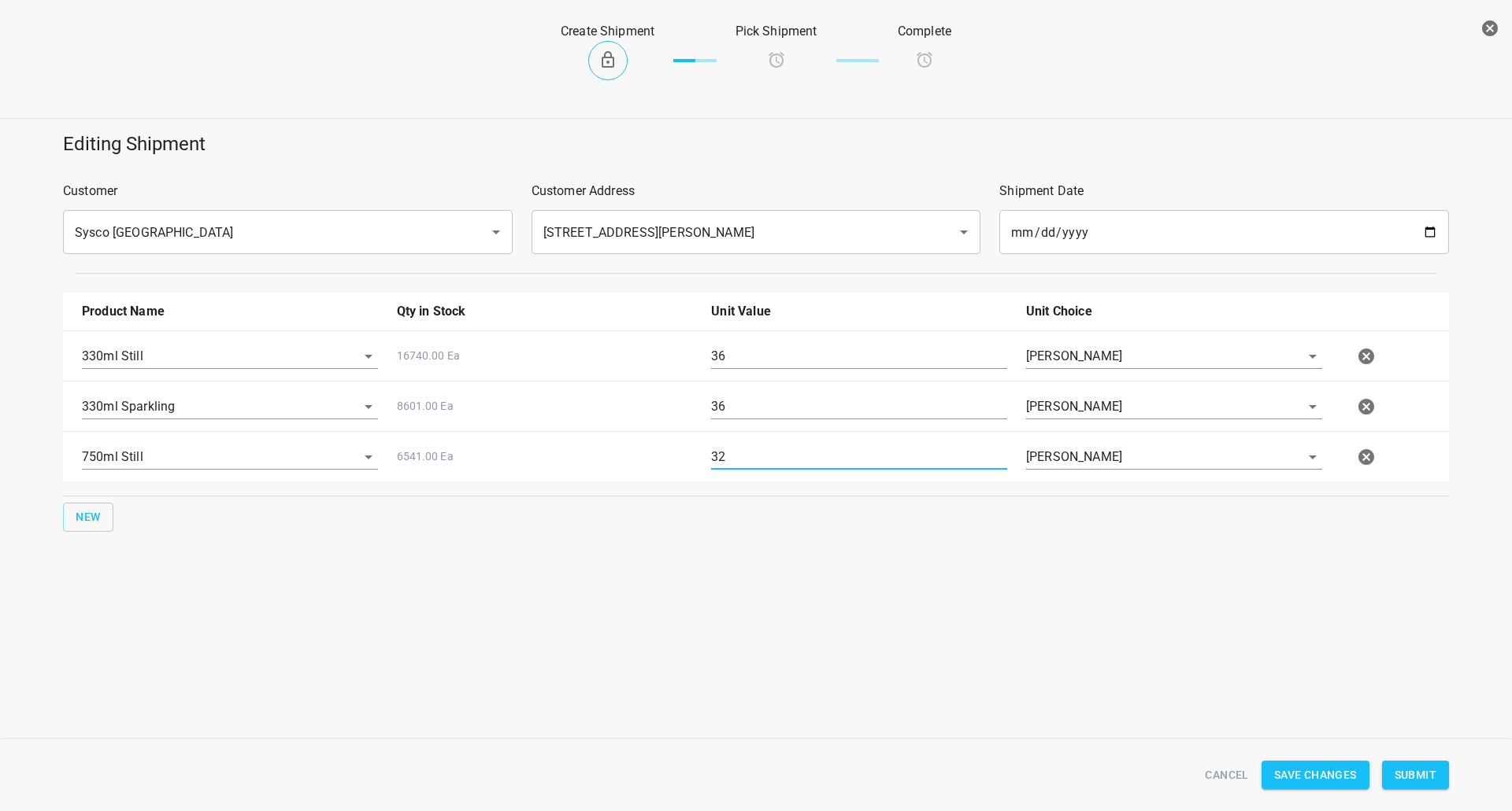
click at [1422, 769] on span "Submit" at bounding box center [1415, 775] width 42 height 20
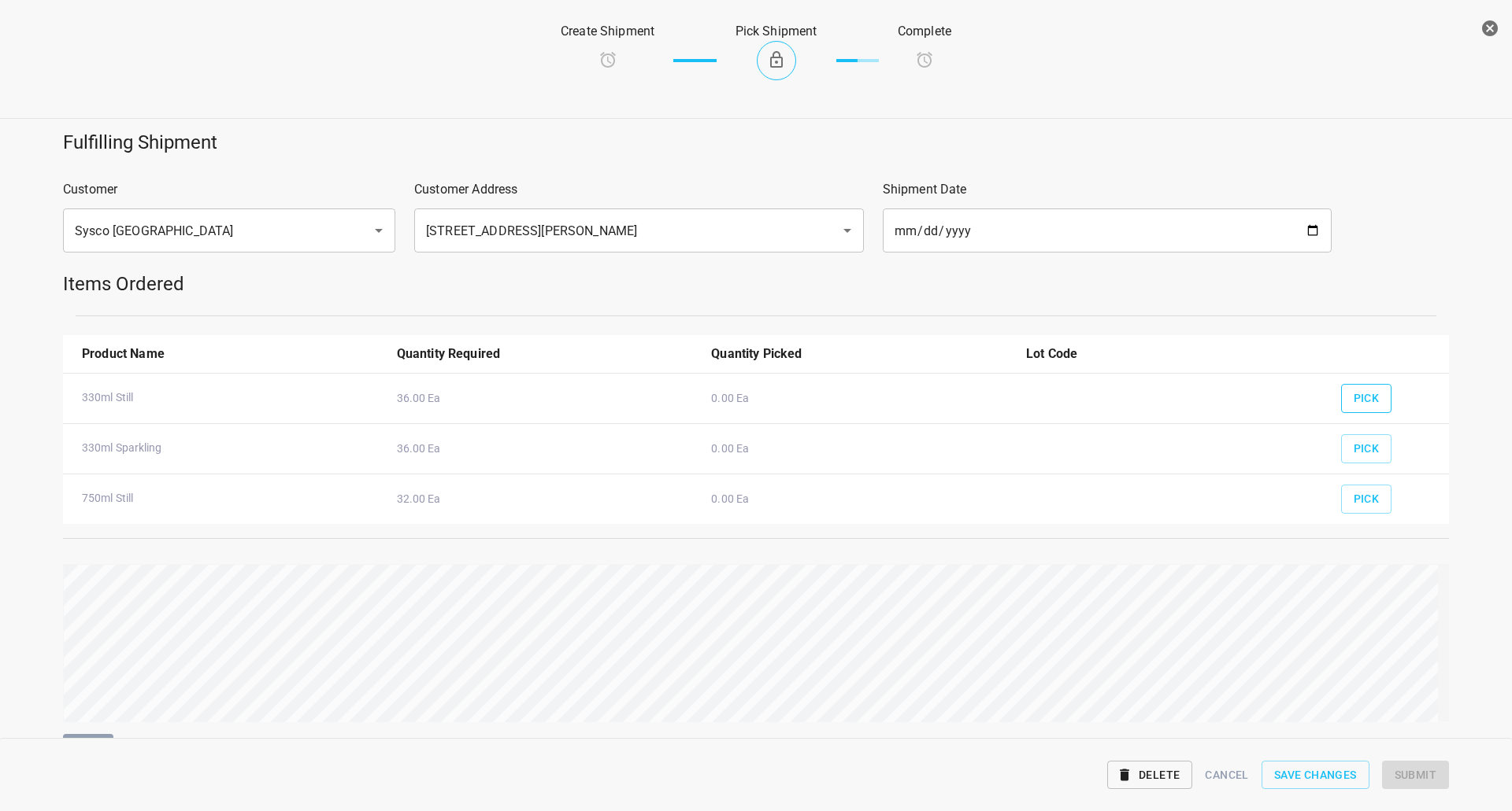
click at [1374, 394] on button "Pick" at bounding box center [1366, 399] width 51 height 29
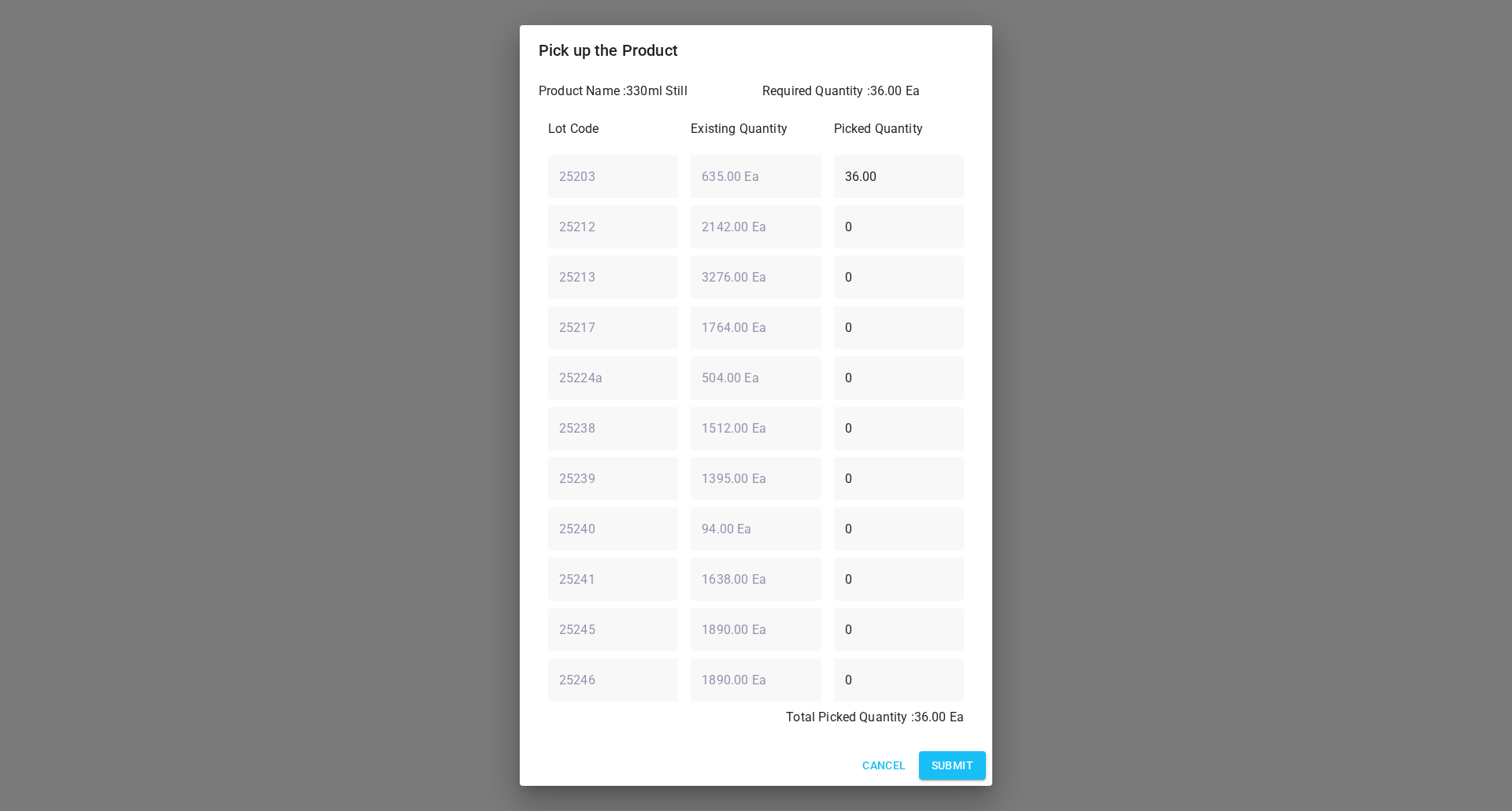
drag, startPoint x: 907, startPoint y: 180, endPoint x: 73, endPoint y: 221, distance: 835.0
click at [466, 232] on div "Pick up the Product Product Name : 330ml Still Required Quantity : 36.00 Ea Lot…" at bounding box center [756, 406] width 1512 height 811
type input "28"
click at [899, 501] on div "0 ​" at bounding box center [899, 529] width 143 height 57
click at [895, 472] on input "0" at bounding box center [899, 479] width 130 height 44
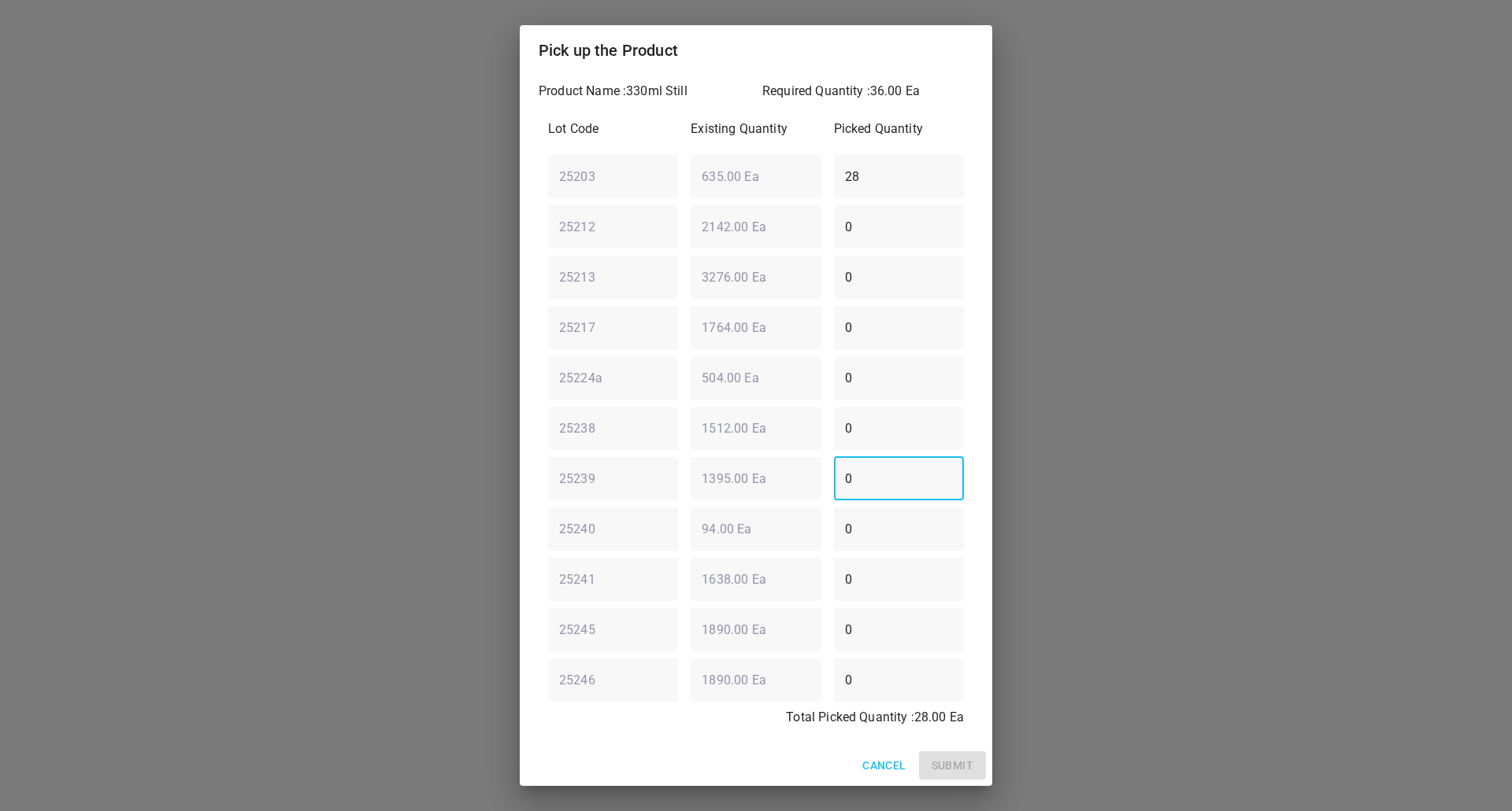
drag, startPoint x: 894, startPoint y: 472, endPoint x: 947, endPoint y: 483, distance: 54.1
click at [894, 472] on input "0" at bounding box center [899, 479] width 130 height 44
type input "8"
click at [940, 761] on span "Submit" at bounding box center [952, 766] width 42 height 20
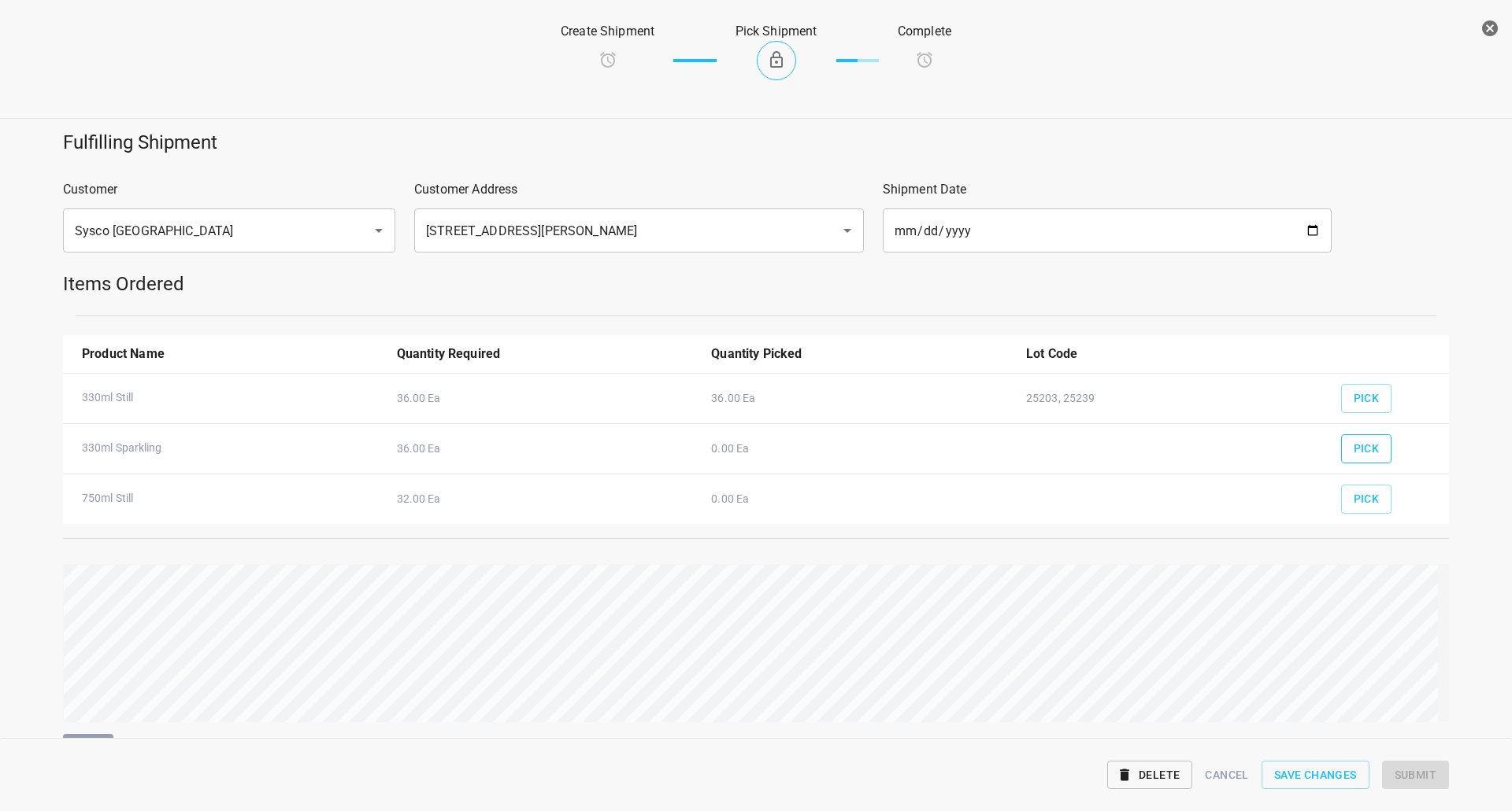
click at [1360, 448] on span "Pick" at bounding box center [1366, 449] width 26 height 20
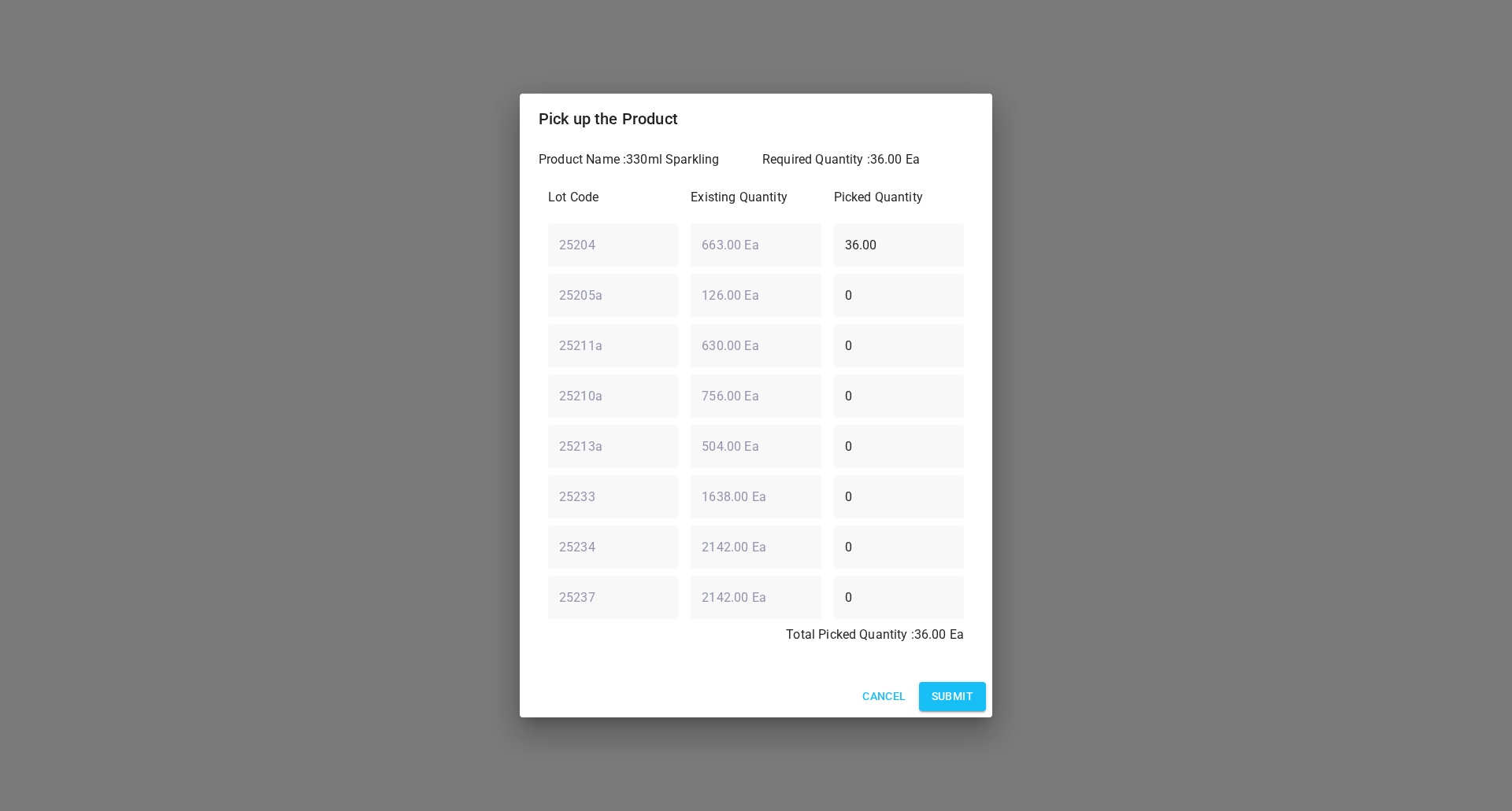
click at [941, 695] on span "Submit" at bounding box center [952, 697] width 42 height 20
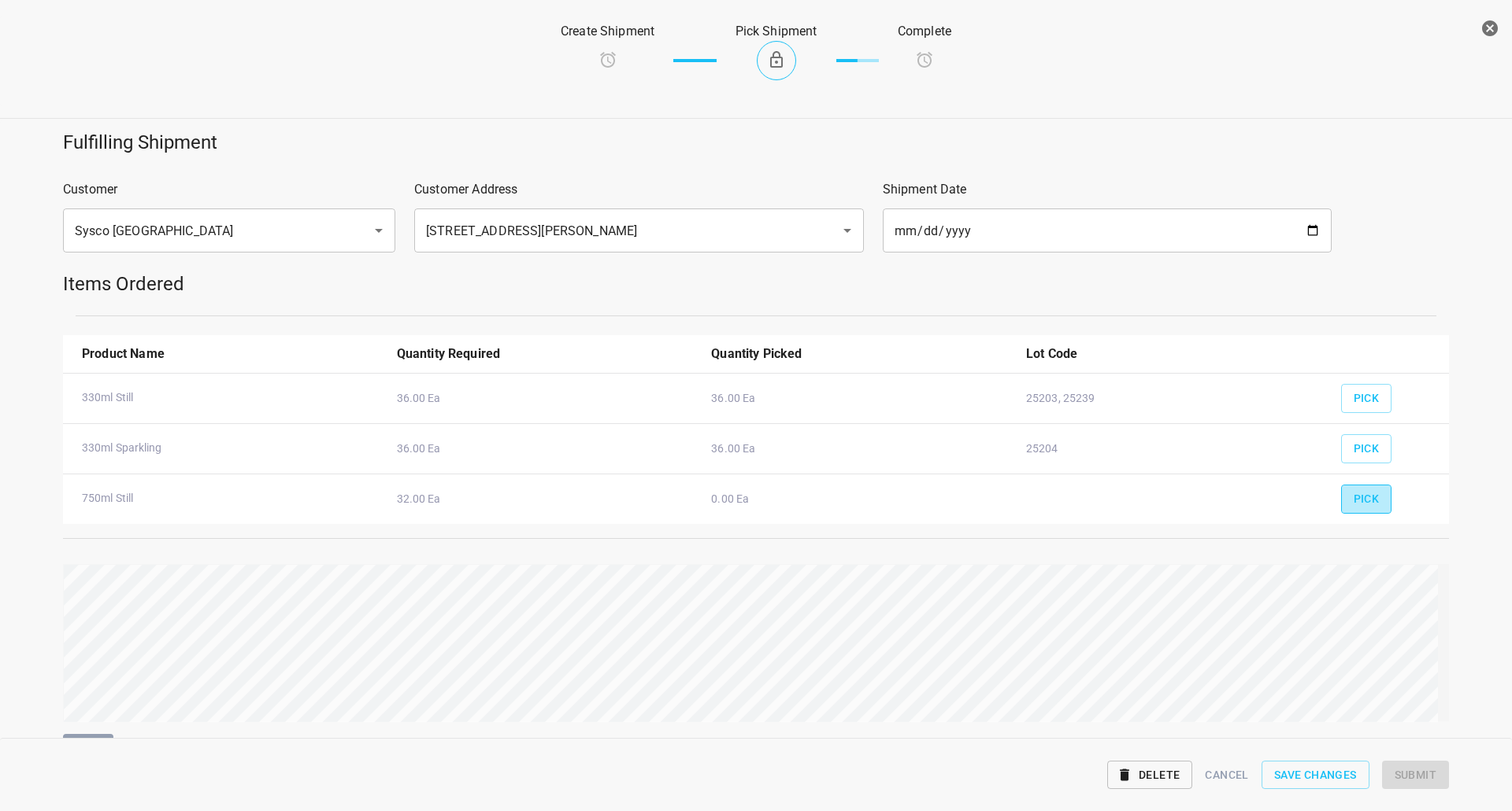
click at [1363, 498] on span "Pick" at bounding box center [1366, 499] width 26 height 20
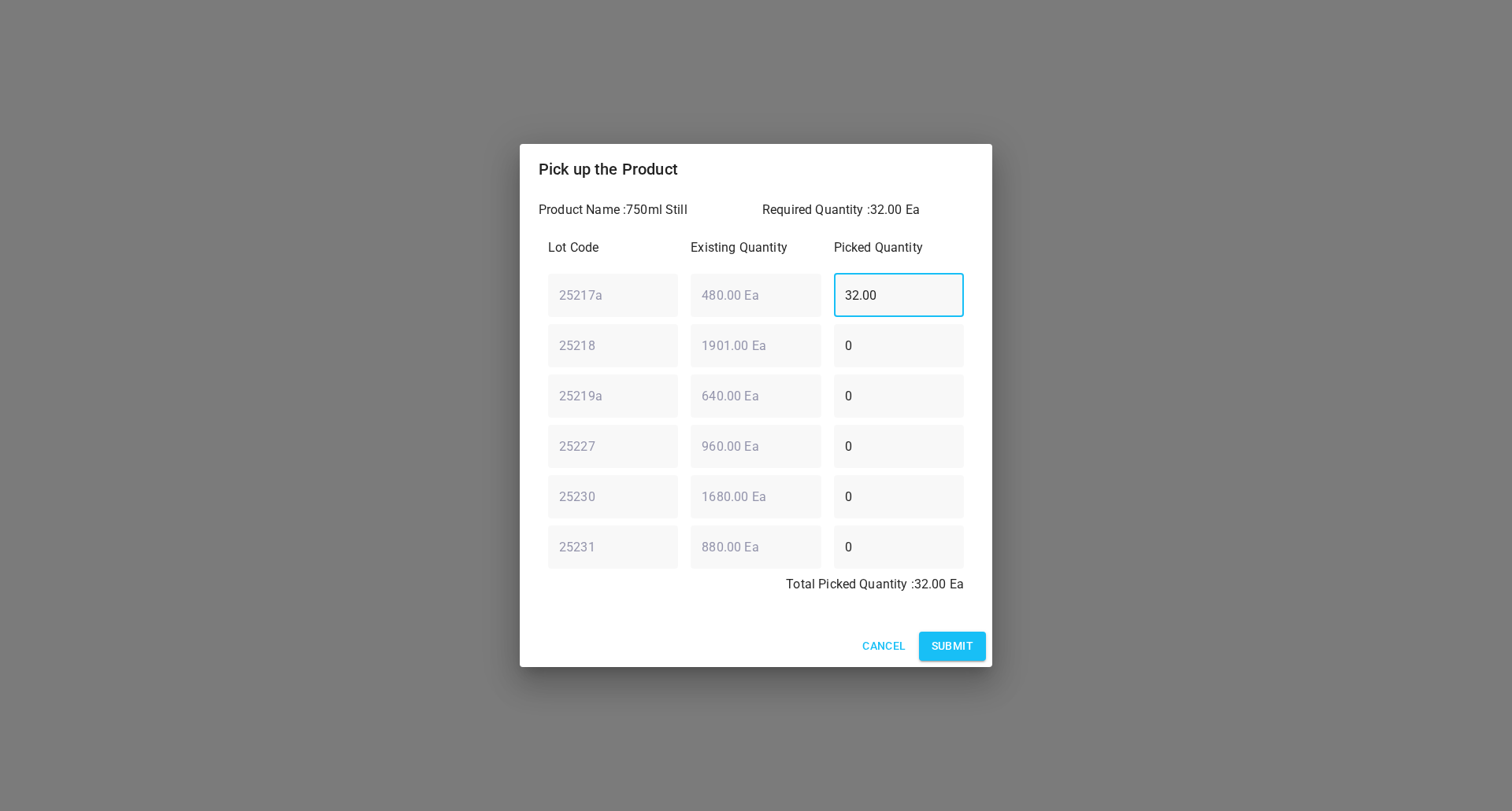
drag, startPoint x: 912, startPoint y: 301, endPoint x: 279, endPoint y: 344, distance: 634.5
click at [335, 314] on div "Pick up the Product Product Name : 750ml Still Required Quantity : 32.00 Ea Lot…" at bounding box center [756, 406] width 1512 height 811
type input "0"
click at [790, 327] on div "25218 ​ 1901.00 Ea ​ 0 ​" at bounding box center [756, 346] width 429 height 57
click at [865, 348] on input "0" at bounding box center [899, 345] width 130 height 44
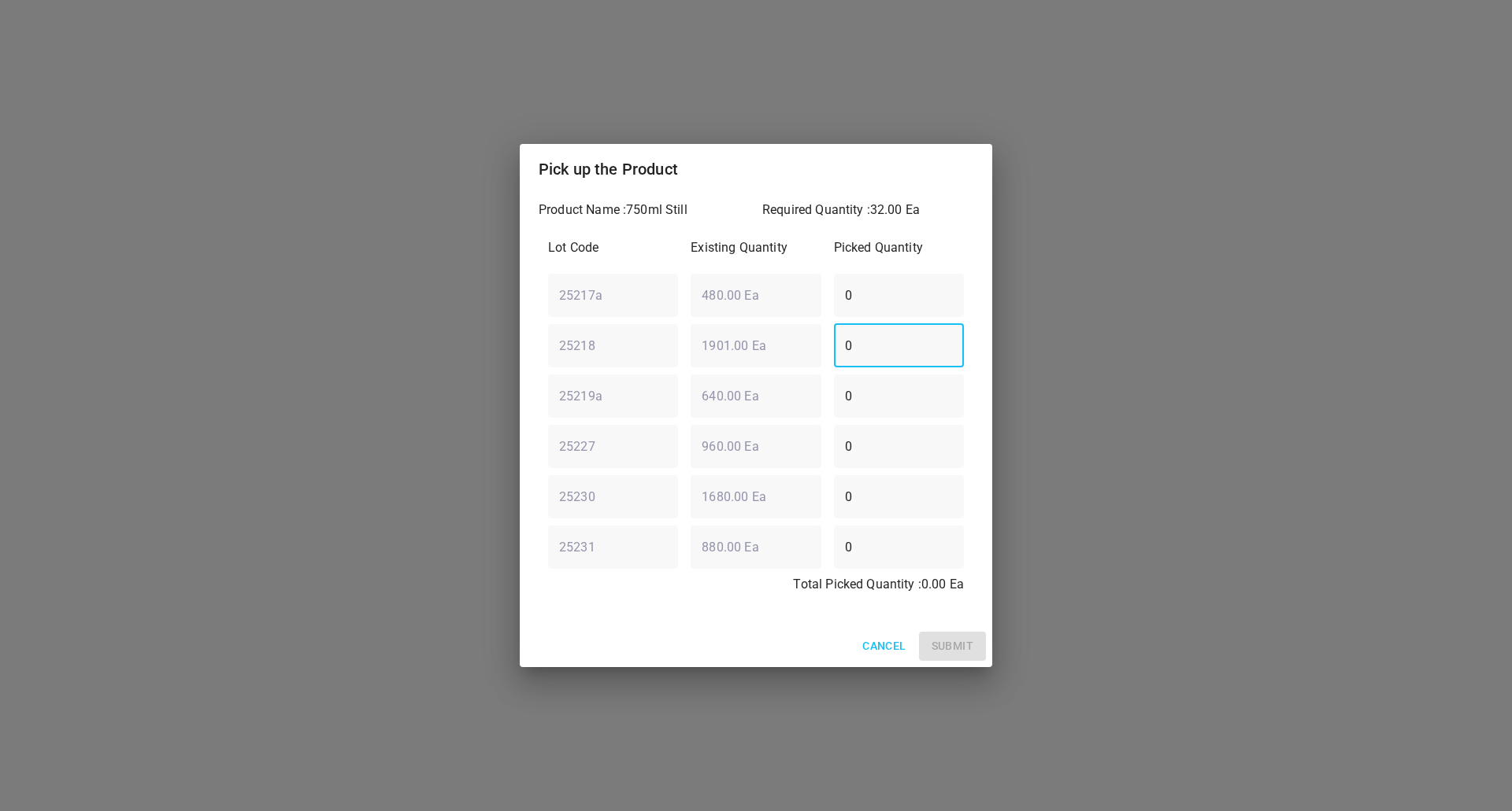
click at [865, 348] on input "0" at bounding box center [899, 345] width 130 height 44
click at [866, 347] on input "0" at bounding box center [899, 345] width 130 height 44
type input "32"
click at [952, 644] on span "Submit" at bounding box center [952, 647] width 42 height 20
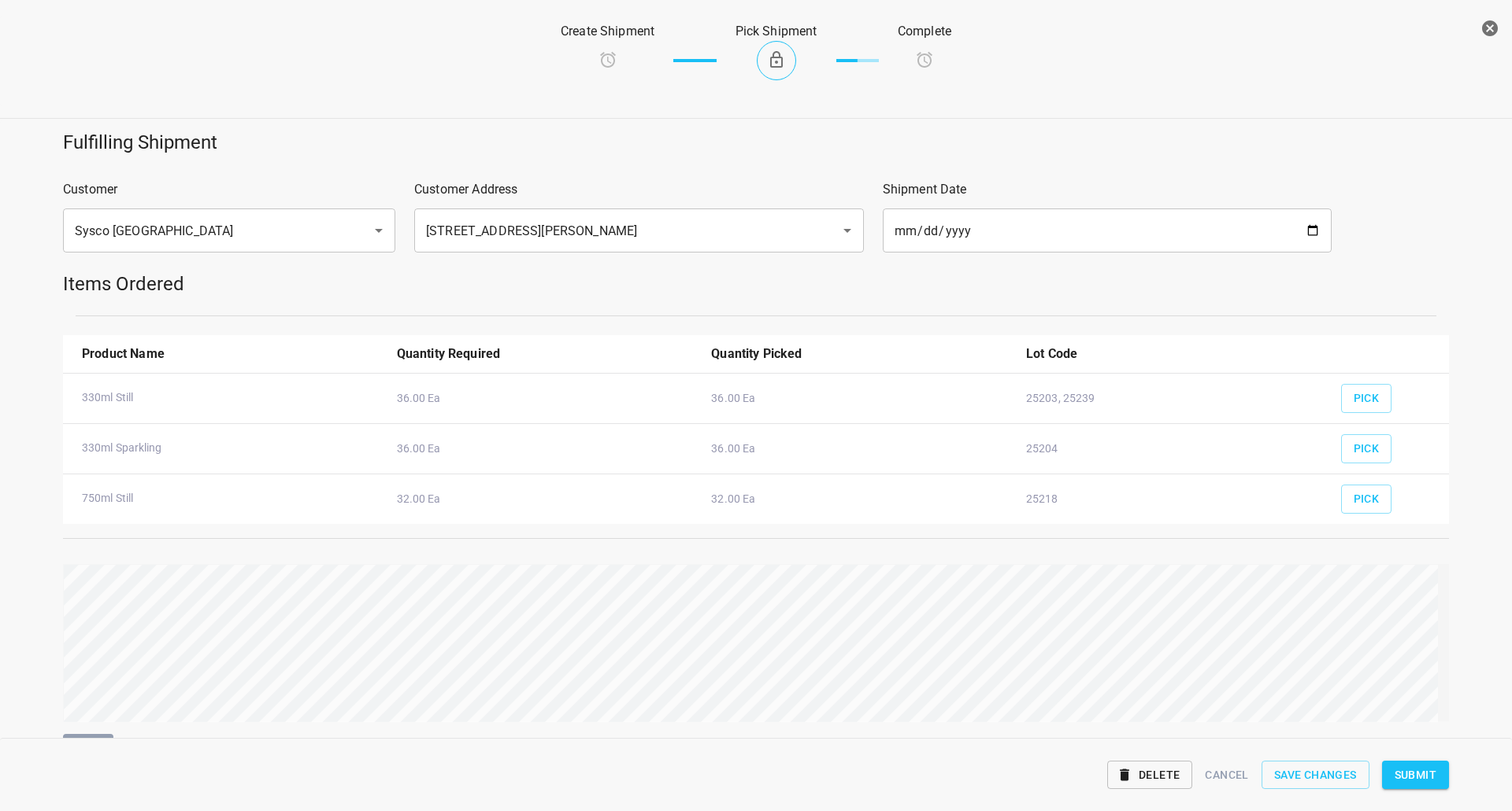
click at [1414, 769] on span "Submit" at bounding box center [1415, 775] width 42 height 20
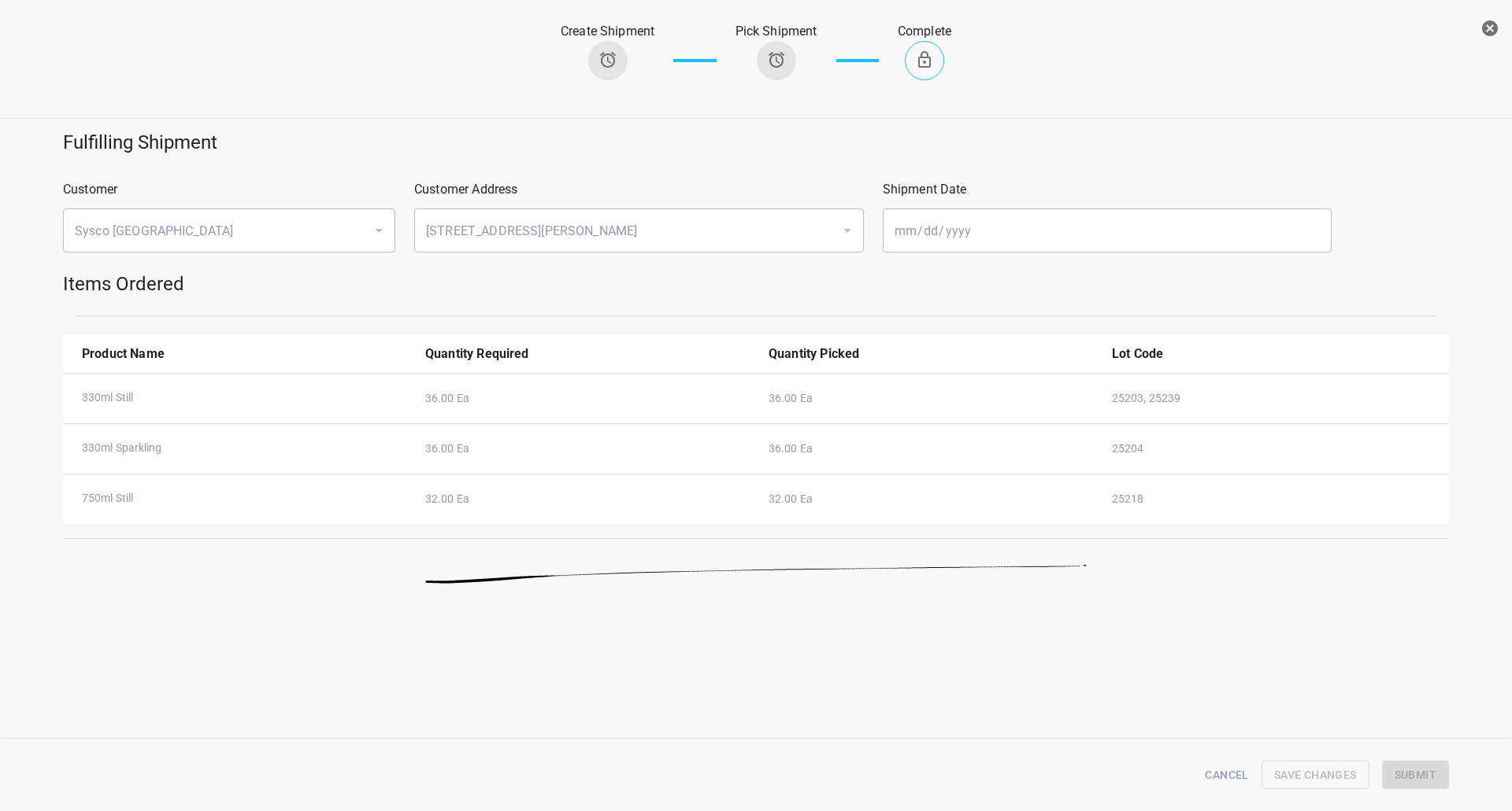
click at [1497, 24] on icon "button" at bounding box center [1489, 28] width 19 height 19
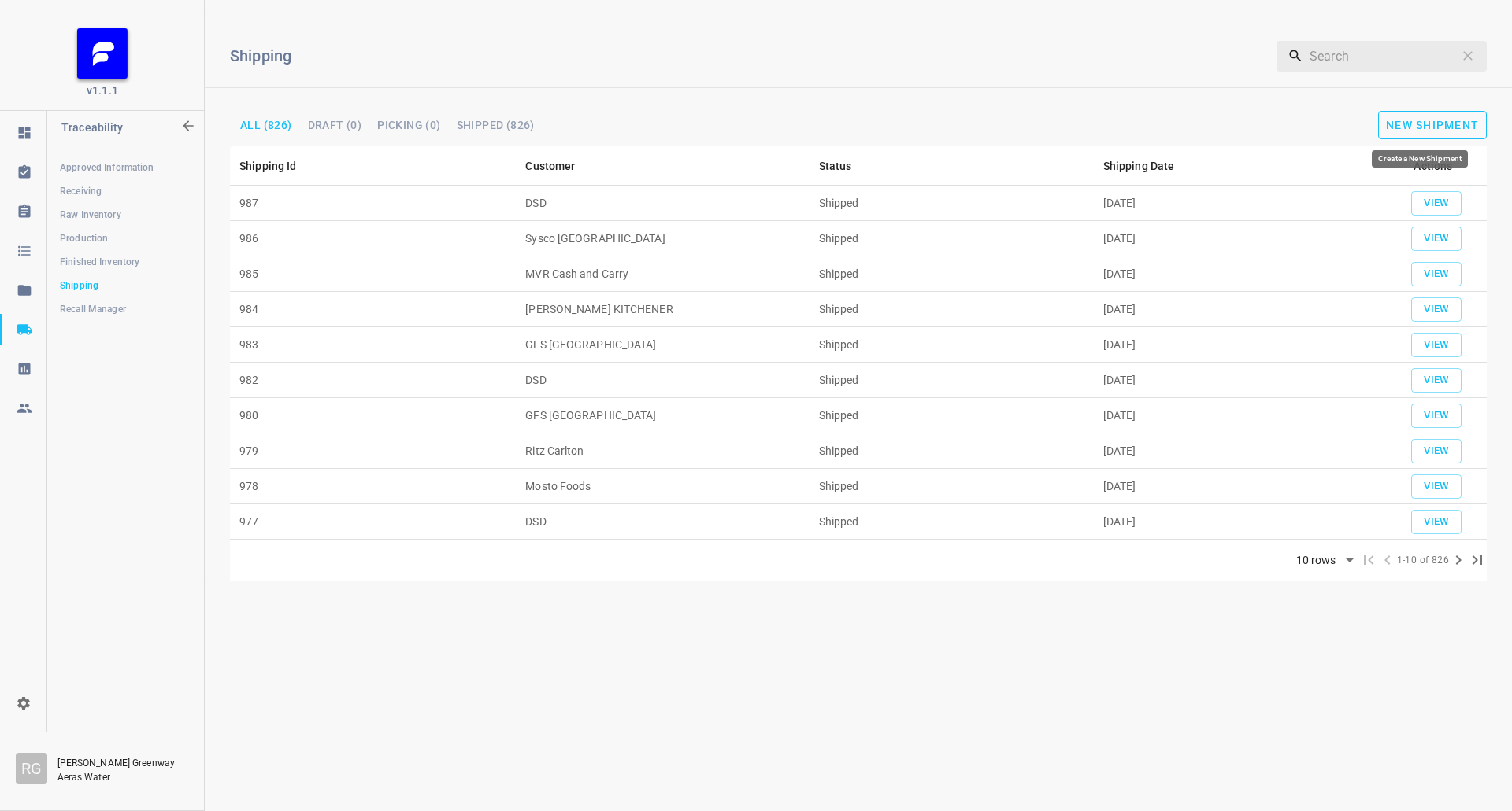
click at [1429, 129] on span "New Shipment" at bounding box center [1432, 125] width 93 height 12
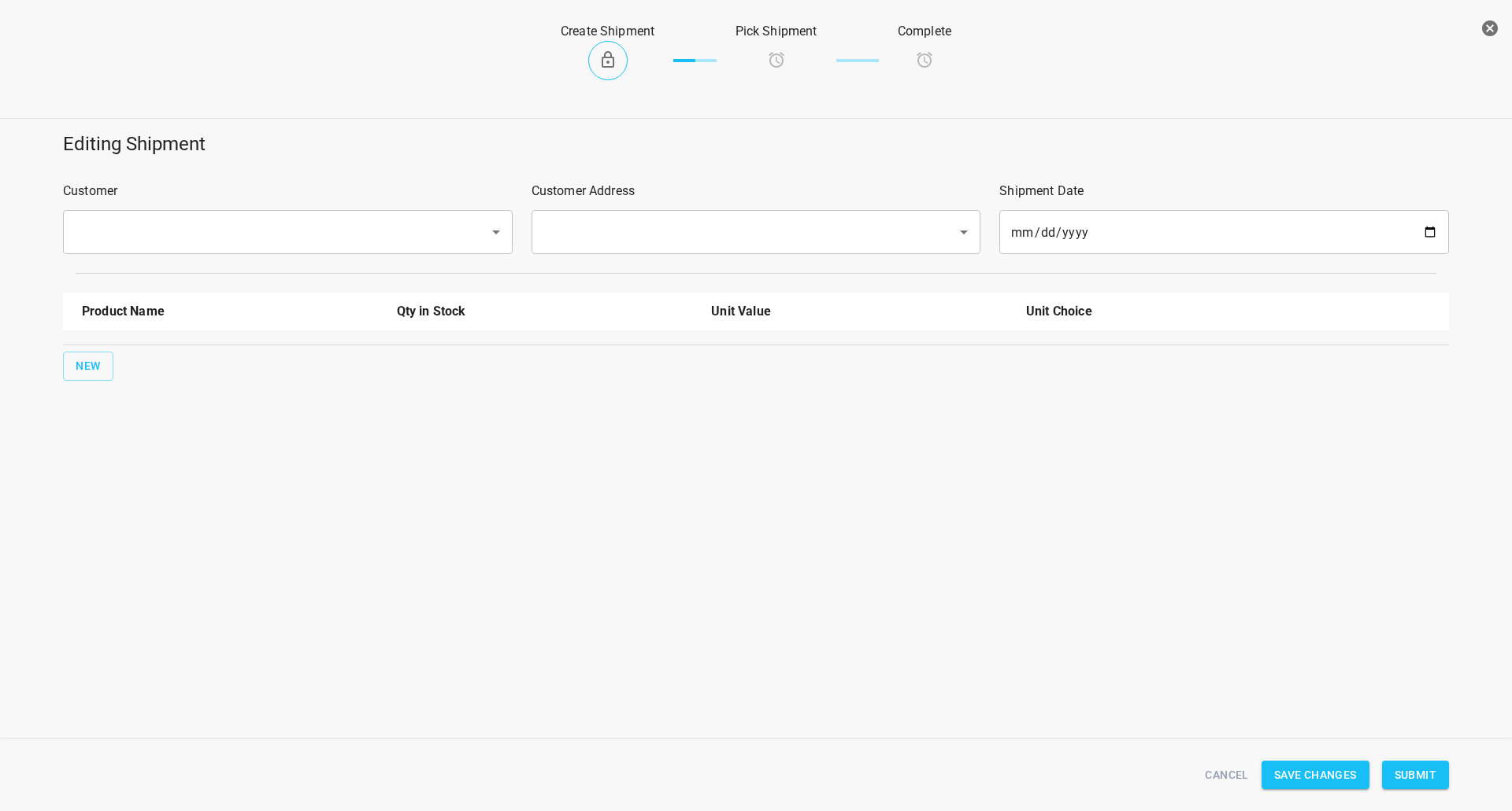
click at [310, 224] on input "text" at bounding box center [266, 232] width 391 height 30
click at [245, 241] on input "text" at bounding box center [266, 232] width 391 height 30
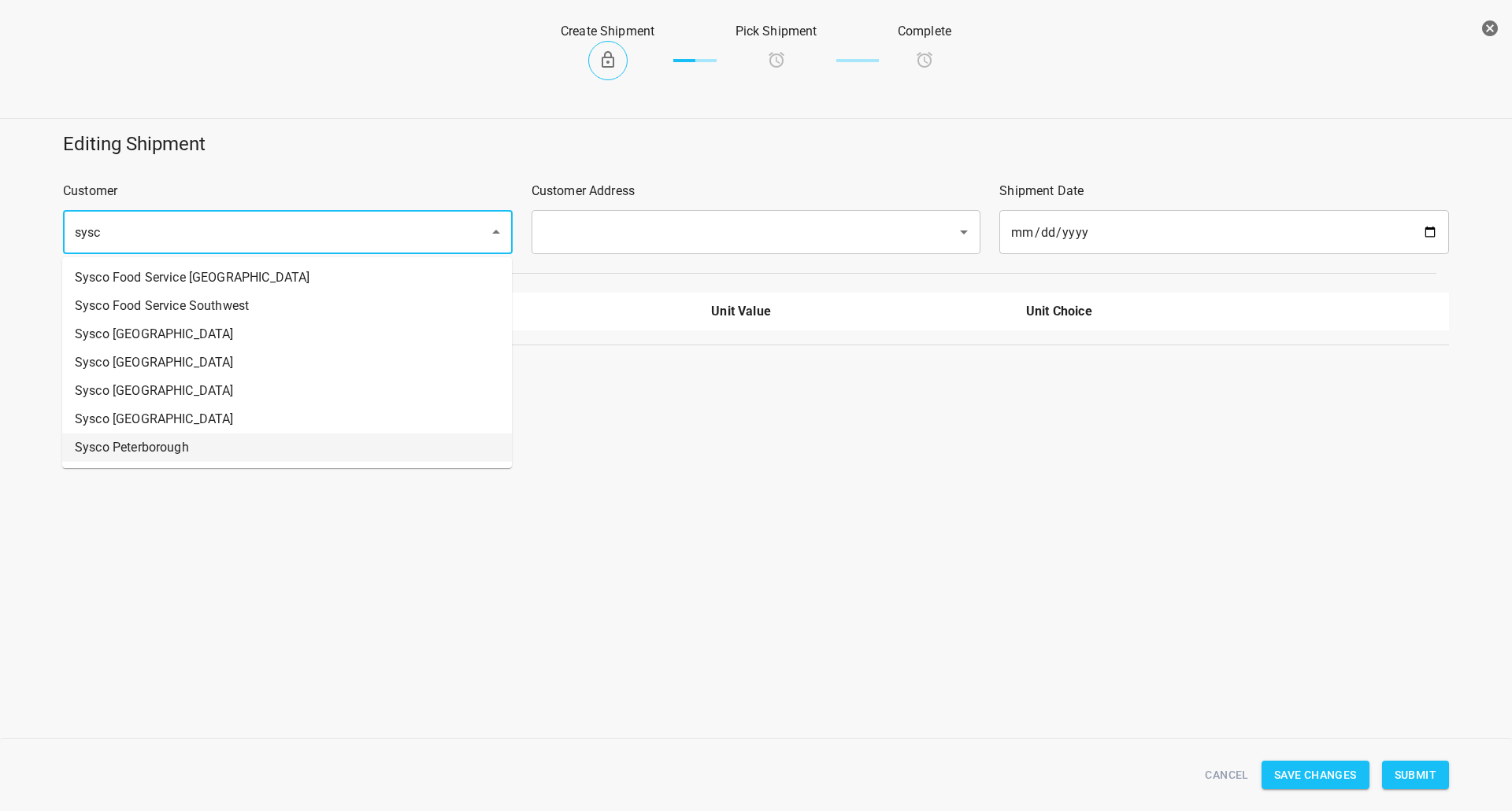
click at [165, 454] on li "Sysco Peterborough" at bounding box center [287, 448] width 450 height 28
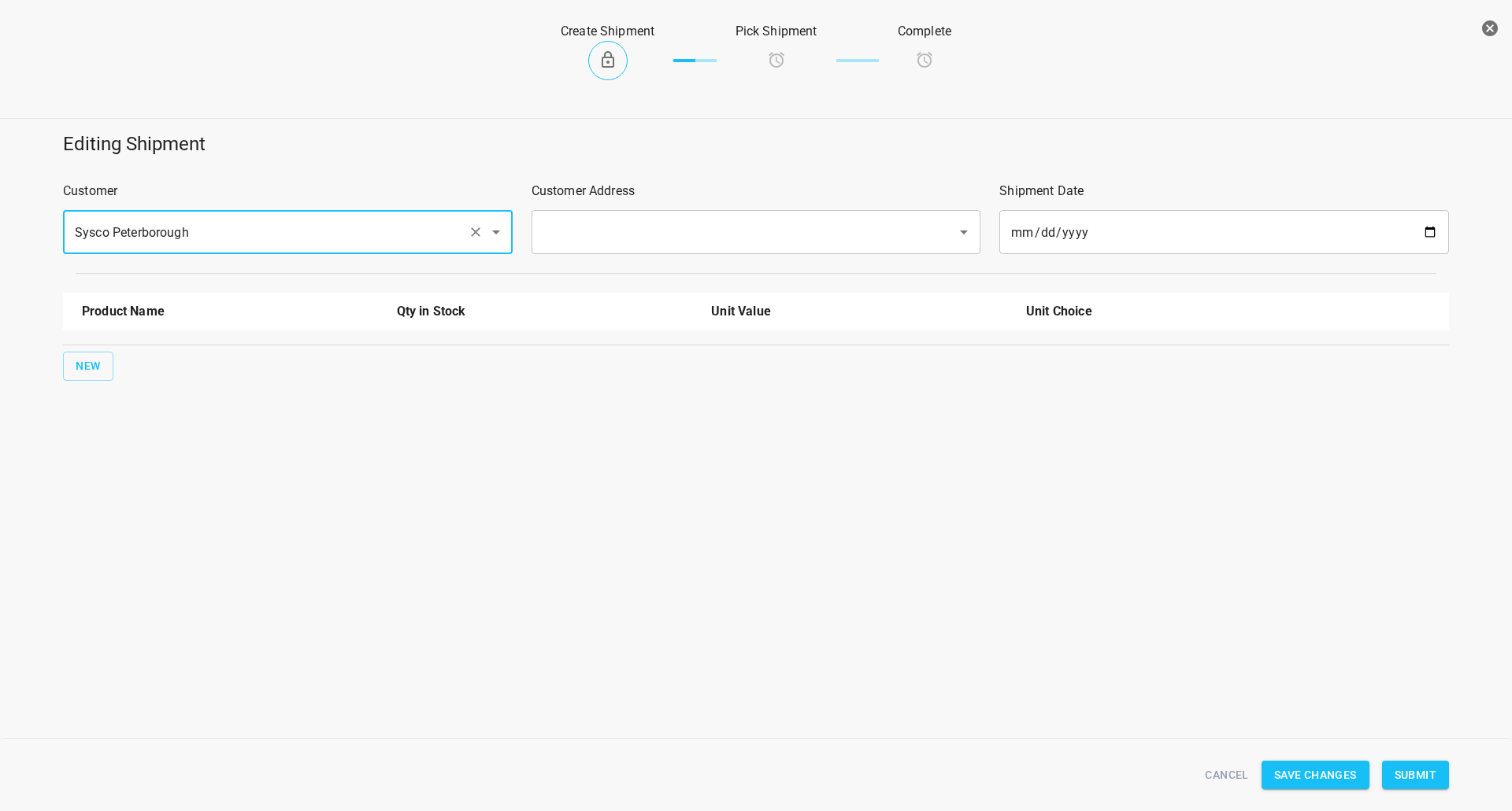
type input "Sysco Peterborough"
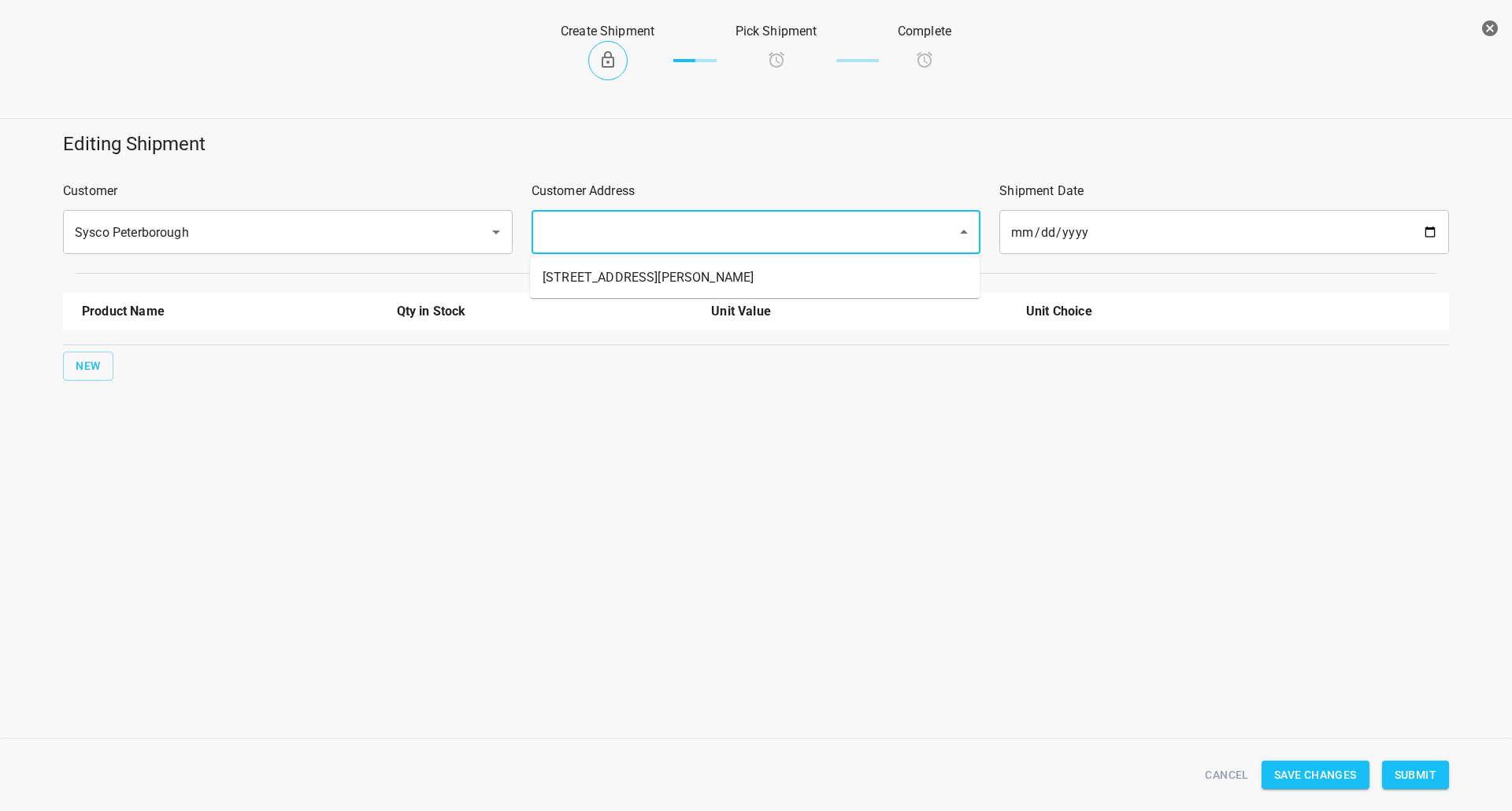
click at [621, 237] on input "text" at bounding box center [734, 232] width 391 height 30
click at [625, 281] on li "[STREET_ADDRESS][PERSON_NAME]" at bounding box center [754, 278] width 450 height 28
type input "[STREET_ADDRESS][PERSON_NAME]"
click at [78, 381] on div "New" at bounding box center [755, 366] width 1392 height 35
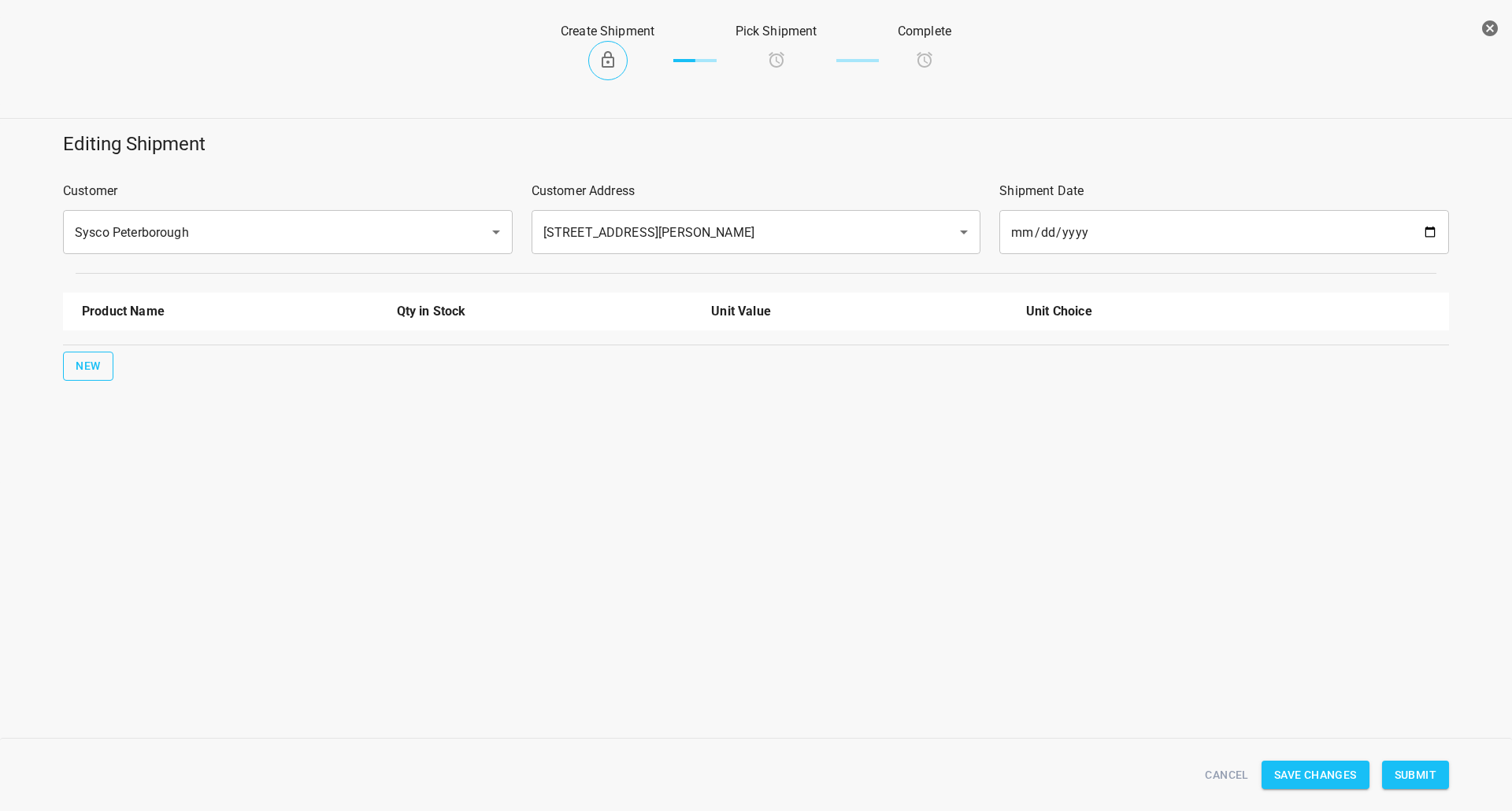
click at [123, 362] on div "New" at bounding box center [755, 366] width 1392 height 35
click at [81, 366] on span "New" at bounding box center [88, 366] width 25 height 20
click at [156, 355] on input "text" at bounding box center [208, 356] width 252 height 24
click at [161, 445] on li "330ml Sparkling" at bounding box center [230, 449] width 296 height 28
type input "330ml Sparkling"
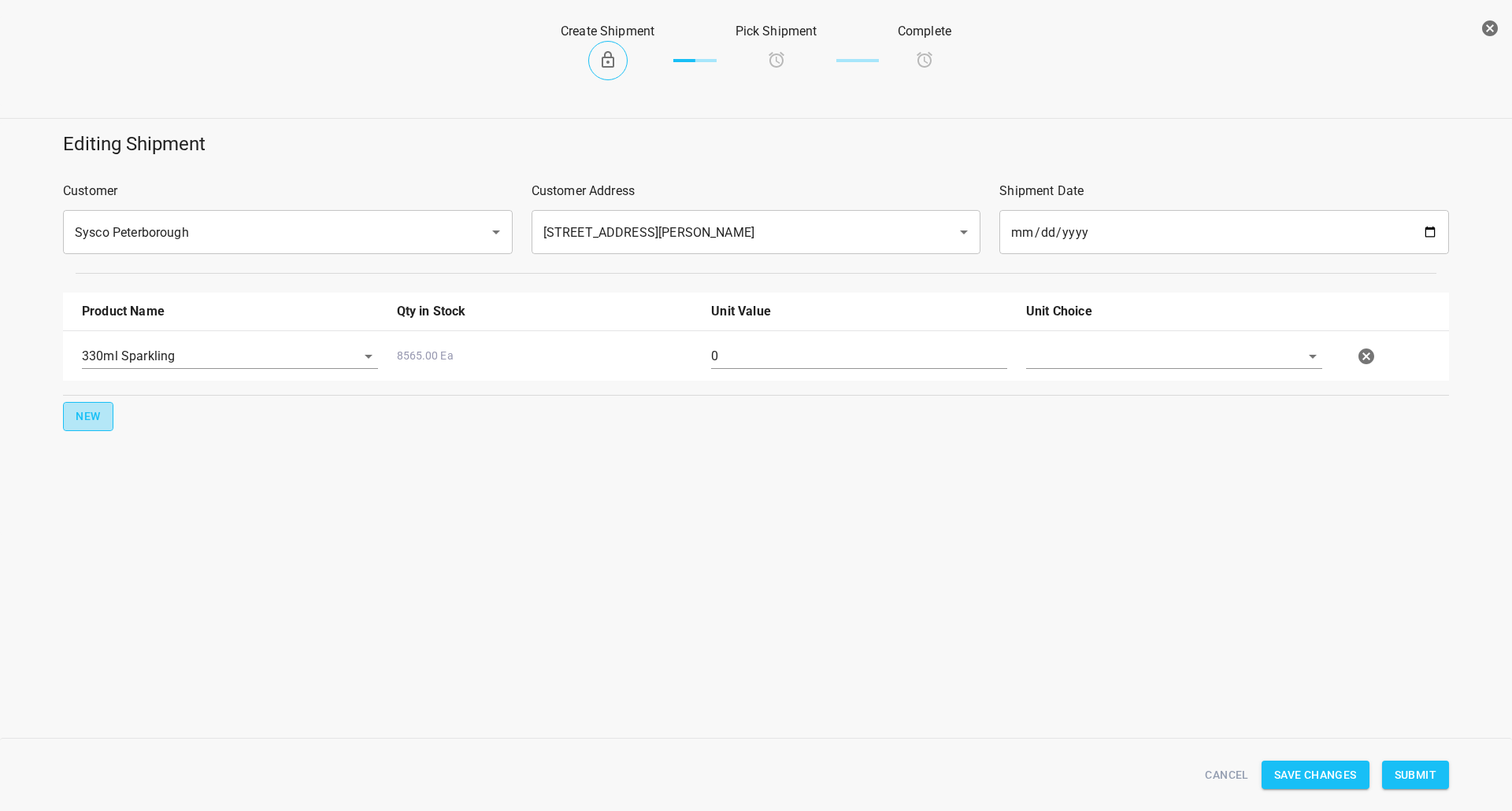
click at [91, 406] on button "New" at bounding box center [88, 417] width 51 height 29
click at [132, 409] on input "text" at bounding box center [208, 406] width 252 height 24
click at [143, 531] on li "750ml Sparkling" at bounding box center [230, 528] width 296 height 28
type input "750ml Sparkling"
click at [1075, 346] on input "text" at bounding box center [1151, 356] width 252 height 24
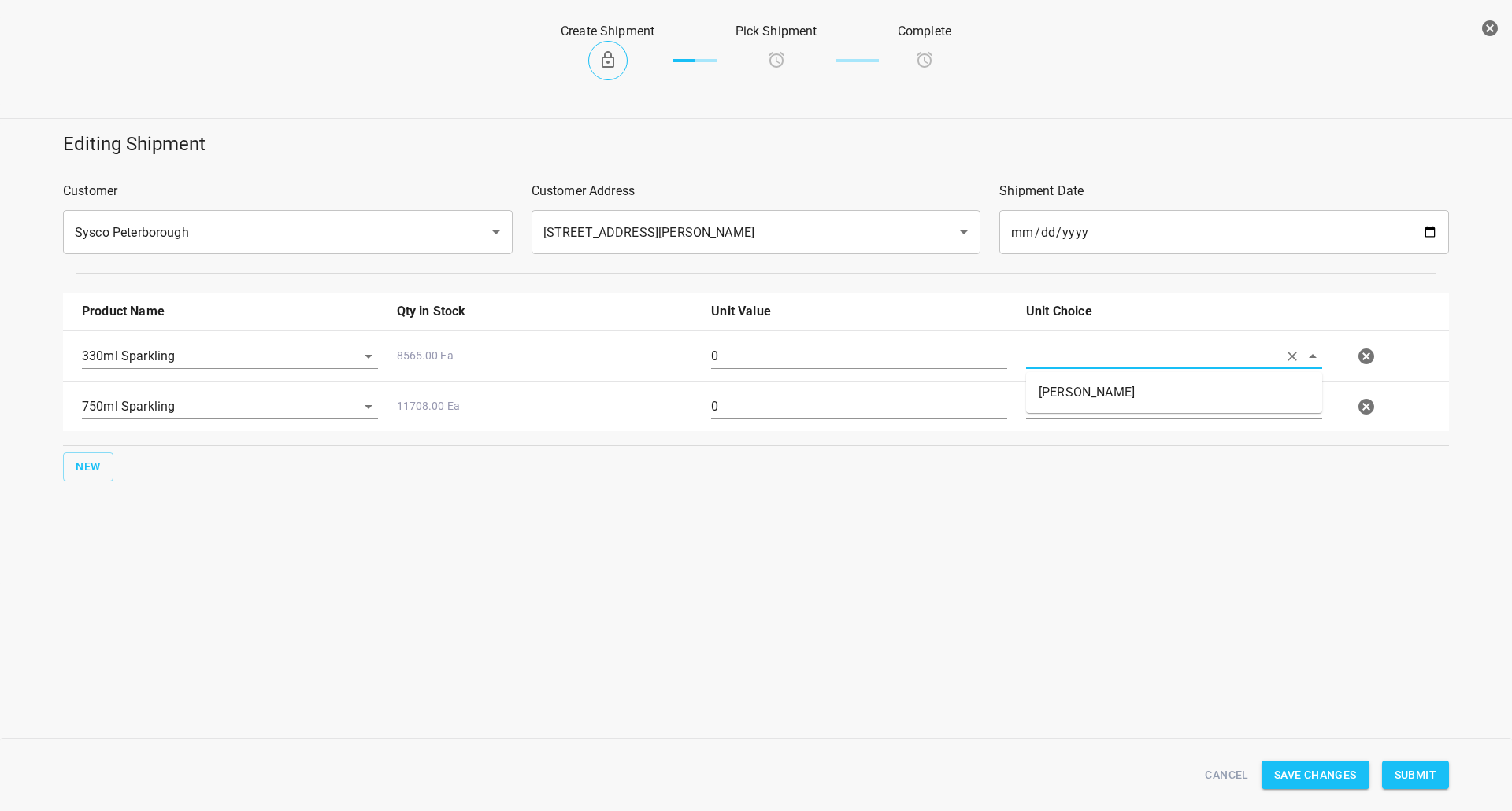
click at [1061, 385] on li "[PERSON_NAME]" at bounding box center [1173, 392] width 296 height 28
type input "[PERSON_NAME]"
click at [1055, 402] on input "text" at bounding box center [1151, 406] width 252 height 24
click at [1053, 391] on div at bounding box center [1174, 414] width 315 height 57
click at [1054, 409] on input "text" at bounding box center [1151, 406] width 252 height 24
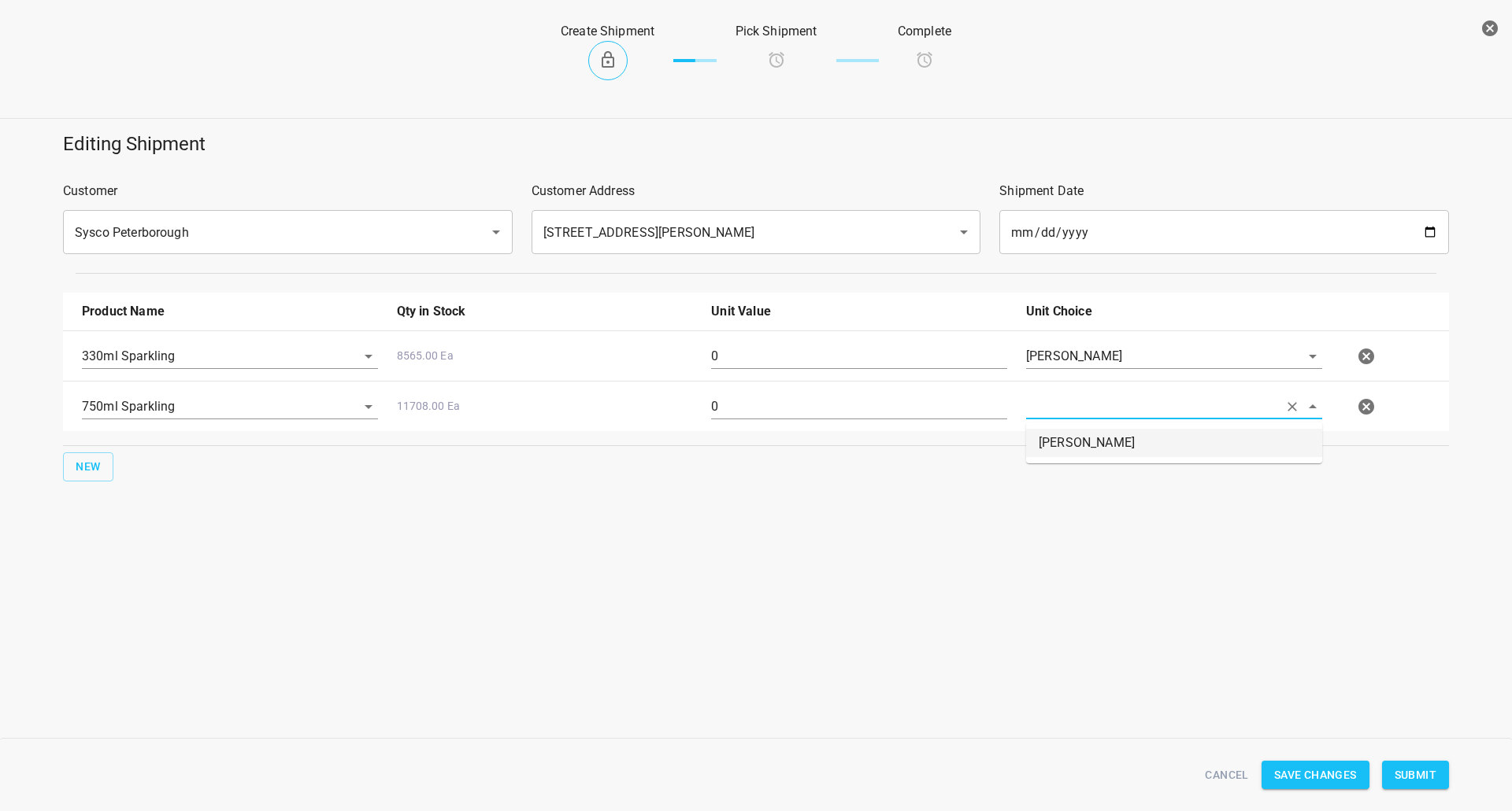
drag, startPoint x: 1053, startPoint y: 441, endPoint x: 1023, endPoint y: 435, distance: 30.6
click at [1053, 441] on li "[PERSON_NAME]" at bounding box center [1173, 443] width 296 height 28
type input "[PERSON_NAME]"
click at [771, 355] on input "0" at bounding box center [859, 356] width 296 height 25
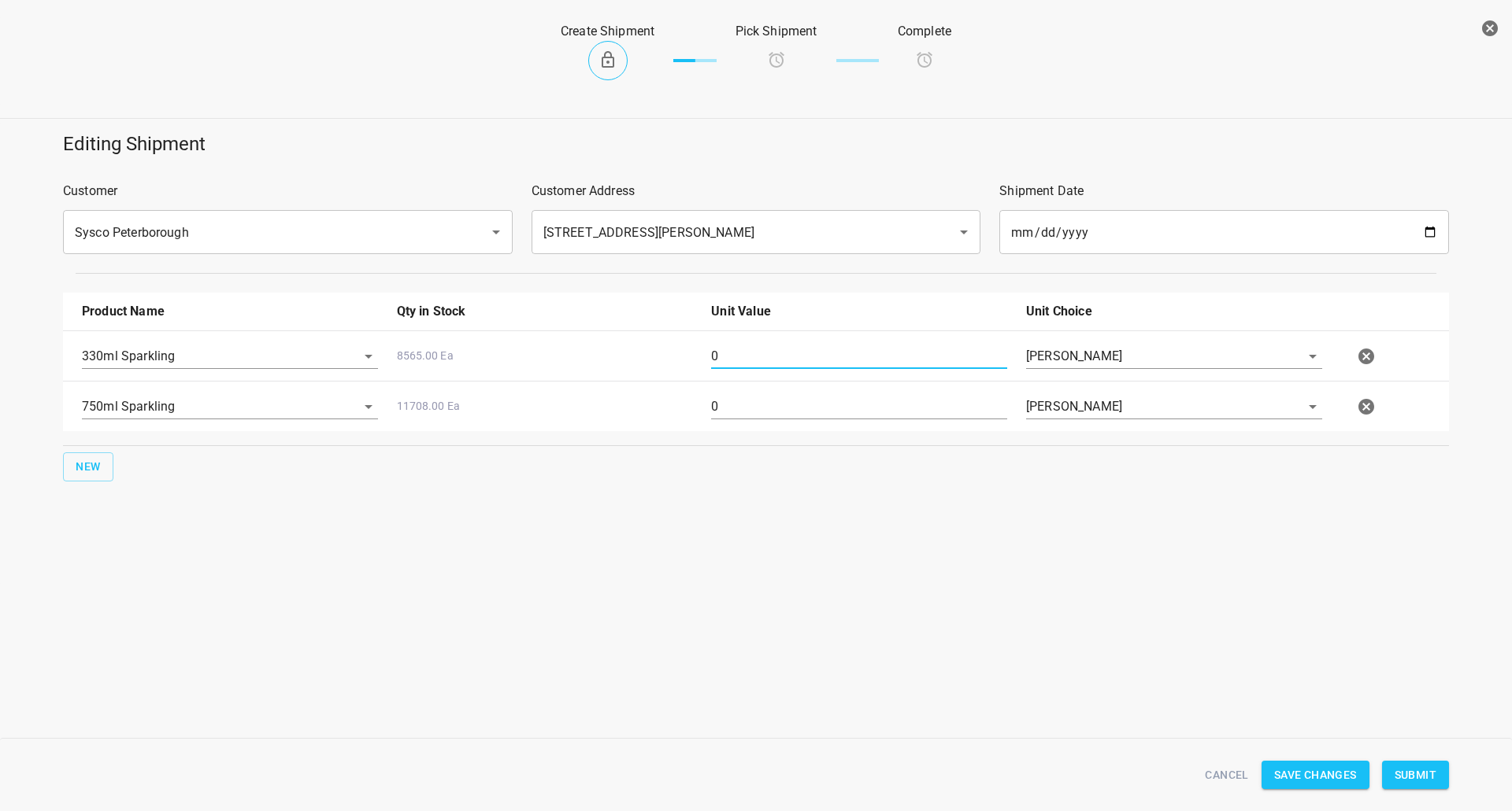
click at [771, 355] on input "0" at bounding box center [859, 356] width 296 height 25
type input "126"
click at [761, 411] on input "0" at bounding box center [859, 406] width 296 height 25
type input "80"
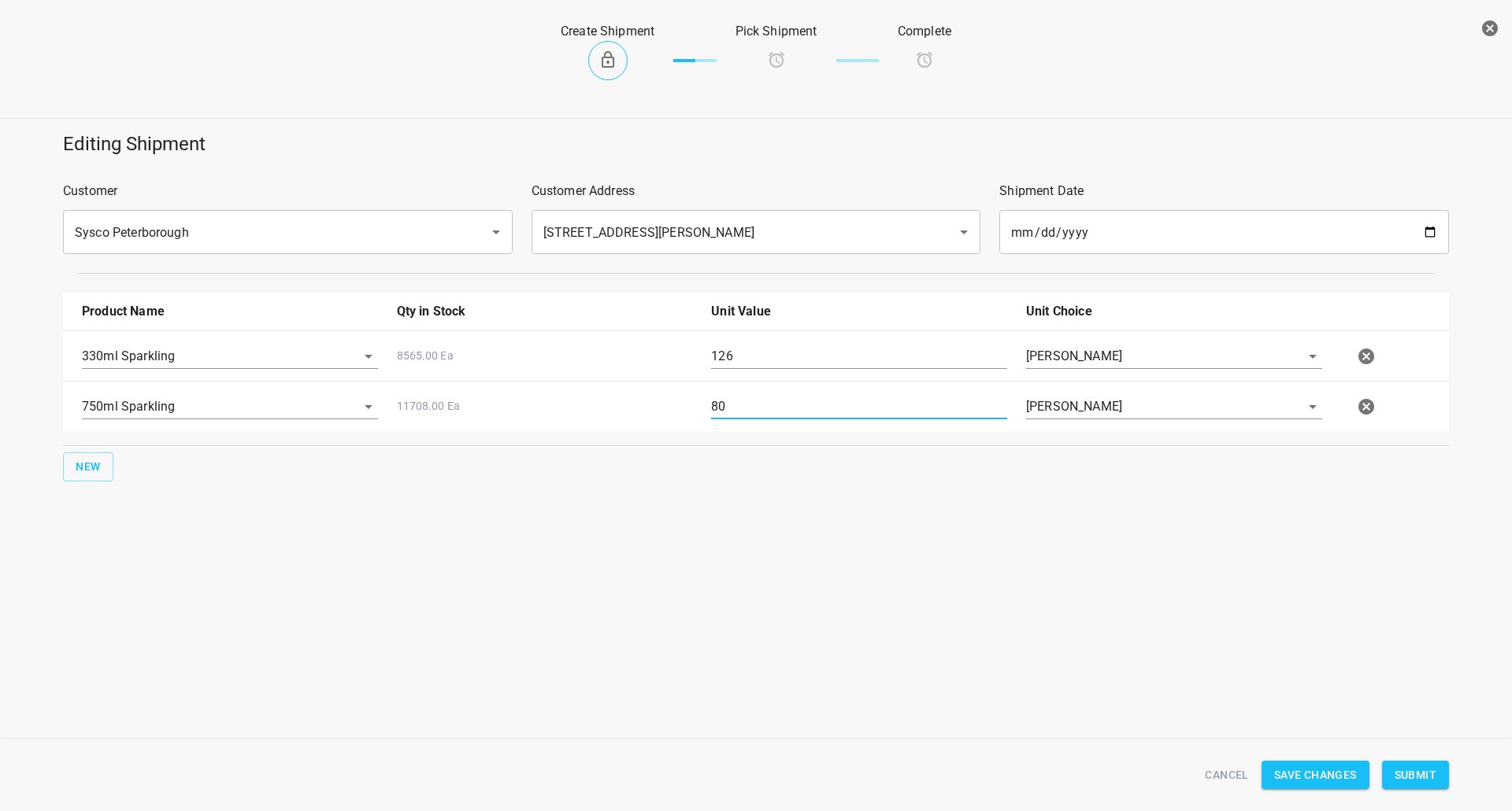
drag, startPoint x: 1264, startPoint y: 547, endPoint x: 1298, endPoint y: 604, distance: 66.4
click at [1263, 547] on div "Editing Shipment Customer Sysco Peterborough ​ Customer Address [STREET_ADDRESS…" at bounding box center [756, 353] width 1512 height 463
drag, startPoint x: 1415, startPoint y: 769, endPoint x: 1354, endPoint y: 743, distance: 66.3
click at [1415, 769] on span "Submit" at bounding box center [1415, 775] width 42 height 20
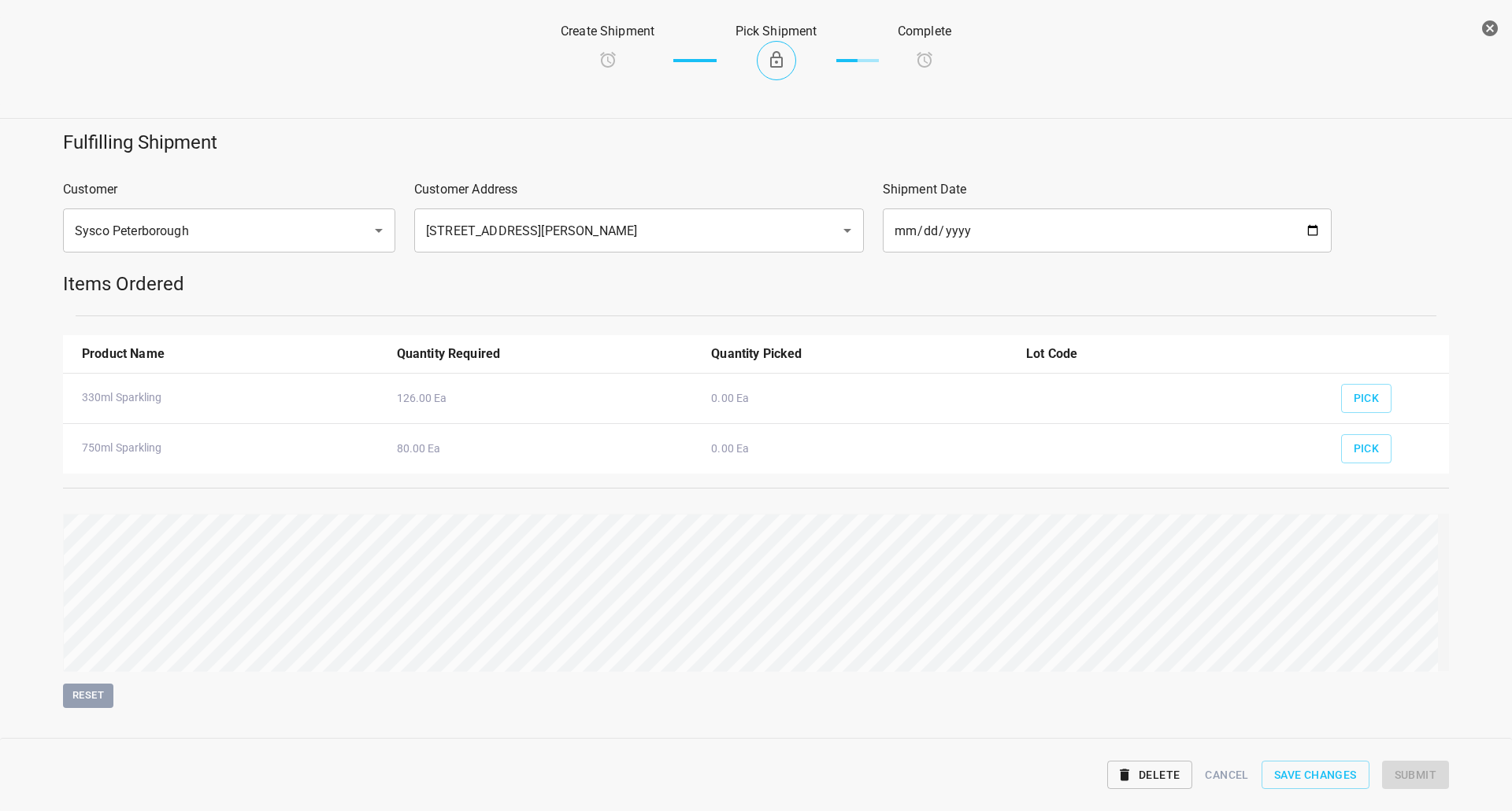
click at [1380, 386] on div "Pick" at bounding box center [1388, 366] width 114 height 60
click at [1353, 406] on span "Pick" at bounding box center [1366, 398] width 26 height 20
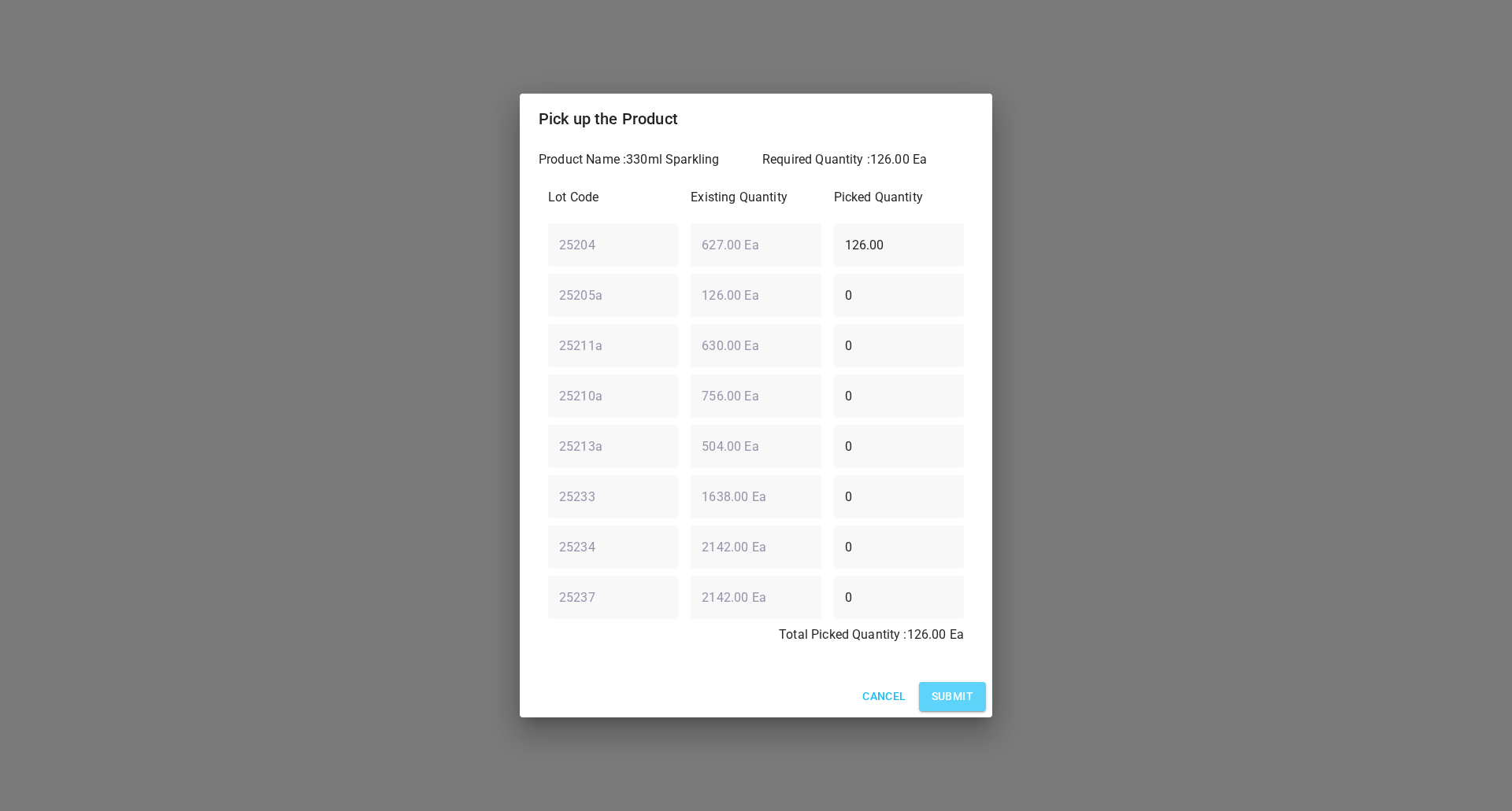
click at [953, 688] on span "Submit" at bounding box center [952, 697] width 42 height 20
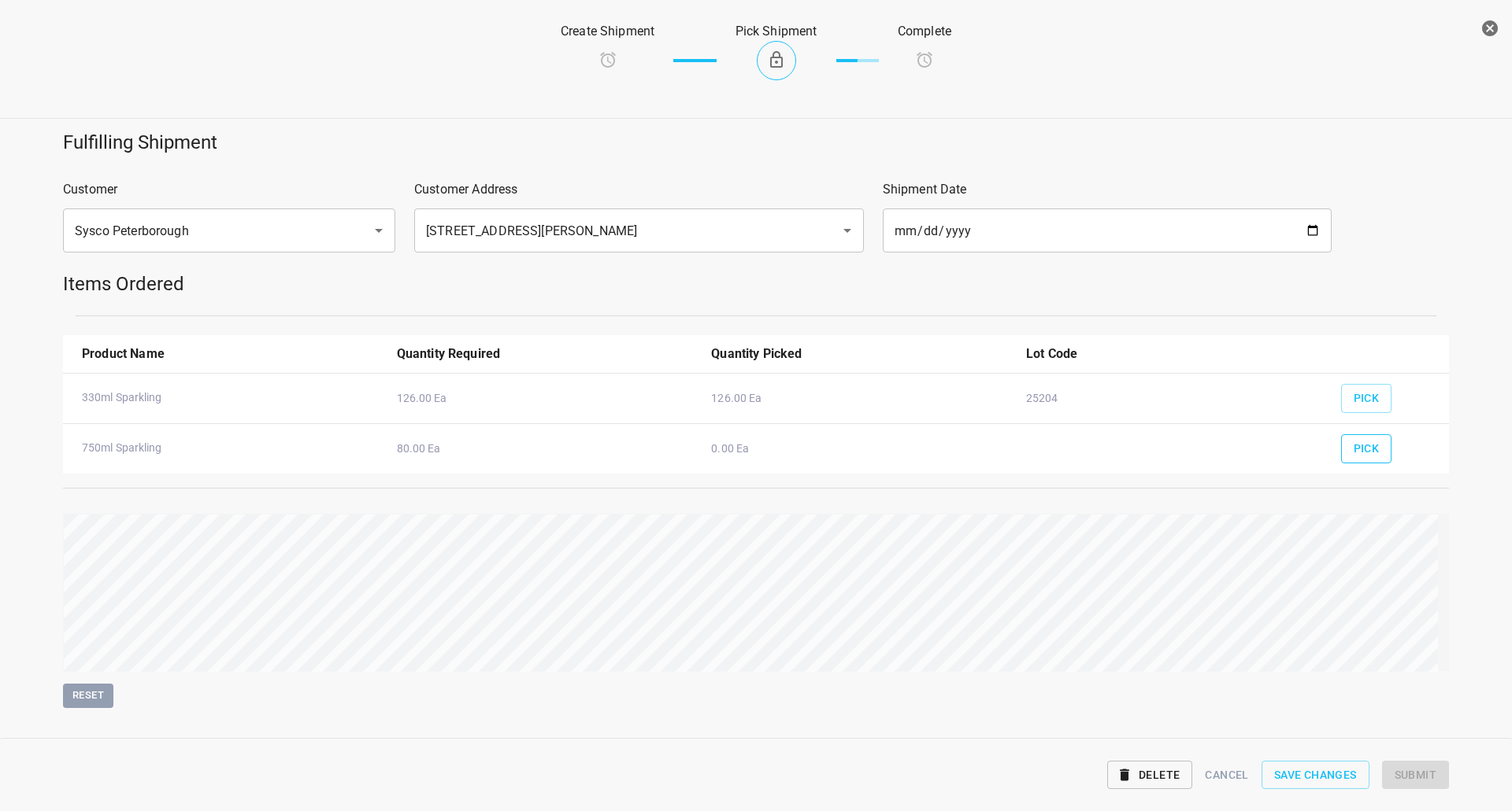
click at [1353, 458] on span "Pick" at bounding box center [1366, 449] width 26 height 20
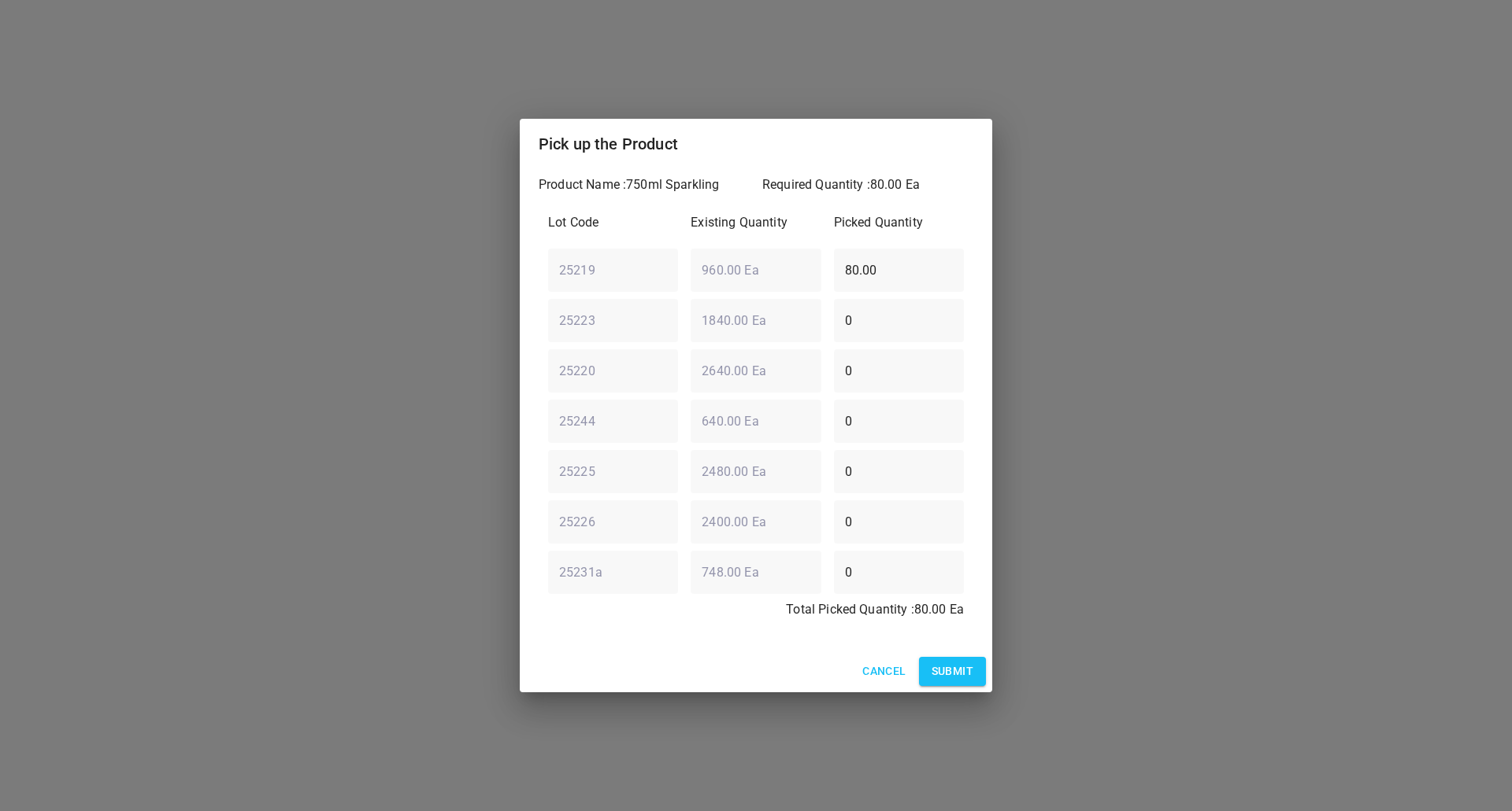
drag, startPoint x: 903, startPoint y: 274, endPoint x: 464, endPoint y: 319, distance: 441.3
click at [475, 318] on div "Pick up the Product Product Name : 750ml Sparkling Required Quantity : 80.00 Ea…" at bounding box center [756, 406] width 1512 height 811
type input "0"
drag, startPoint x: 892, startPoint y: 381, endPoint x: 247, endPoint y: 481, distance: 652.7
click at [247, 481] on div "Pick up the Product Product Name : 750ml Sparkling Required Quantity : 80.00 Ea…" at bounding box center [756, 406] width 1512 height 811
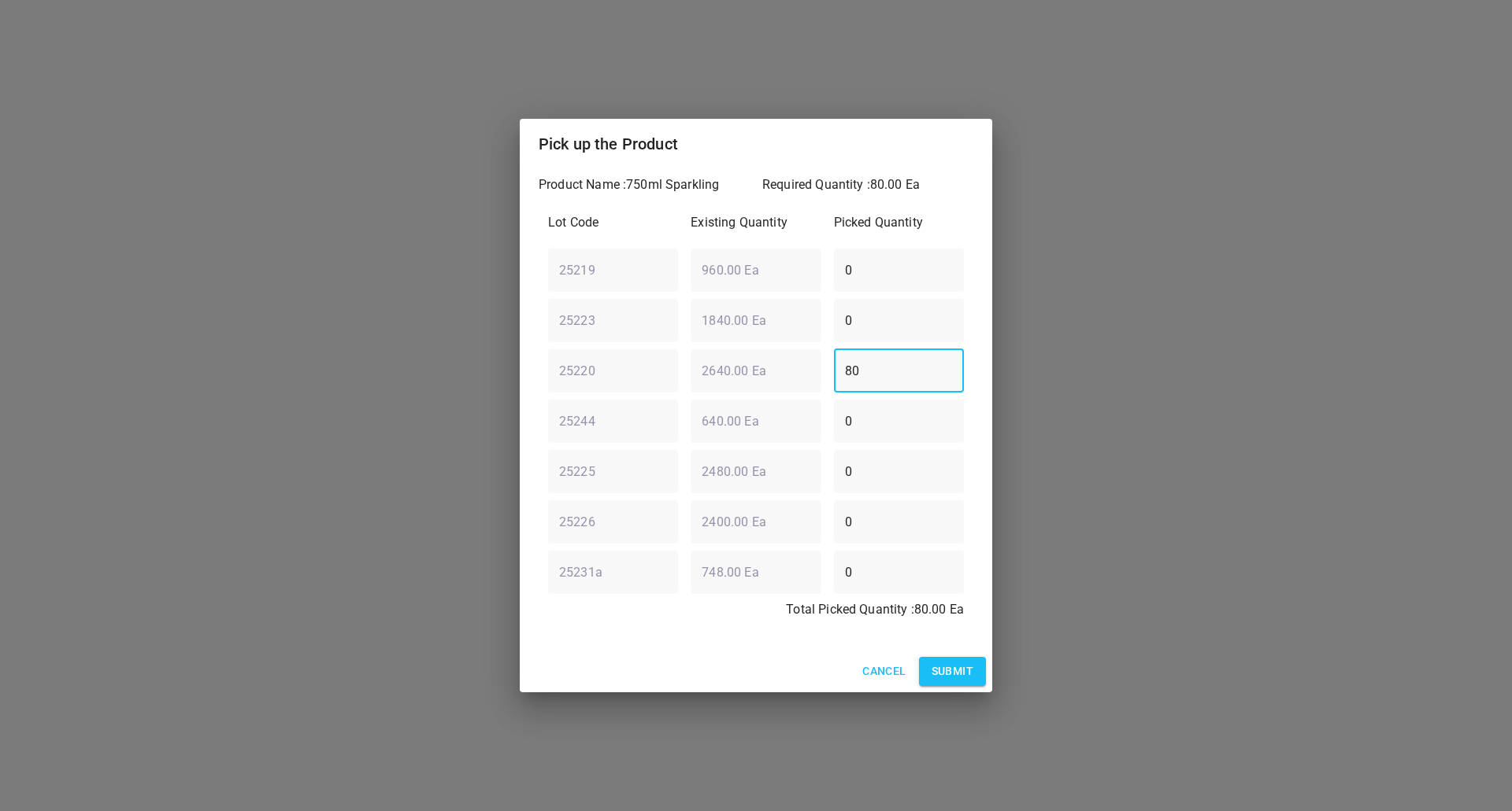
type input "80"
click at [941, 670] on span "Submit" at bounding box center [952, 672] width 42 height 20
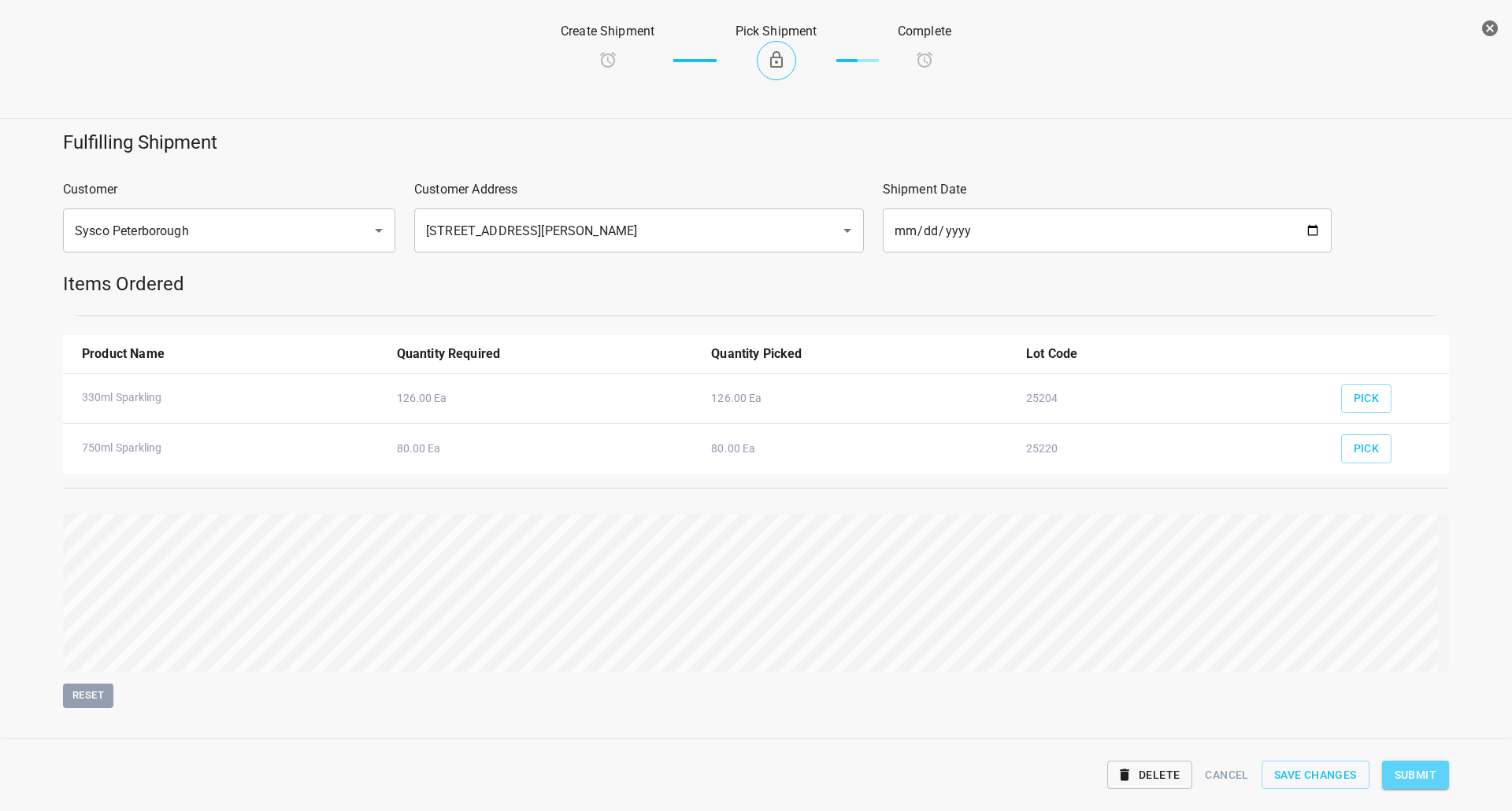
click at [1431, 779] on span "Submit" at bounding box center [1415, 775] width 42 height 20
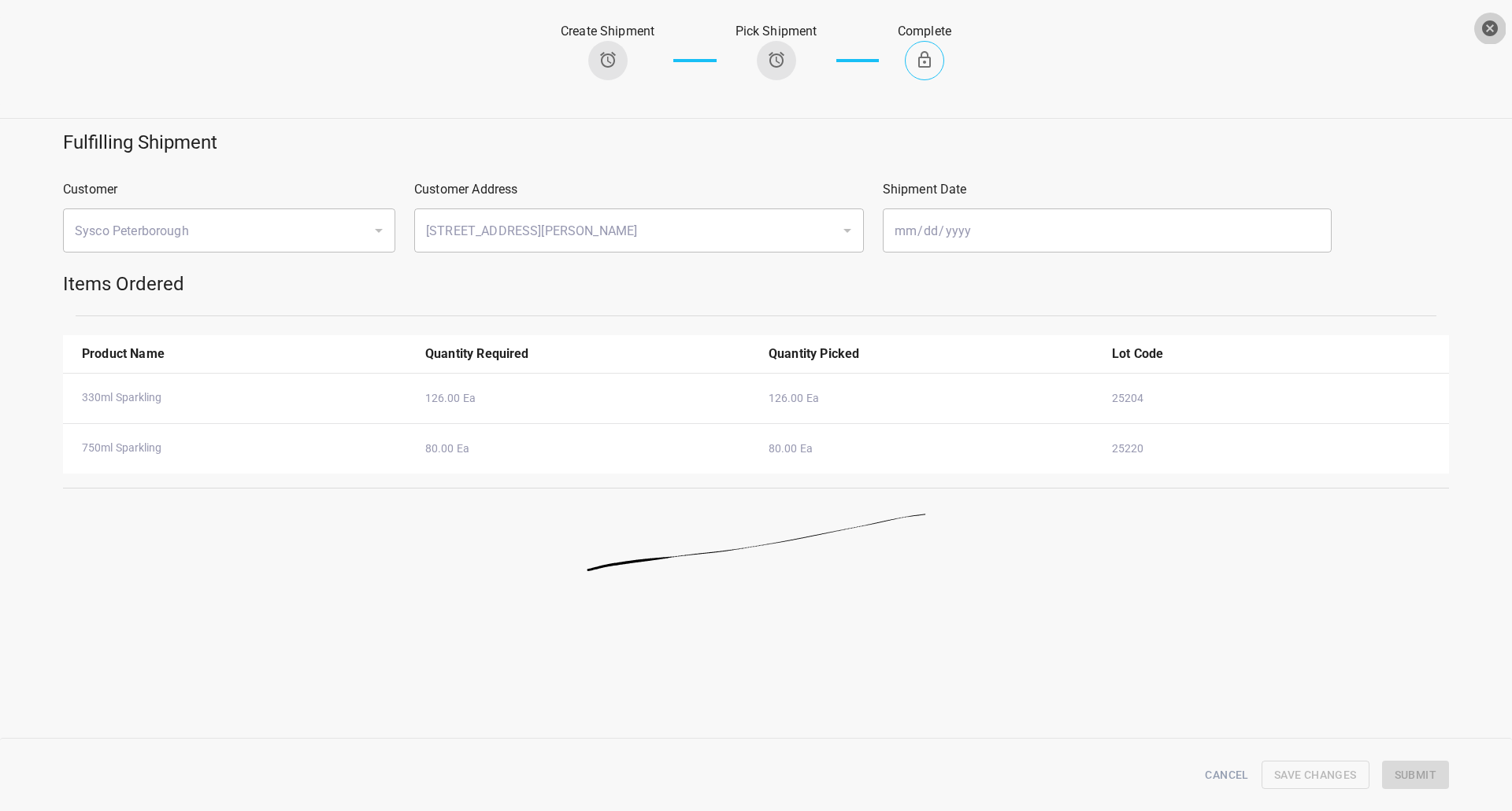
click at [1497, 35] on icon "button" at bounding box center [1489, 28] width 19 height 19
